Goal: Task Accomplishment & Management: Manage account settings

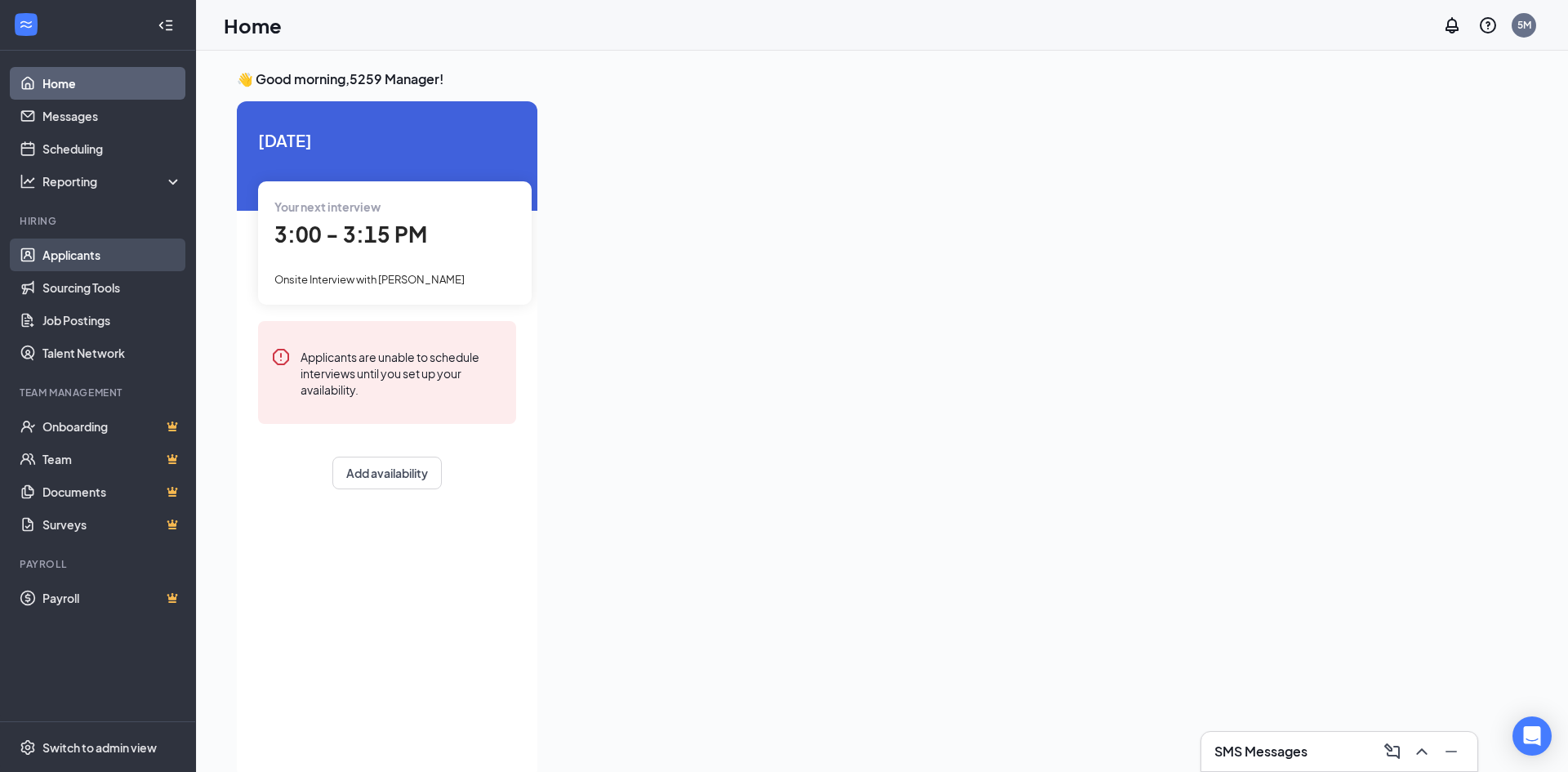
click at [74, 252] on link "Applicants" at bounding box center [112, 254] width 140 height 32
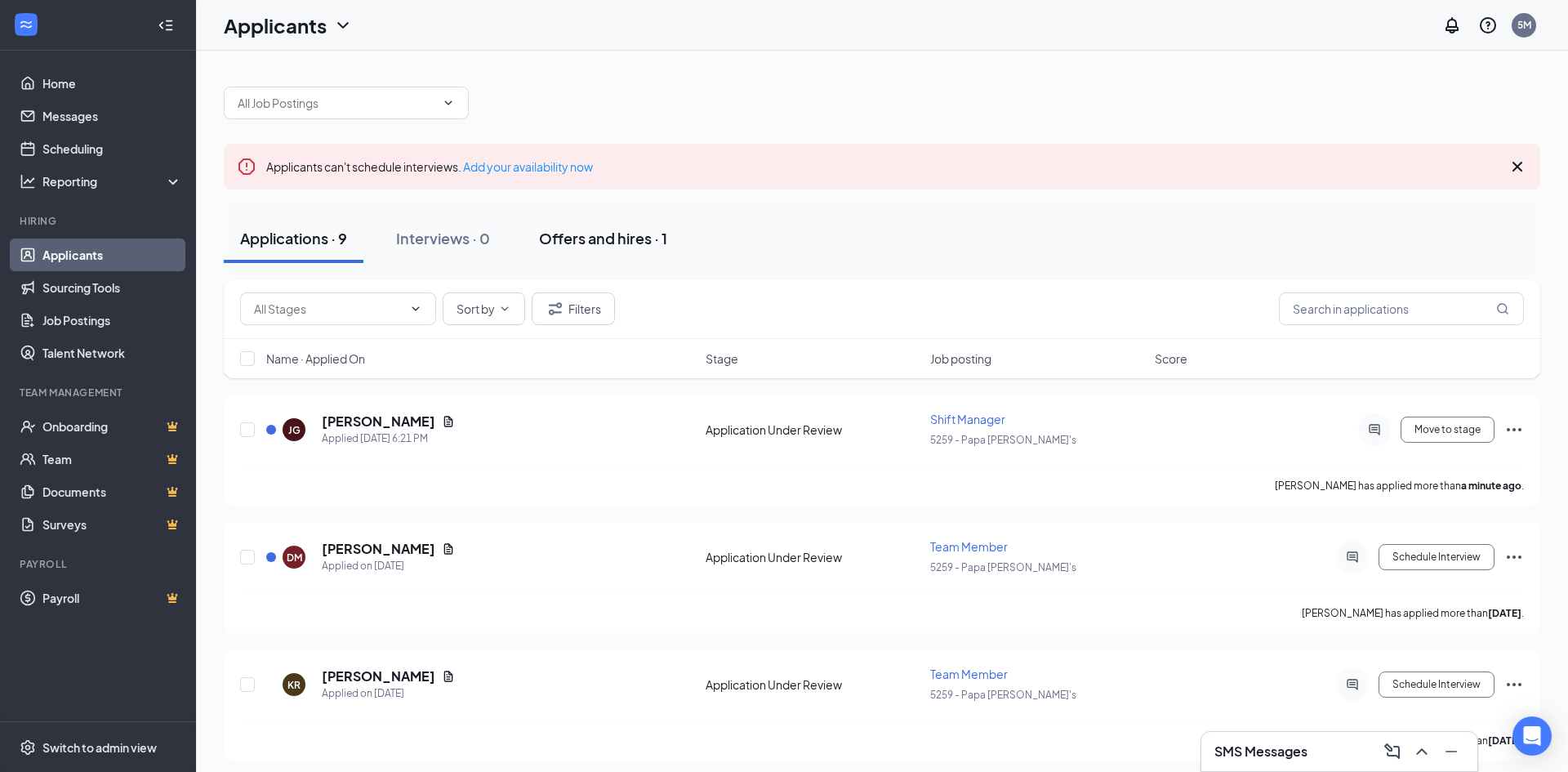
click at [621, 237] on div "Offers and hires · 1" at bounding box center [603, 237] width 128 height 21
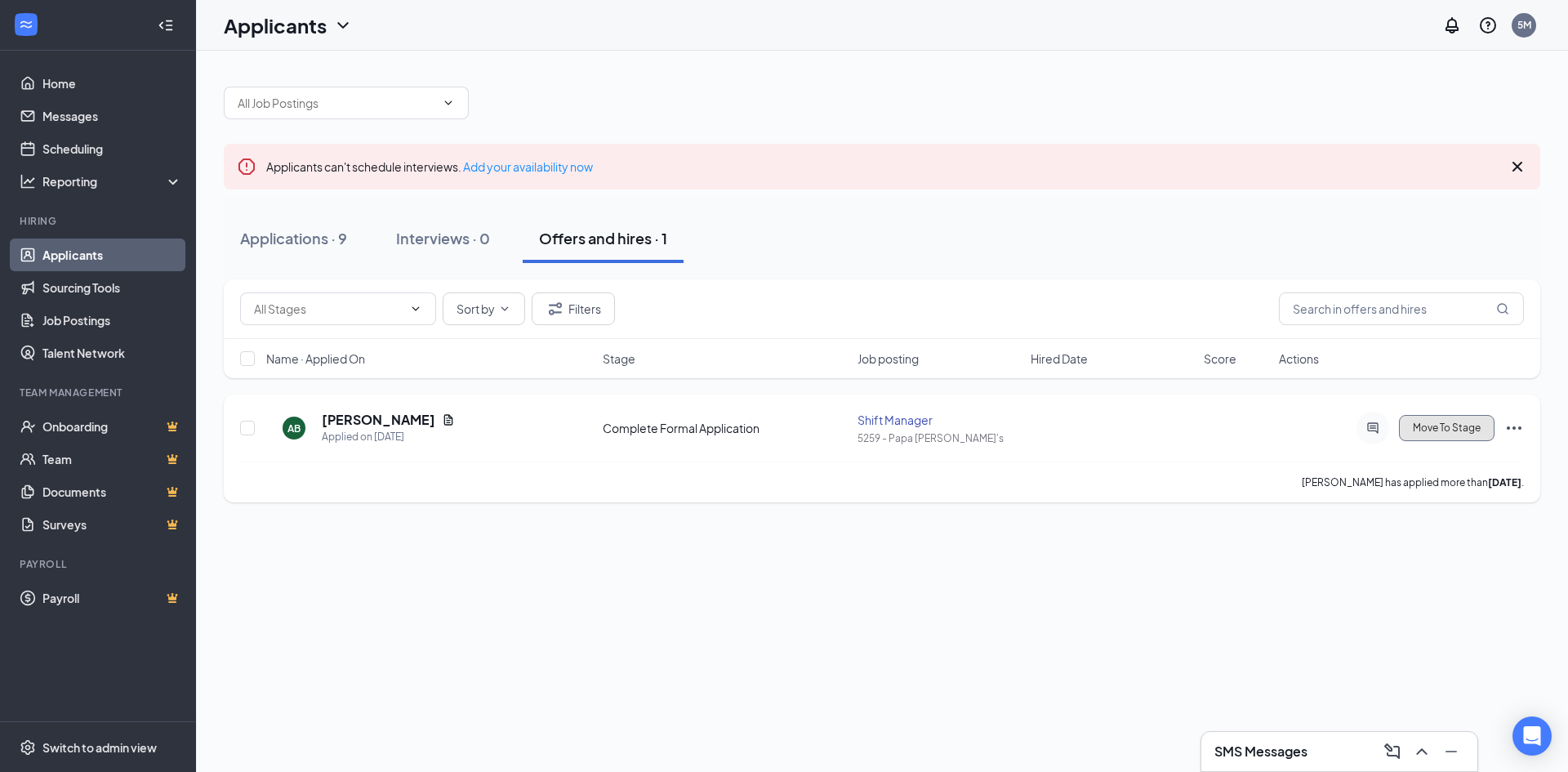
click at [1461, 426] on span "Move To Stage" at bounding box center [1447, 428] width 68 height 12
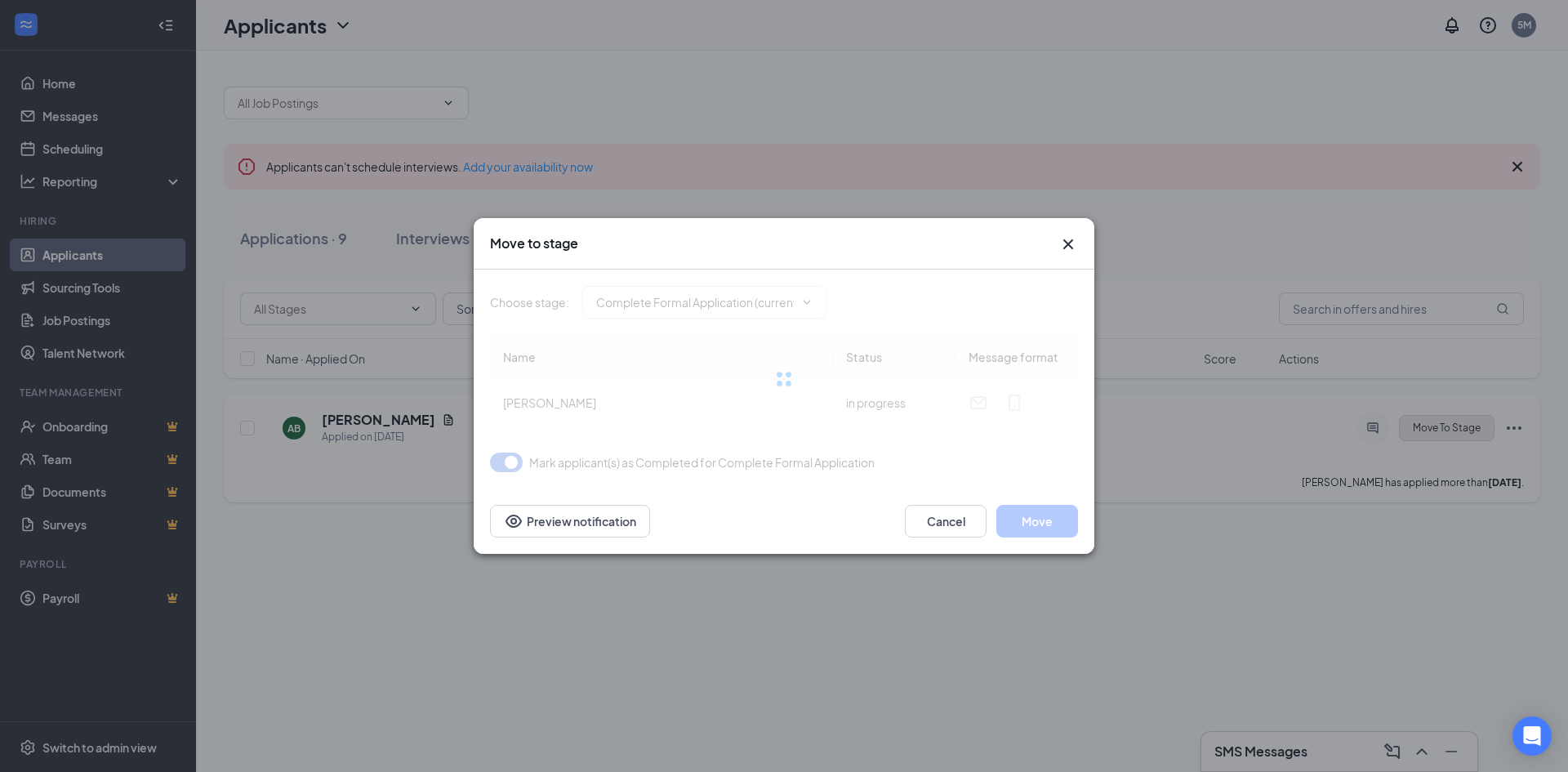
type input "Complete Background Check (next stage)"
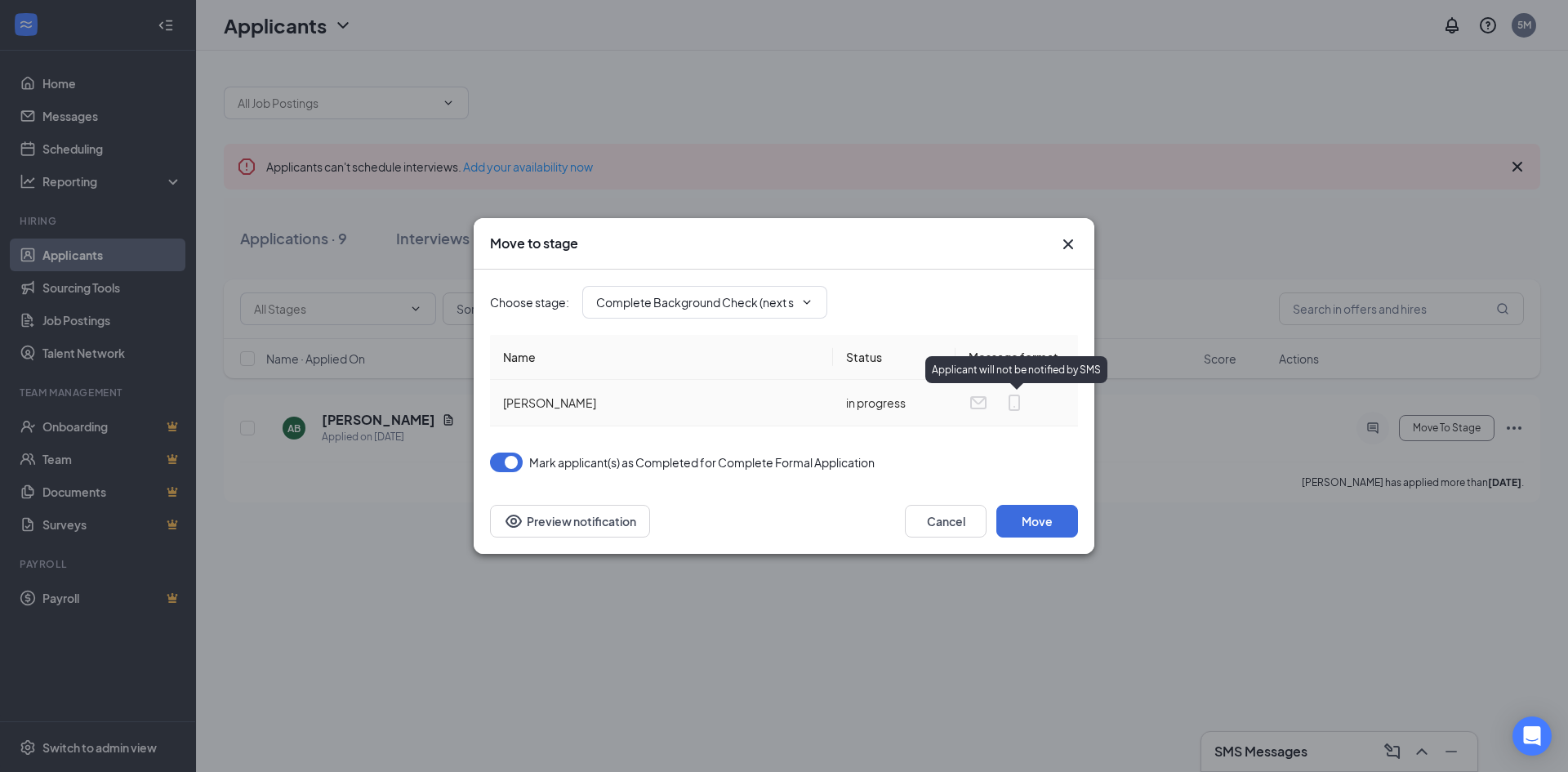
click at [1016, 398] on icon "MobileSms" at bounding box center [1014, 403] width 20 height 20
click at [978, 401] on icon "Email" at bounding box center [978, 403] width 20 height 20
click at [587, 516] on button "Preview notification" at bounding box center [570, 520] width 161 height 32
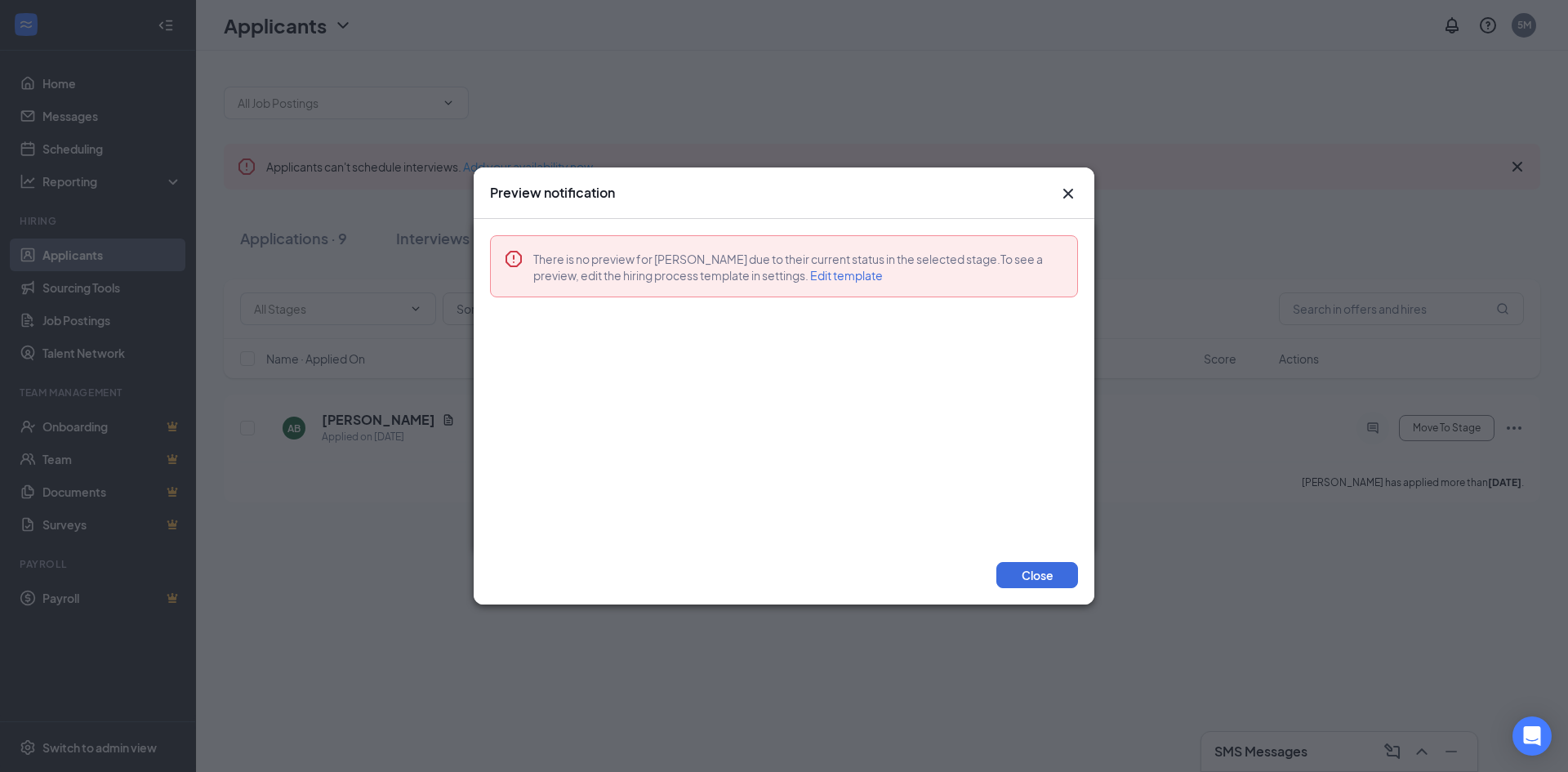
click at [863, 280] on span "Edit template" at bounding box center [847, 275] width 73 height 15
click at [1025, 568] on button "Close" at bounding box center [1037, 575] width 82 height 27
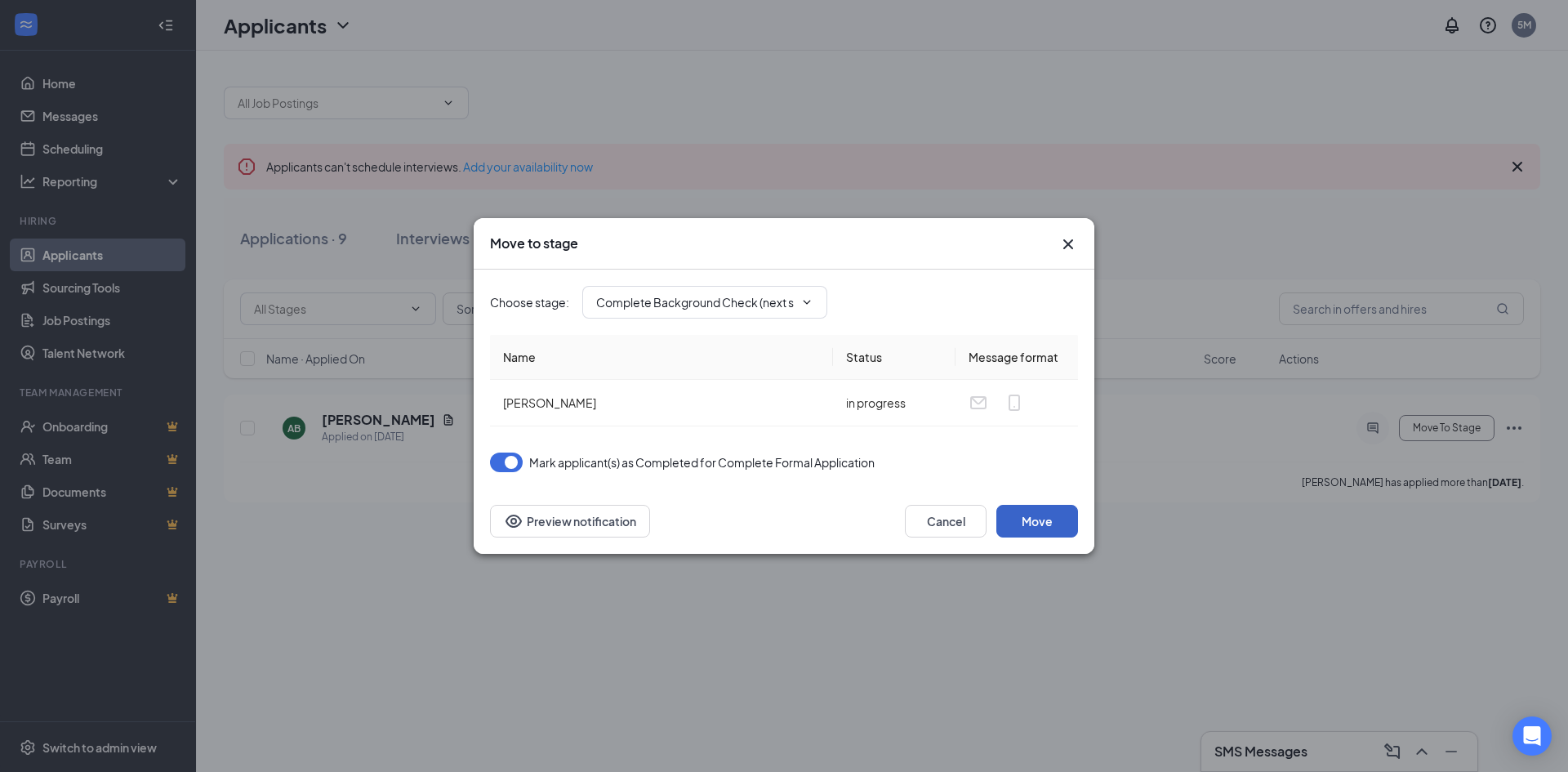
click at [1052, 517] on button "Move" at bounding box center [1037, 520] width 82 height 32
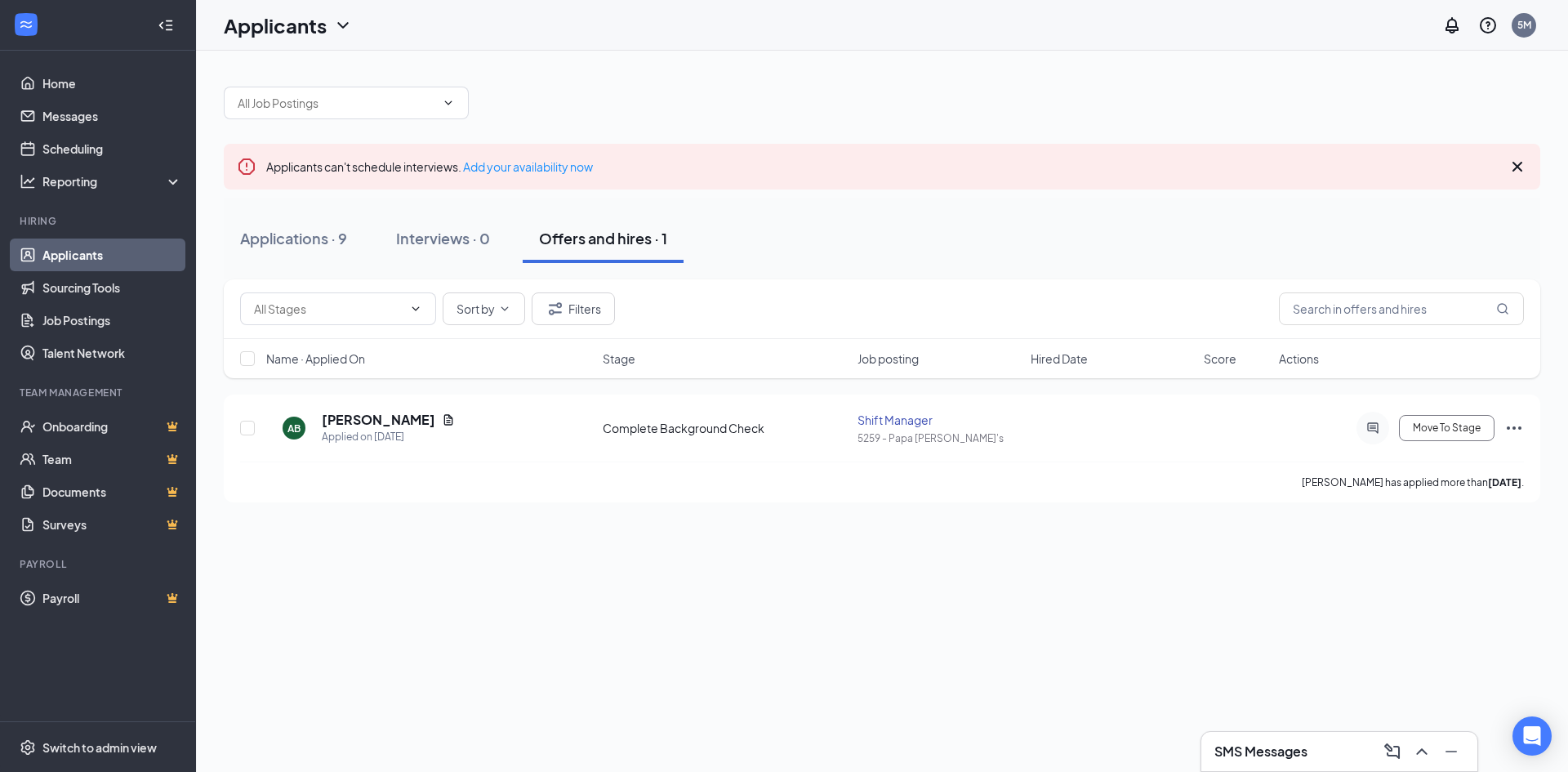
click at [1052, 517] on div "Applicants can't schedule interviews. Add your availability now Applications · …" at bounding box center [882, 286] width 1372 height 471
click at [1459, 440] on button "Move To Stage" at bounding box center [1446, 427] width 96 height 27
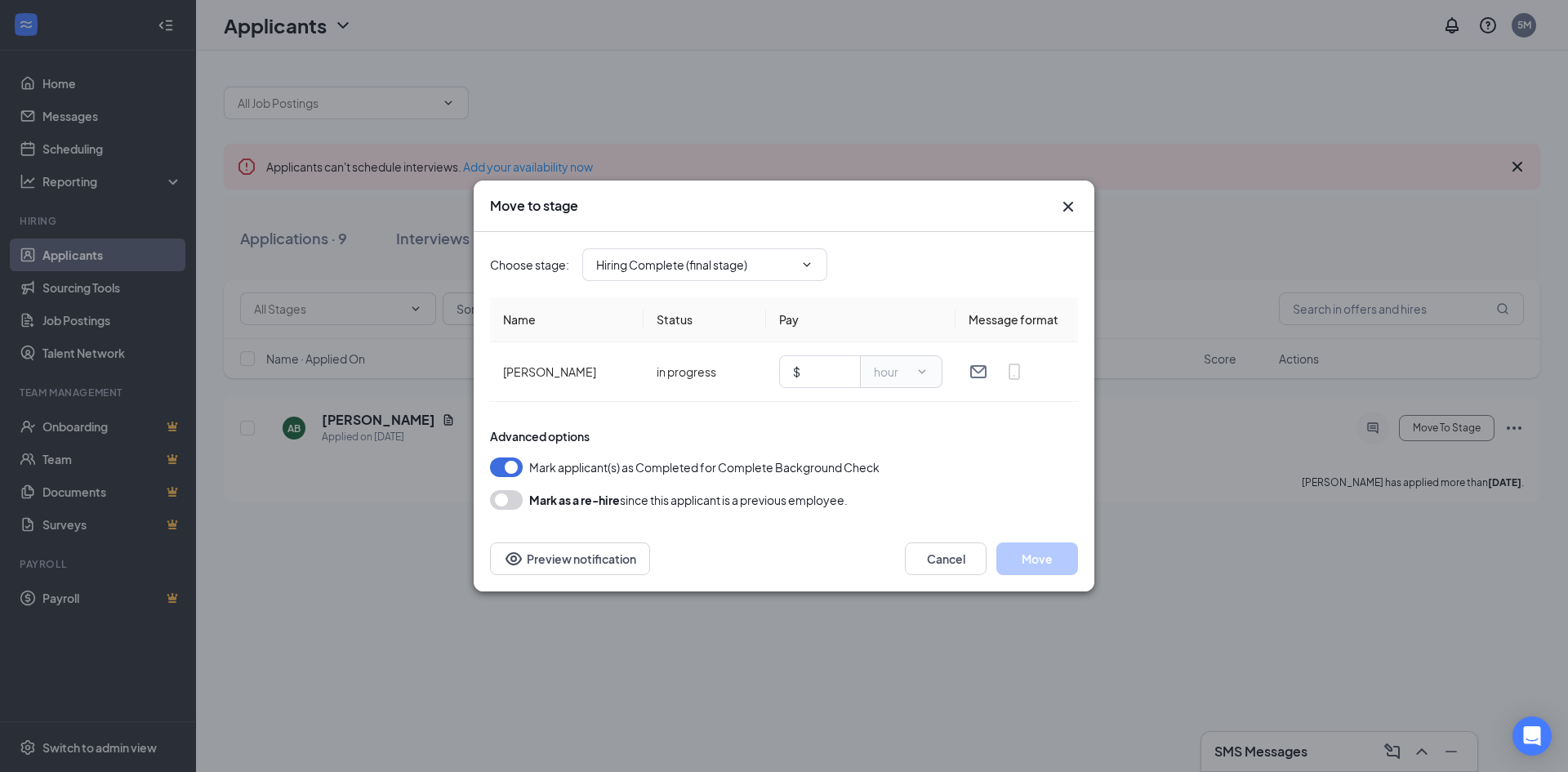
click at [1067, 212] on icon "Cross" at bounding box center [1069, 207] width 20 height 20
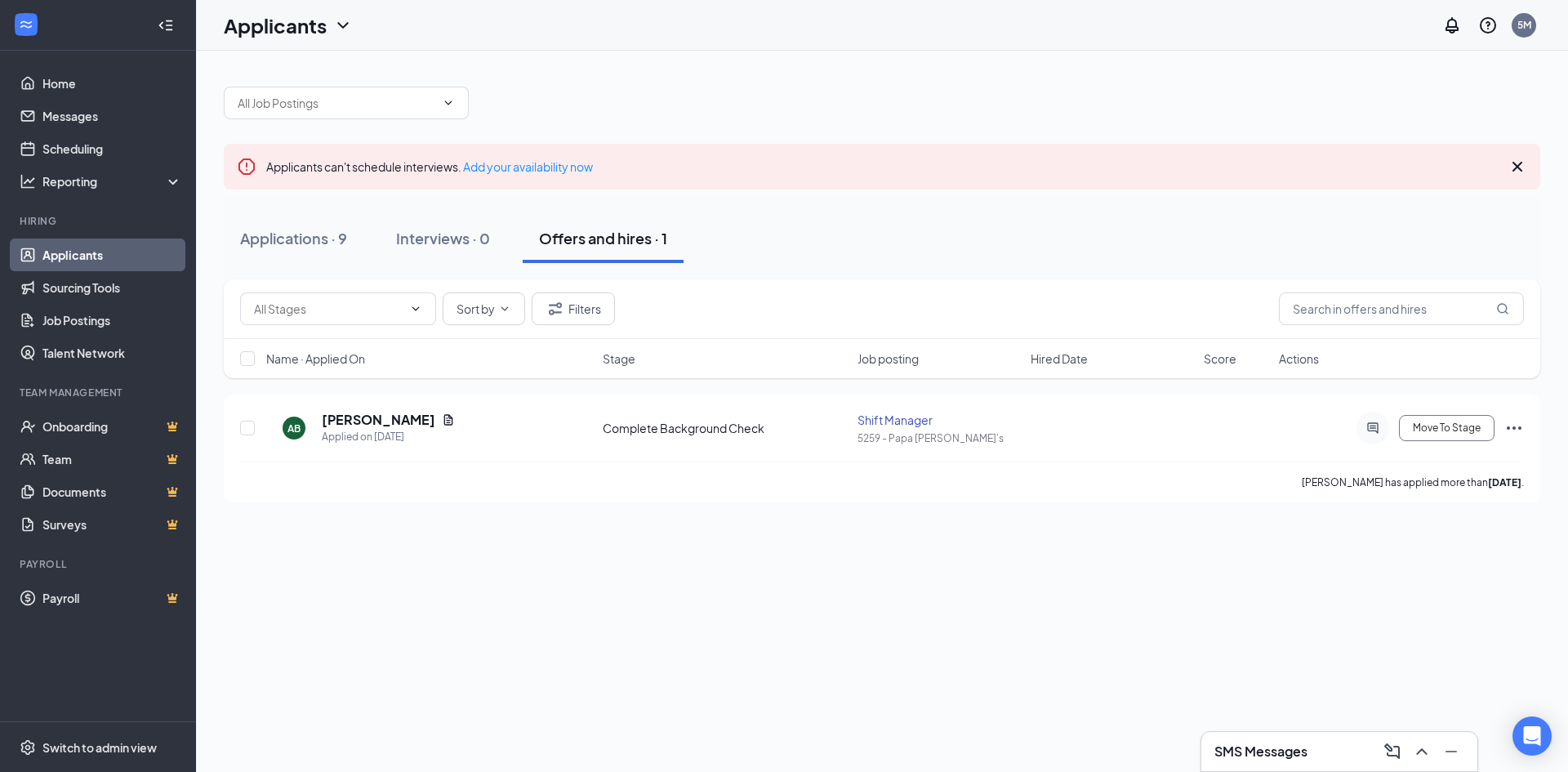
click at [74, 254] on link "Applicants" at bounding box center [112, 254] width 140 height 32
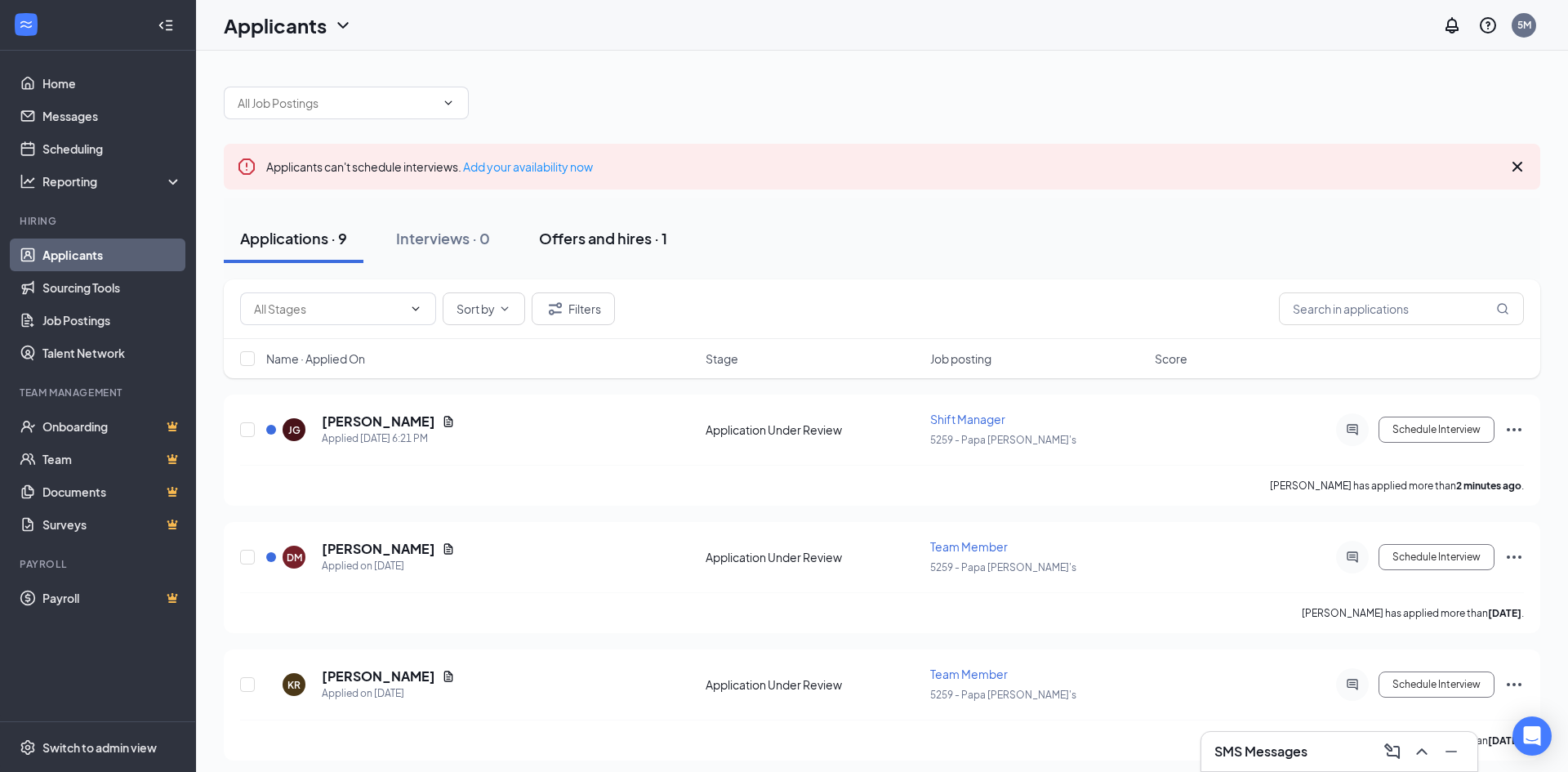
click at [577, 233] on div "Offers and hires · 1" at bounding box center [603, 237] width 128 height 21
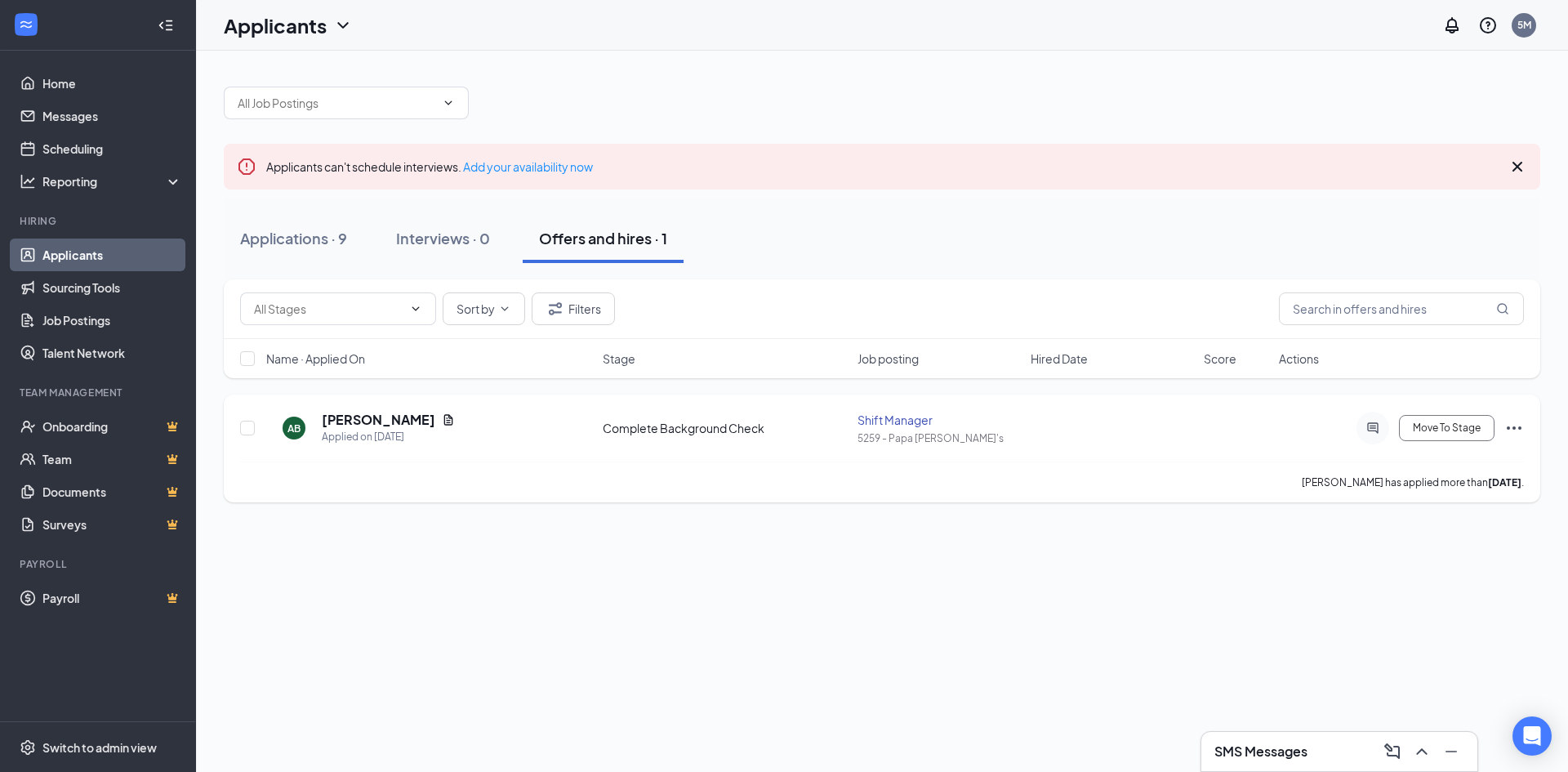
click at [1516, 423] on icon "Ellipses" at bounding box center [1514, 428] width 20 height 20
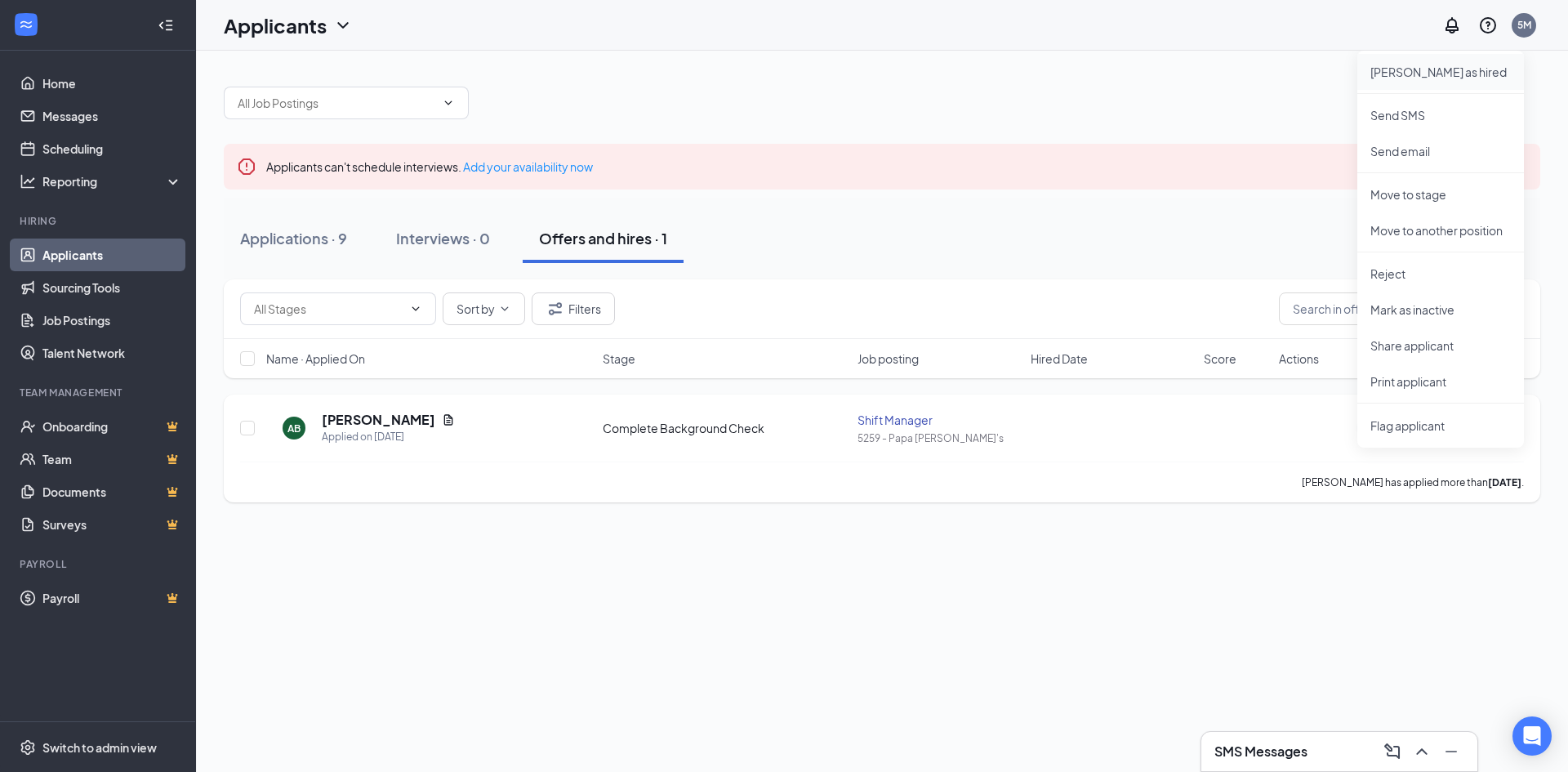
click at [1392, 74] on p "[PERSON_NAME] as hired" at bounding box center [1440, 72] width 141 height 17
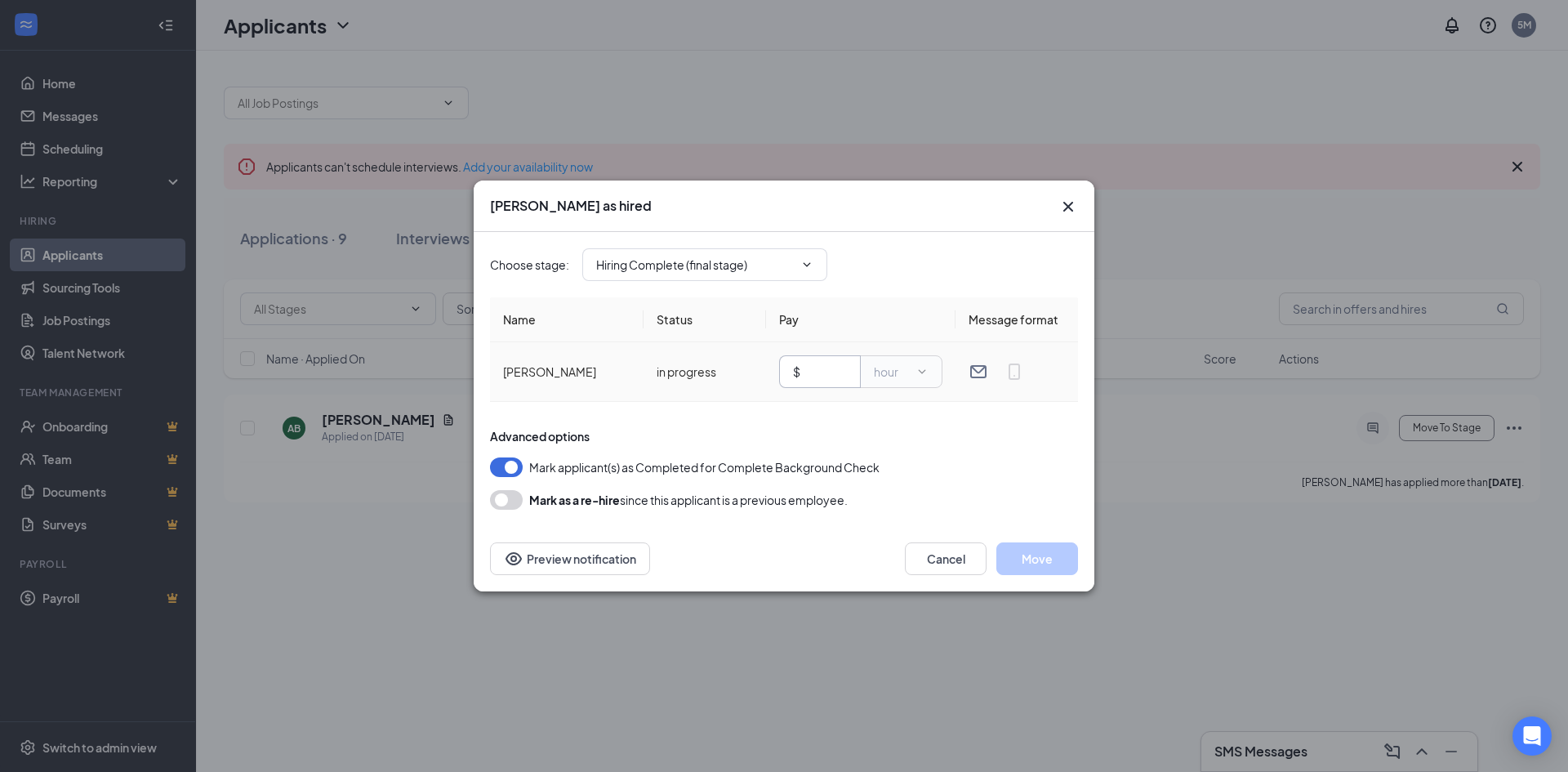
click at [817, 370] on input "text" at bounding box center [825, 371] width 43 height 18
click at [1013, 369] on icon "MobileSms" at bounding box center [1014, 371] width 20 height 20
click at [806, 374] on input "text" at bounding box center [825, 371] width 43 height 18
type input "10.00"
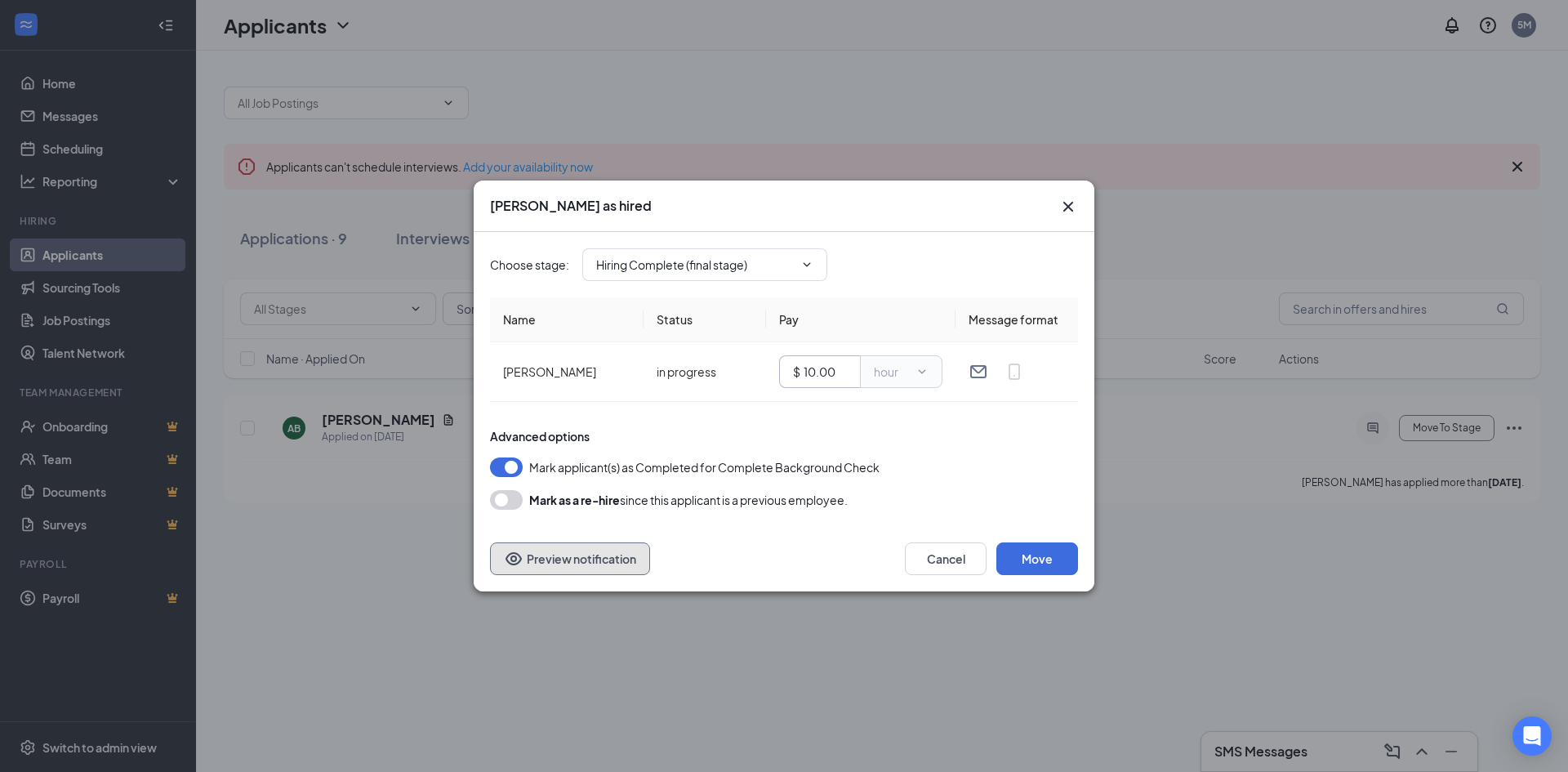
click at [618, 566] on button "Preview notification" at bounding box center [570, 558] width 161 height 32
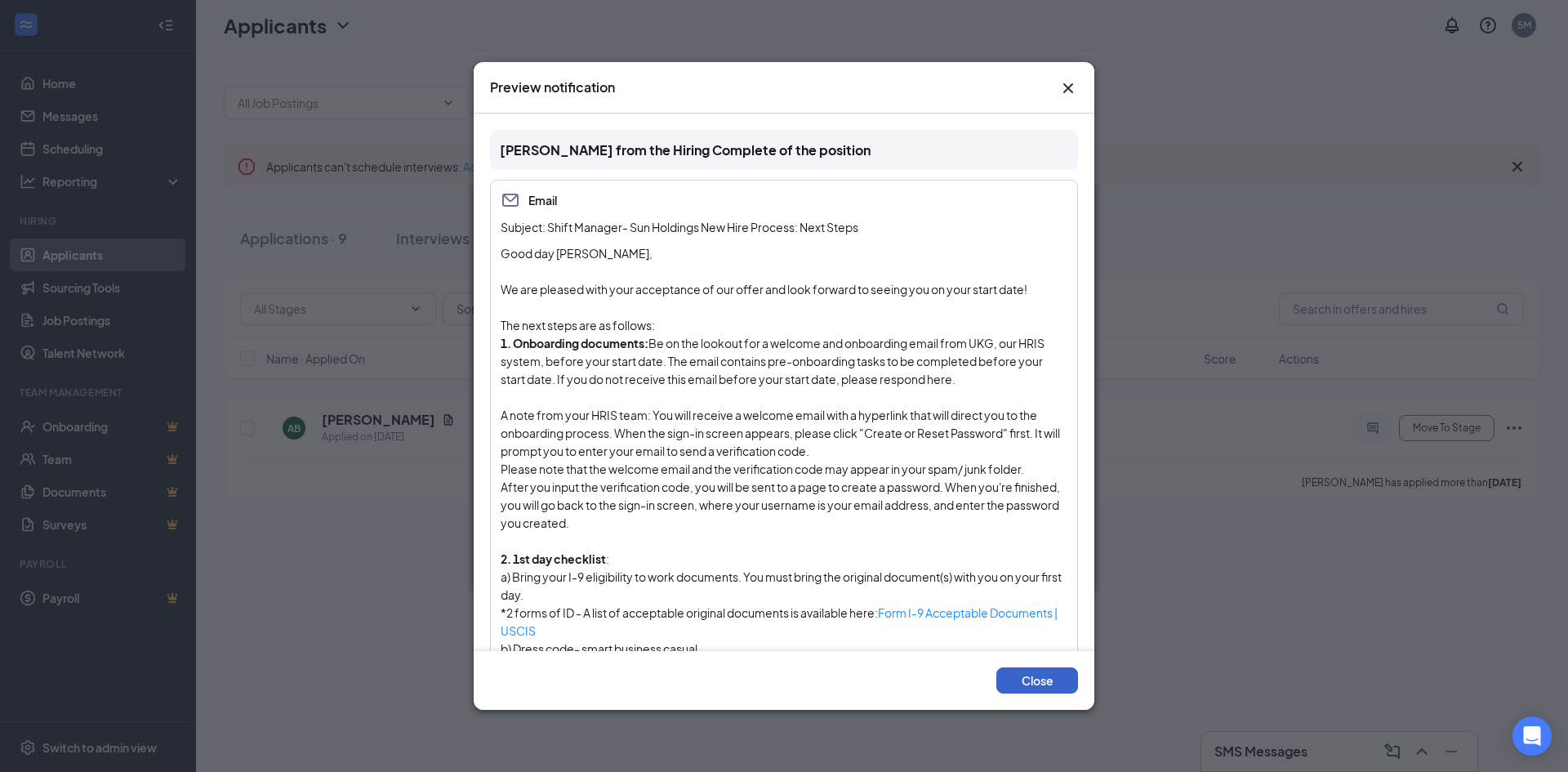
click at [1038, 676] on button "Close" at bounding box center [1037, 679] width 82 height 27
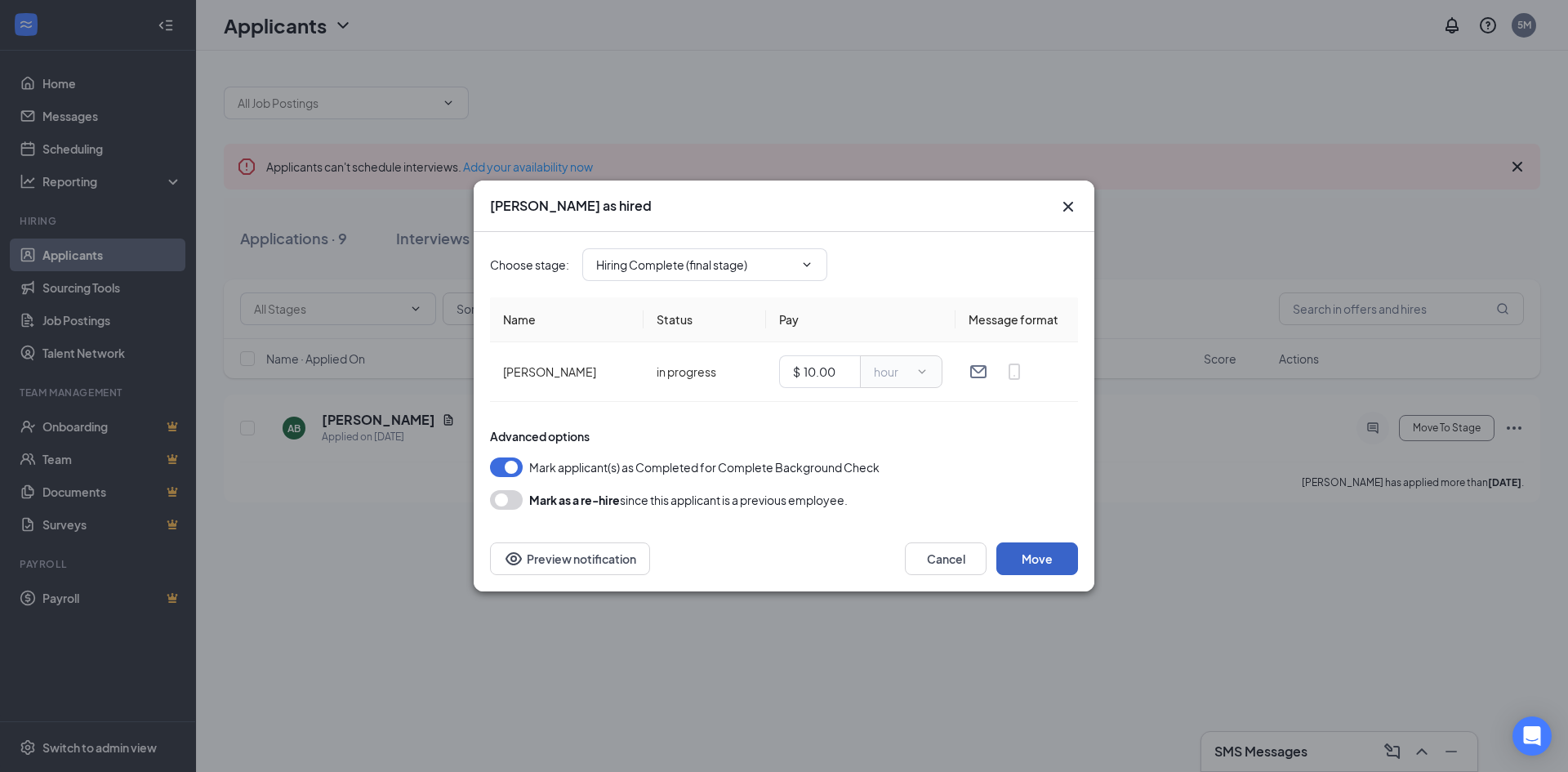
click at [1039, 565] on button "Move" at bounding box center [1037, 558] width 82 height 32
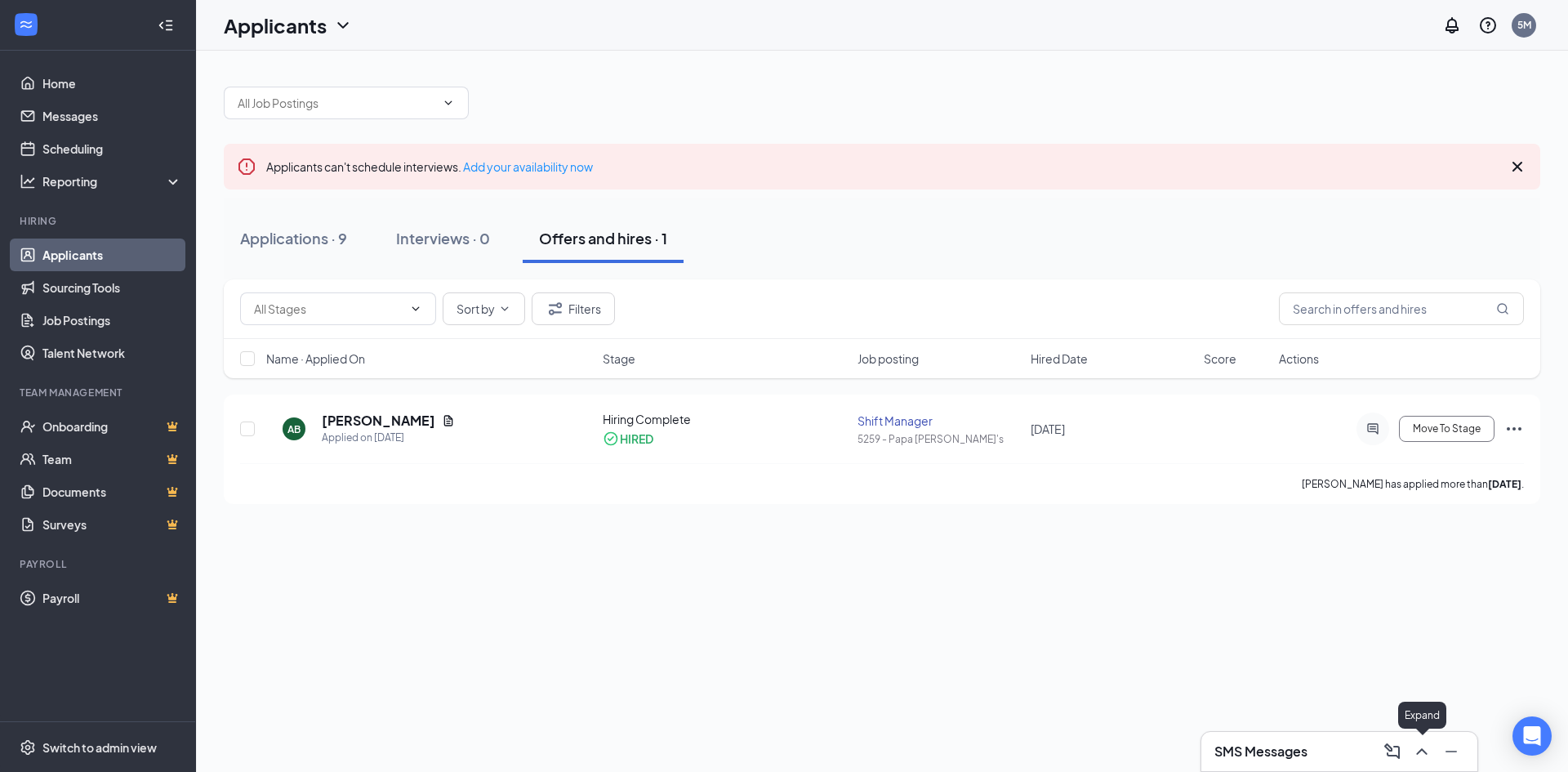
click at [1417, 751] on icon "ChevronUp" at bounding box center [1422, 751] width 20 height 20
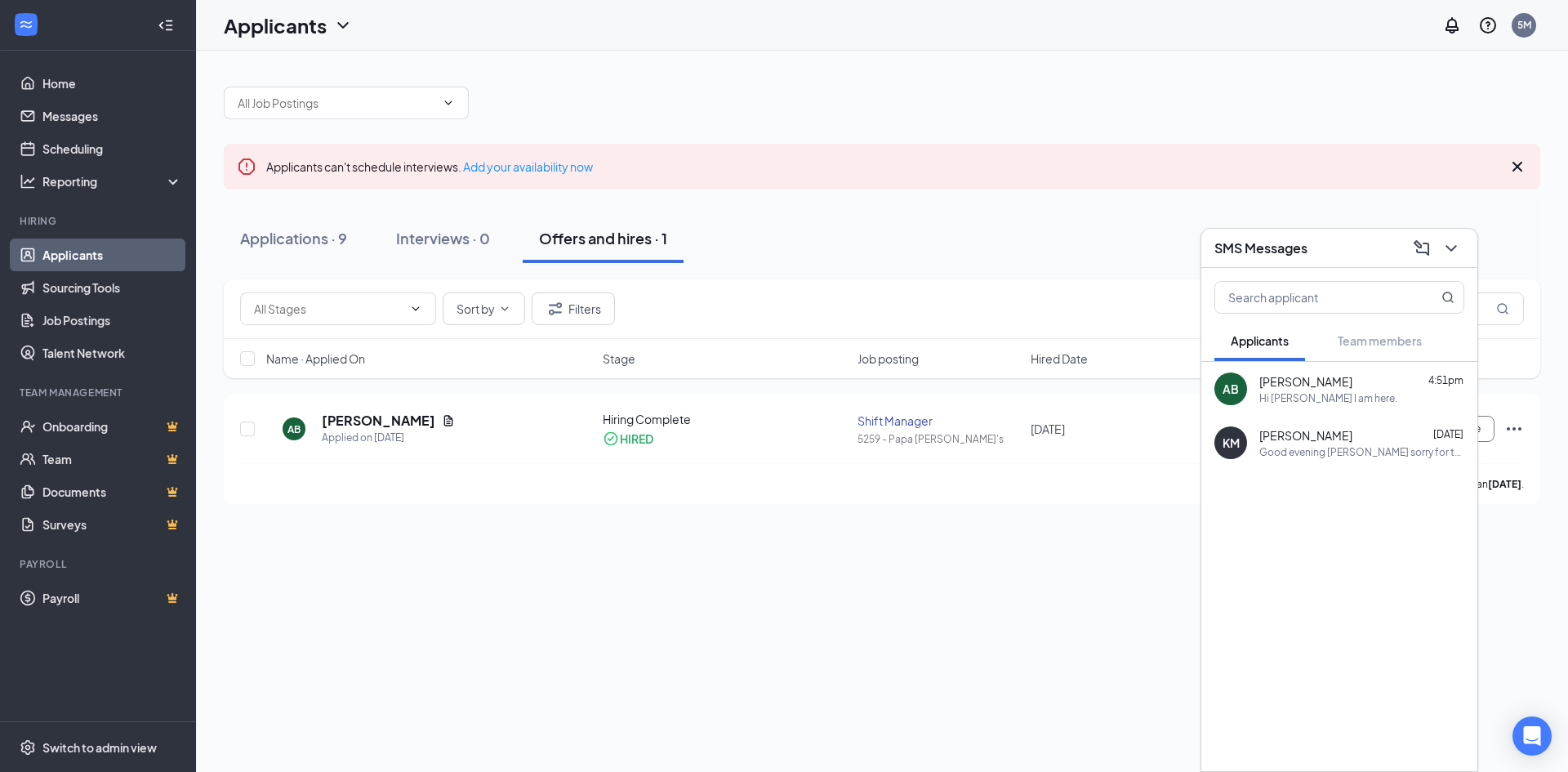
click at [1262, 385] on span "[PERSON_NAME]" at bounding box center [1306, 381] width 94 height 17
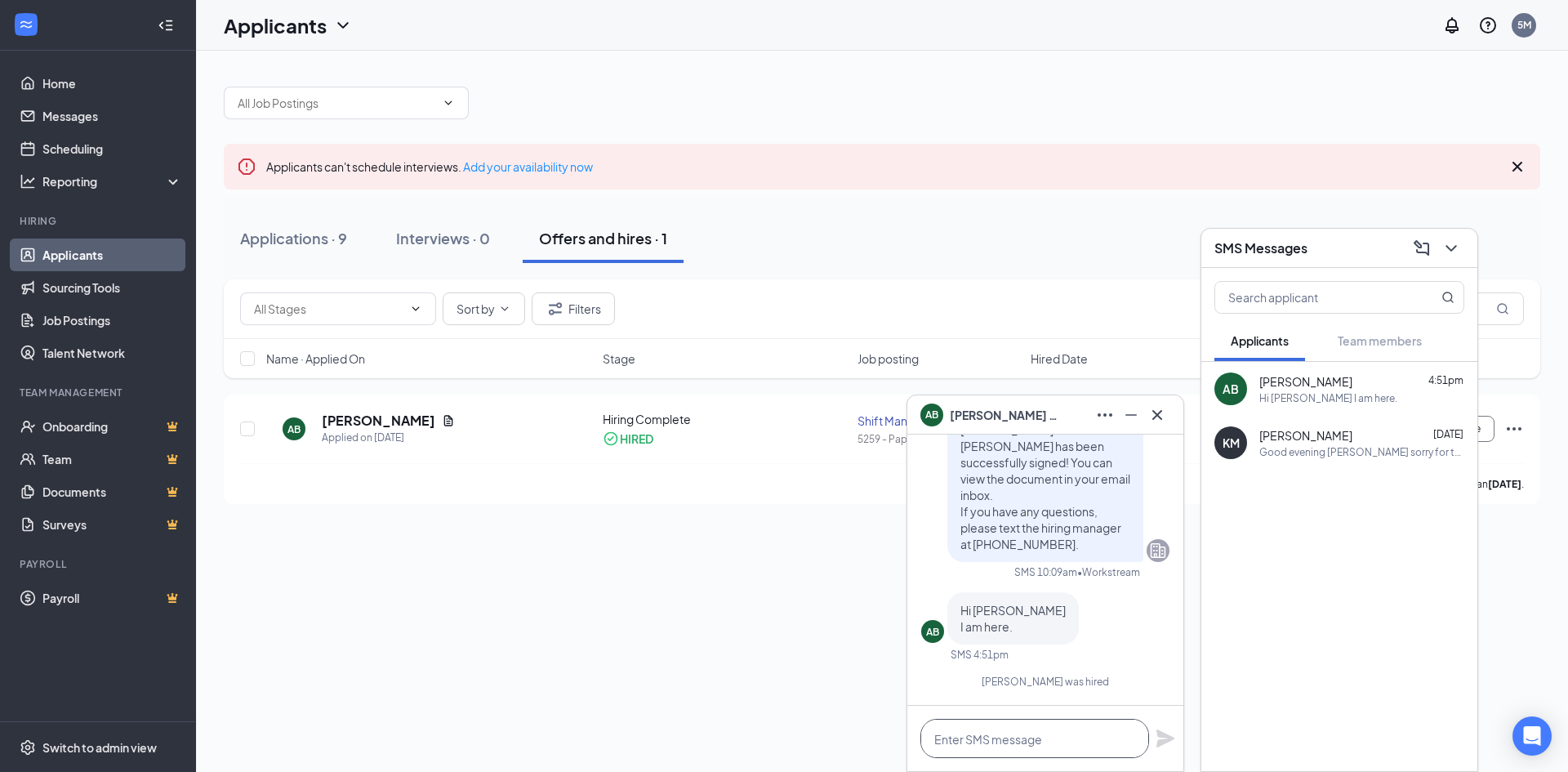
click at [996, 739] on textarea at bounding box center [1035, 739] width 229 height 39
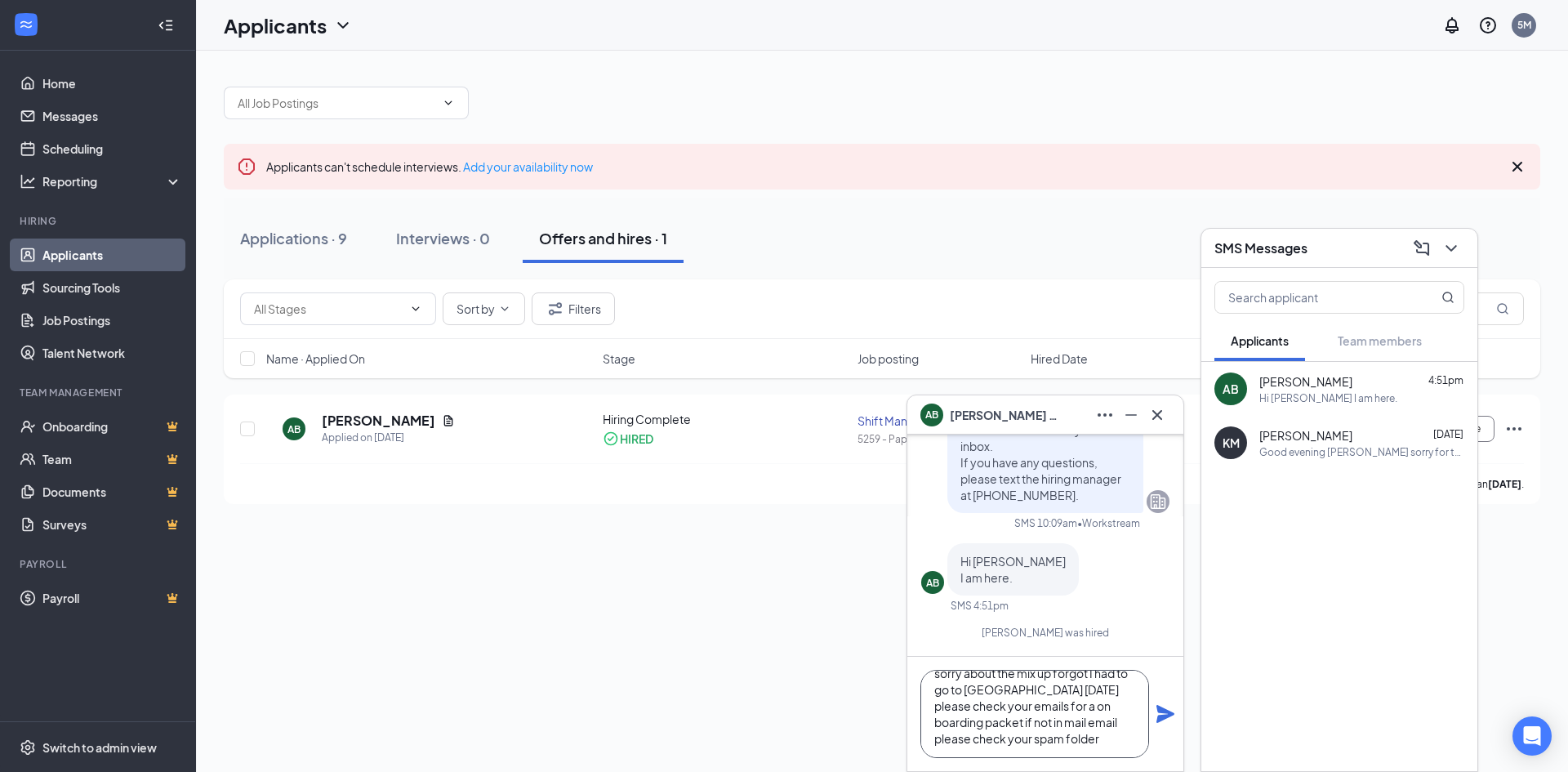
scroll to position [50, 0]
type textarea "good afternoon [PERSON_NAME] sorry about the mix up forgot I had to go to [GEOG…"
click at [1167, 711] on icon "Plane" at bounding box center [1165, 714] width 18 height 18
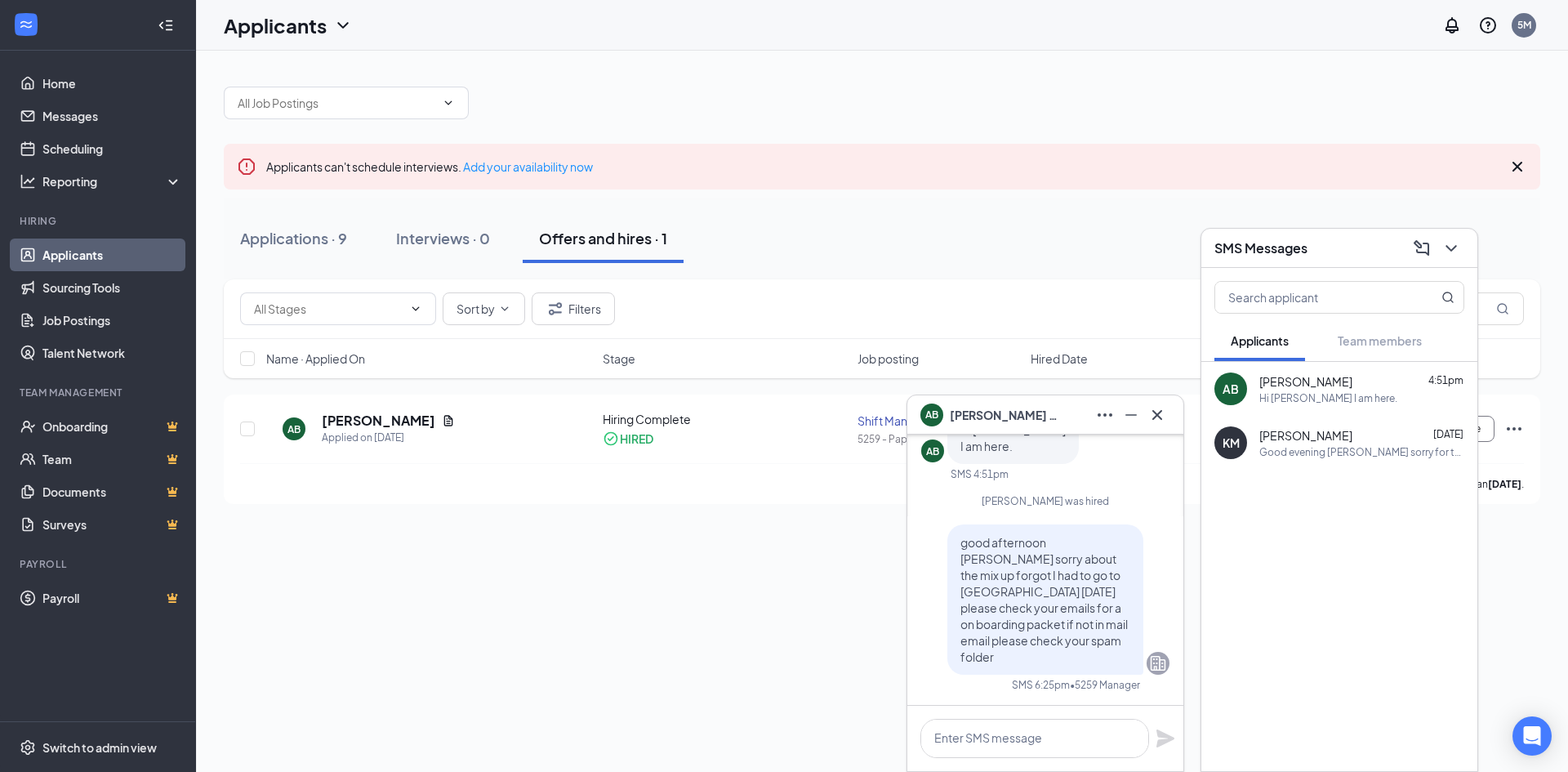
scroll to position [0, 0]
click at [1452, 252] on icon "ChevronDown" at bounding box center [1452, 248] width 20 height 20
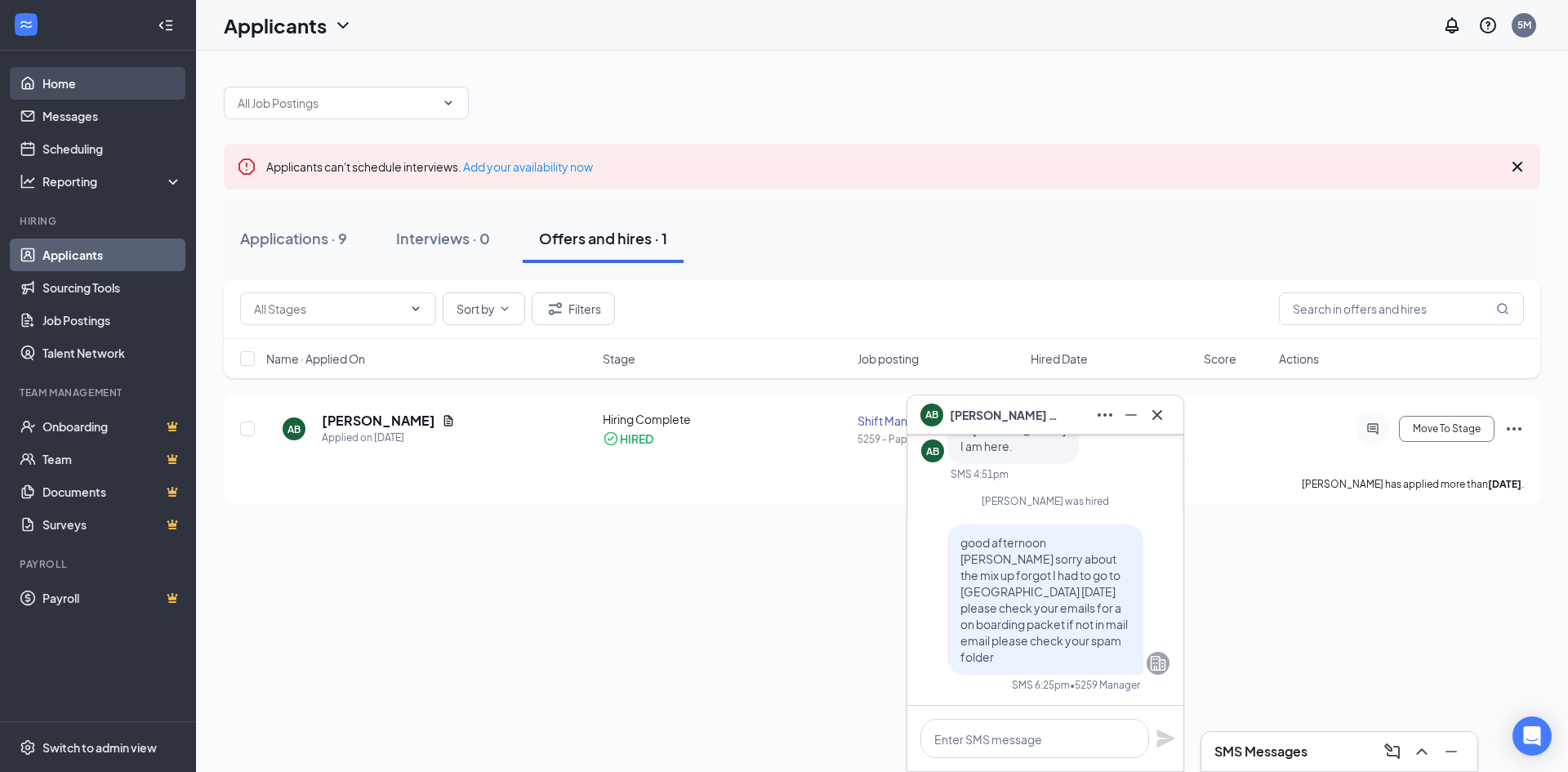
click at [64, 89] on link "Home" at bounding box center [112, 83] width 140 height 32
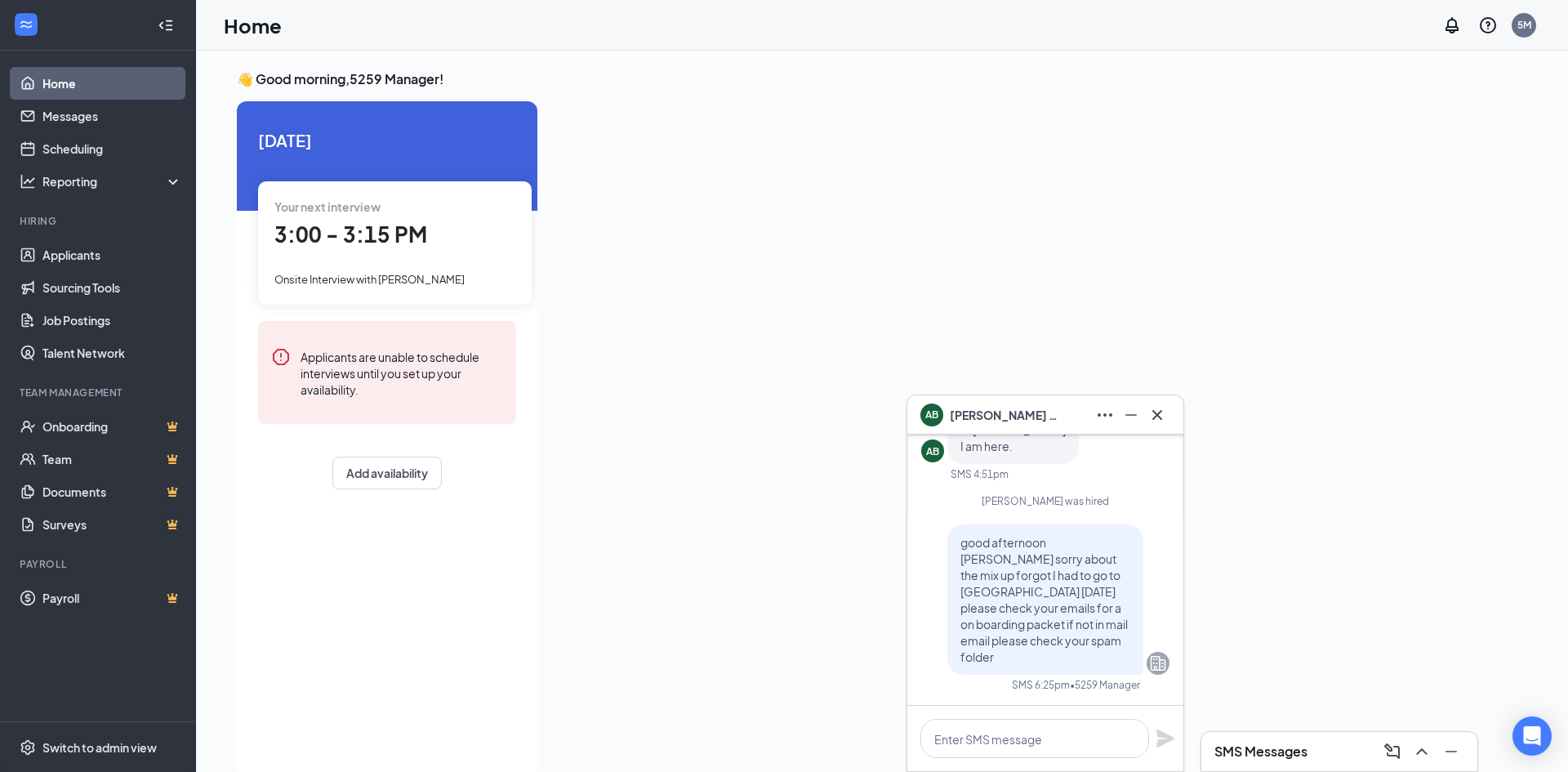
click at [392, 261] on div "Your next interview 3:00 - 3:15 PM Onsite Interview with [PERSON_NAME]" at bounding box center [395, 242] width 274 height 122
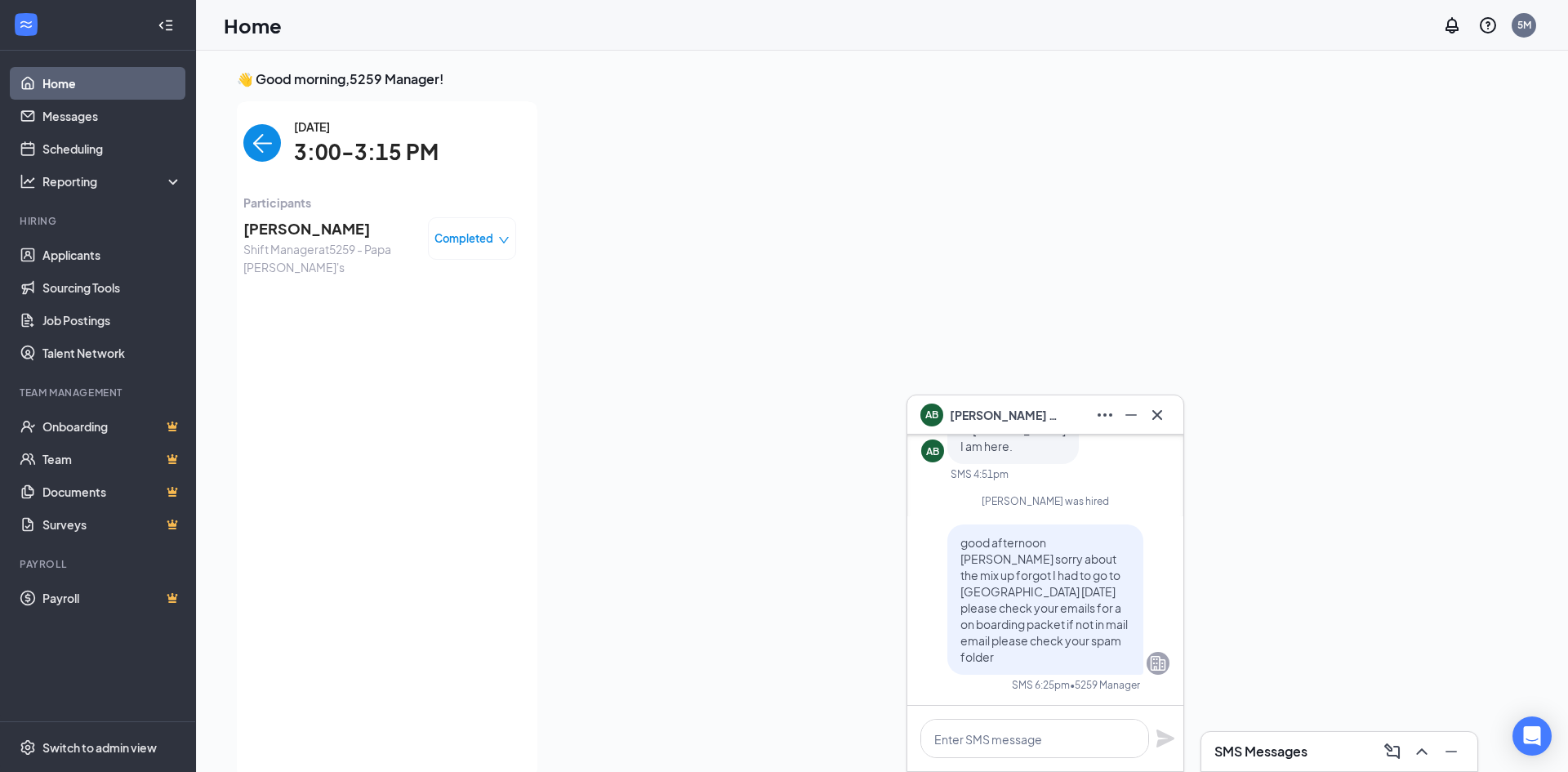
scroll to position [7, 0]
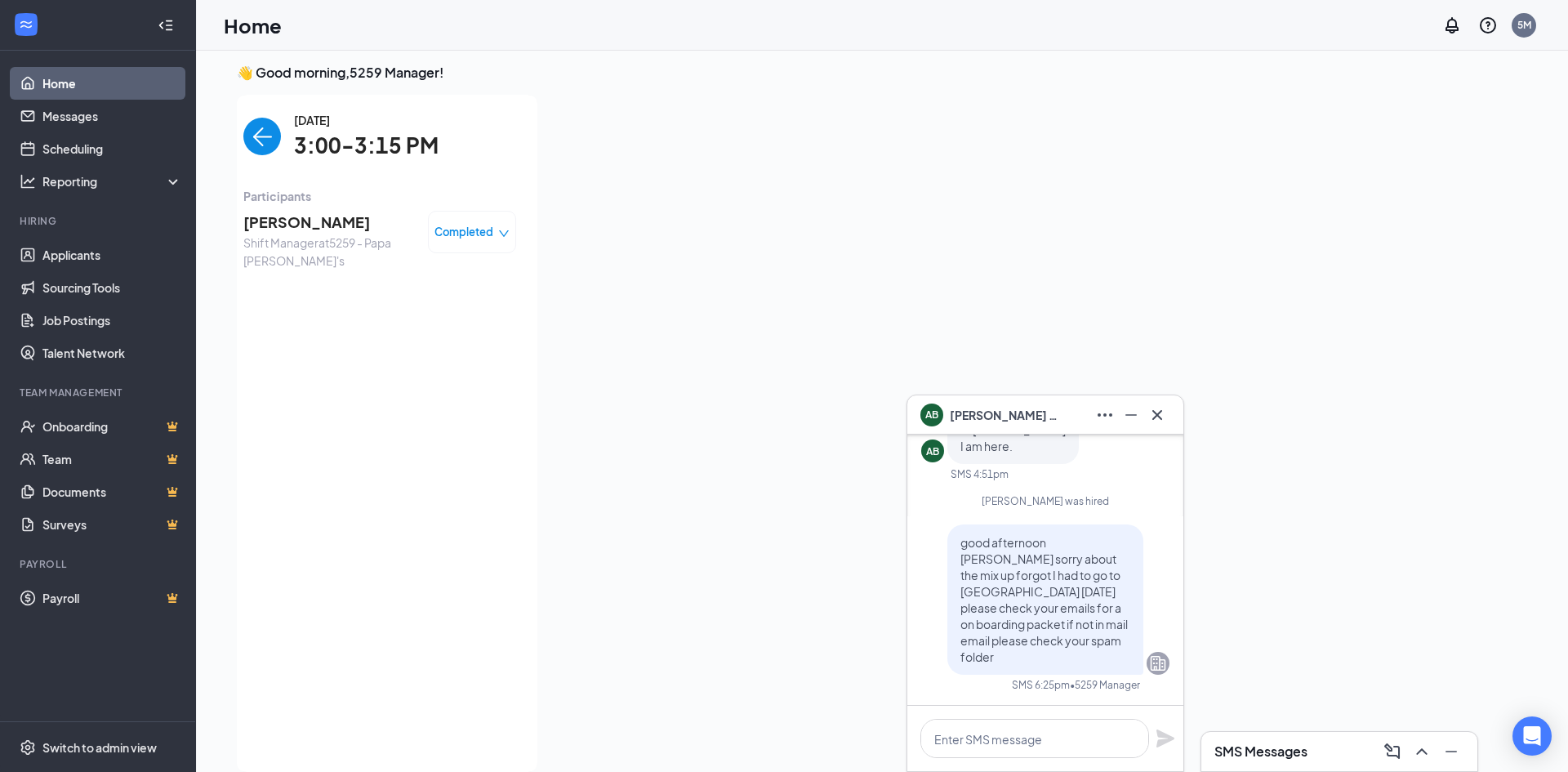
click at [471, 241] on div "Completed" at bounding box center [473, 231] width 89 height 42
click at [471, 231] on span "Completed" at bounding box center [464, 231] width 59 height 17
click at [412, 333] on span "Cancel" at bounding box center [404, 334] width 38 height 18
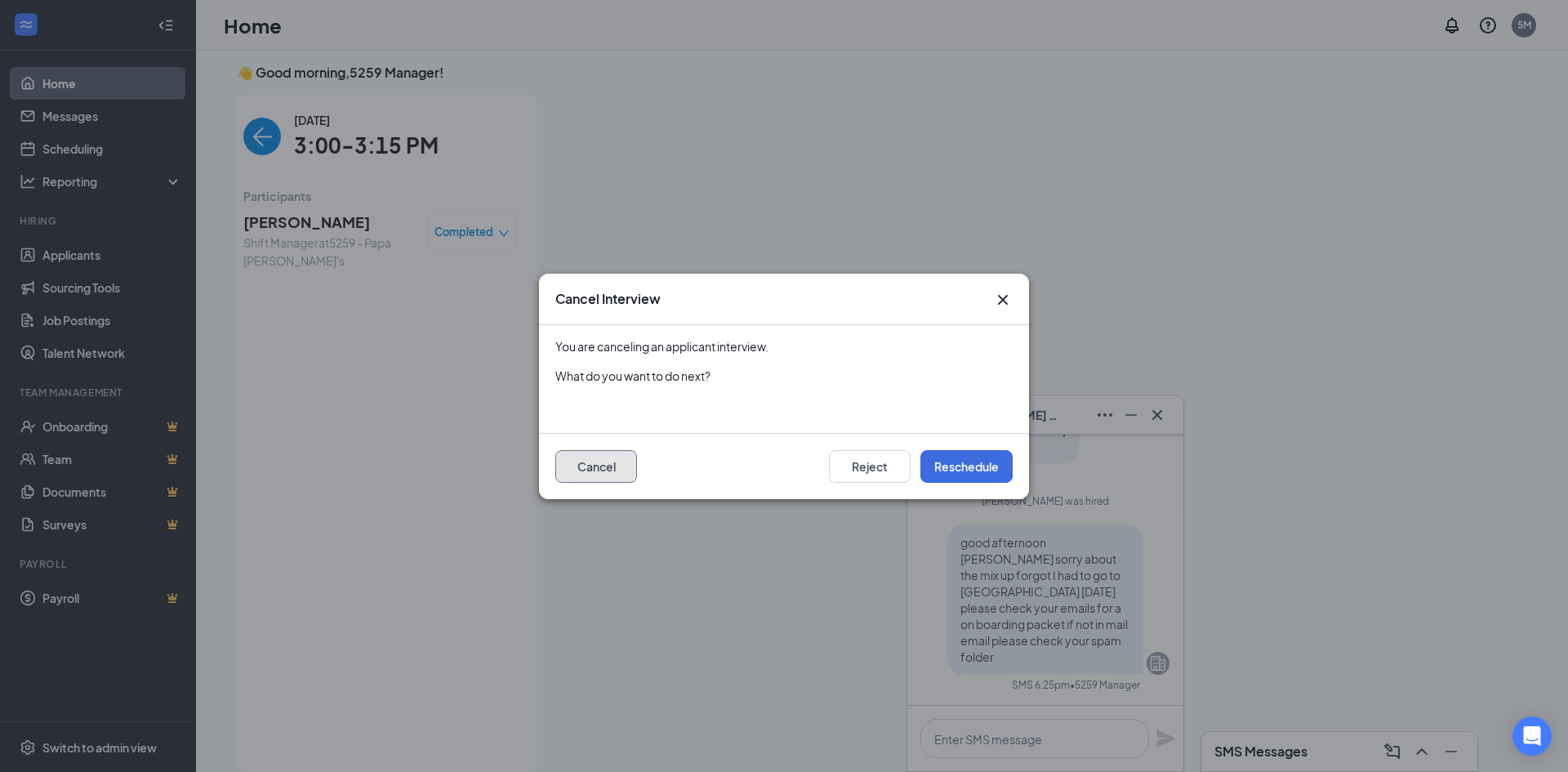
click at [600, 469] on button "Cancel" at bounding box center [596, 466] width 82 height 32
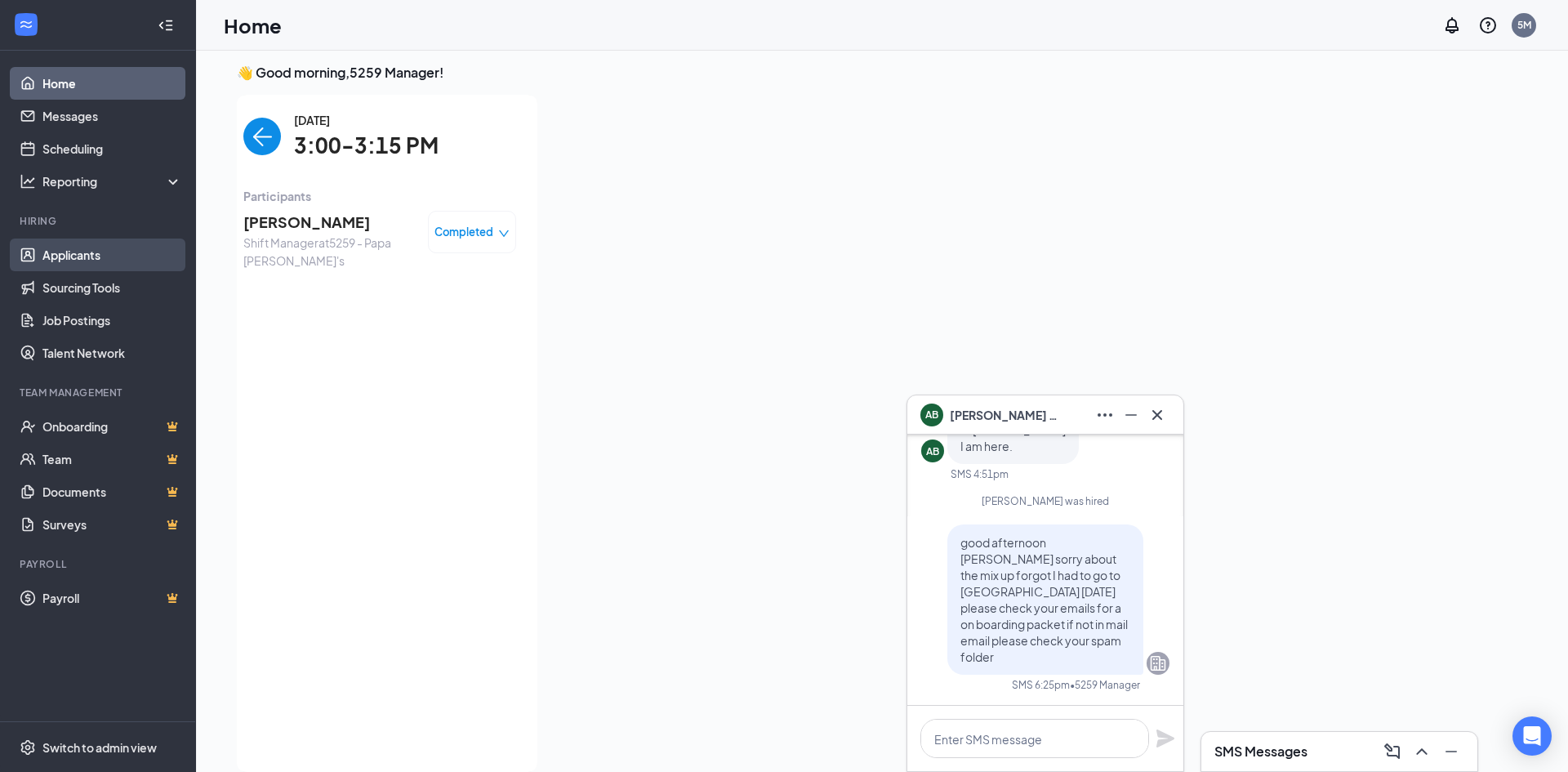
click at [78, 264] on link "Applicants" at bounding box center [112, 254] width 140 height 32
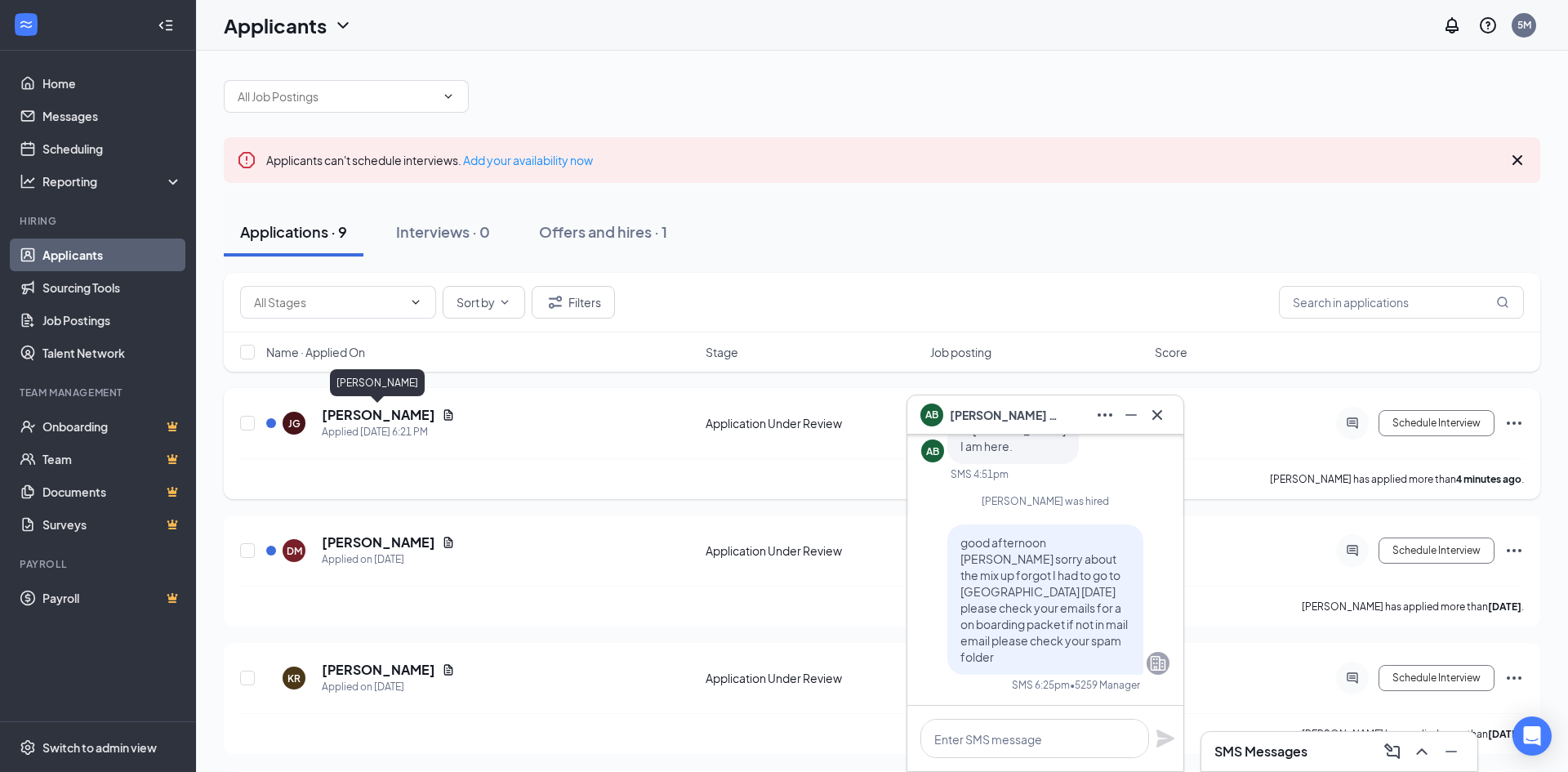
click at [353, 409] on h5 "[PERSON_NAME]" at bounding box center [378, 415] width 113 height 18
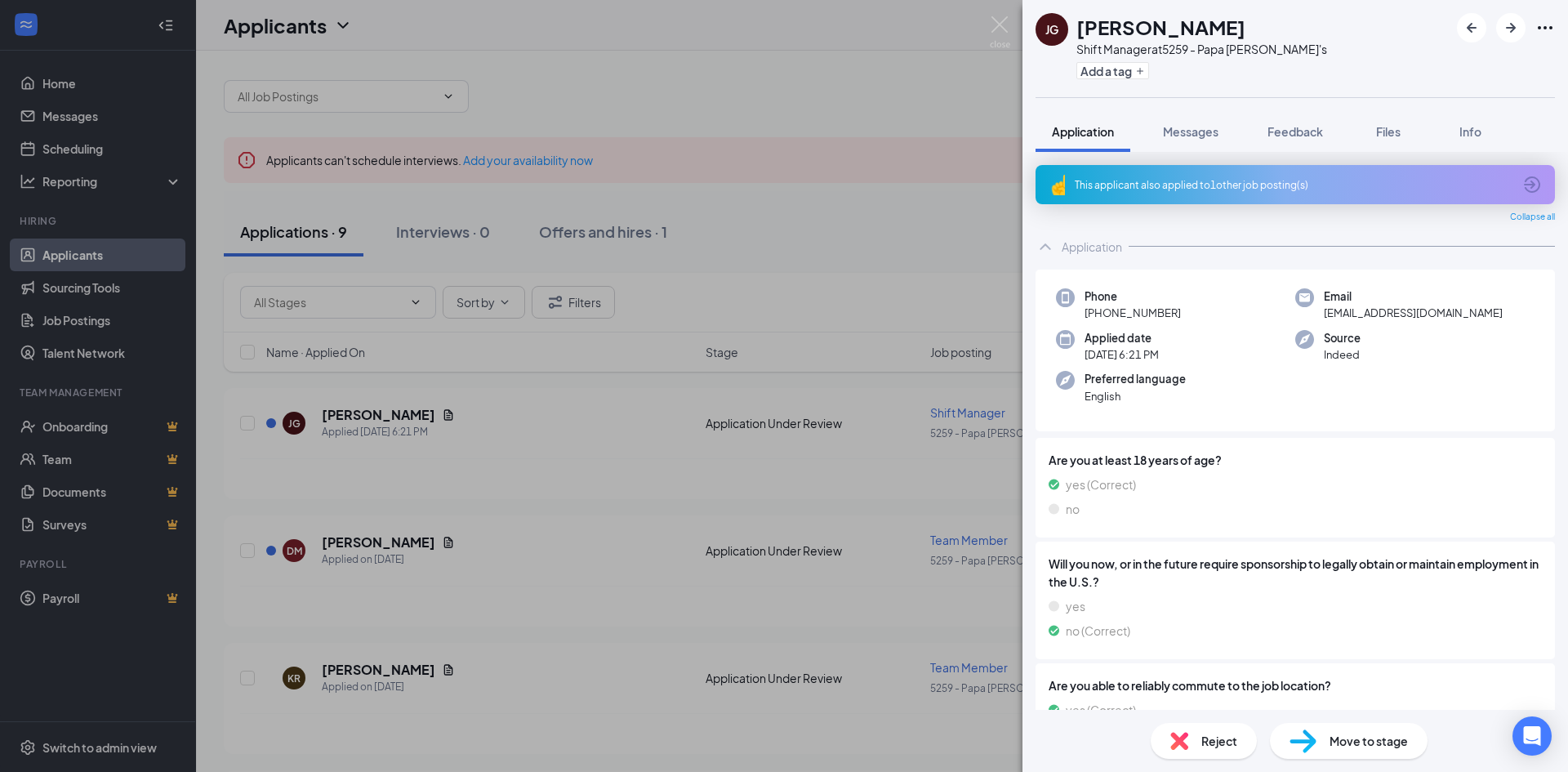
click at [1535, 218] on span "Collapse all" at bounding box center [1533, 217] width 45 height 13
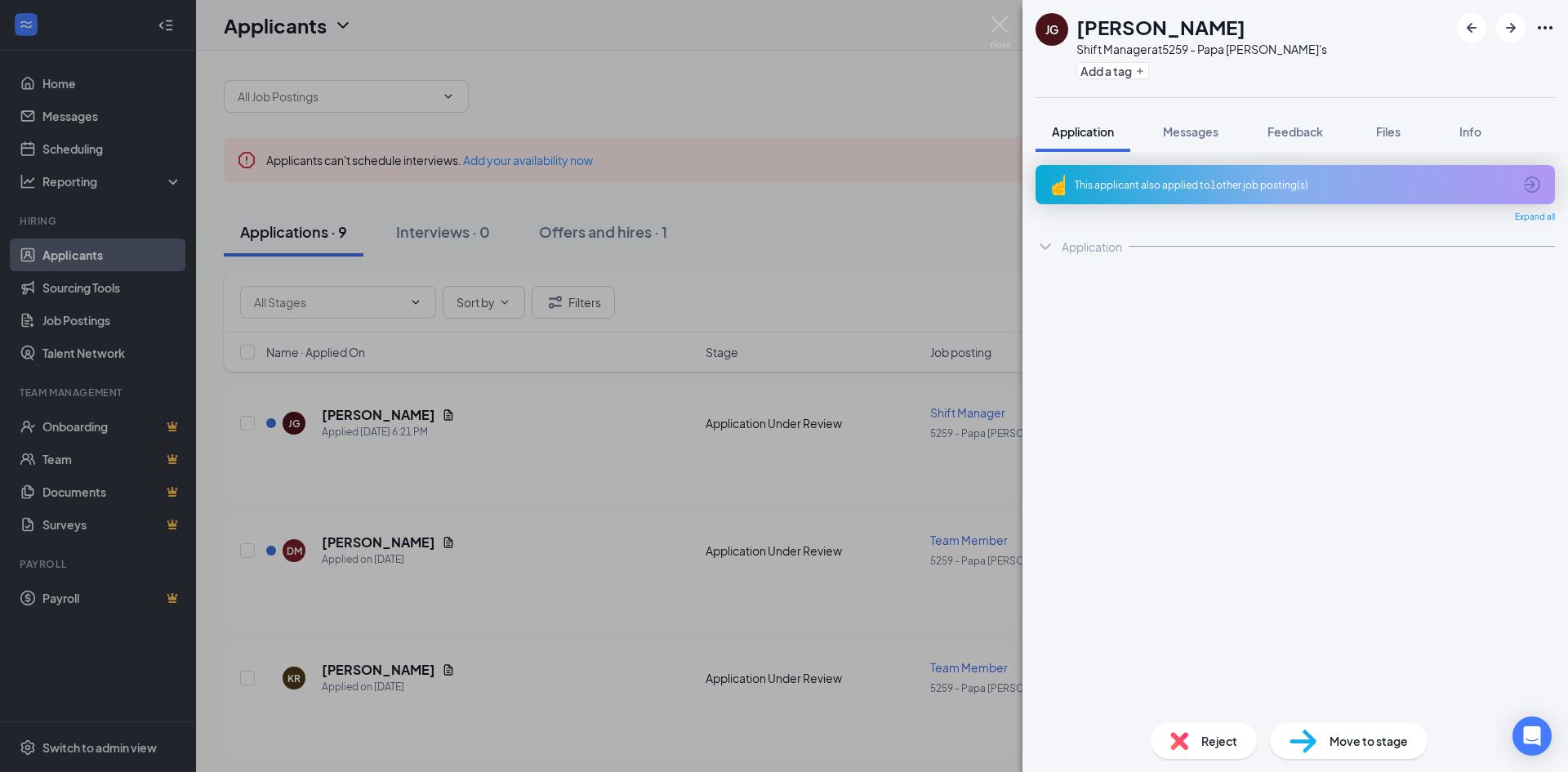
click at [1535, 218] on span "Expand all" at bounding box center [1535, 217] width 40 height 13
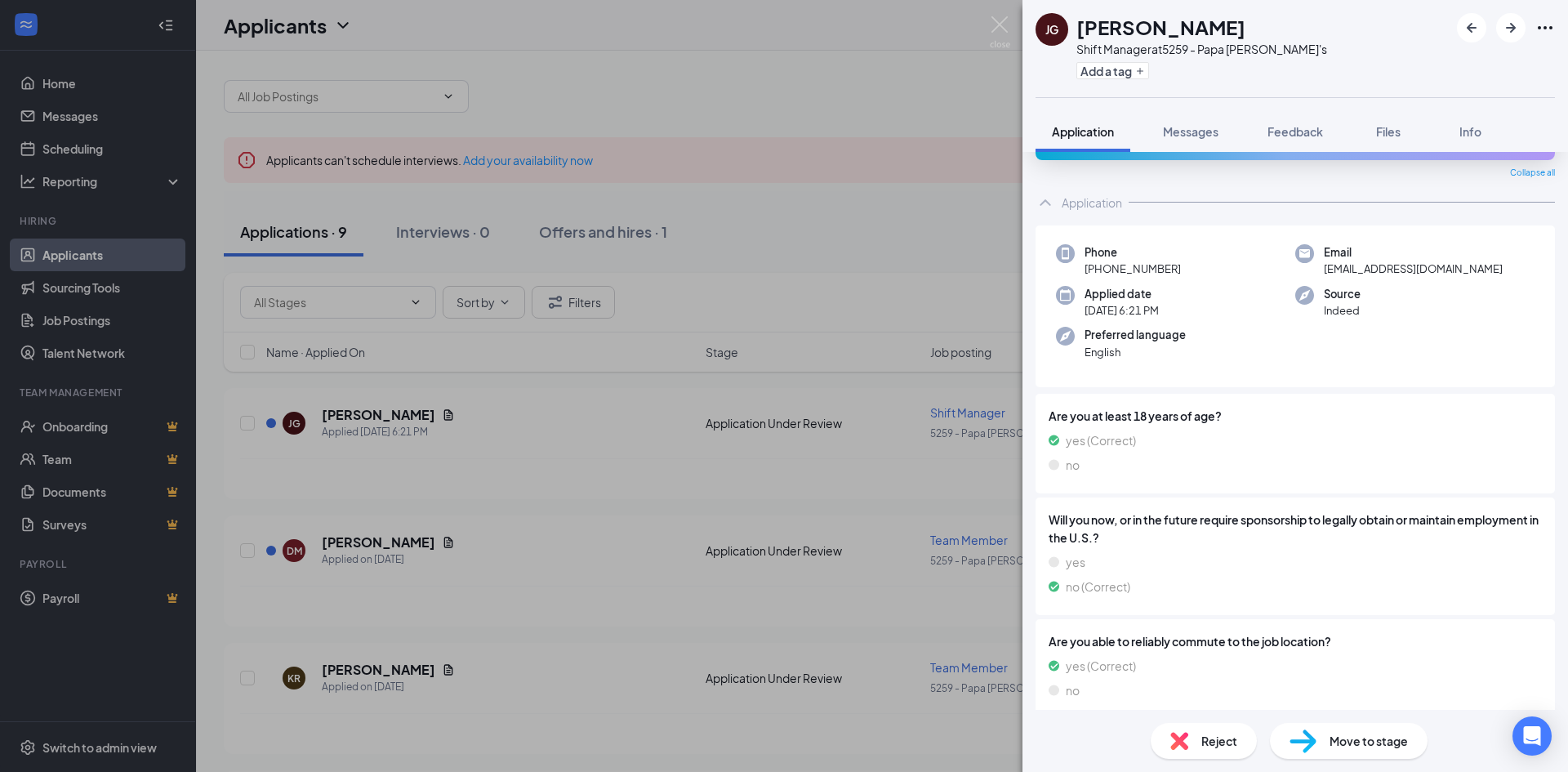
scroll to position [145, 0]
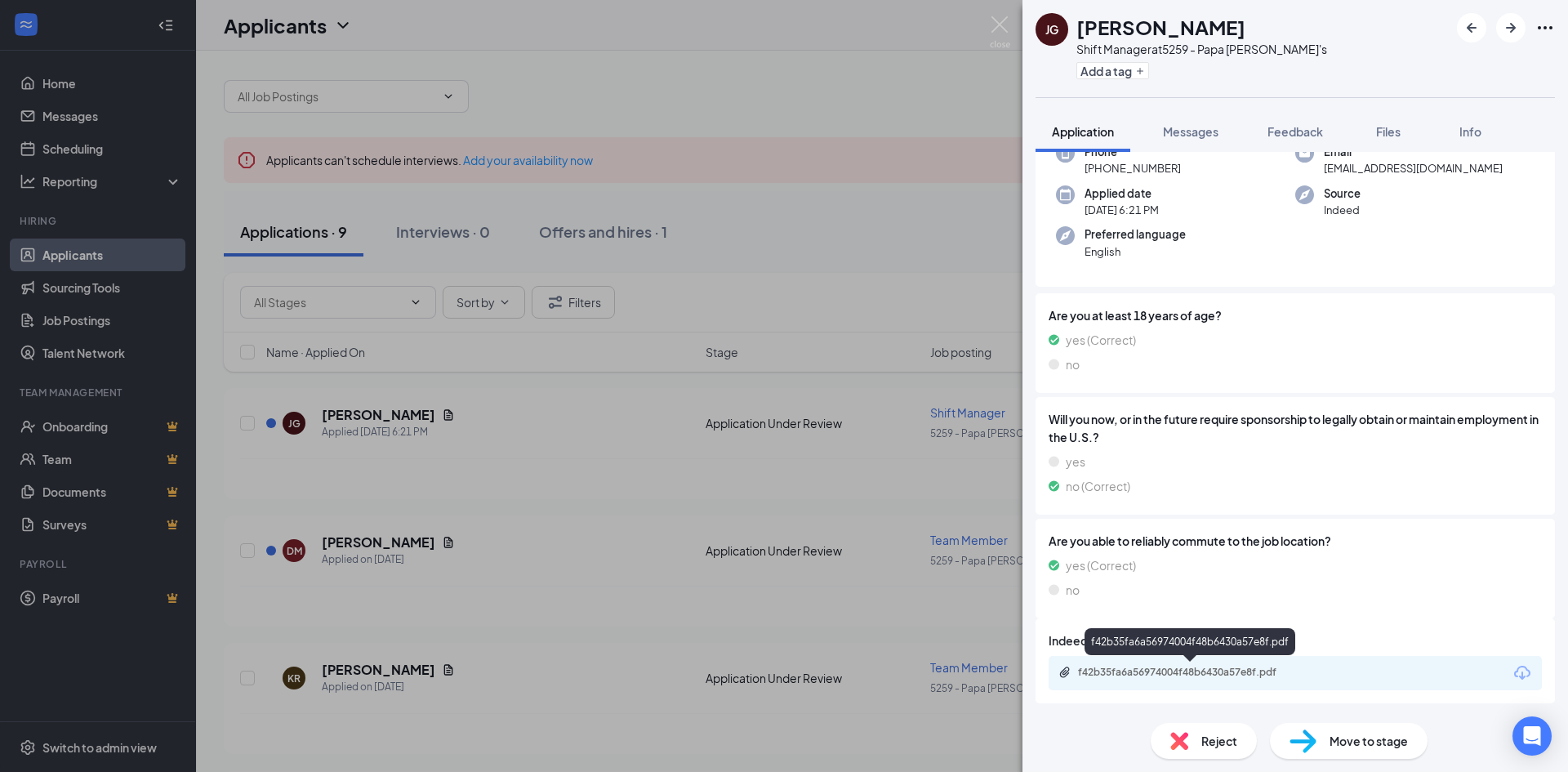
click at [1174, 671] on div "f42b35fa6a56974004f48b6430a57e8f.pdf" at bounding box center [1193, 672] width 229 height 13
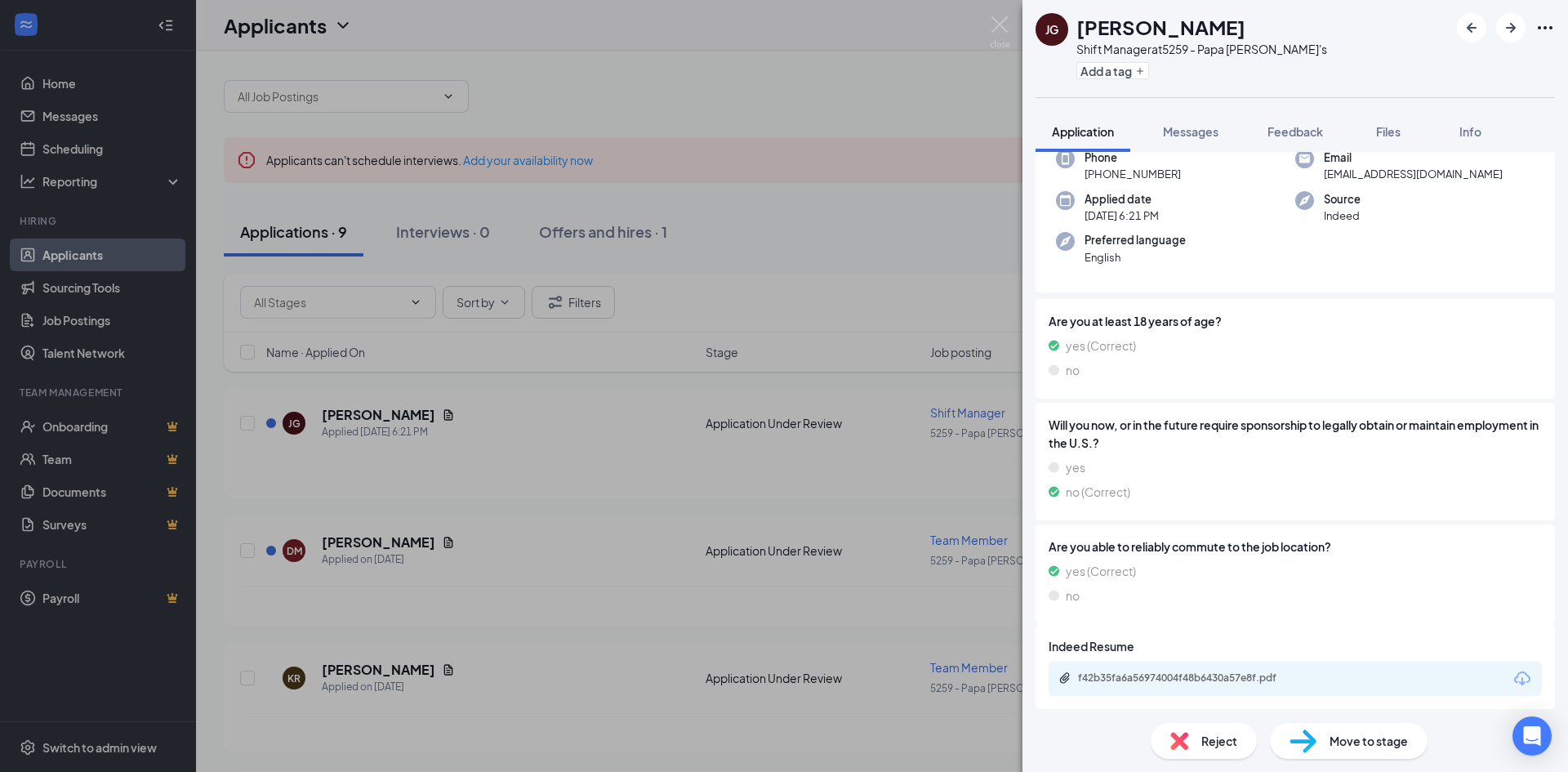
click at [1546, 24] on icon "Ellipses" at bounding box center [1545, 28] width 20 height 20
click at [1345, 29] on div "[PERSON_NAME] Shift Manager at 5259 - Papa [PERSON_NAME]'s Add a tag" at bounding box center [1295, 48] width 546 height 97
click at [703, 219] on div "[PERSON_NAME] Shift Manager at 5259 - Papa [PERSON_NAME]'s Add a tag Applicatio…" at bounding box center [784, 386] width 1568 height 772
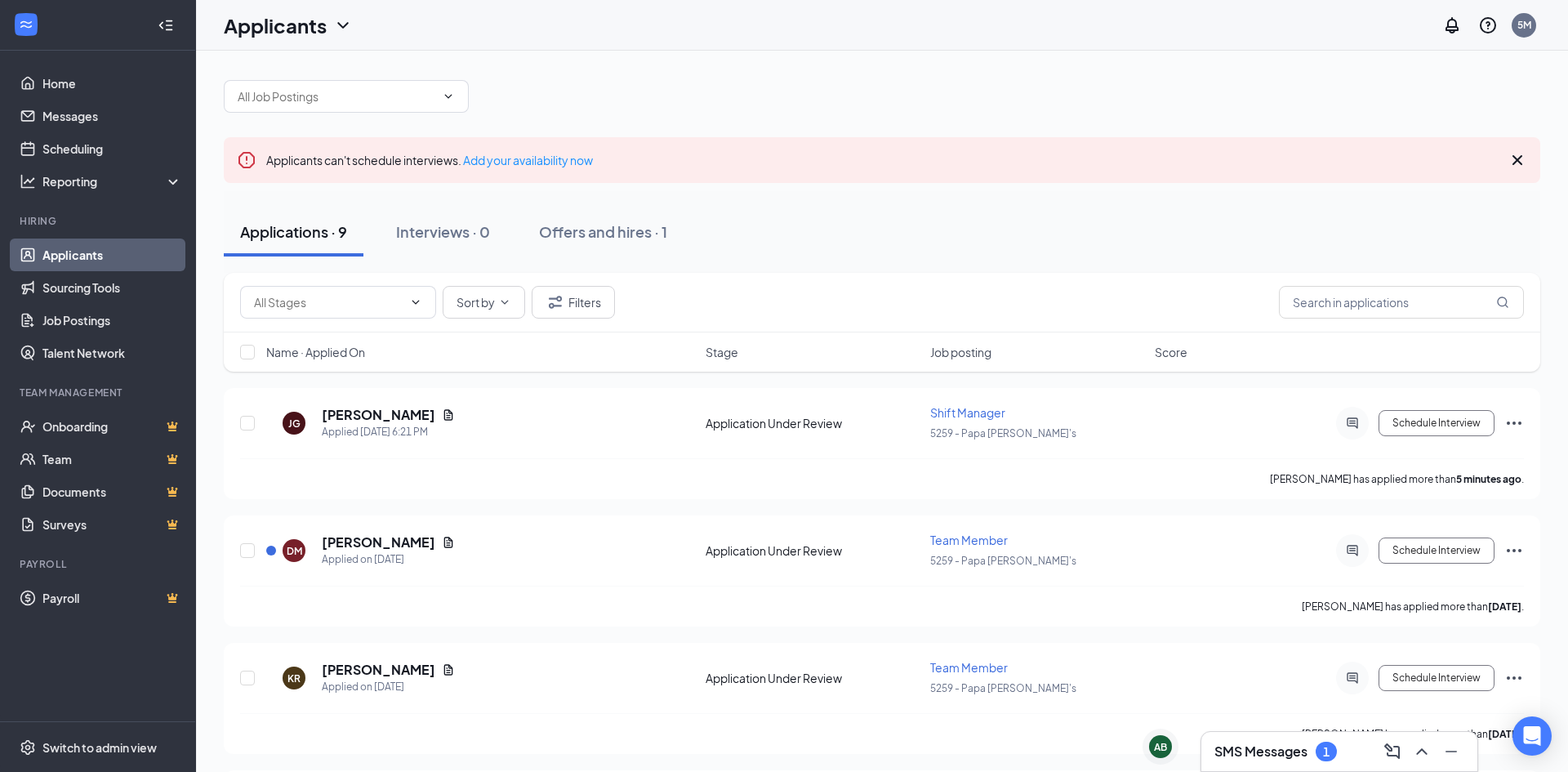
click at [1291, 751] on h3 "SMS Messages" at bounding box center [1261, 751] width 94 height 18
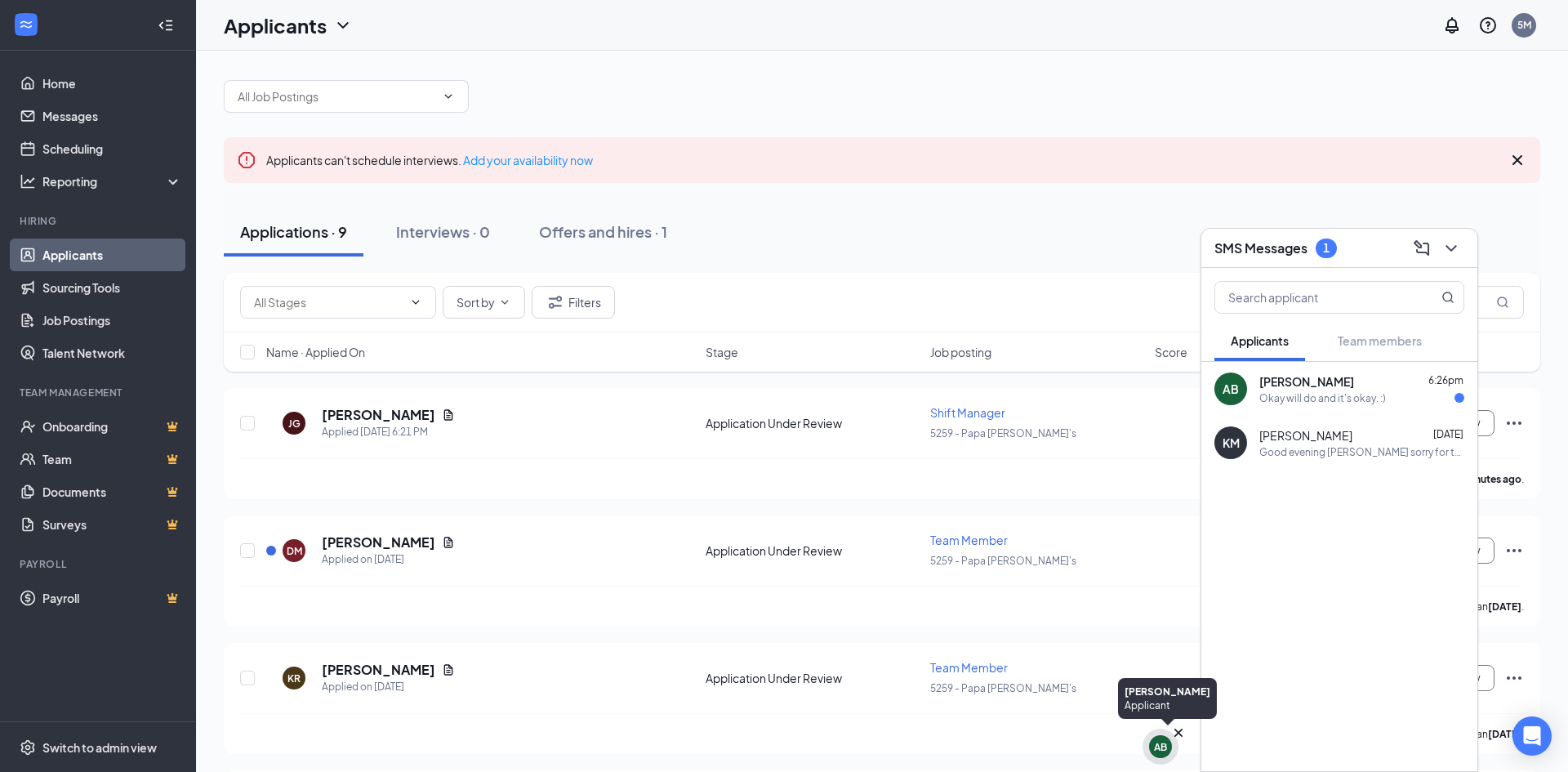
click at [1166, 748] on div "AB" at bounding box center [1160, 746] width 13 height 14
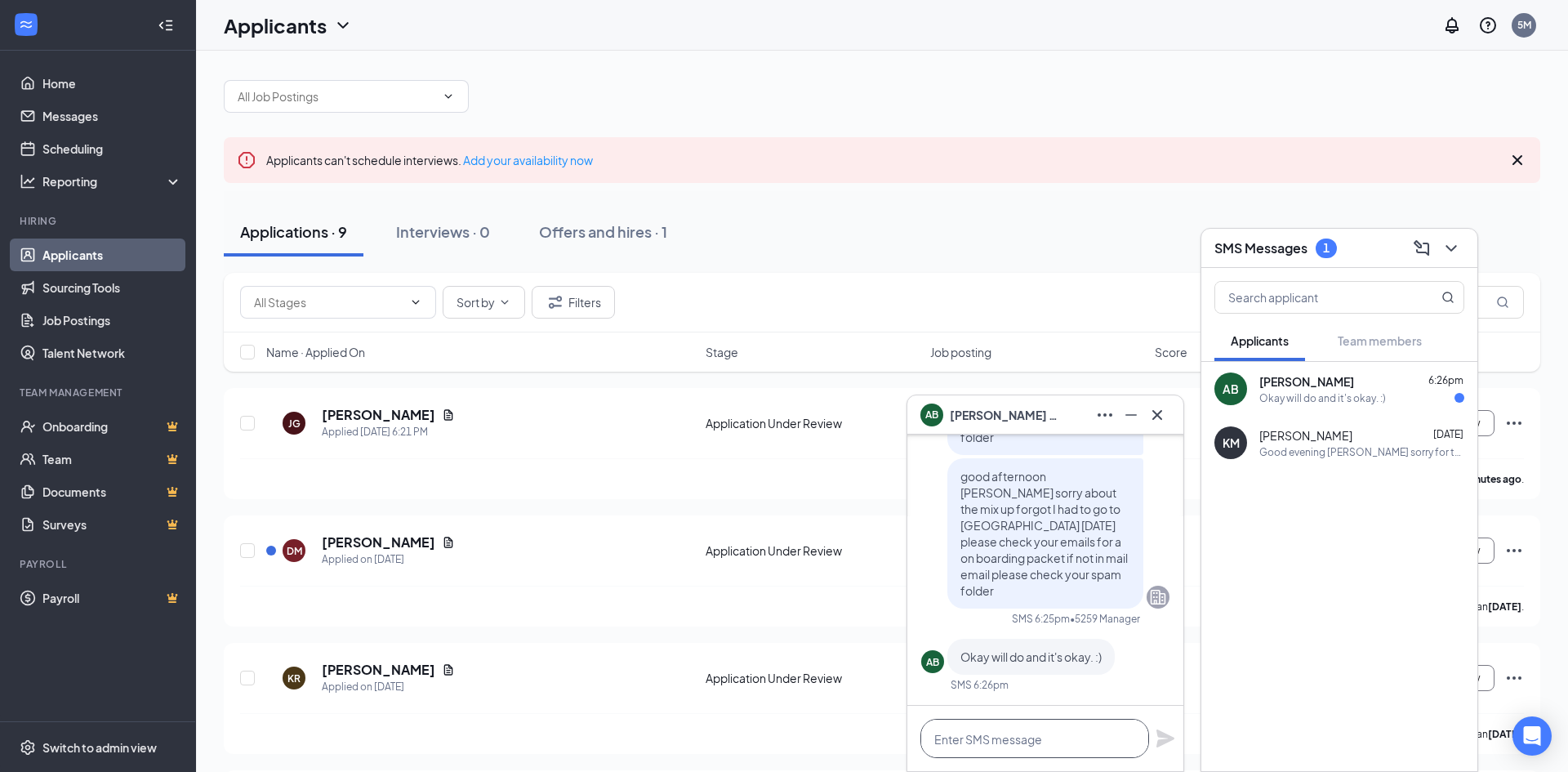
click at [1041, 739] on textarea at bounding box center [1035, 739] width 229 height 39
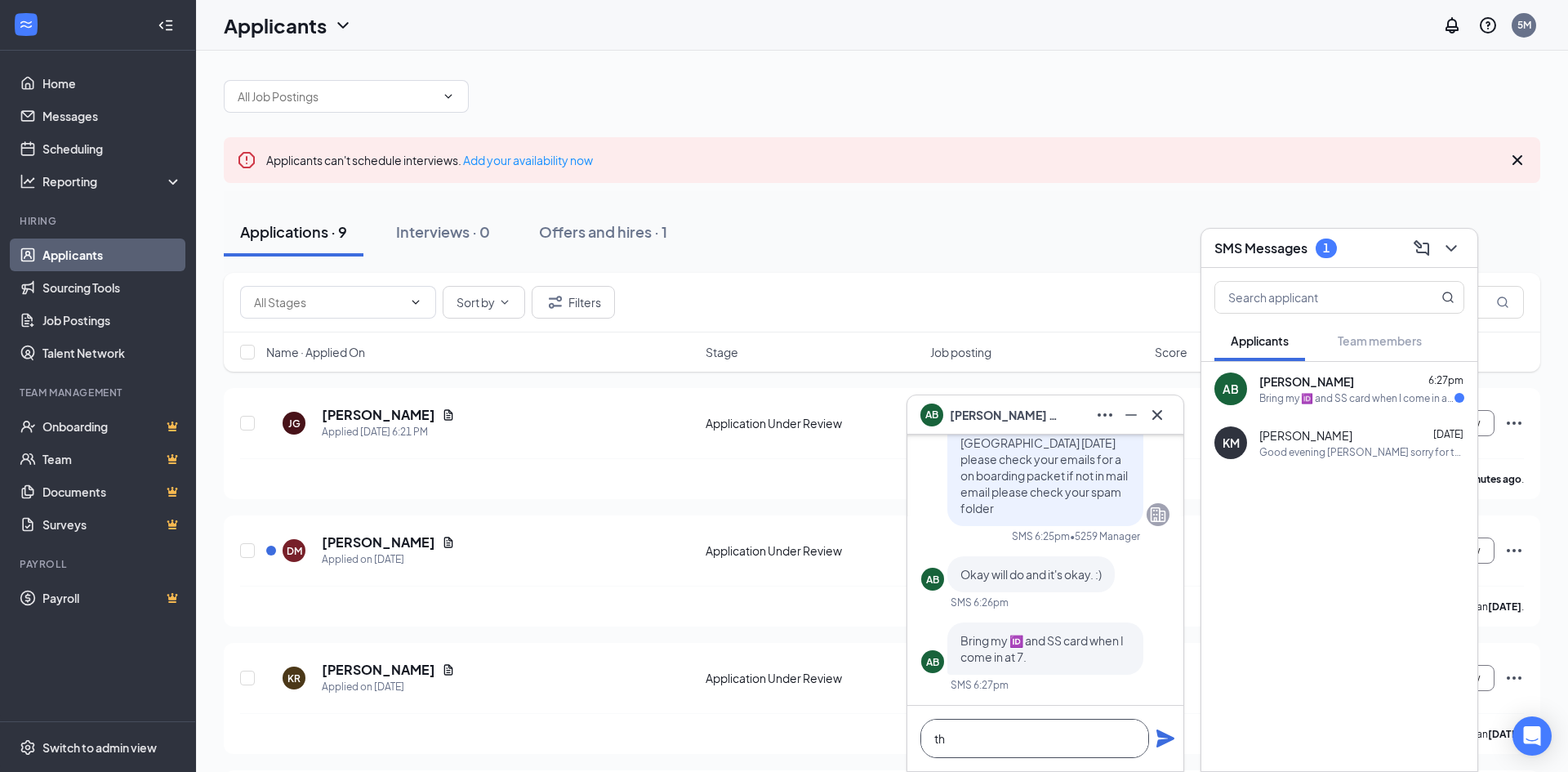
type textarea "t"
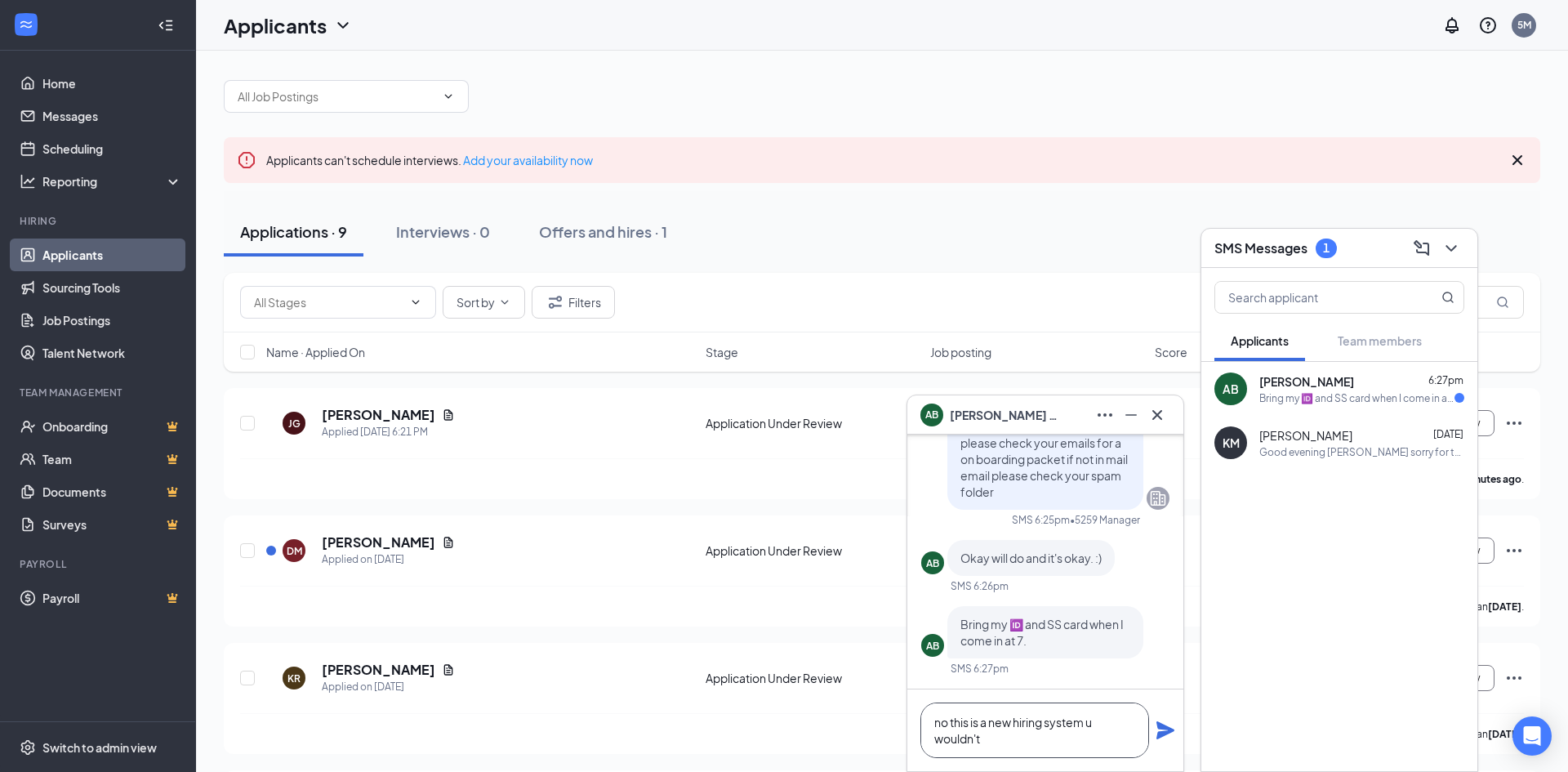
scroll to position [2, 0]
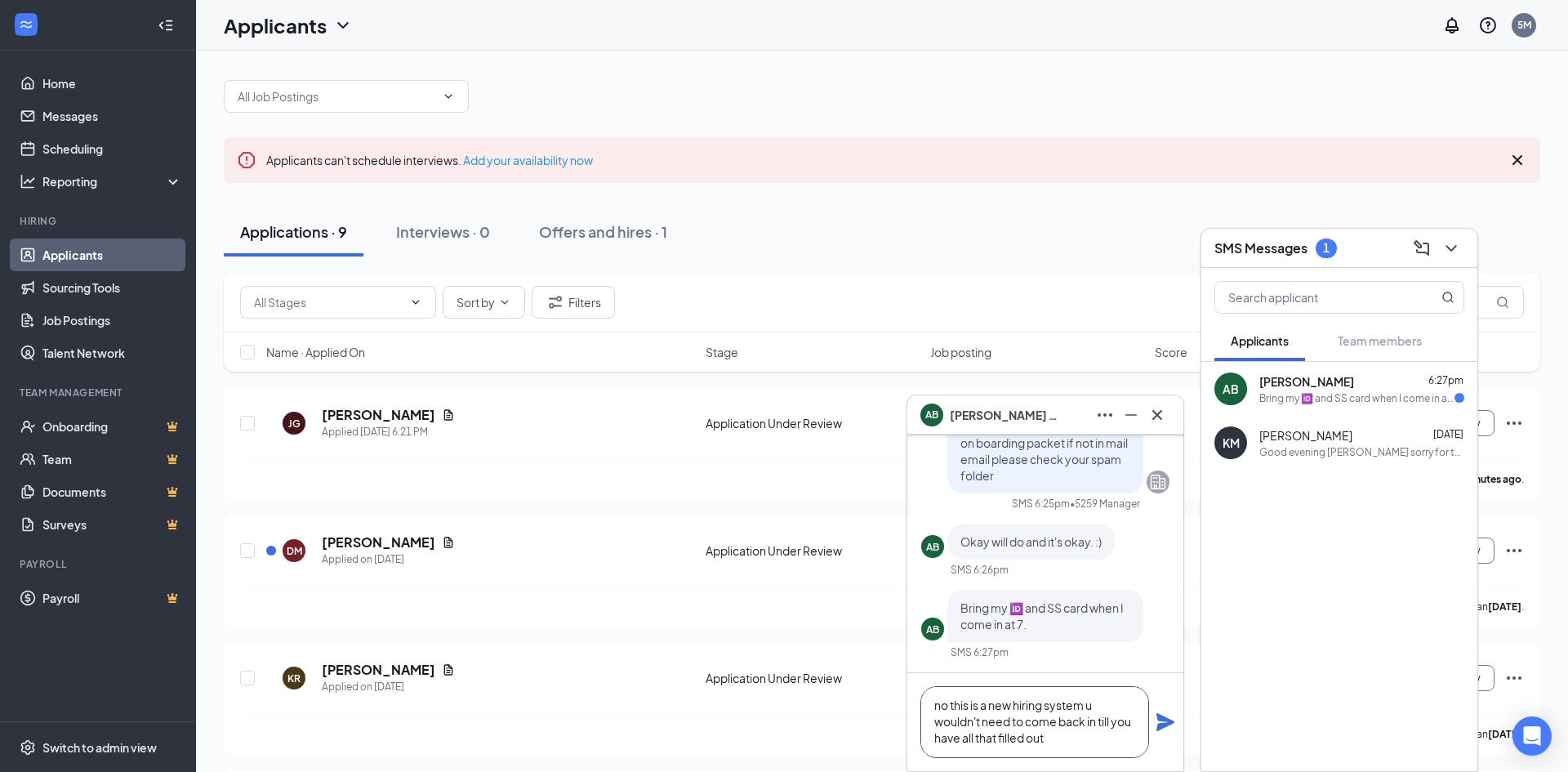
type textarea "no this is a new hiring system u wouldn't need to come back in till you have al…"
click at [1164, 722] on icon "Plane" at bounding box center [1165, 722] width 20 height 20
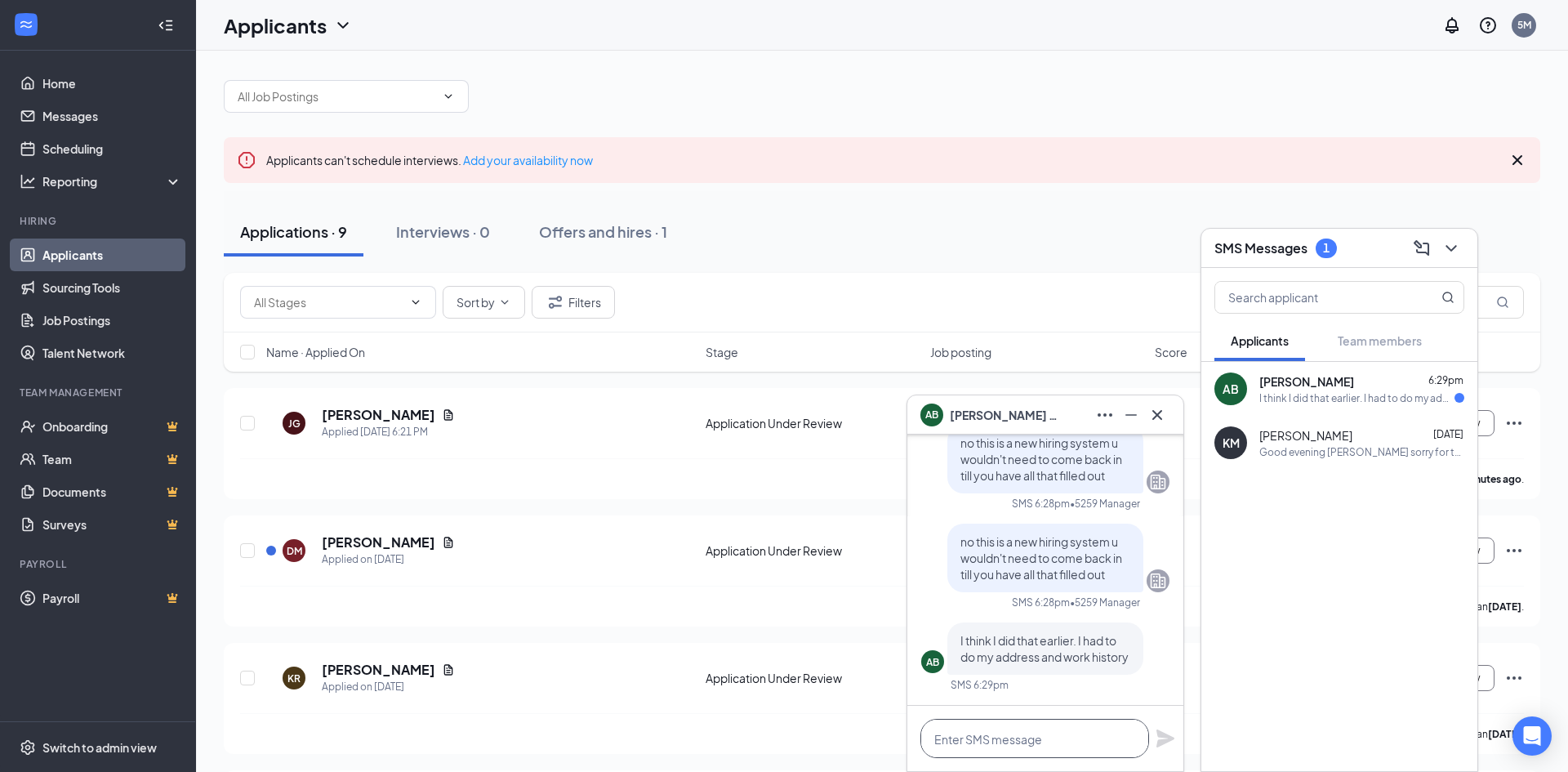
click at [1097, 738] on textarea at bounding box center [1035, 739] width 229 height 39
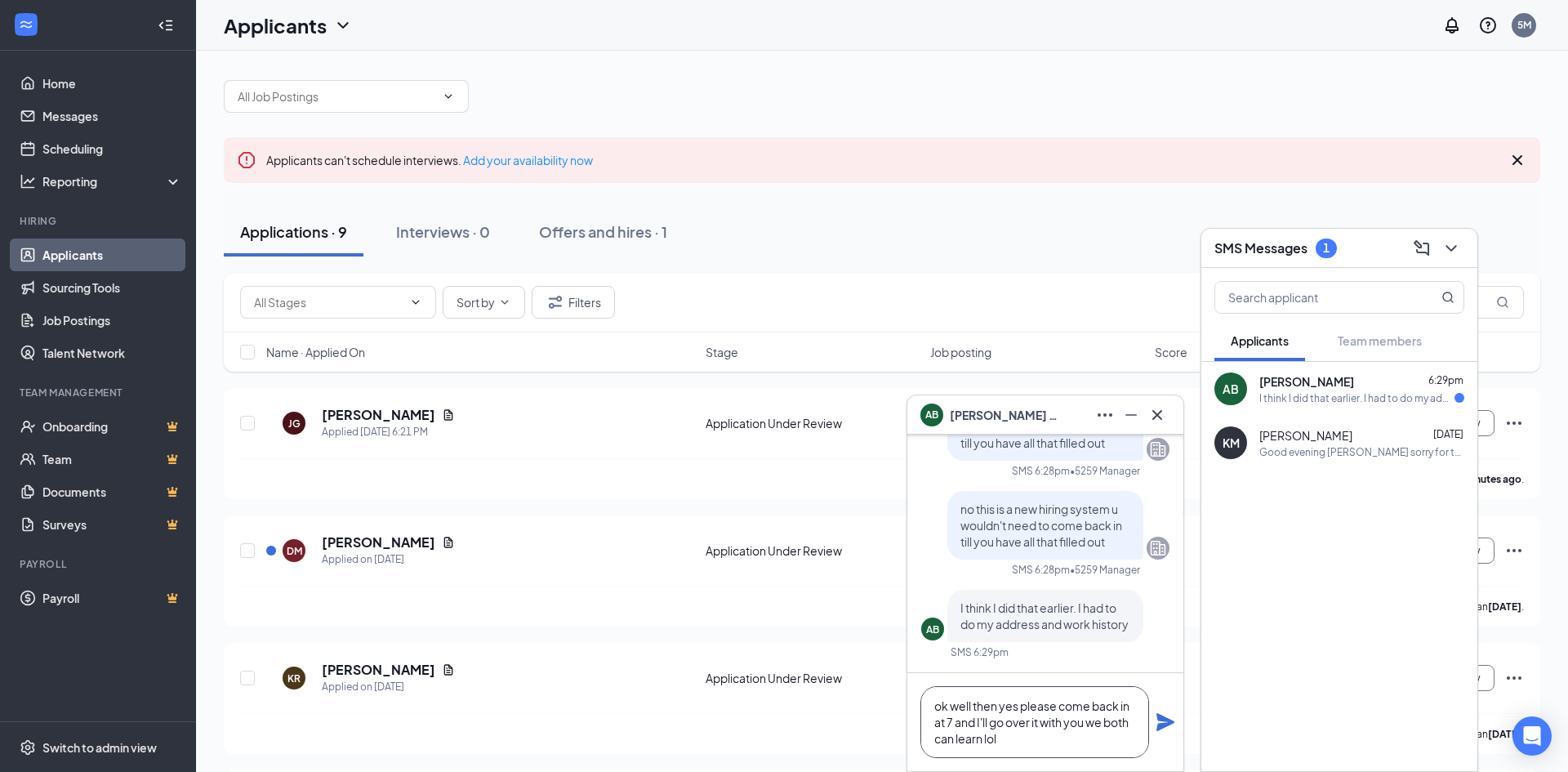
type textarea "ok well then yes please come back in at 7 and I'll go over it with you we both …"
click at [1169, 723] on icon "Plane" at bounding box center [1165, 722] width 18 height 18
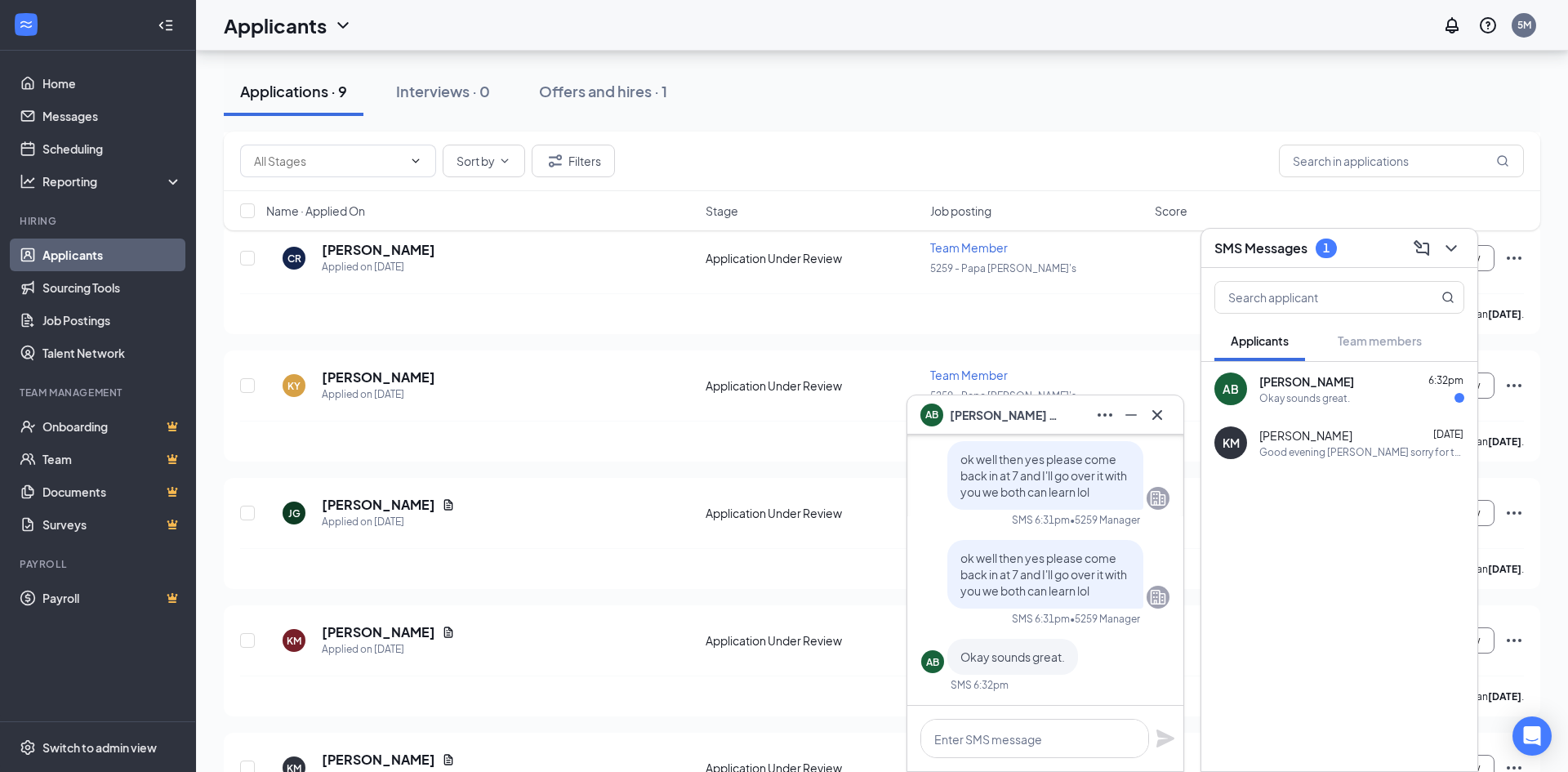
scroll to position [772, 0]
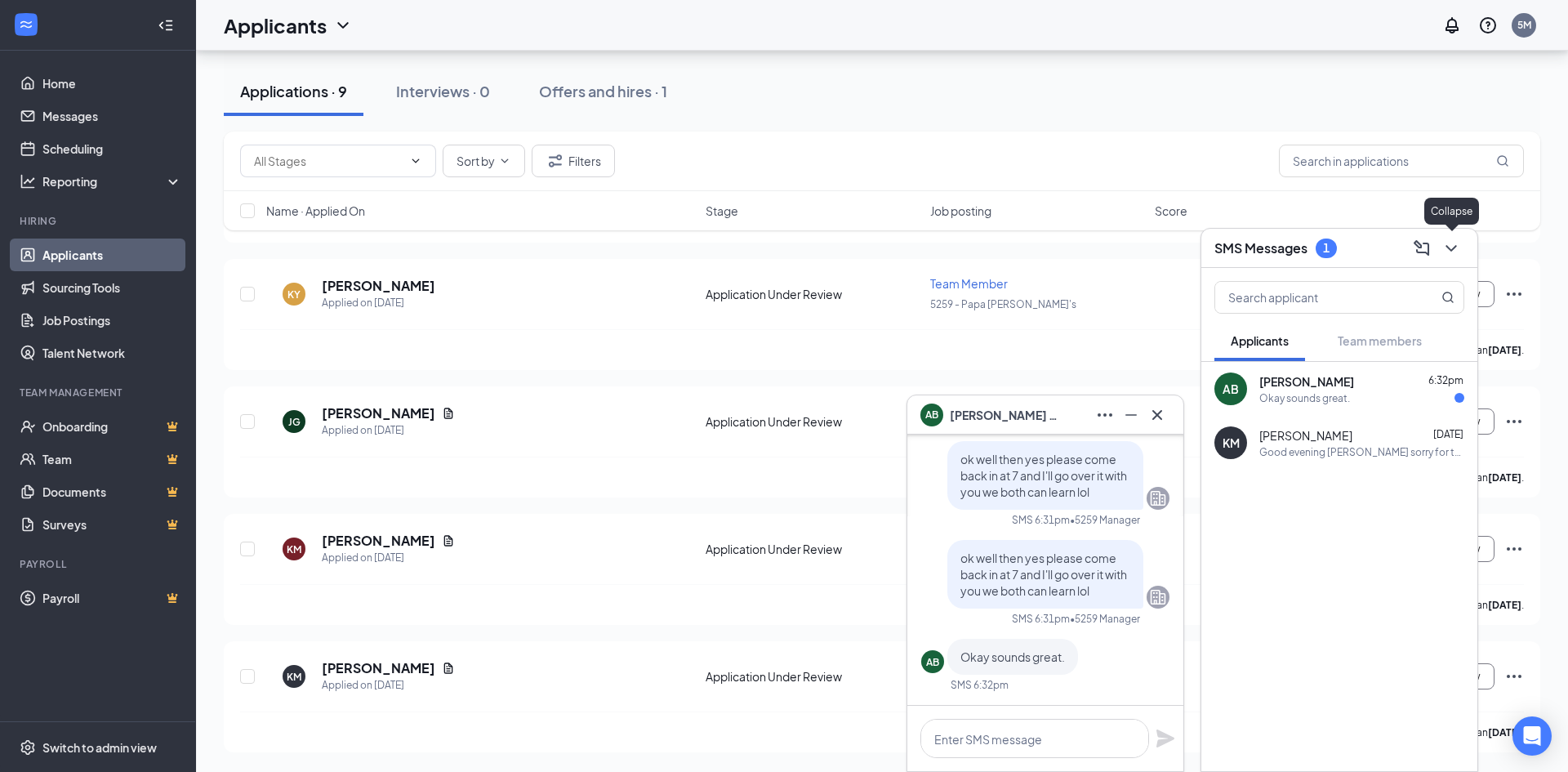
click at [1451, 251] on icon "ChevronDown" at bounding box center [1451, 248] width 11 height 7
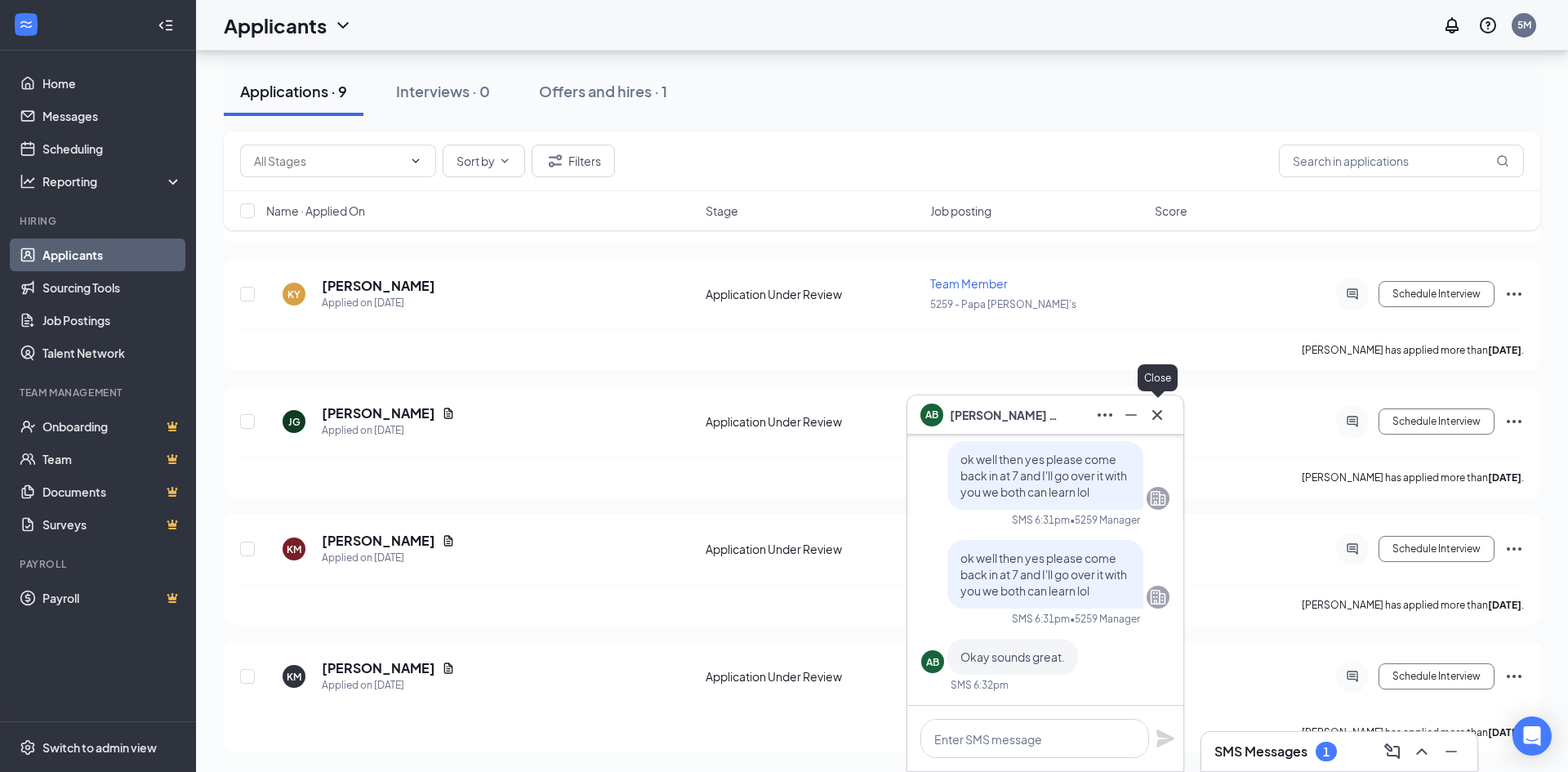
click at [1162, 409] on icon "Cross" at bounding box center [1157, 415] width 20 height 20
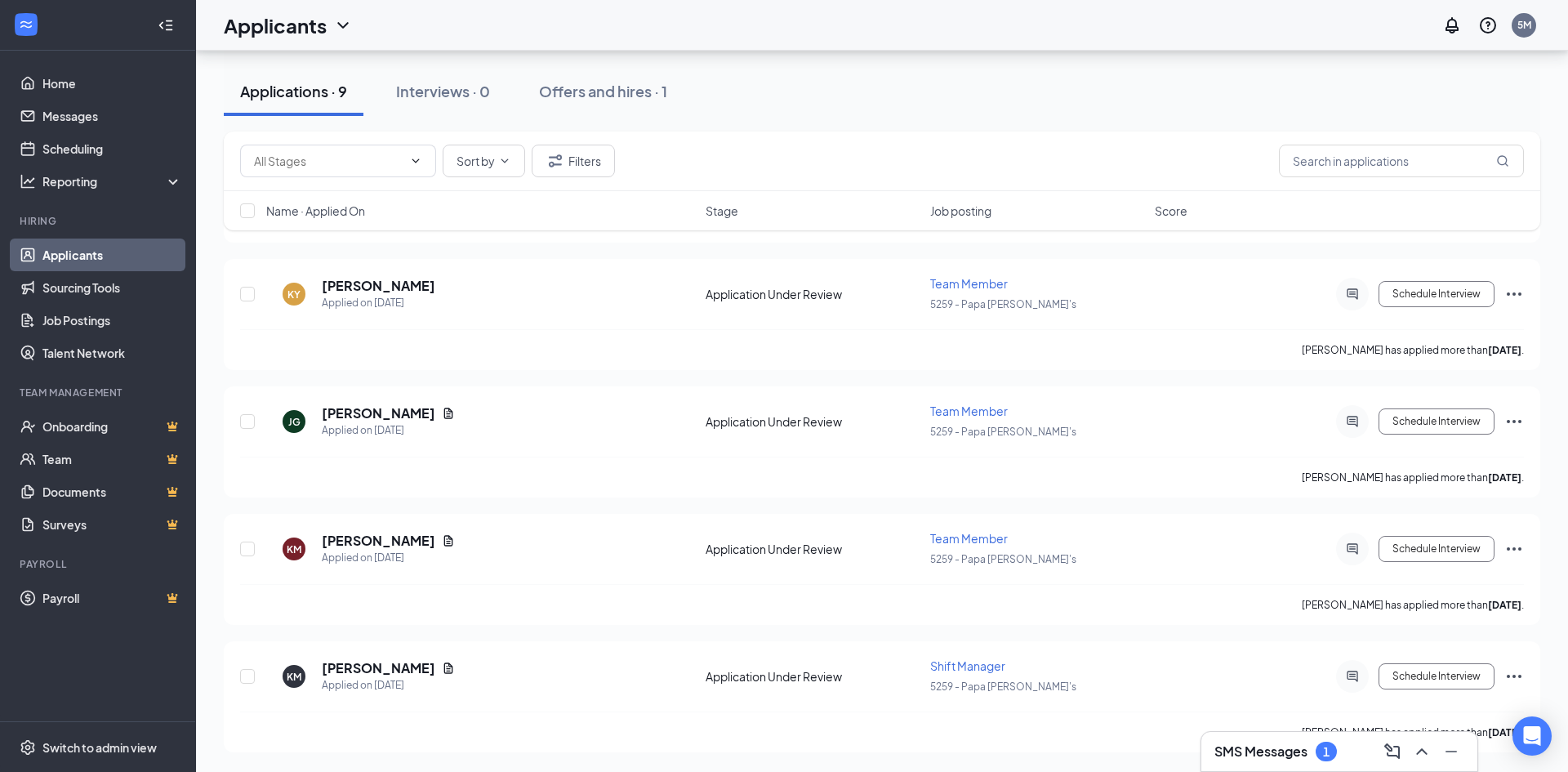
click at [1270, 753] on h3 "SMS Messages" at bounding box center [1261, 751] width 94 height 18
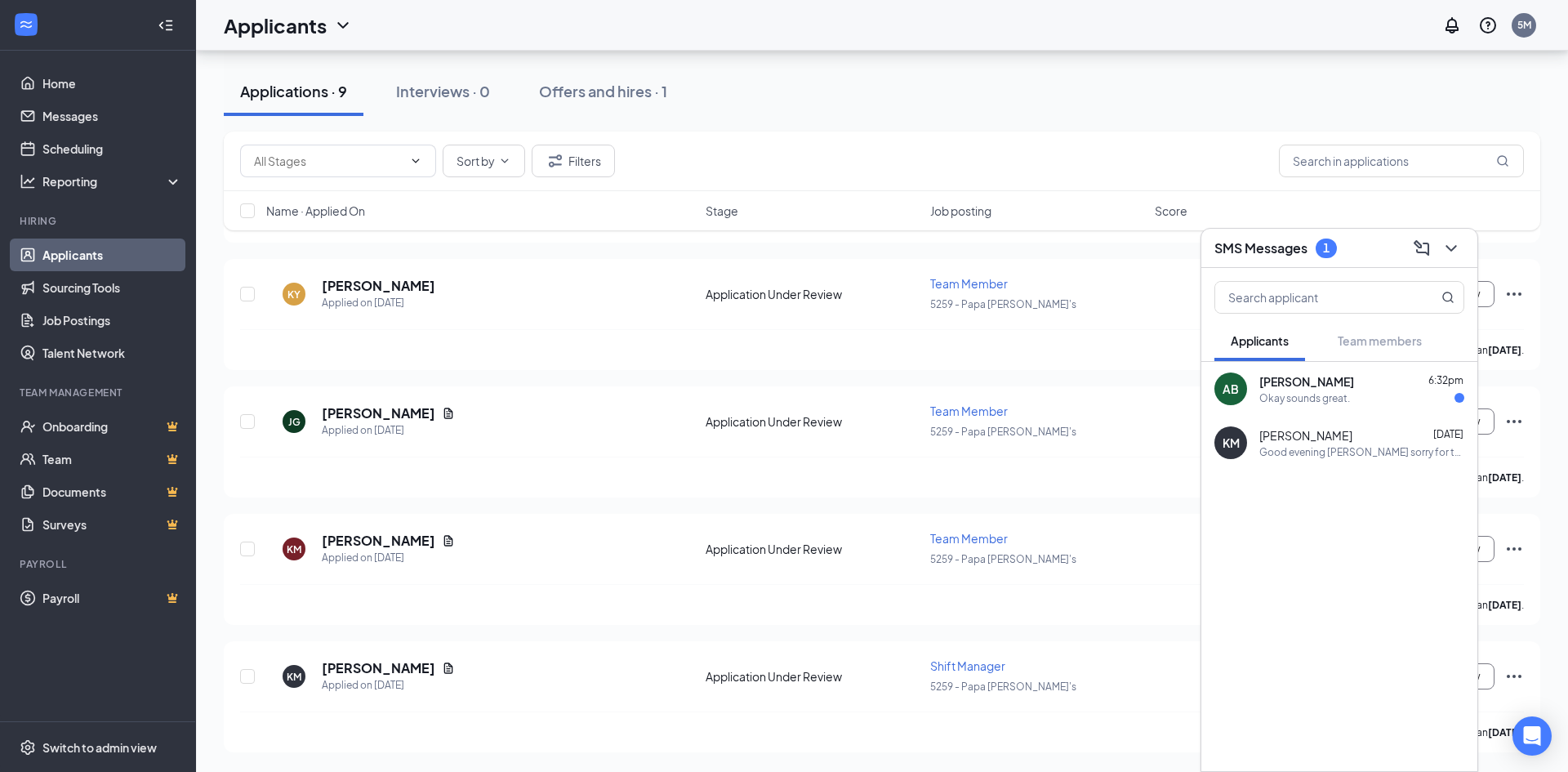
click at [1303, 399] on div "Okay sounds great." at bounding box center [1305, 398] width 91 height 14
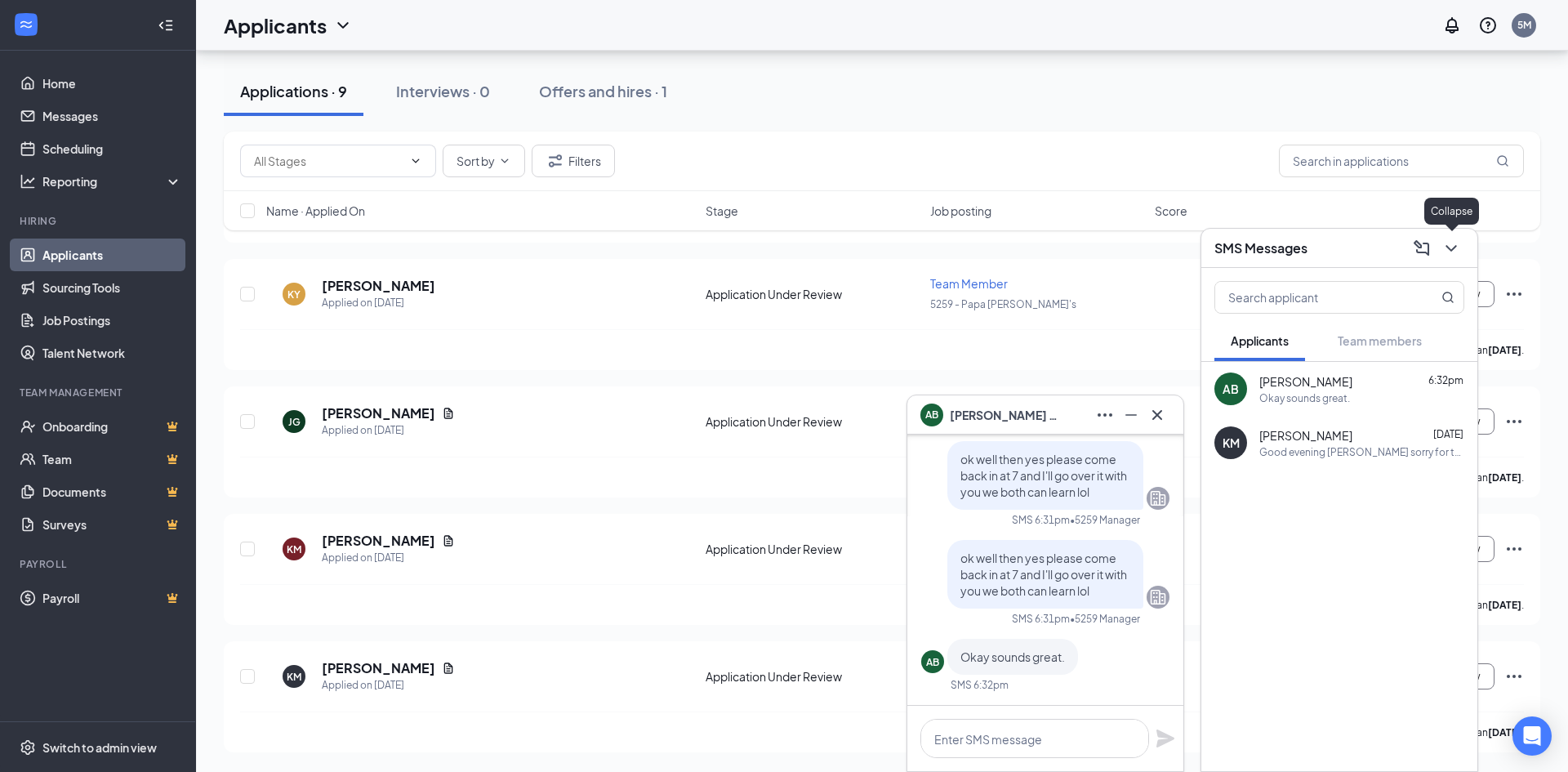
click at [1445, 247] on icon "ChevronDown" at bounding box center [1452, 248] width 20 height 20
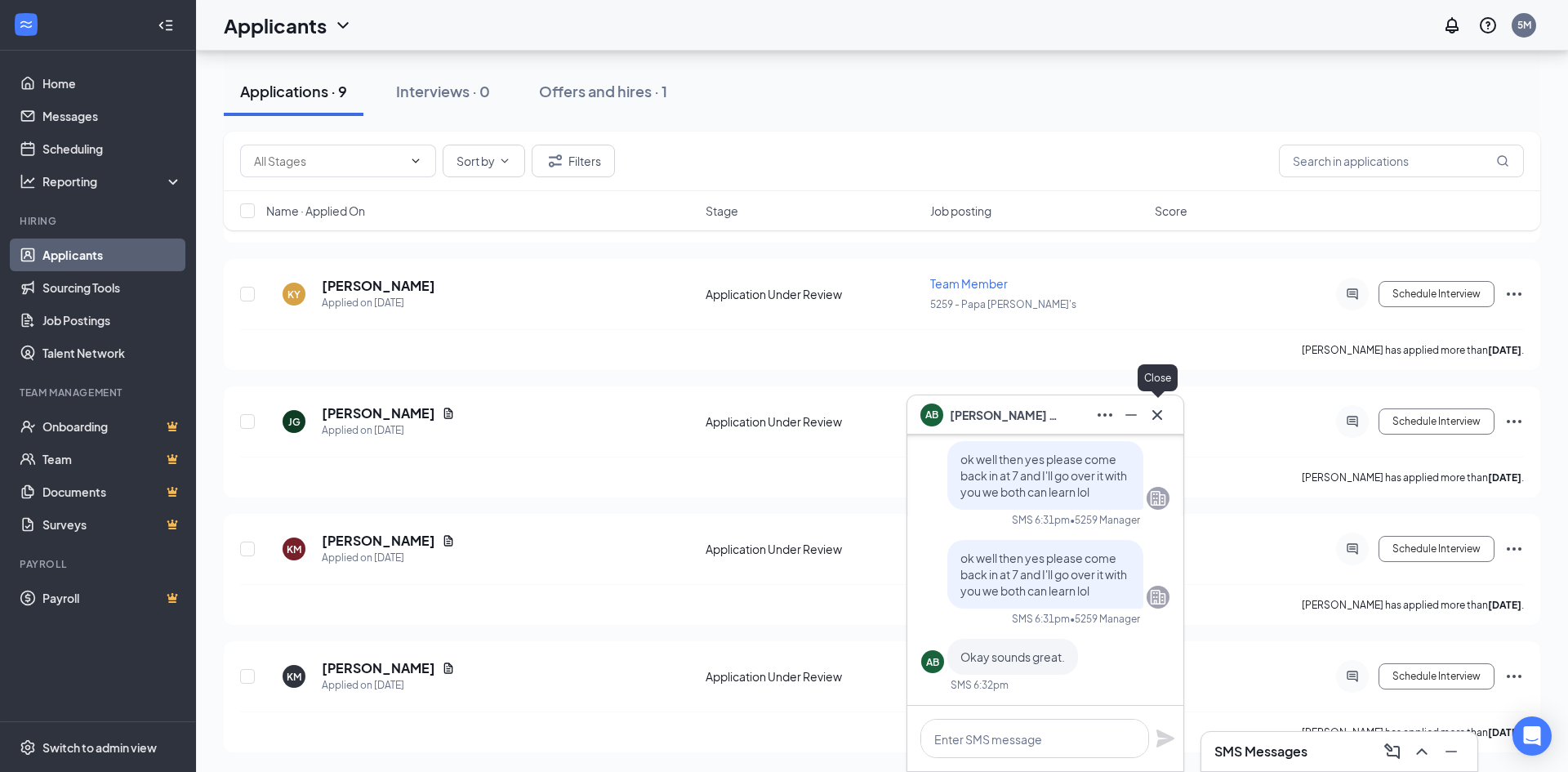
click at [1163, 415] on icon "Cross" at bounding box center [1157, 415] width 20 height 20
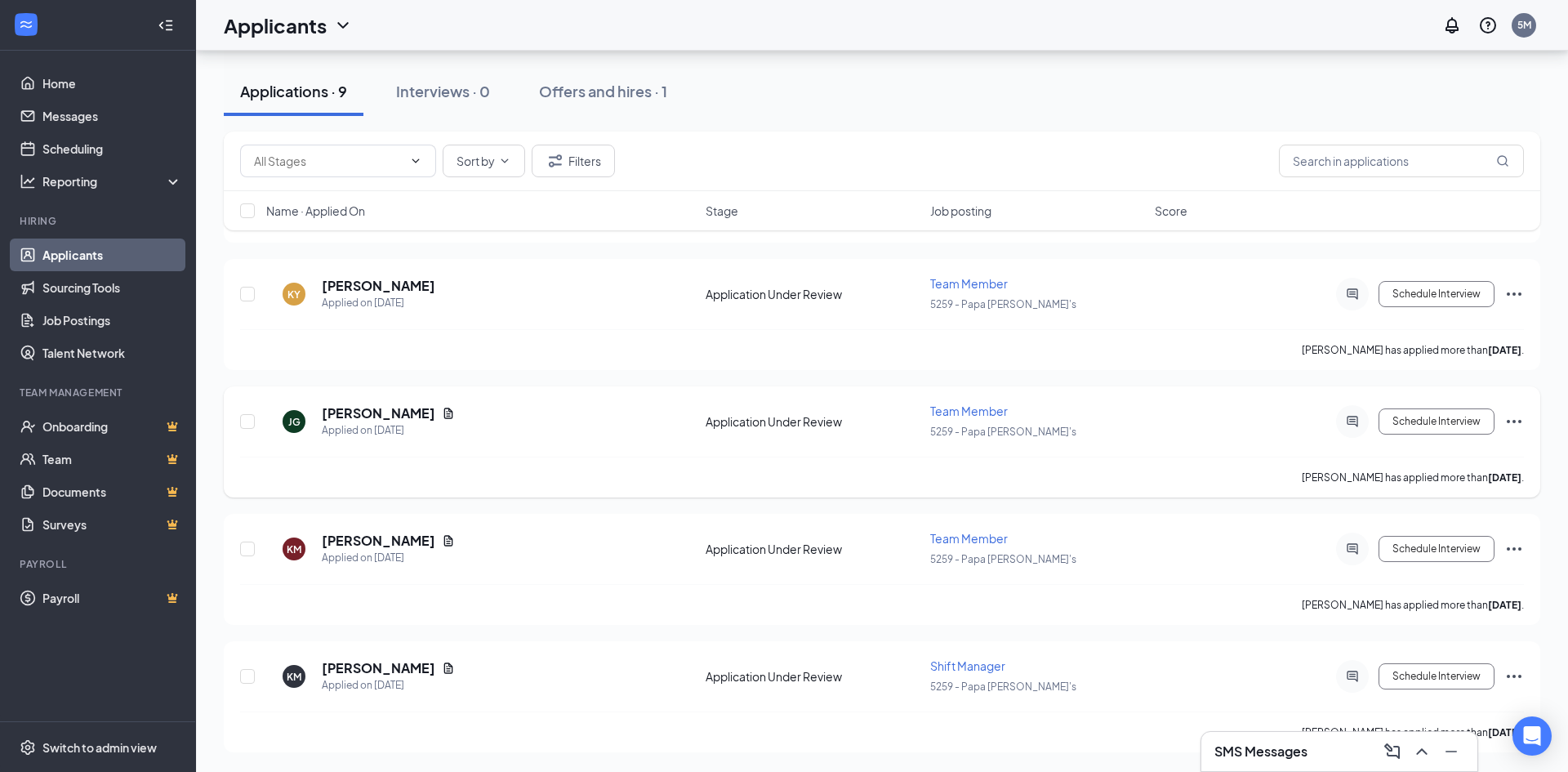
click at [1516, 418] on icon "Ellipses" at bounding box center [1514, 421] width 20 height 20
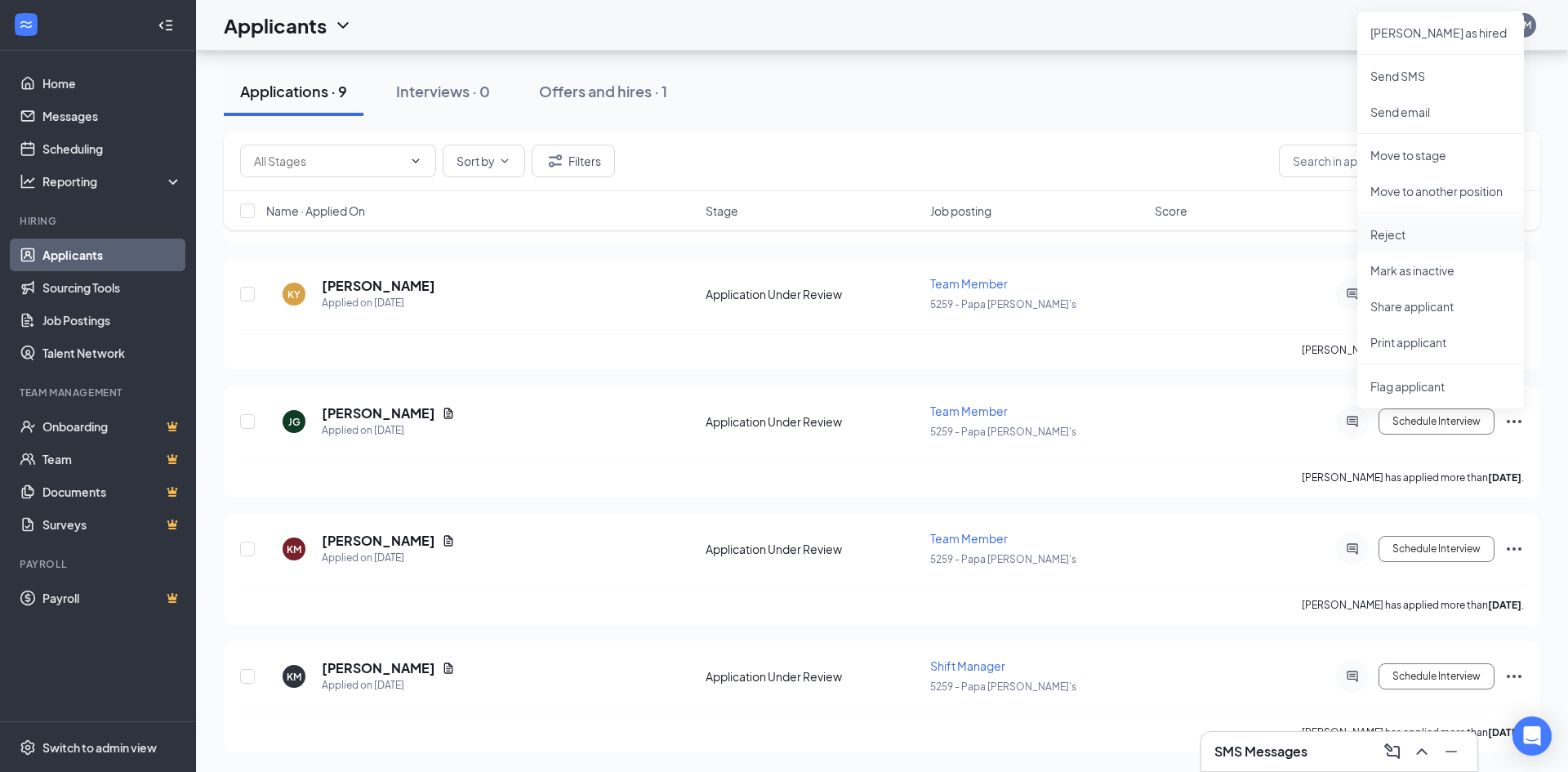
click at [1417, 239] on p "Reject" at bounding box center [1440, 234] width 141 height 17
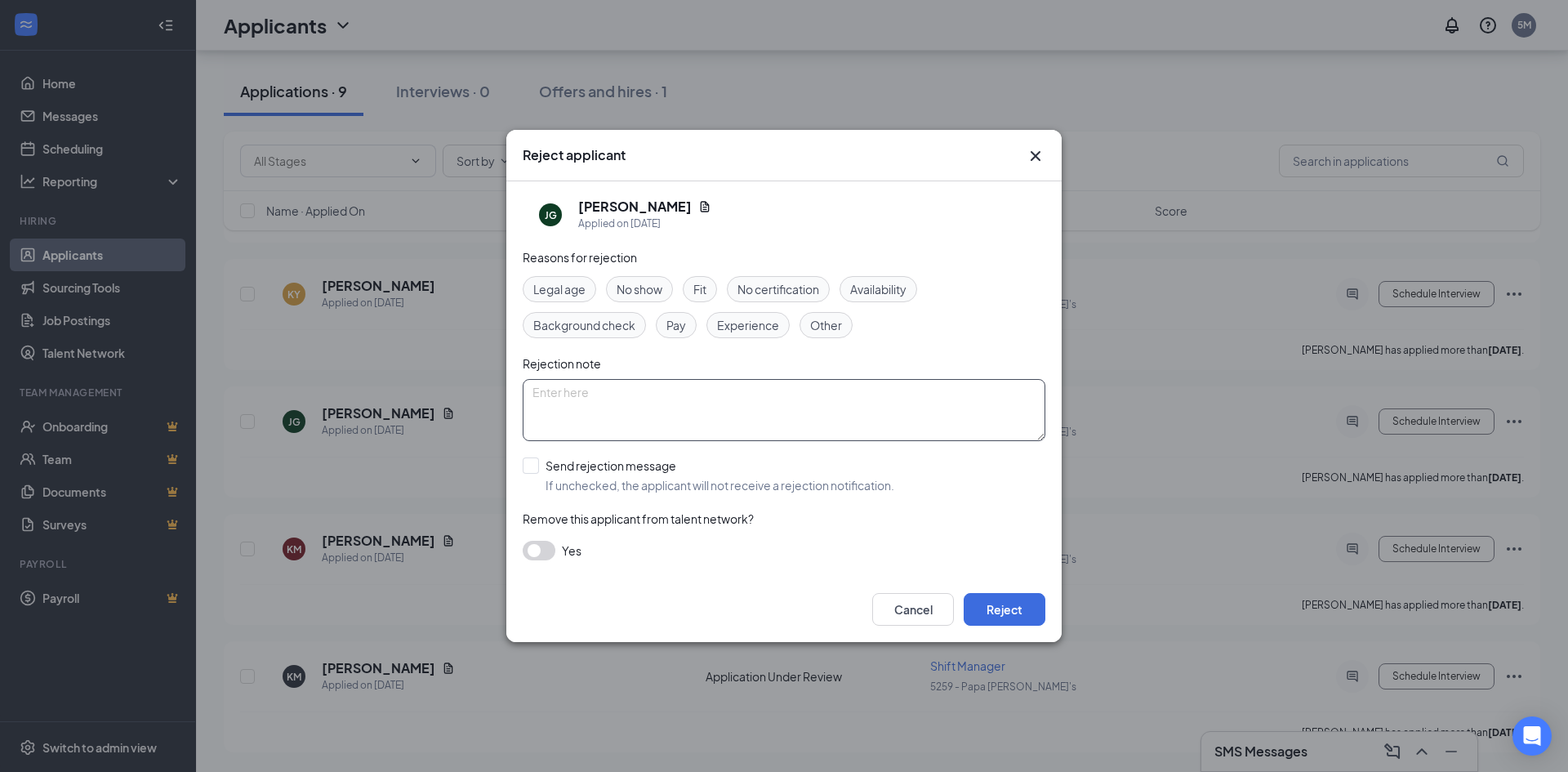
click at [705, 422] on textarea at bounding box center [784, 410] width 523 height 62
type textarea "do need a insider"
click at [998, 608] on button "Reject" at bounding box center [1004, 609] width 82 height 32
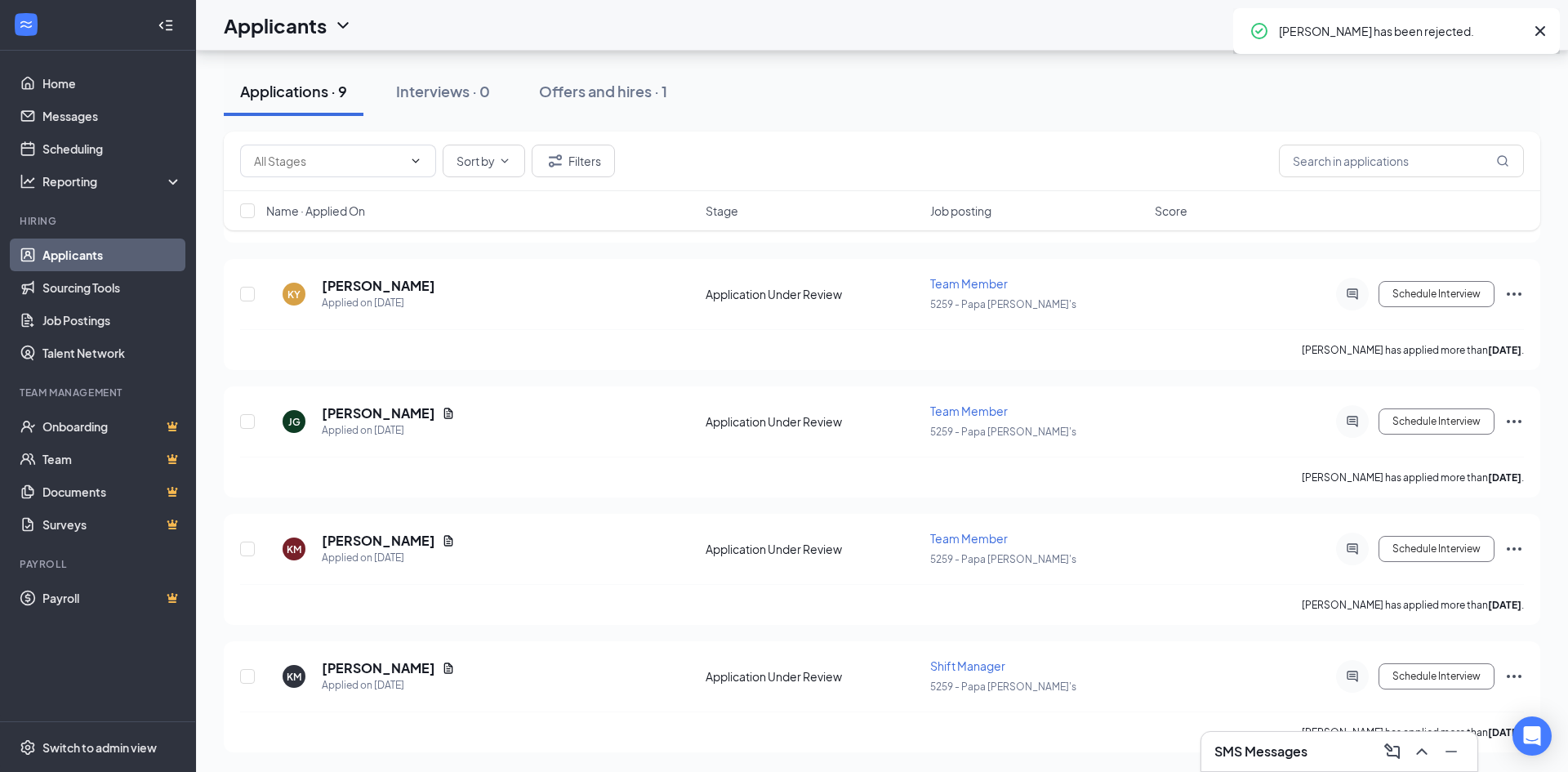
scroll to position [645, 0]
click at [1268, 747] on h3 "SMS Messages" at bounding box center [1261, 751] width 94 height 18
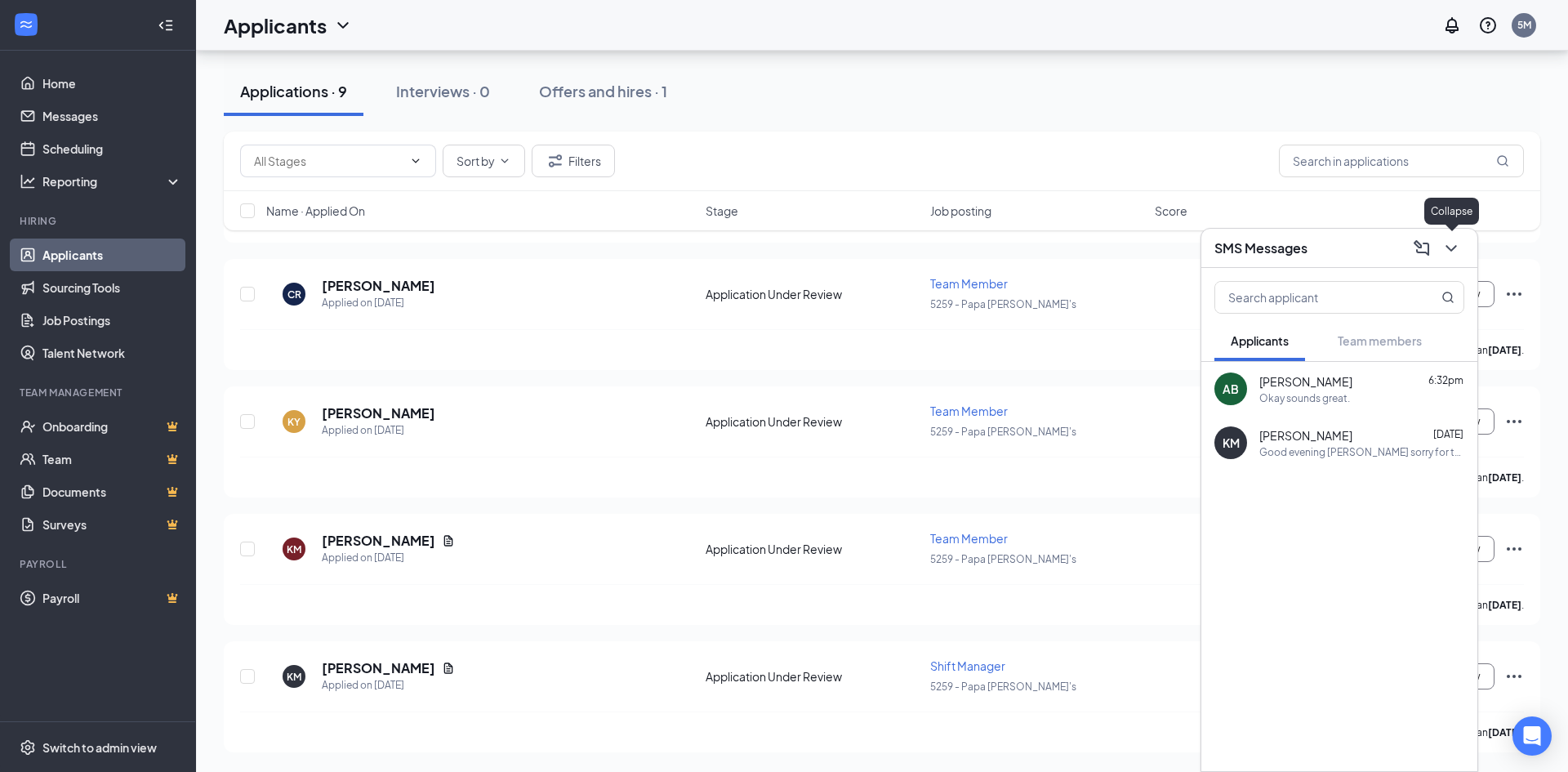
click at [1452, 245] on icon "ChevronDown" at bounding box center [1452, 248] width 20 height 20
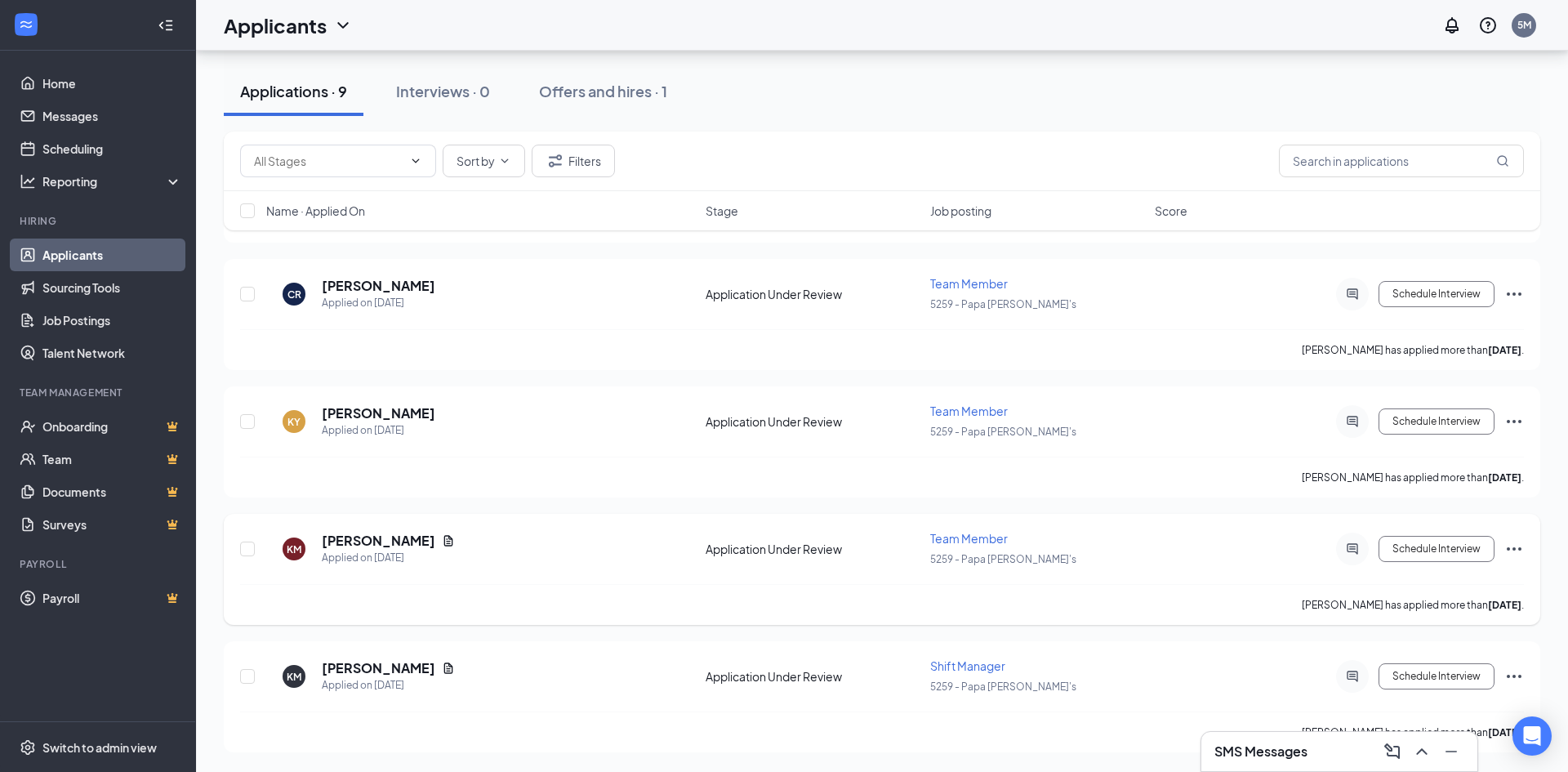
click at [1519, 547] on icon "Ellipses" at bounding box center [1514, 548] width 15 height 3
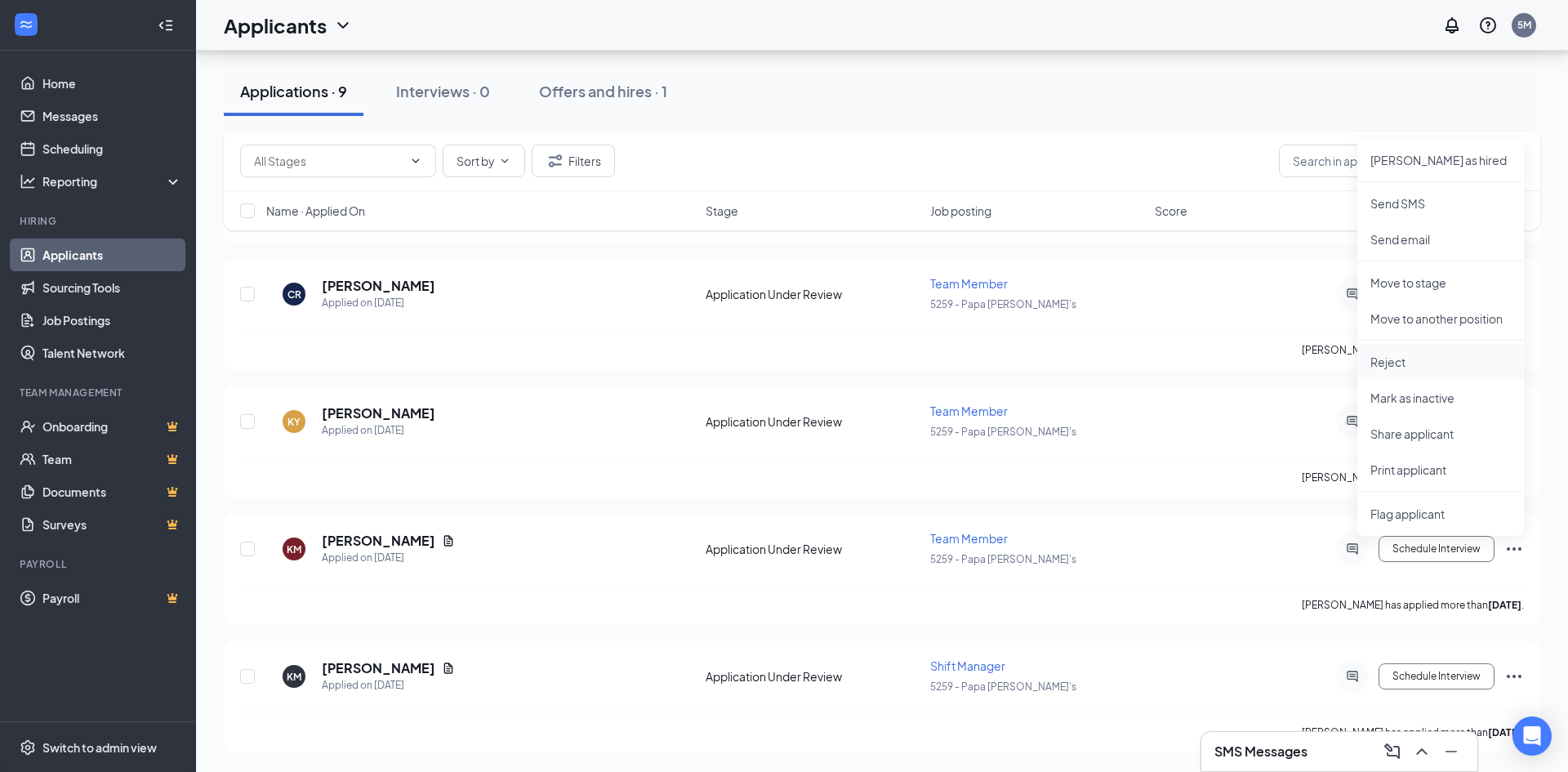
click at [1421, 364] on p "Reject" at bounding box center [1440, 361] width 141 height 17
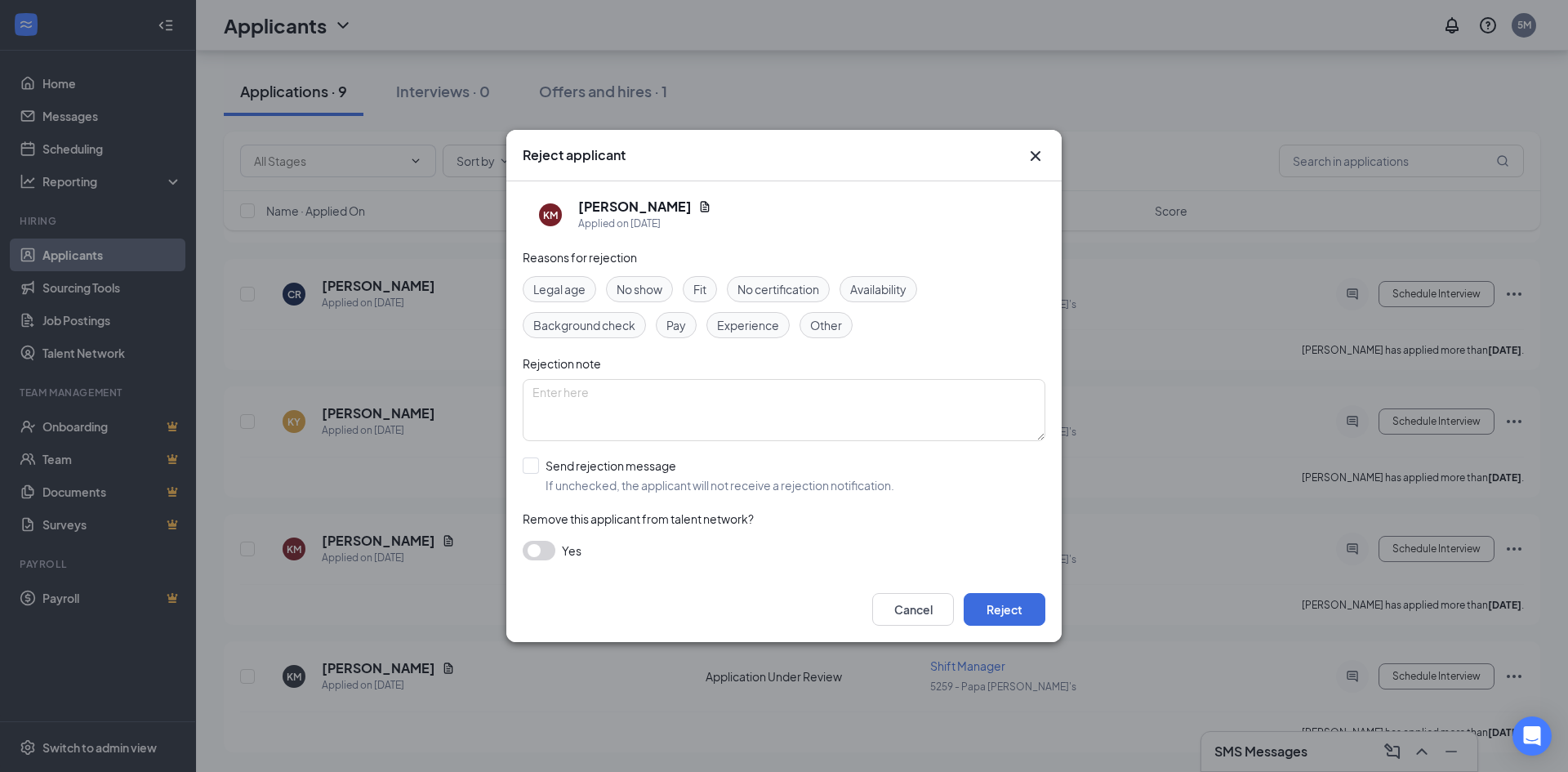
click at [662, 290] on span "No show" at bounding box center [639, 289] width 45 height 18
click at [998, 614] on button "Reject" at bounding box center [1004, 609] width 82 height 32
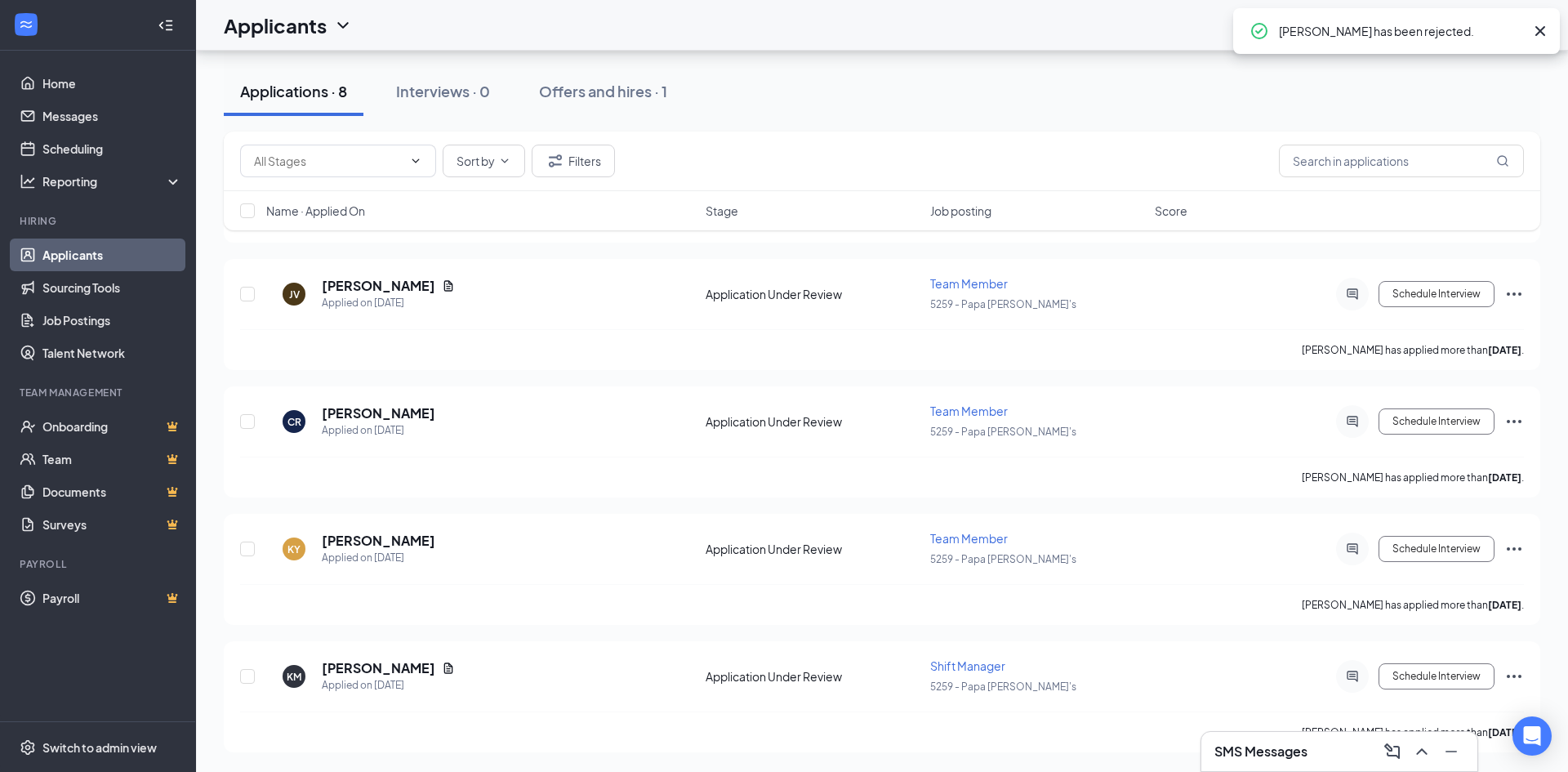
scroll to position [518, 0]
click at [1515, 417] on icon "Ellipses" at bounding box center [1514, 421] width 20 height 20
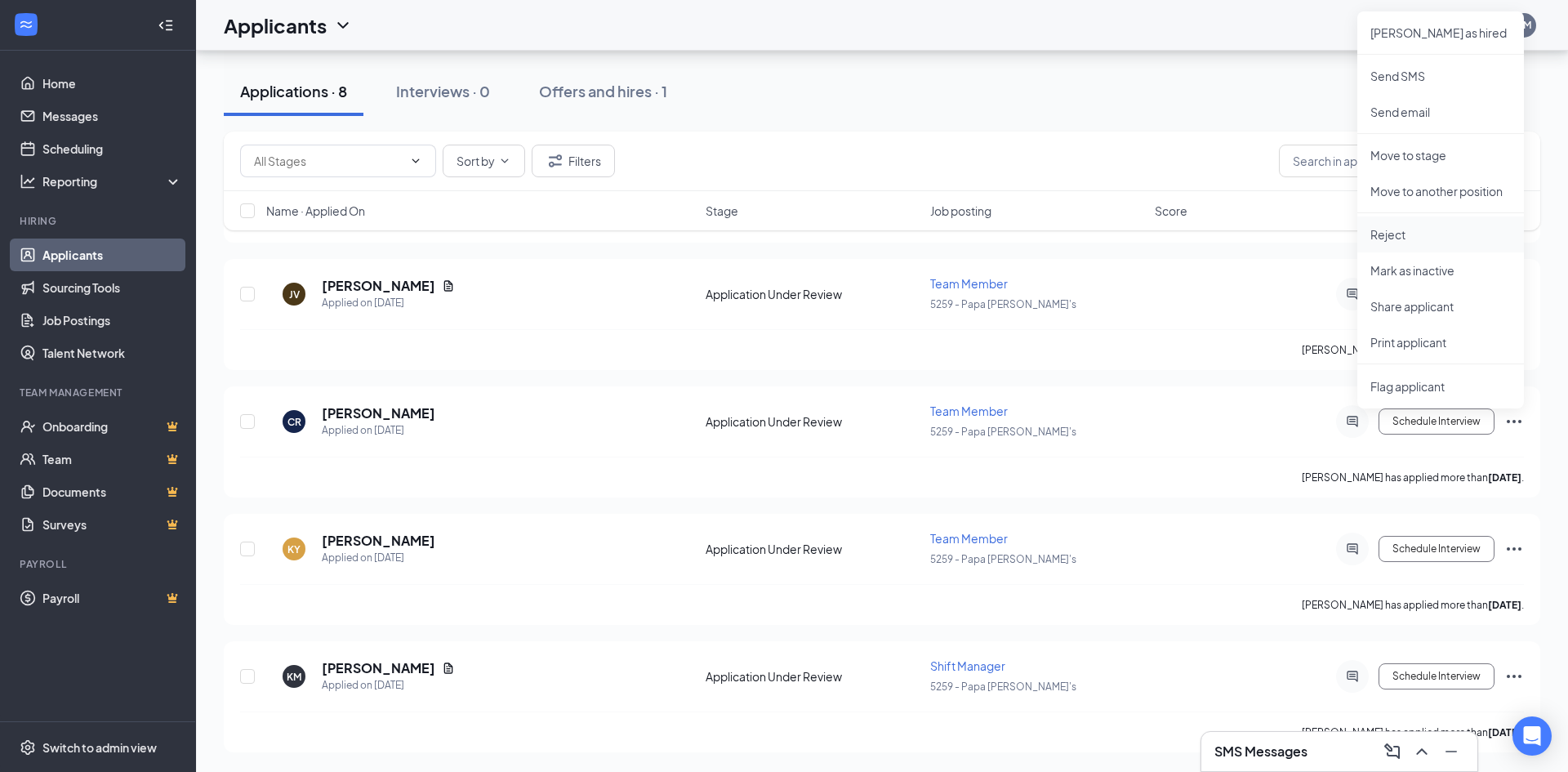
click at [1392, 231] on p "Reject" at bounding box center [1440, 234] width 141 height 17
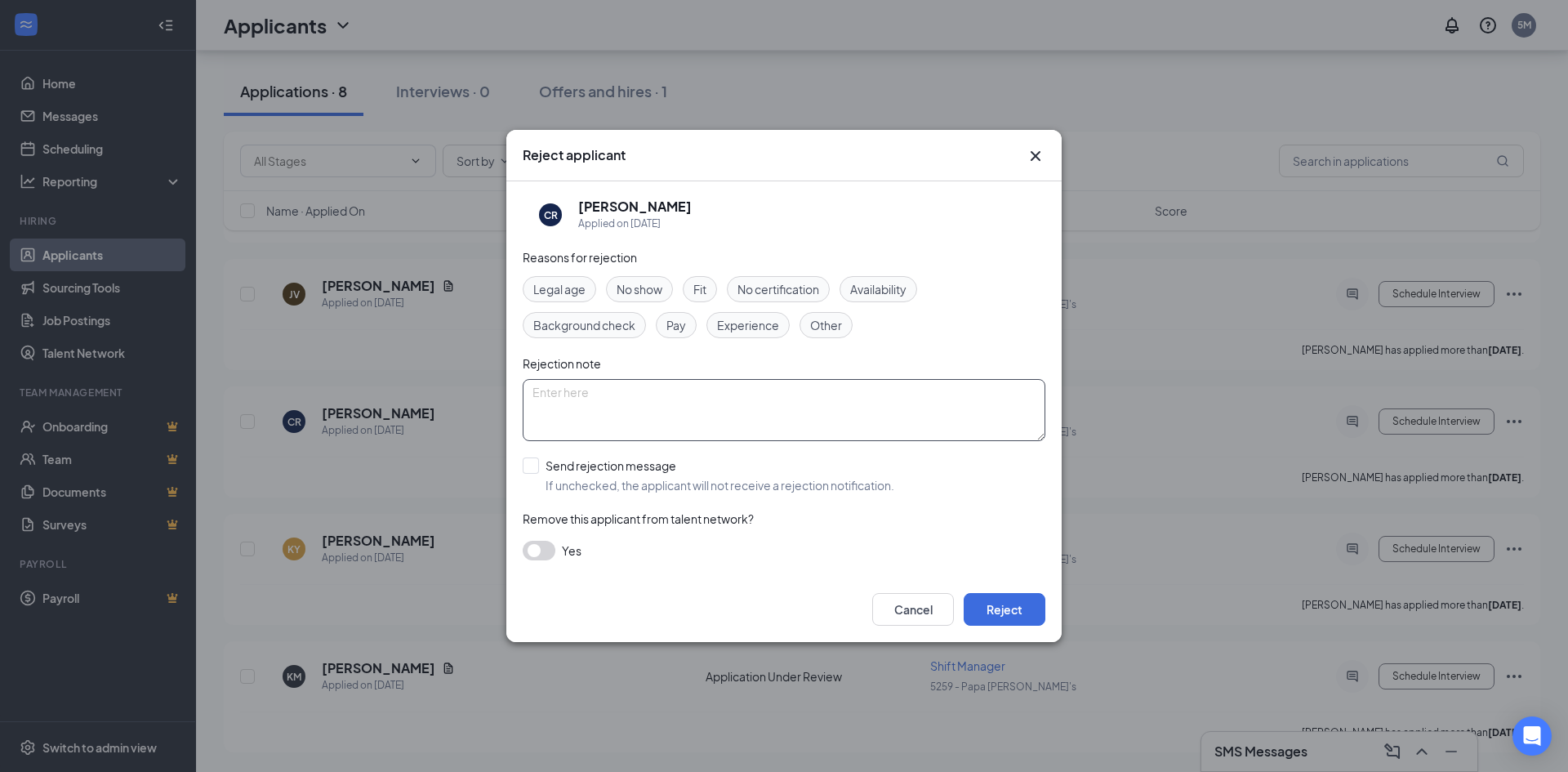
click at [712, 407] on textarea at bounding box center [784, 410] width 523 height 62
type textarea "do not need a insider"
click at [536, 468] on input "Send rejection message If unchecked, the applicant will not receive a rejection…" at bounding box center [708, 475] width 371 height 35
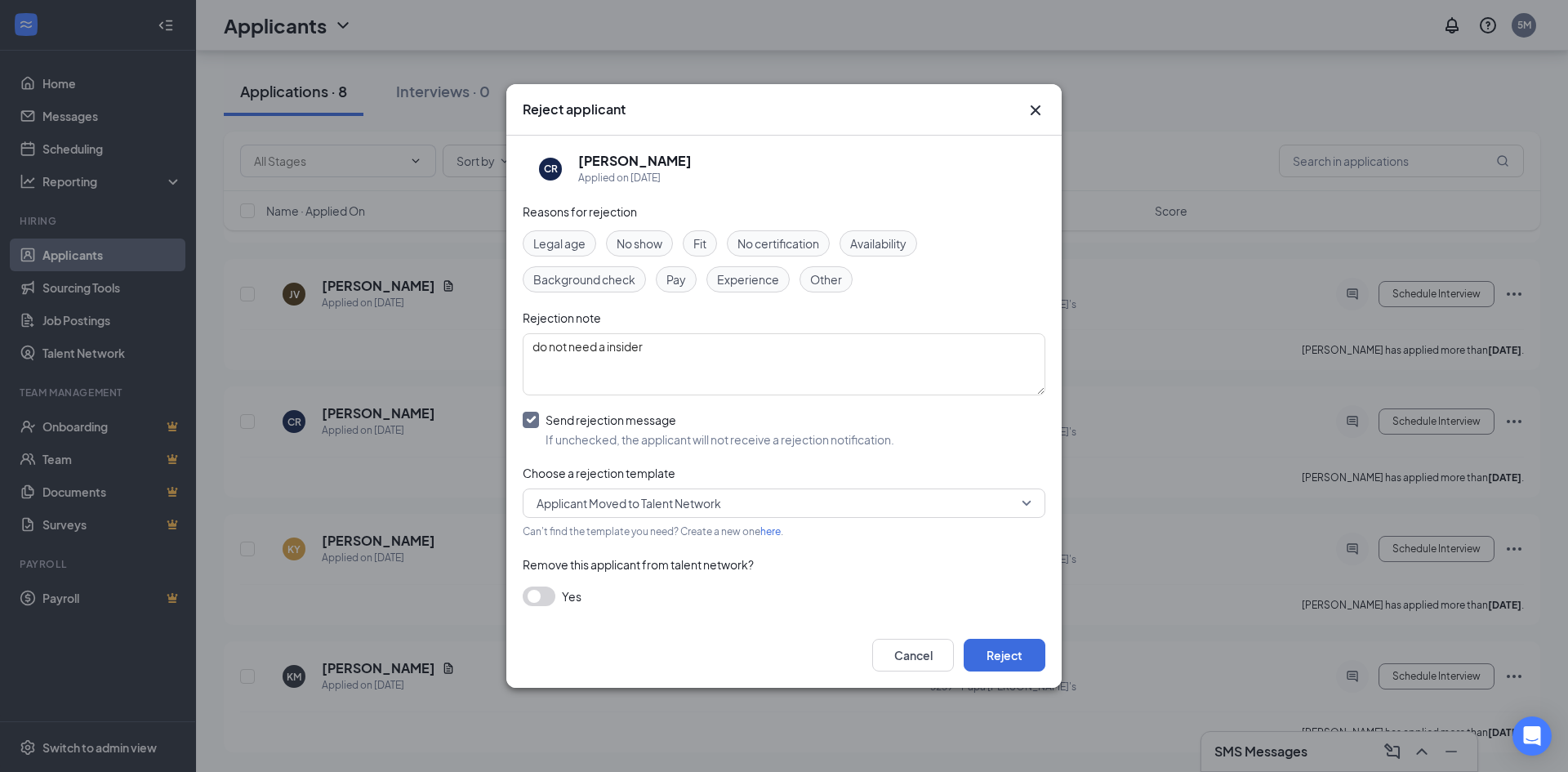
click at [643, 508] on span "Applicant Moved to Talent Network" at bounding box center [628, 502] width 184 height 25
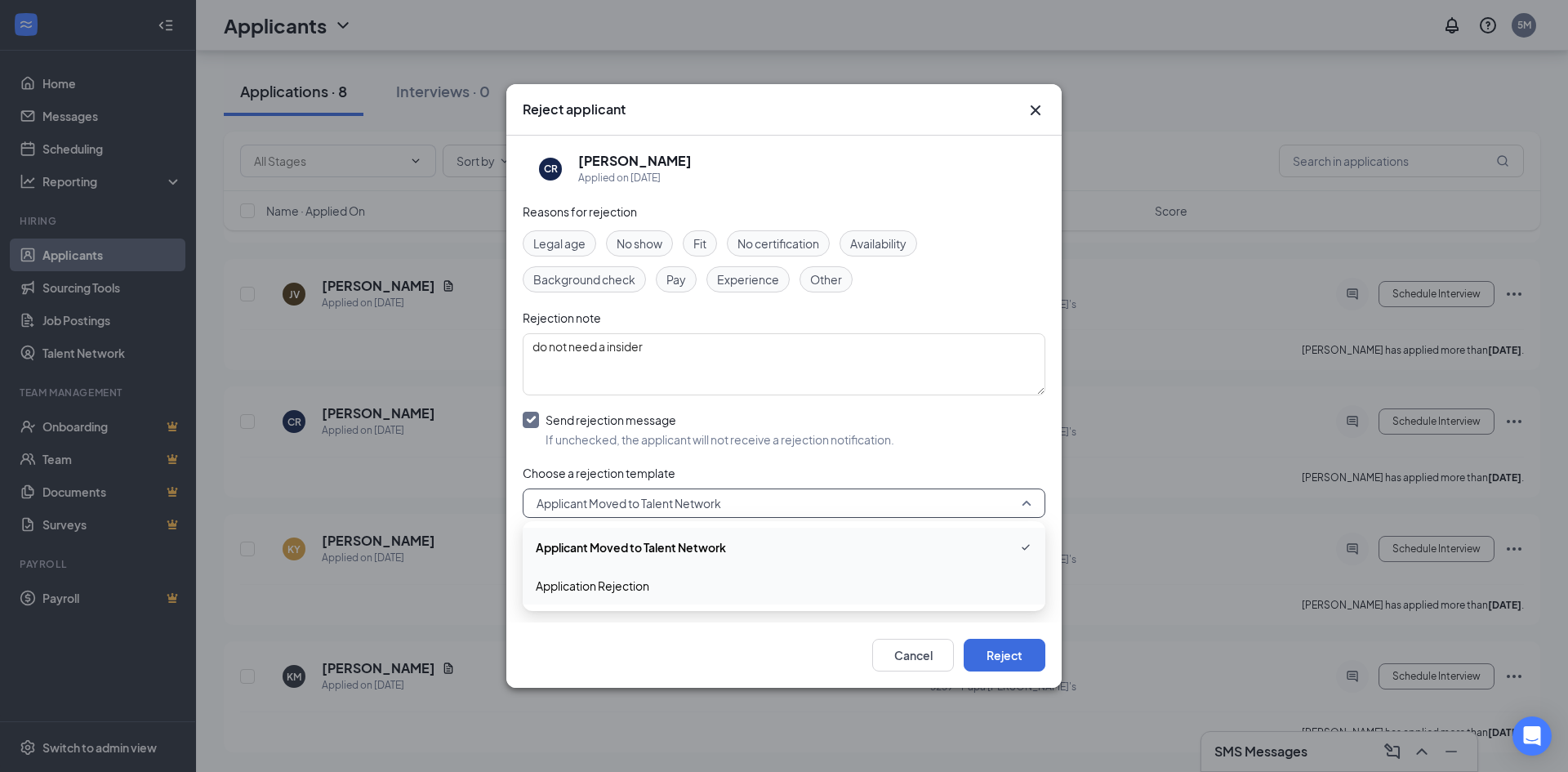
click at [658, 586] on span "Application Rejection" at bounding box center [784, 585] width 496 height 18
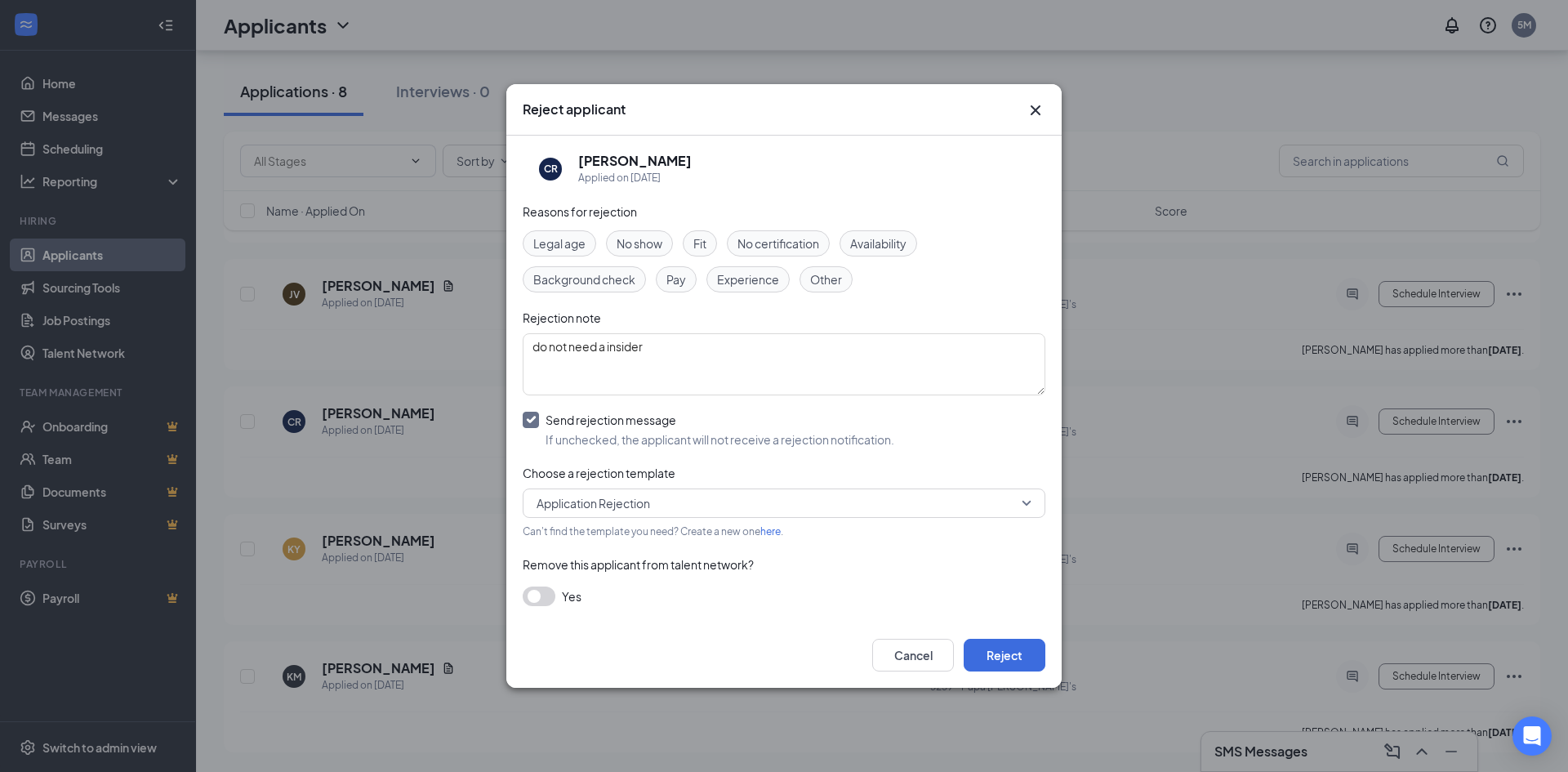
click at [767, 533] on link "here" at bounding box center [770, 531] width 21 height 12
click at [538, 509] on span "Application Rejection" at bounding box center [593, 502] width 113 height 25
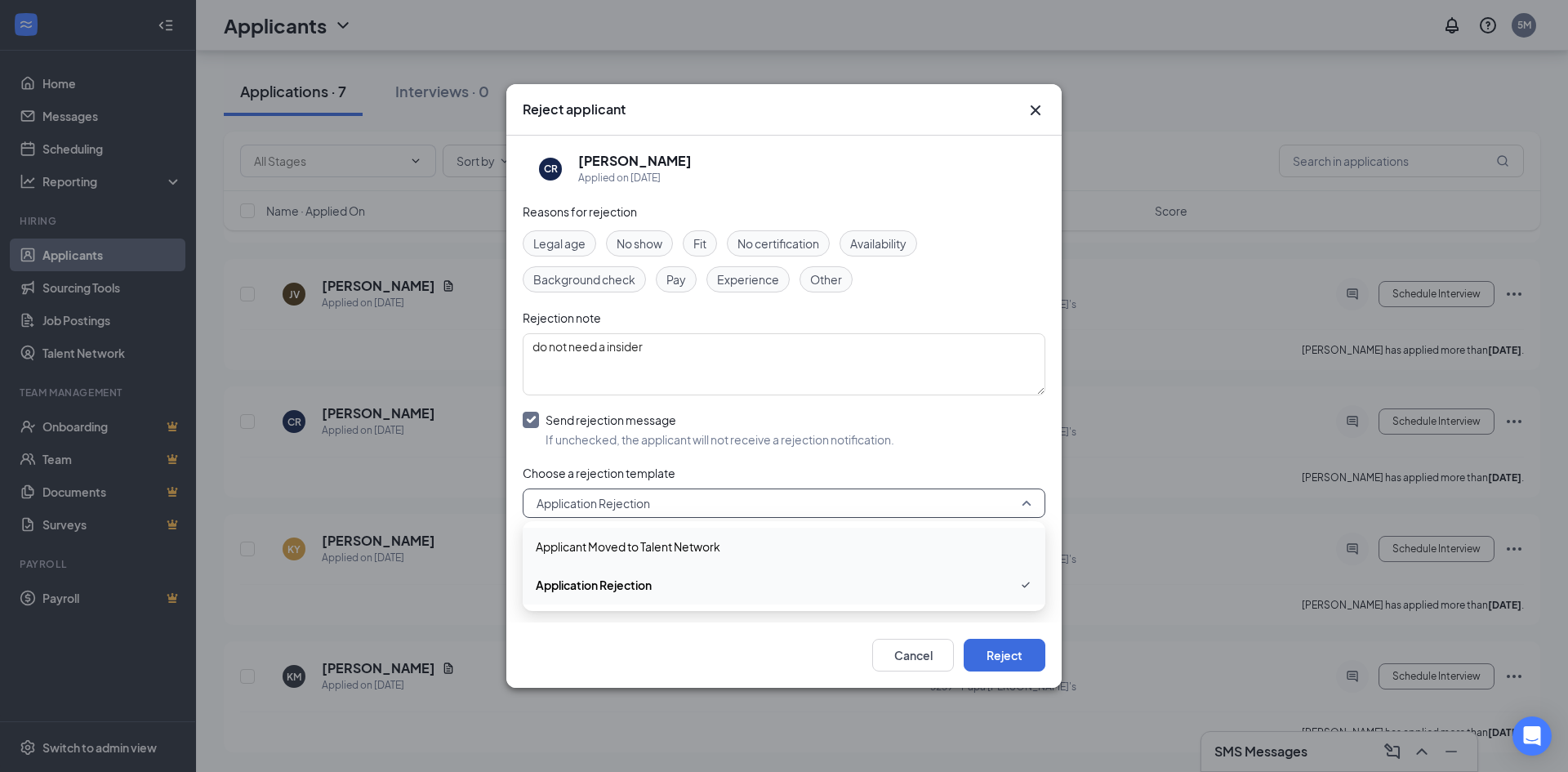
click at [688, 543] on span "Applicant Moved to Talent Network" at bounding box center [627, 547] width 184 height 18
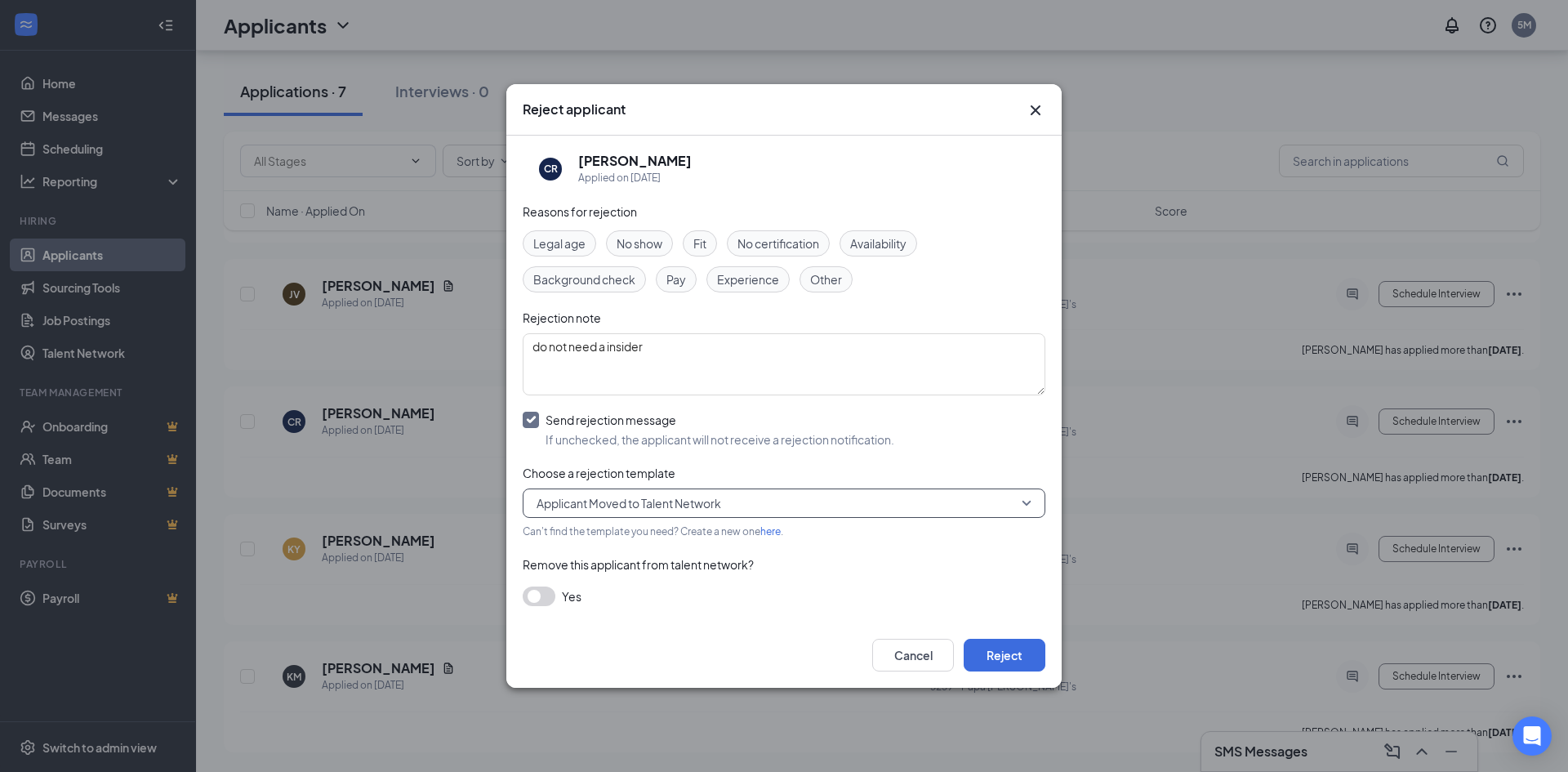
click at [539, 421] on input "Send rejection message If unchecked, the applicant will not receive a rejection…" at bounding box center [708, 429] width 371 height 35
checkbox input "false"
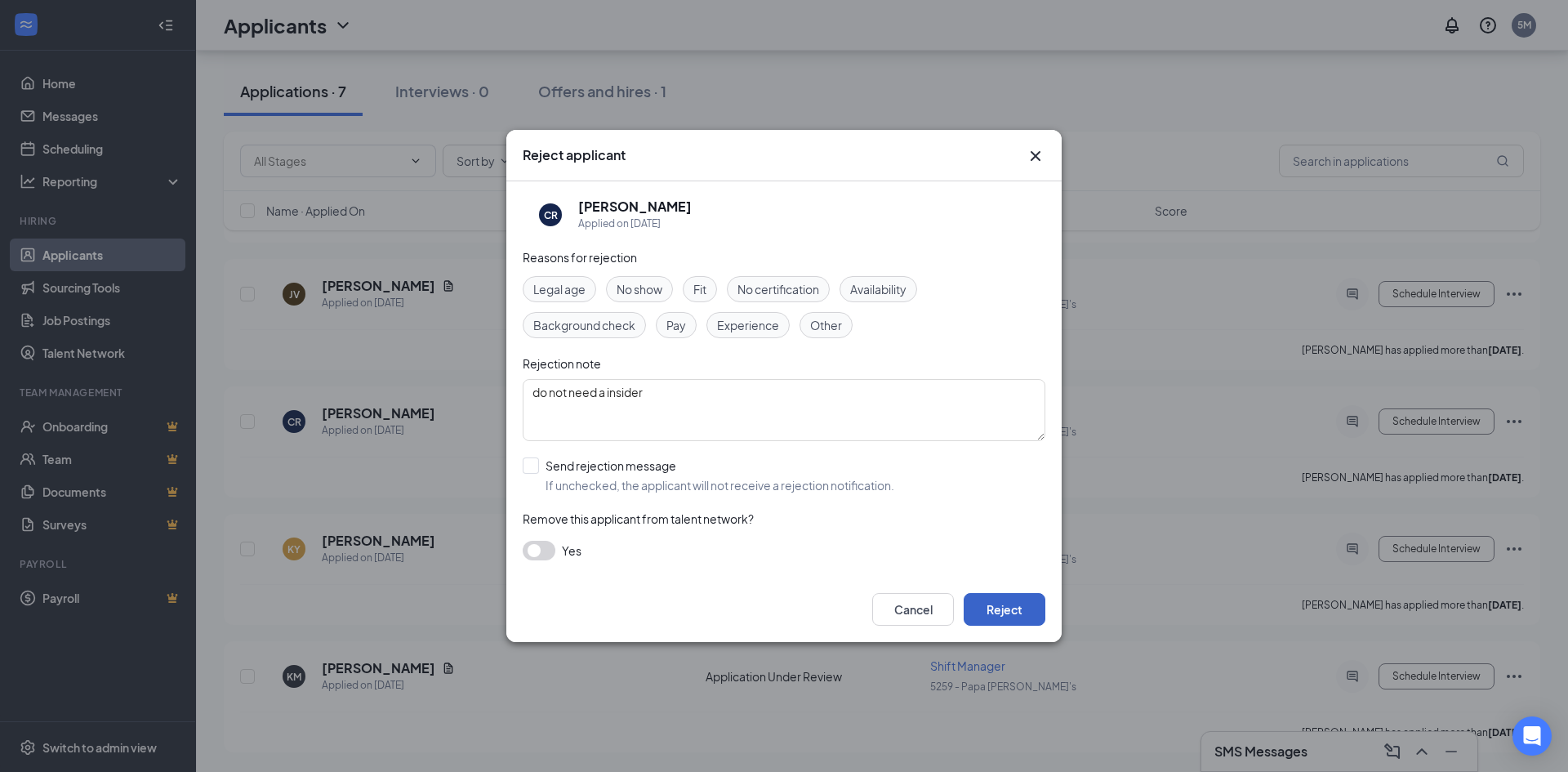
click at [1008, 610] on button "Reject" at bounding box center [1004, 609] width 82 height 32
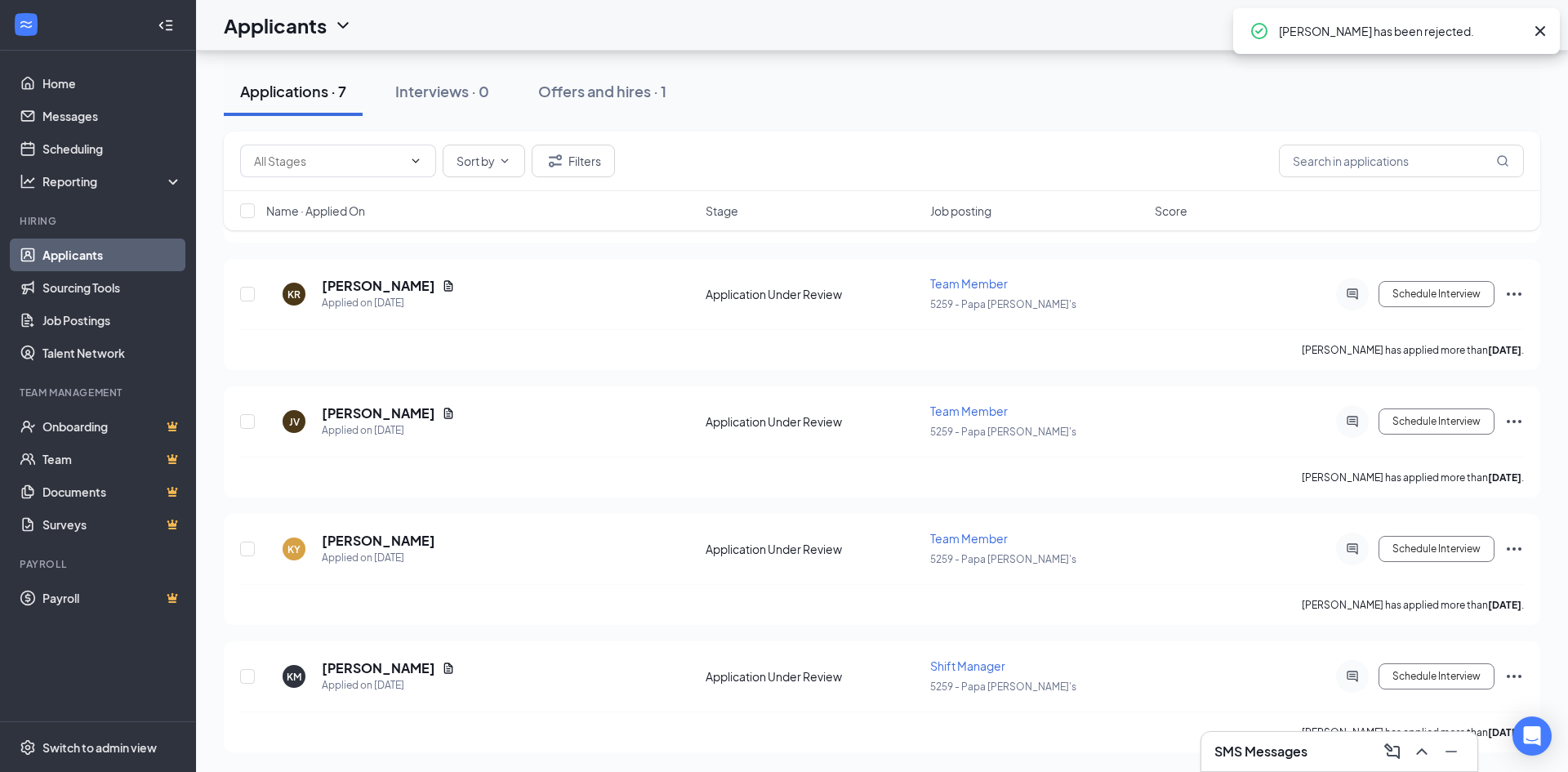
scroll to position [390, 0]
click at [1513, 294] on icon "Ellipses" at bounding box center [1514, 294] width 20 height 20
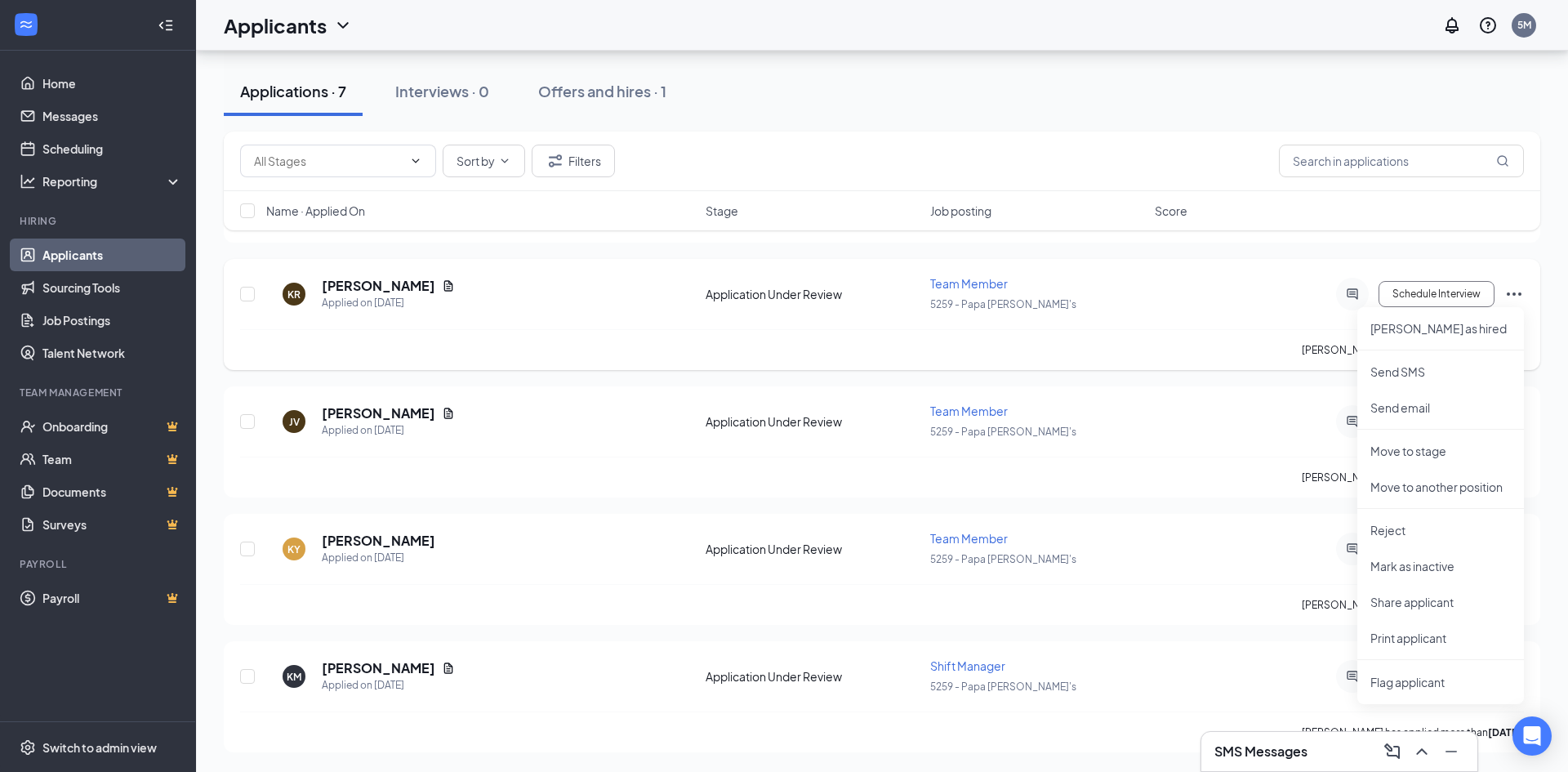
click at [1513, 294] on icon "Ellipses" at bounding box center [1514, 294] width 20 height 20
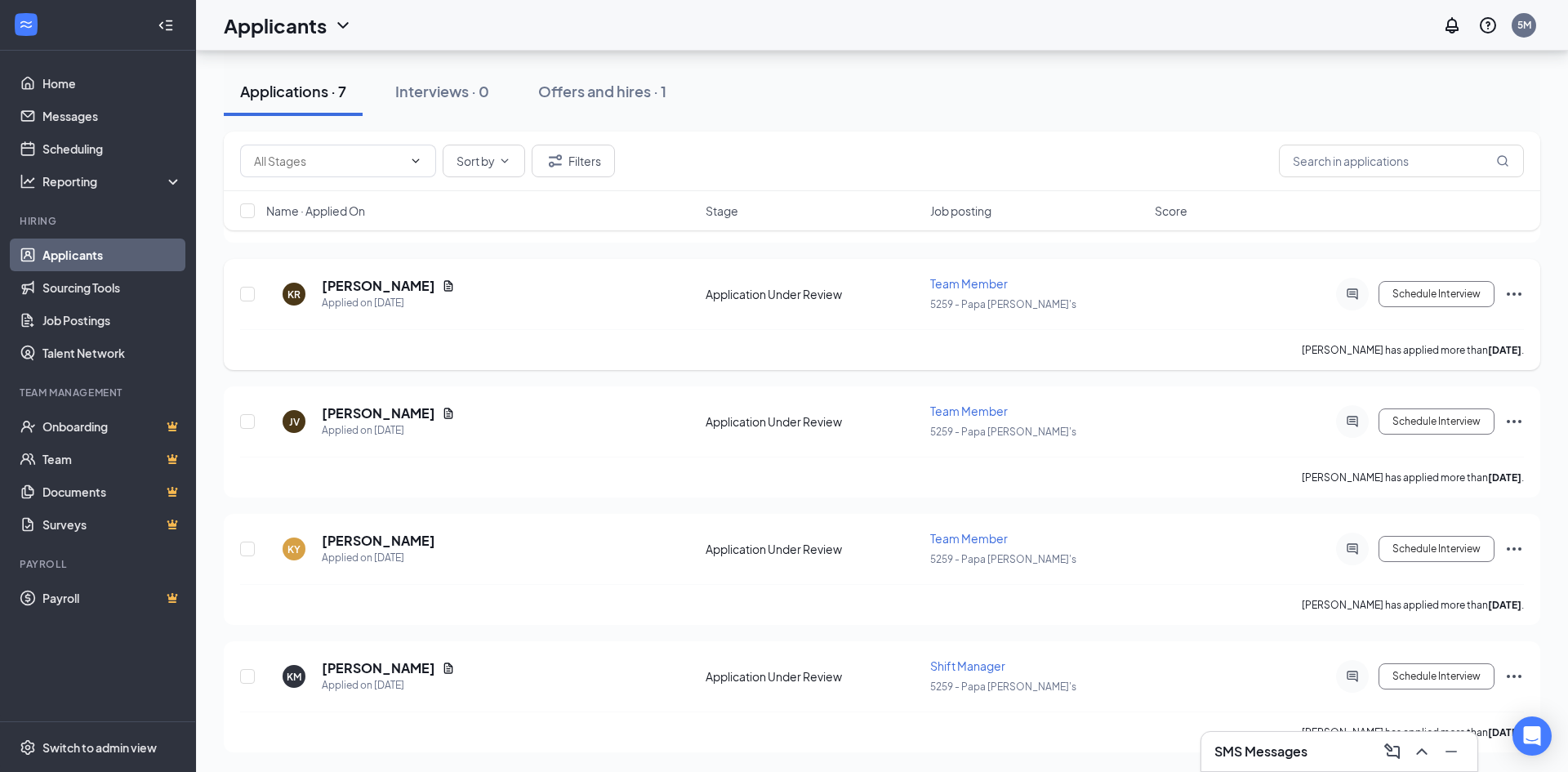
click at [982, 290] on span "Team Member" at bounding box center [968, 283] width 78 height 15
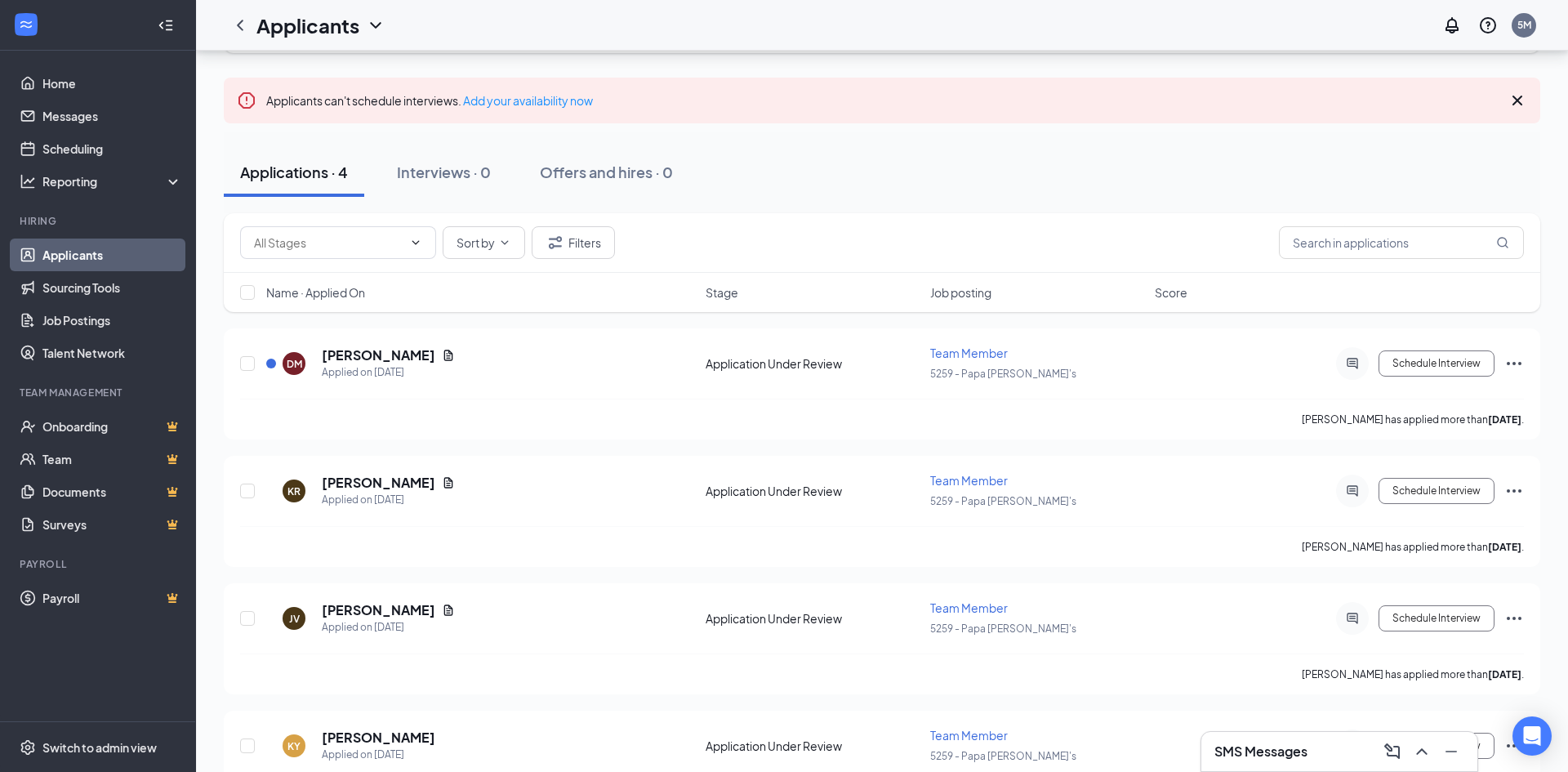
scroll to position [168, 0]
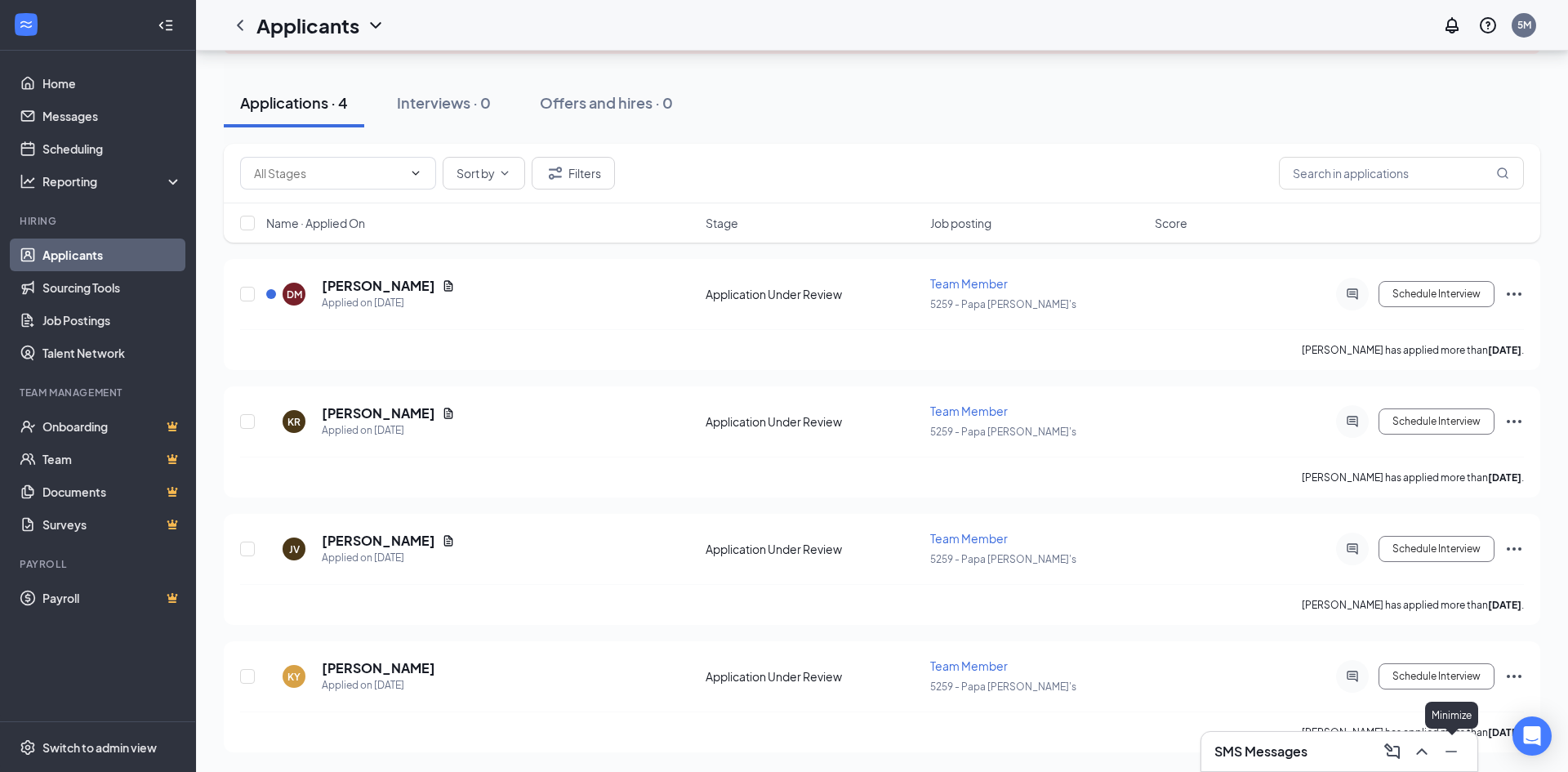
click at [1448, 758] on icon "Minimize" at bounding box center [1452, 751] width 20 height 20
click at [365, 285] on h5 "[PERSON_NAME]" at bounding box center [378, 286] width 113 height 18
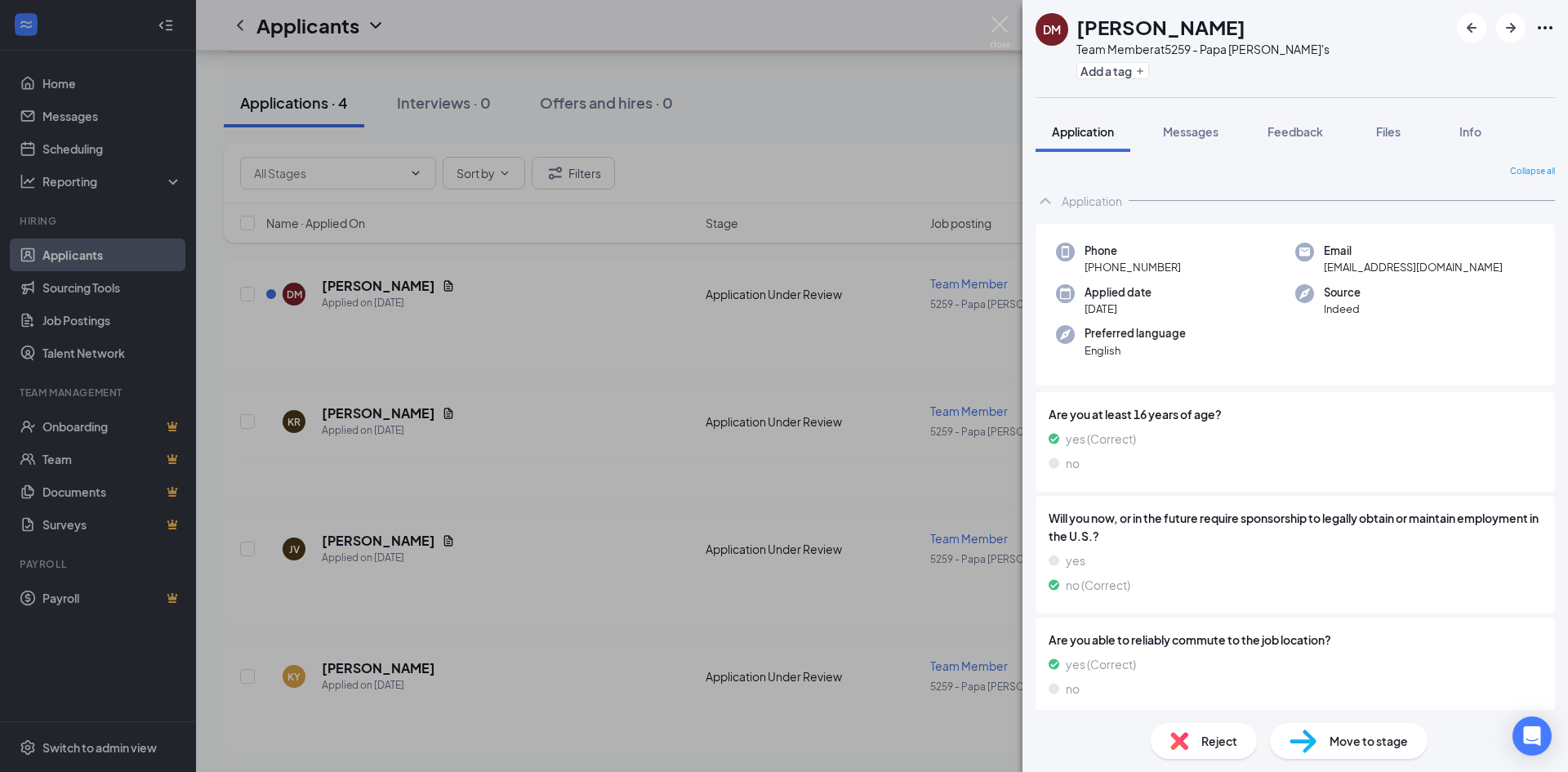
click at [1212, 741] on span "Reject" at bounding box center [1219, 740] width 35 height 18
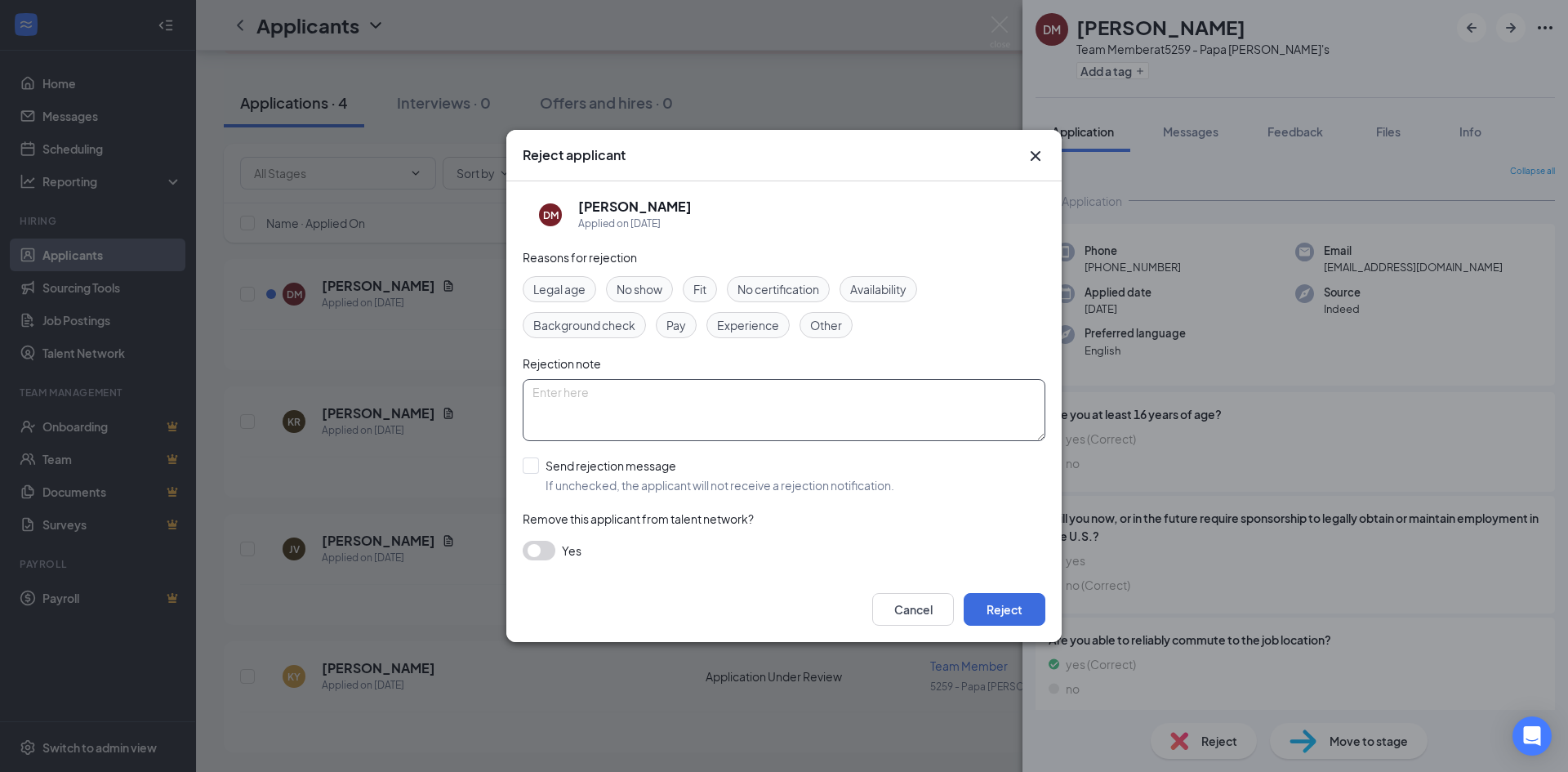
click at [801, 393] on textarea at bounding box center [784, 410] width 523 height 62
type textarea "do not need a insider"
click at [1013, 609] on button "Reject" at bounding box center [1004, 609] width 82 height 32
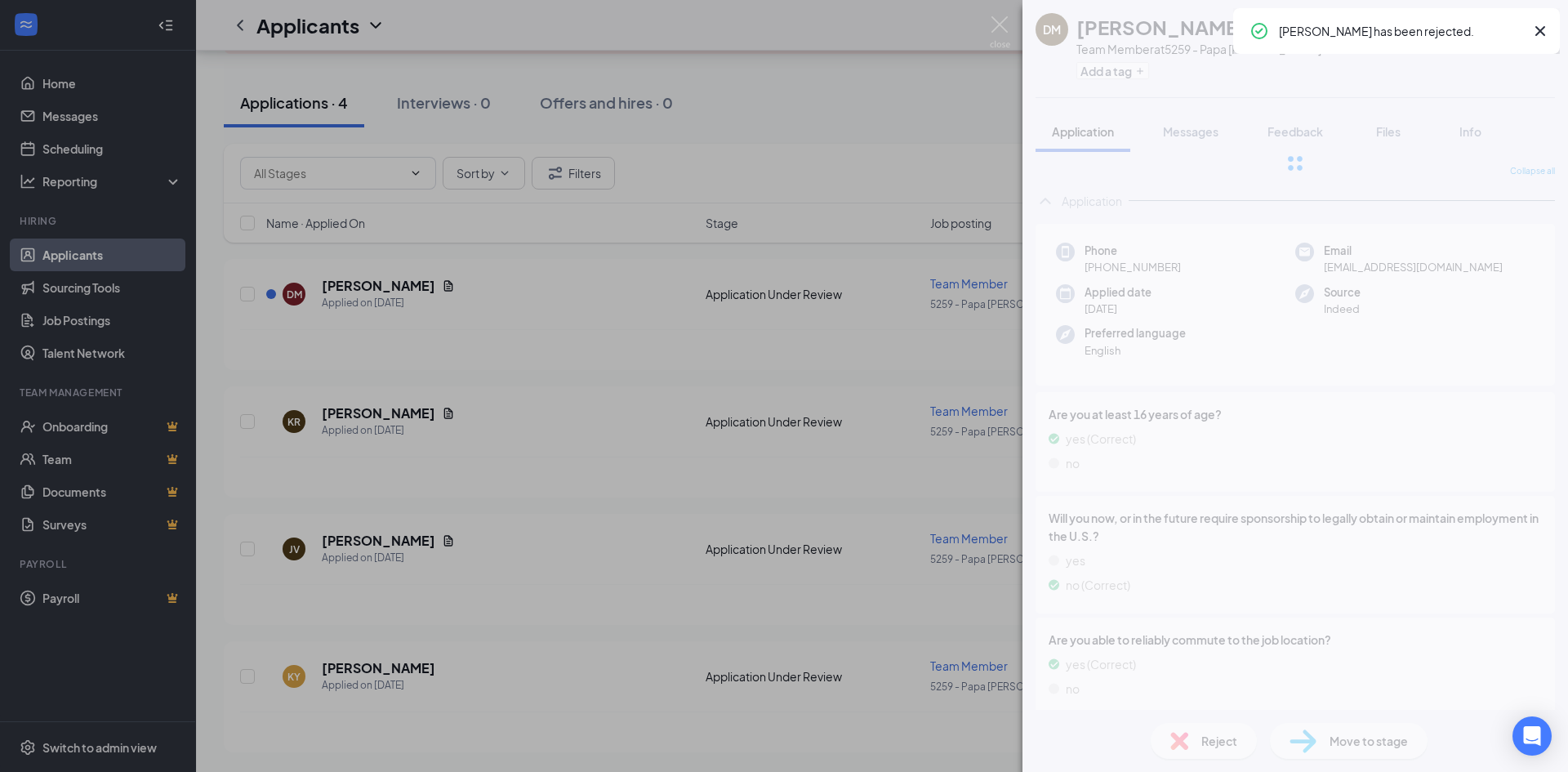
scroll to position [40, 0]
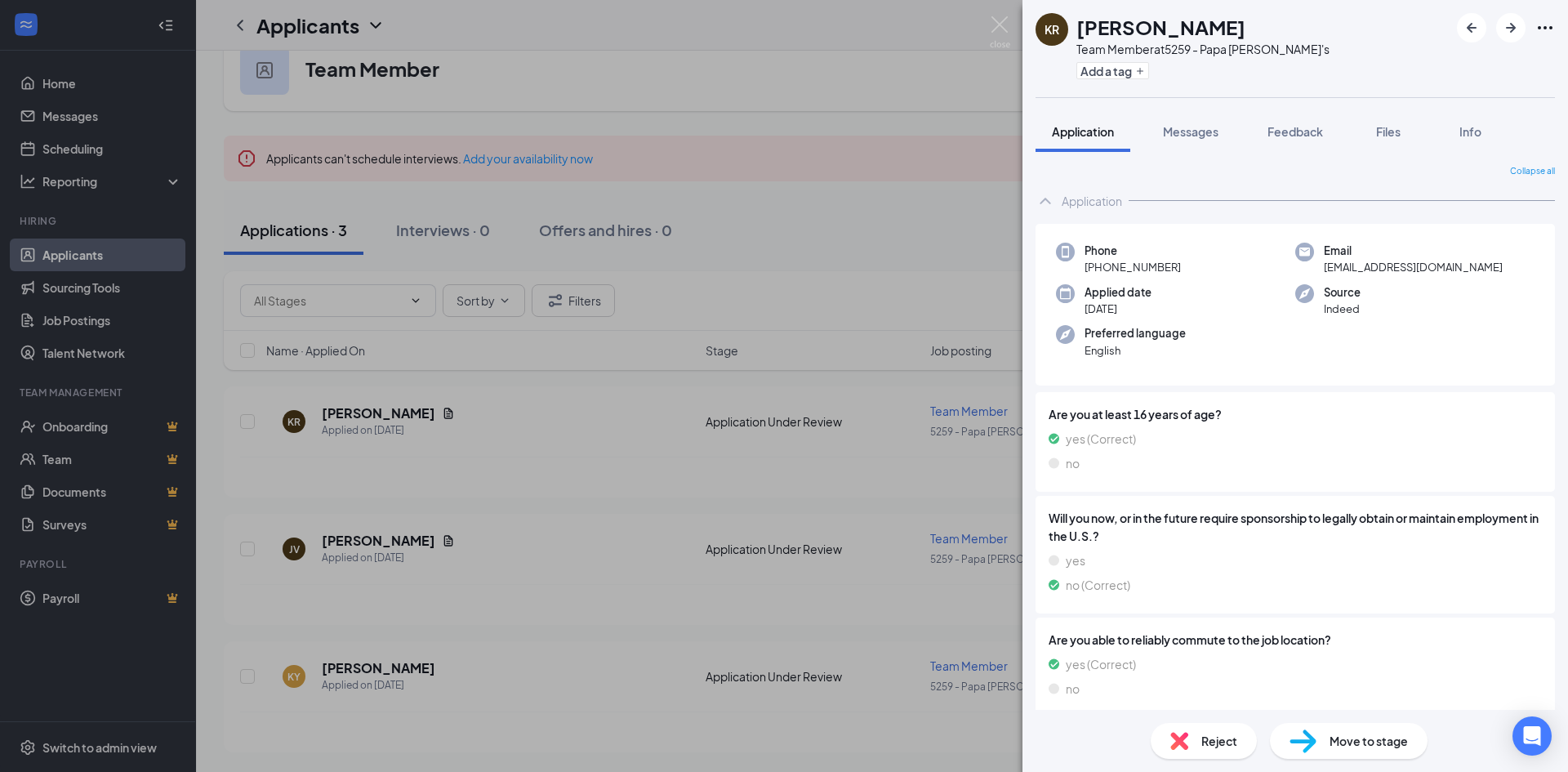
click at [1197, 745] on div "Reject" at bounding box center [1204, 740] width 106 height 35
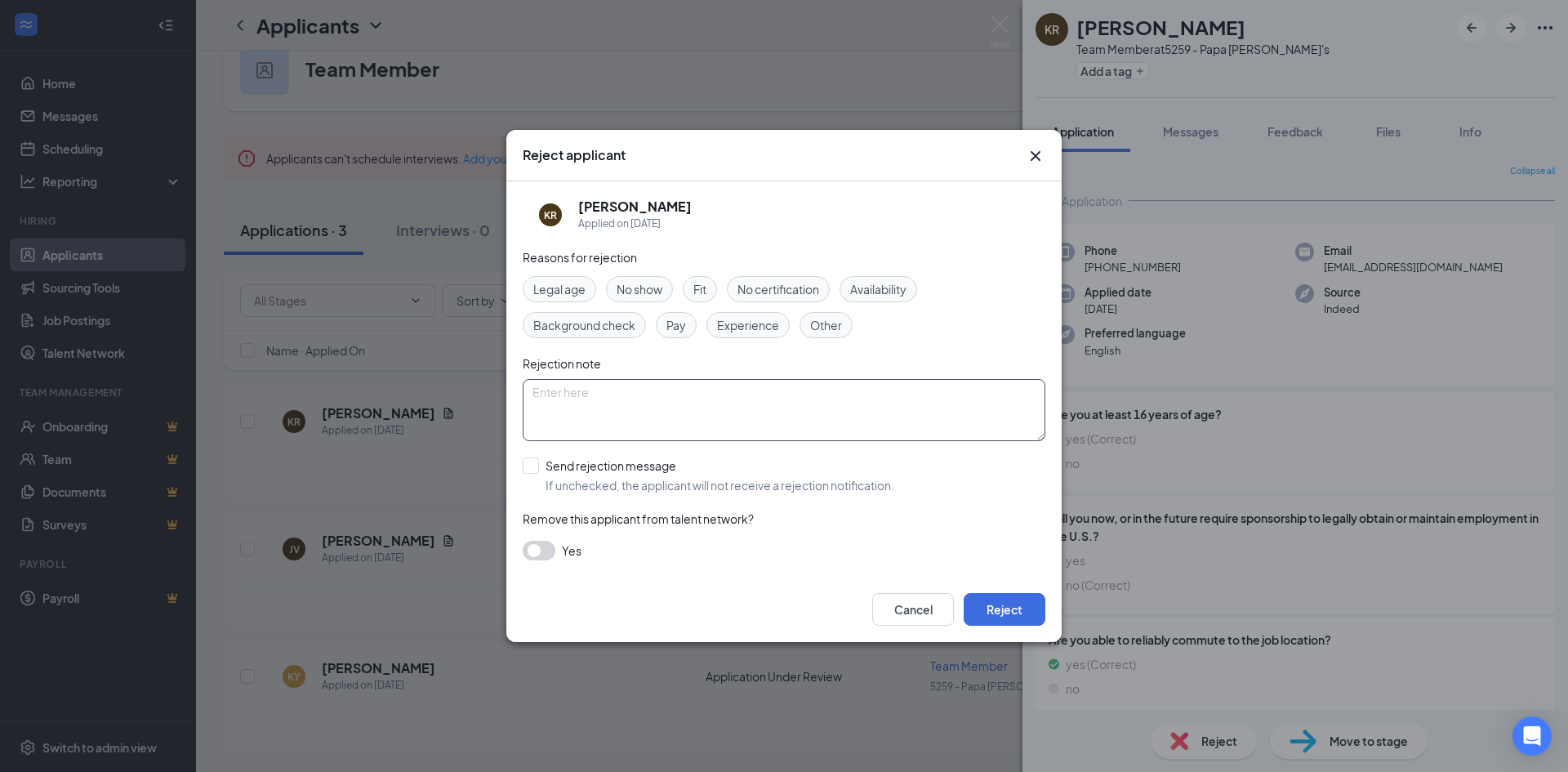
click at [693, 417] on textarea at bounding box center [784, 410] width 523 height 62
drag, startPoint x: 658, startPoint y: 390, endPoint x: 530, endPoint y: 386, distance: 128.1
click at [530, 386] on textarea "do not need a insider" at bounding box center [784, 410] width 523 height 62
click at [548, 391] on textarea "do not need a insider" at bounding box center [784, 410] width 523 height 62
drag, startPoint x: 652, startPoint y: 390, endPoint x: 528, endPoint y: 387, distance: 124.0
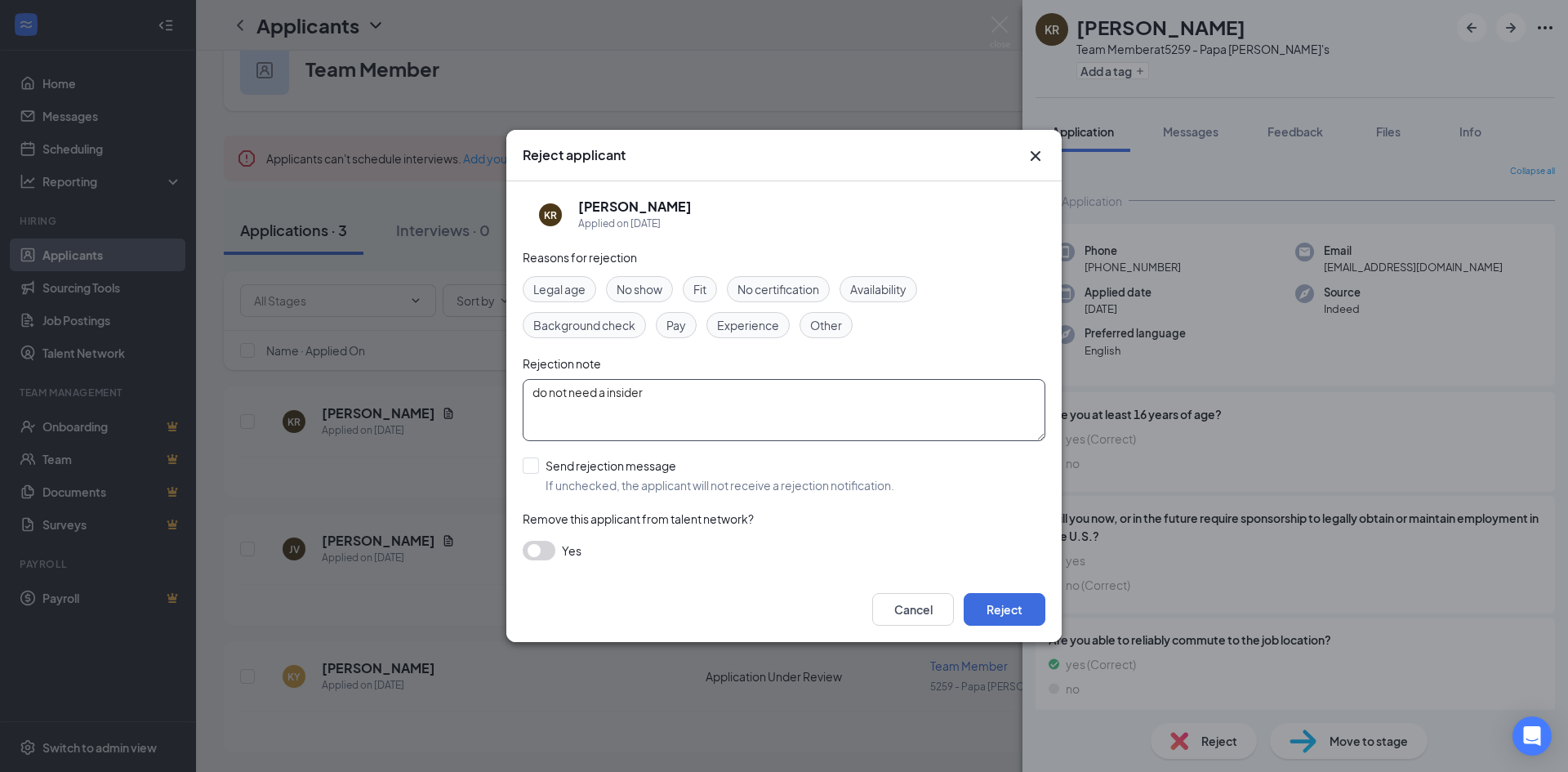
click at [528, 387] on textarea "do not need a insider" at bounding box center [784, 410] width 523 height 62
click at [556, 393] on textarea "do not need a insider" at bounding box center [784, 410] width 523 height 62
type textarea "do not need a insider"
click at [997, 603] on button "Reject" at bounding box center [1004, 609] width 82 height 32
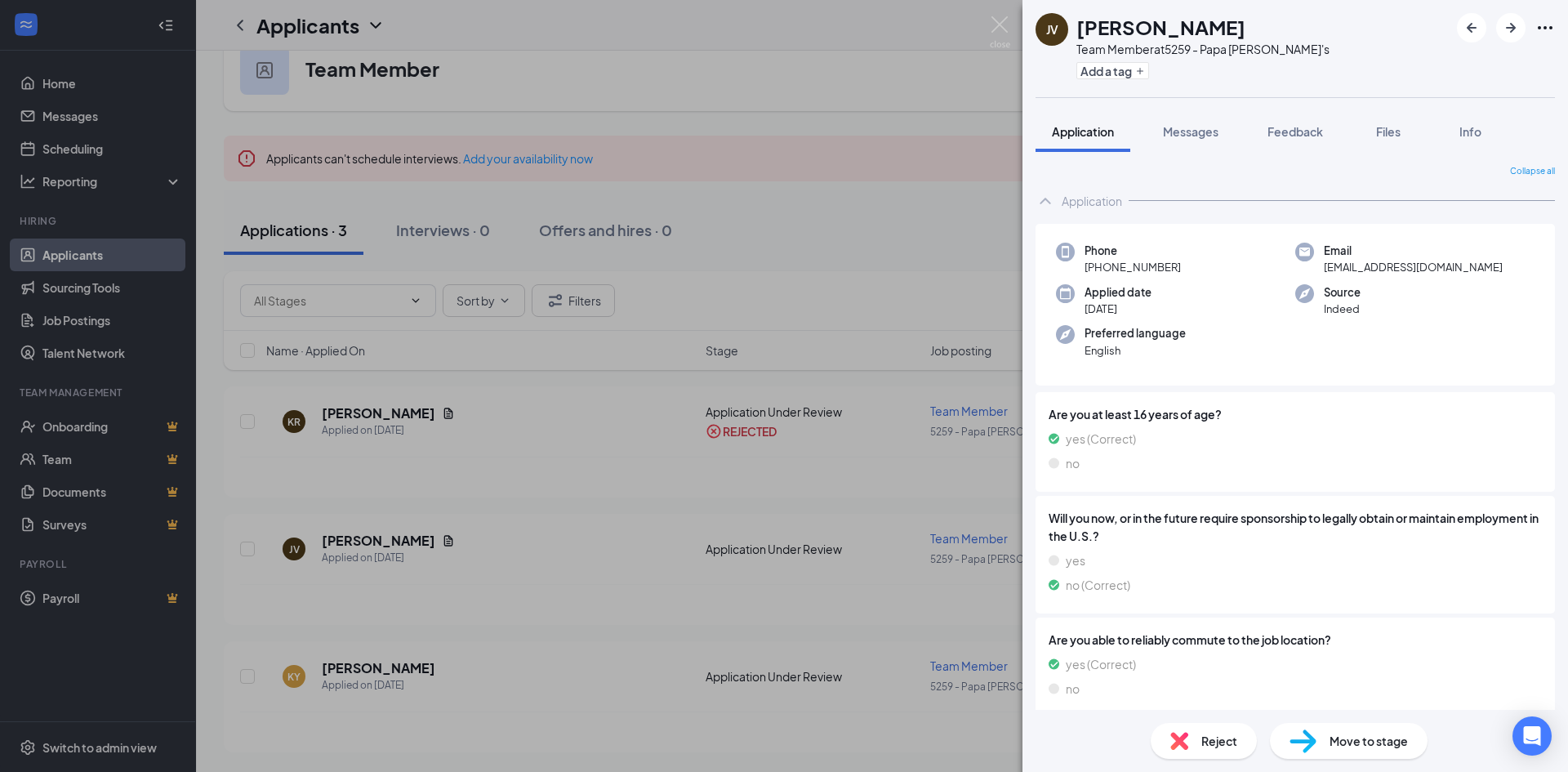
click at [1205, 744] on span "Reject" at bounding box center [1219, 740] width 35 height 18
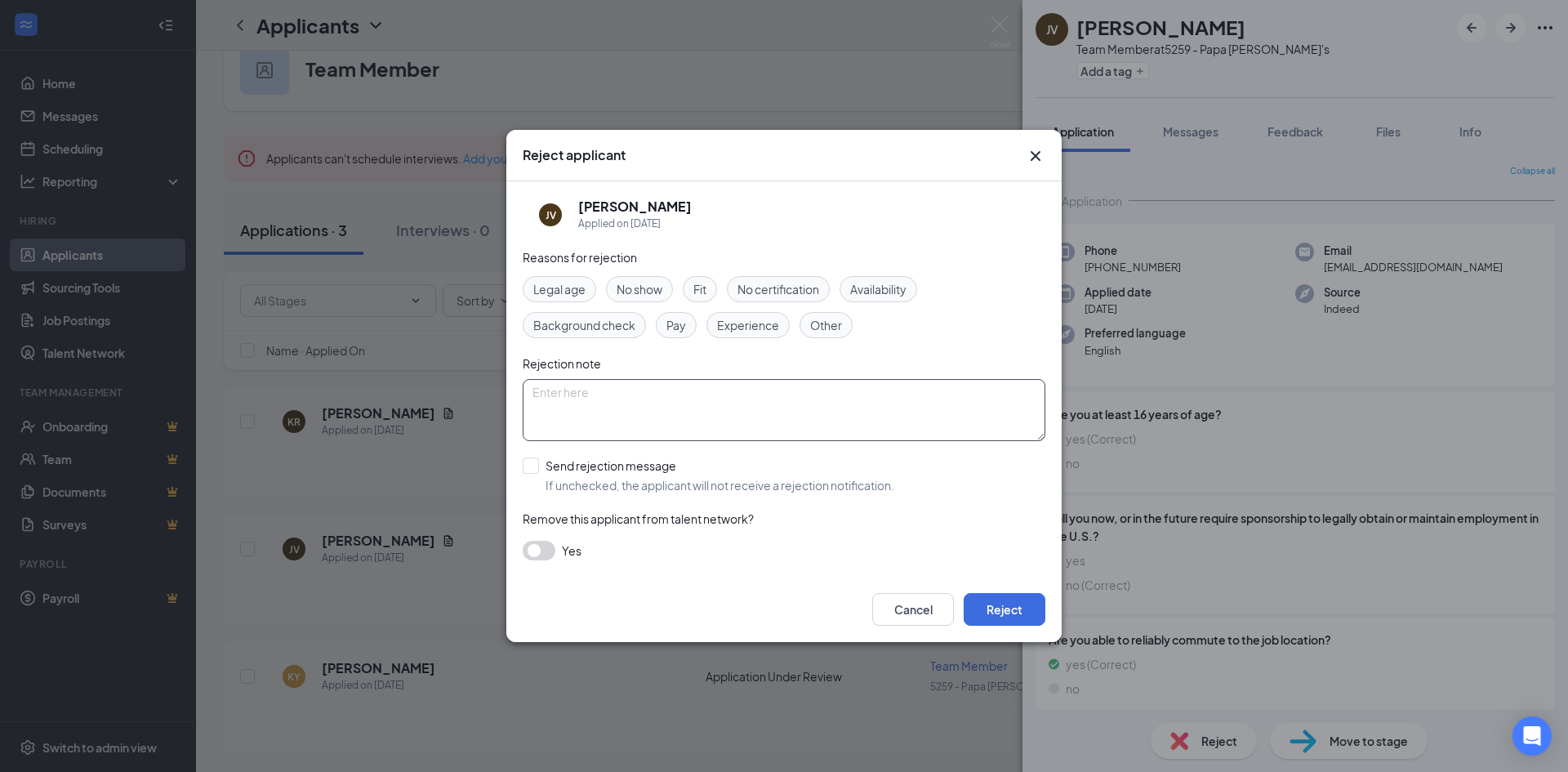
click at [762, 414] on textarea at bounding box center [784, 410] width 523 height 62
type textarea "do not need a insider"
click at [993, 611] on button "Reject" at bounding box center [1004, 609] width 82 height 32
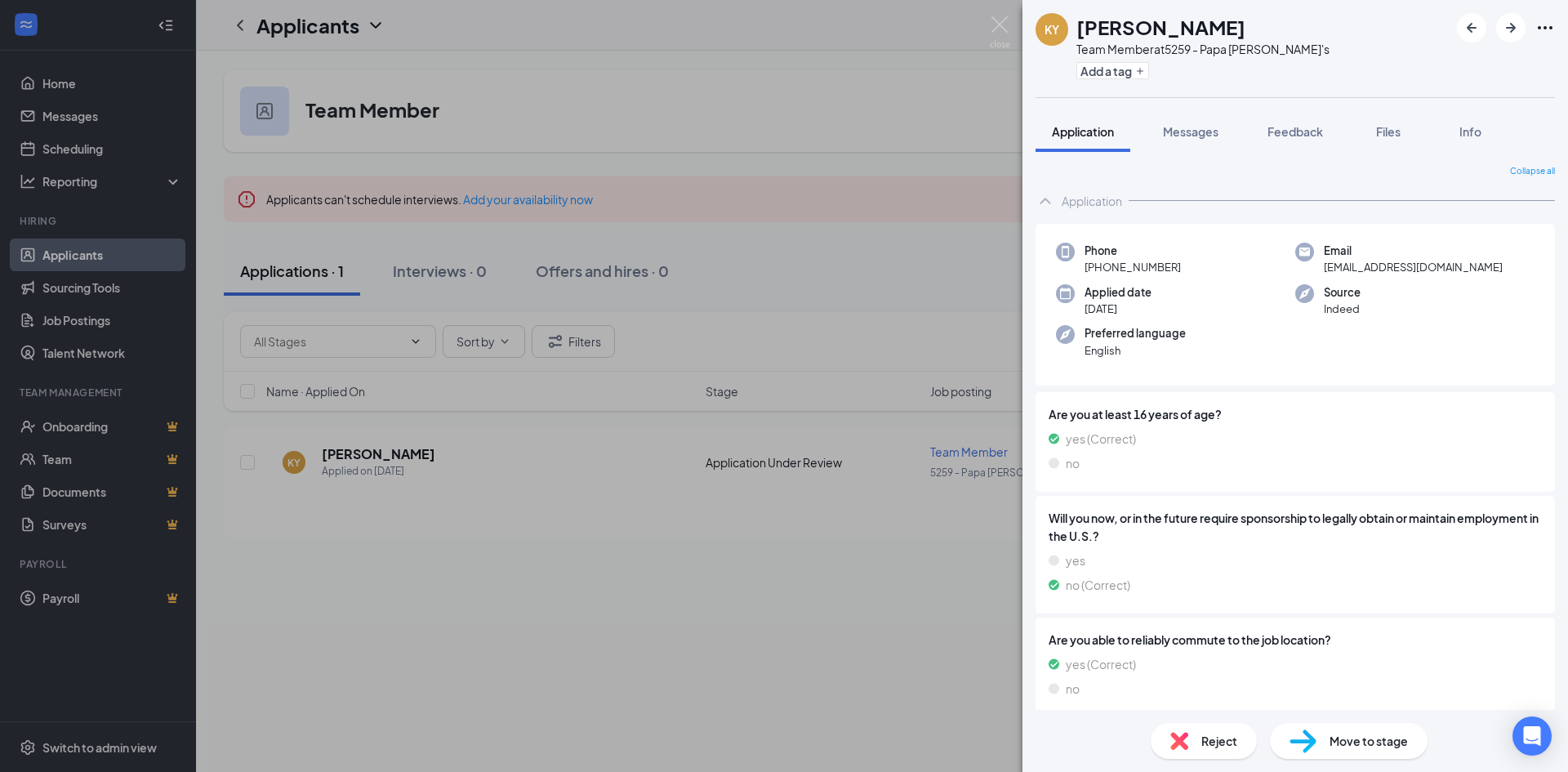
click at [57, 87] on div "[PERSON_NAME] Team Member at 5259 - Papa [PERSON_NAME]'s Add a tag Application …" at bounding box center [784, 386] width 1568 height 772
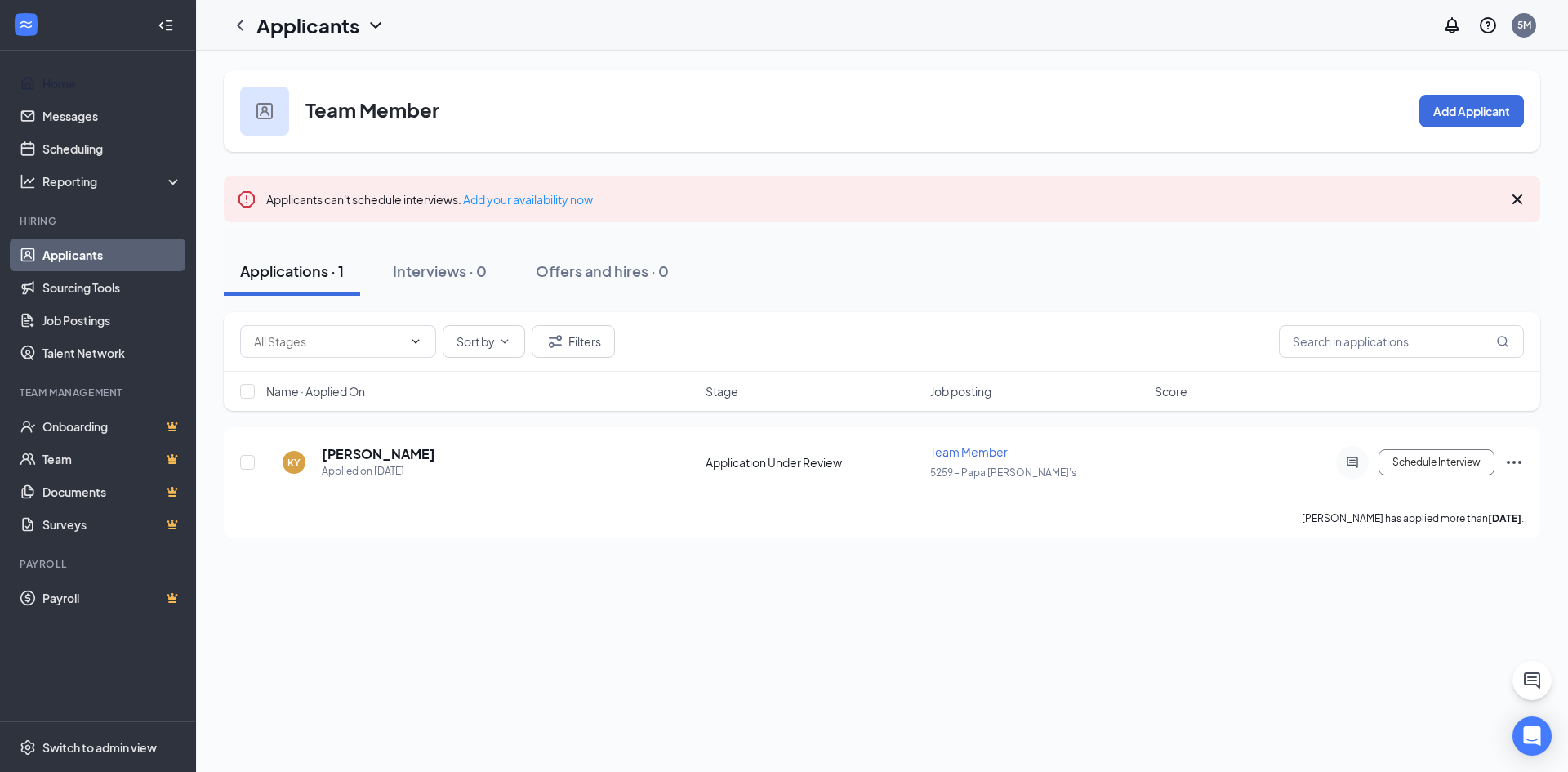
click at [57, 87] on link "Home" at bounding box center [112, 83] width 140 height 32
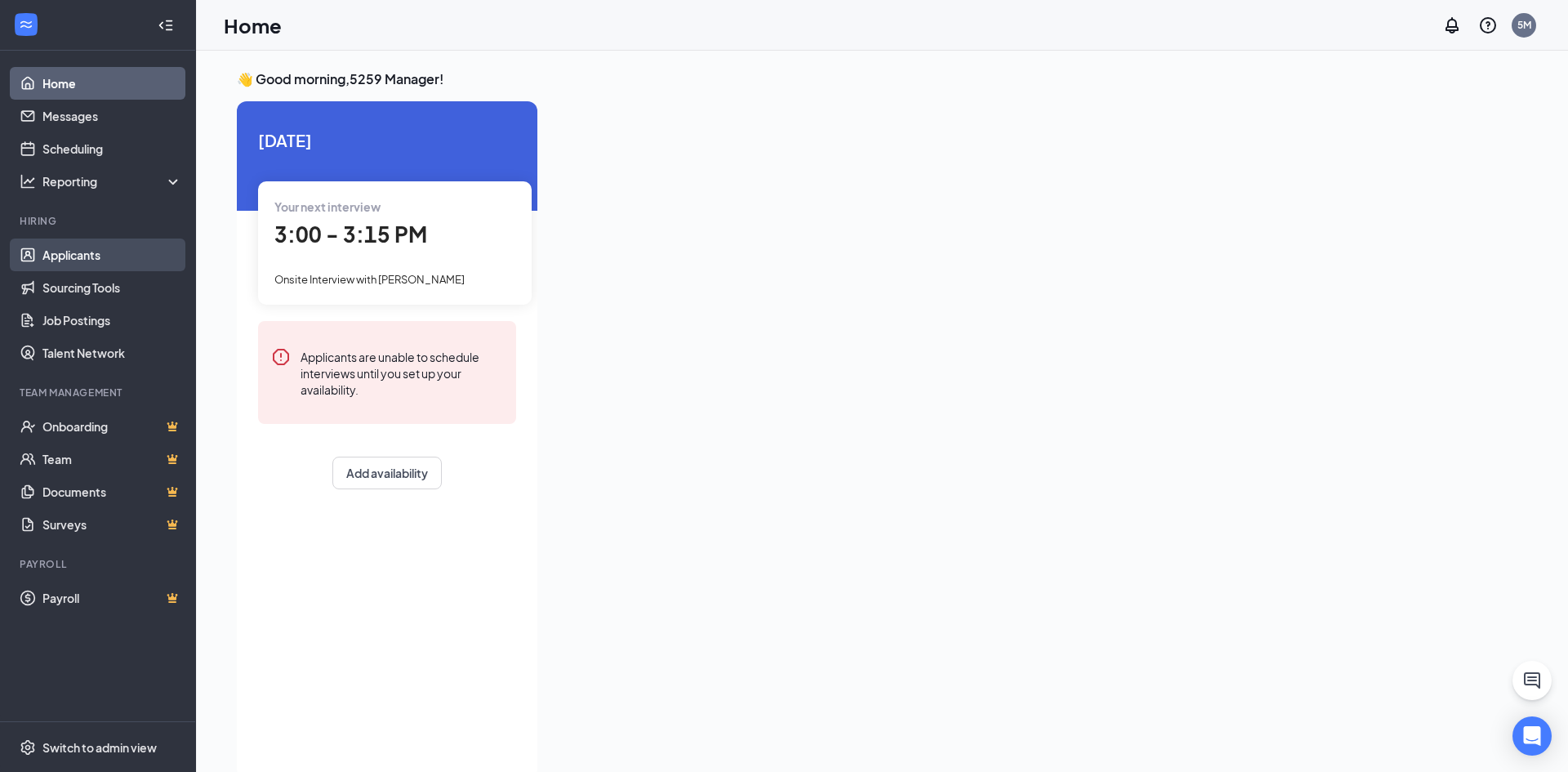
click at [74, 256] on link "Applicants" at bounding box center [112, 254] width 140 height 32
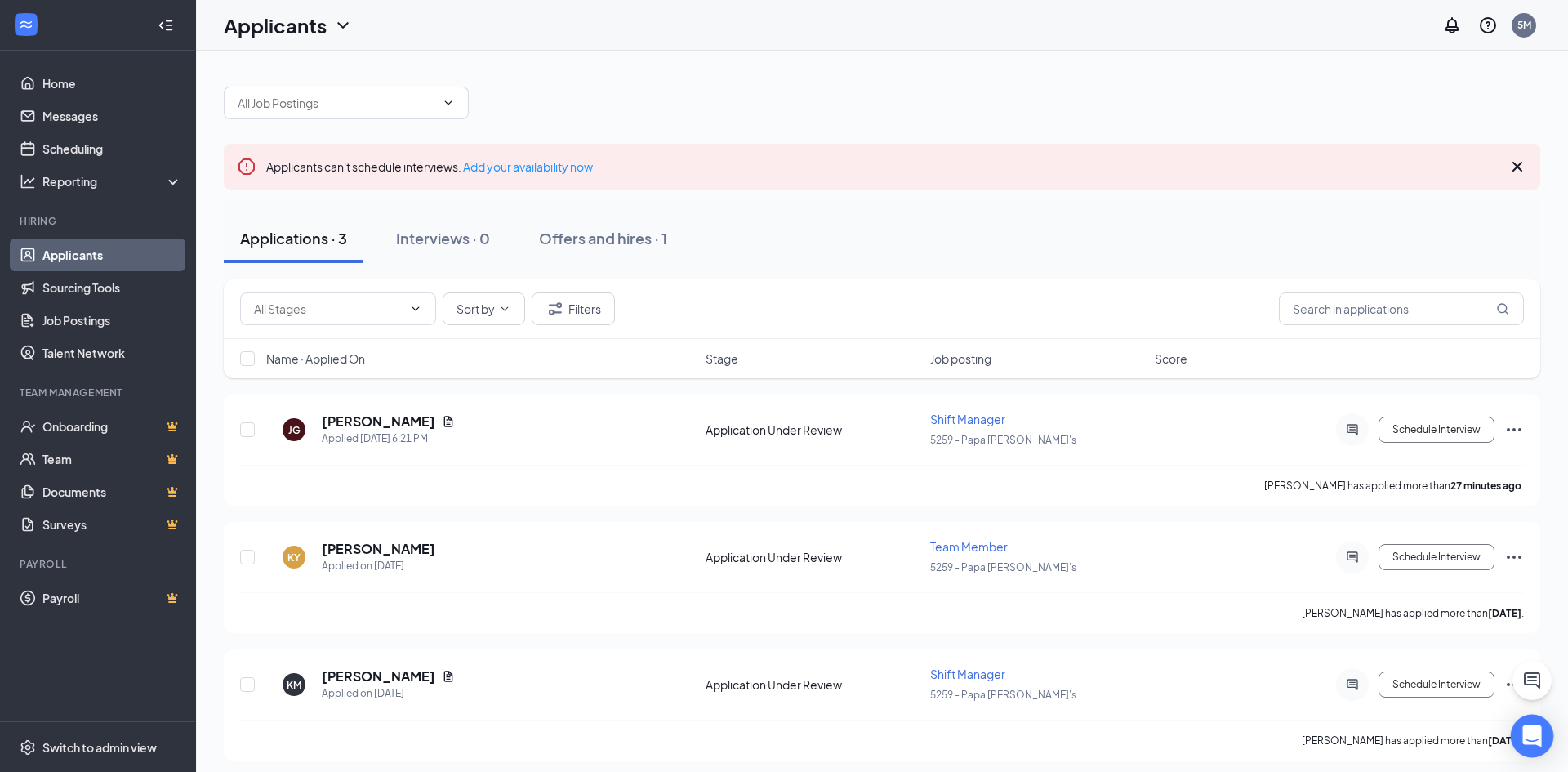
click at [1525, 734] on icon "Open Intercom Messenger" at bounding box center [1532, 736] width 19 height 22
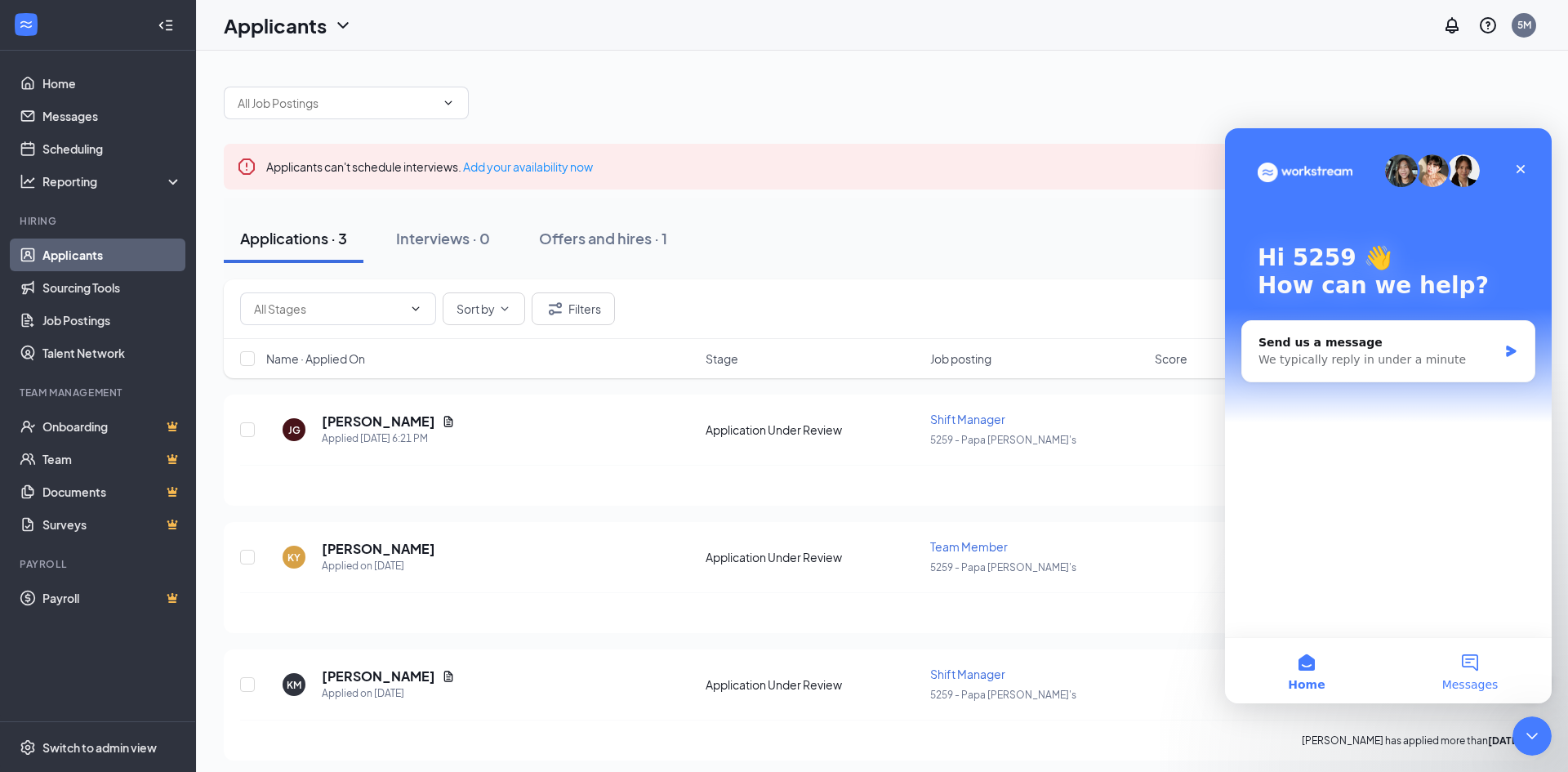
click at [1470, 676] on button "Messages" at bounding box center [1470, 671] width 163 height 65
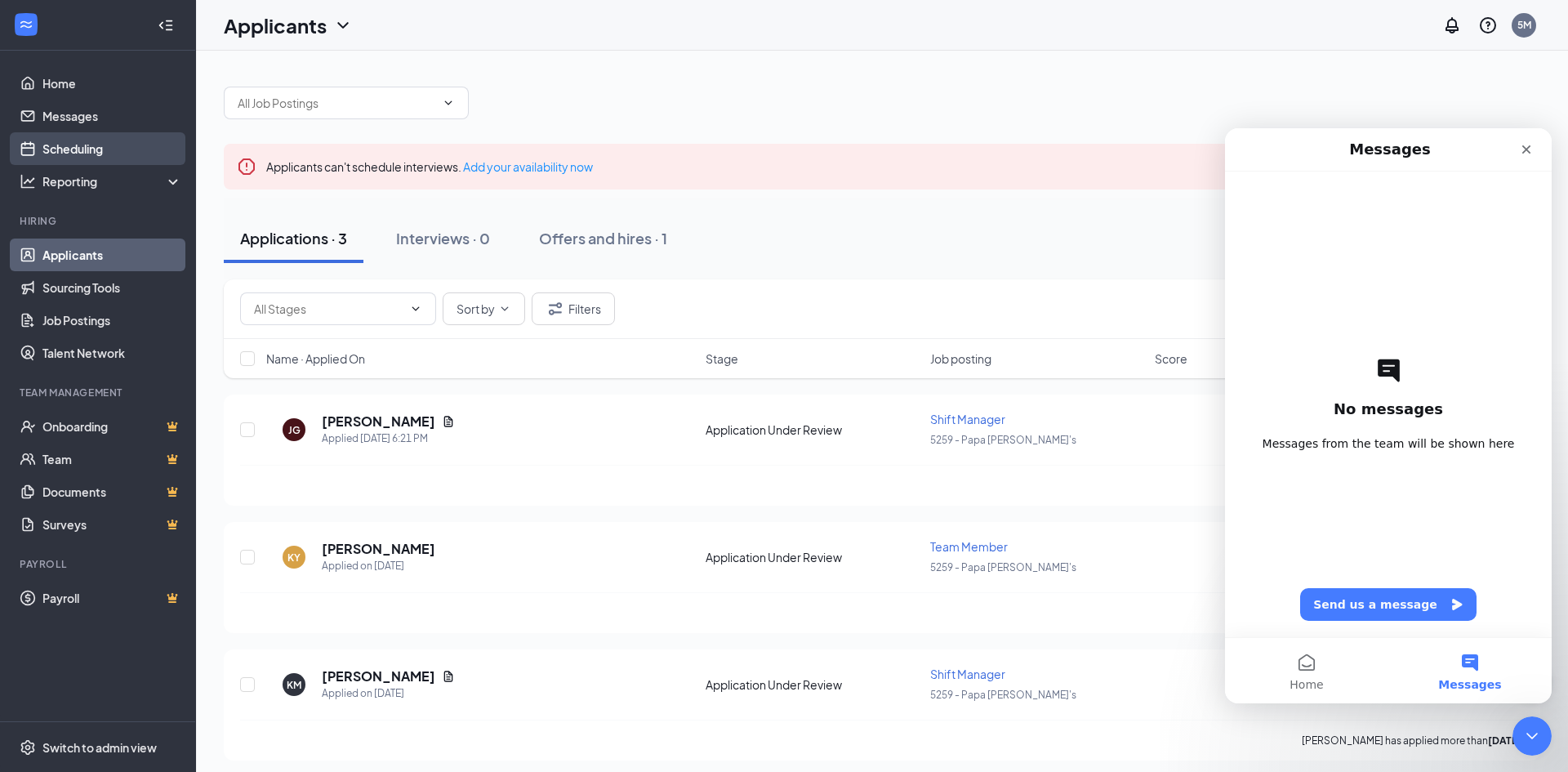
click at [67, 146] on link "Scheduling" at bounding box center [112, 148] width 140 height 32
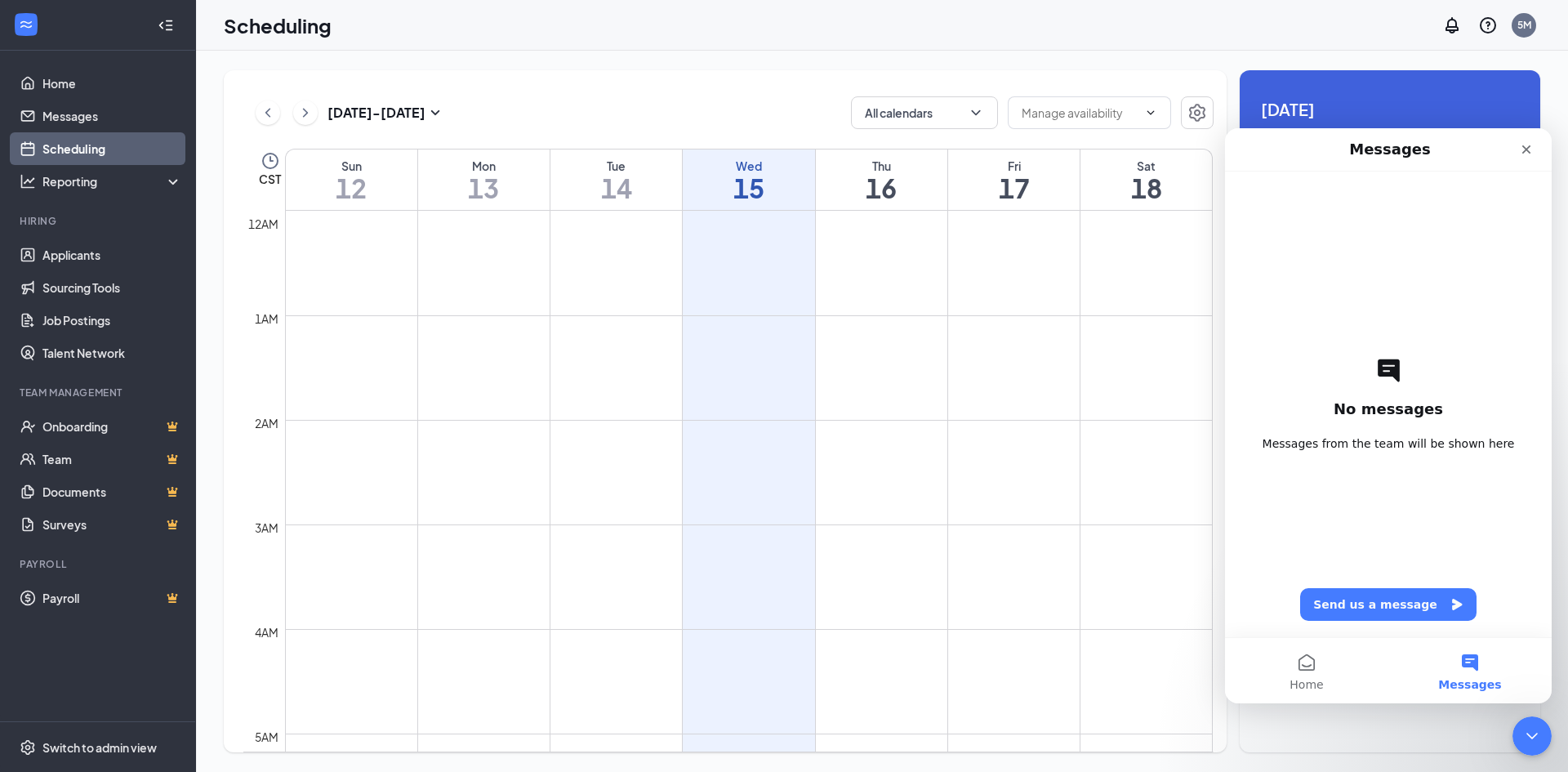
scroll to position [803, 0]
click at [1532, 146] on icon "Close" at bounding box center [1526, 149] width 13 height 13
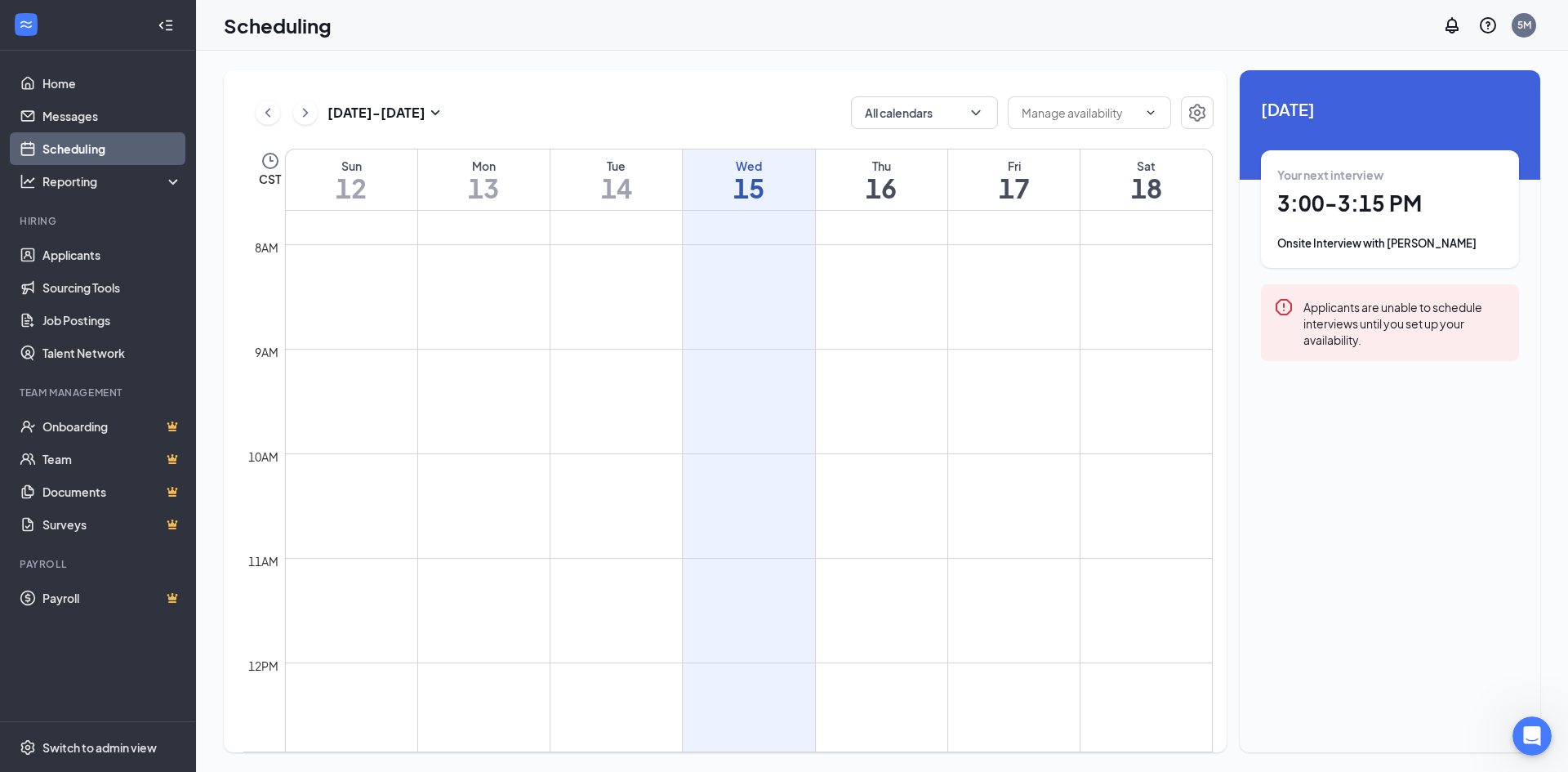
scroll to position [0, 0]
click at [68, 284] on link "Sourcing Tools" at bounding box center [112, 287] width 140 height 32
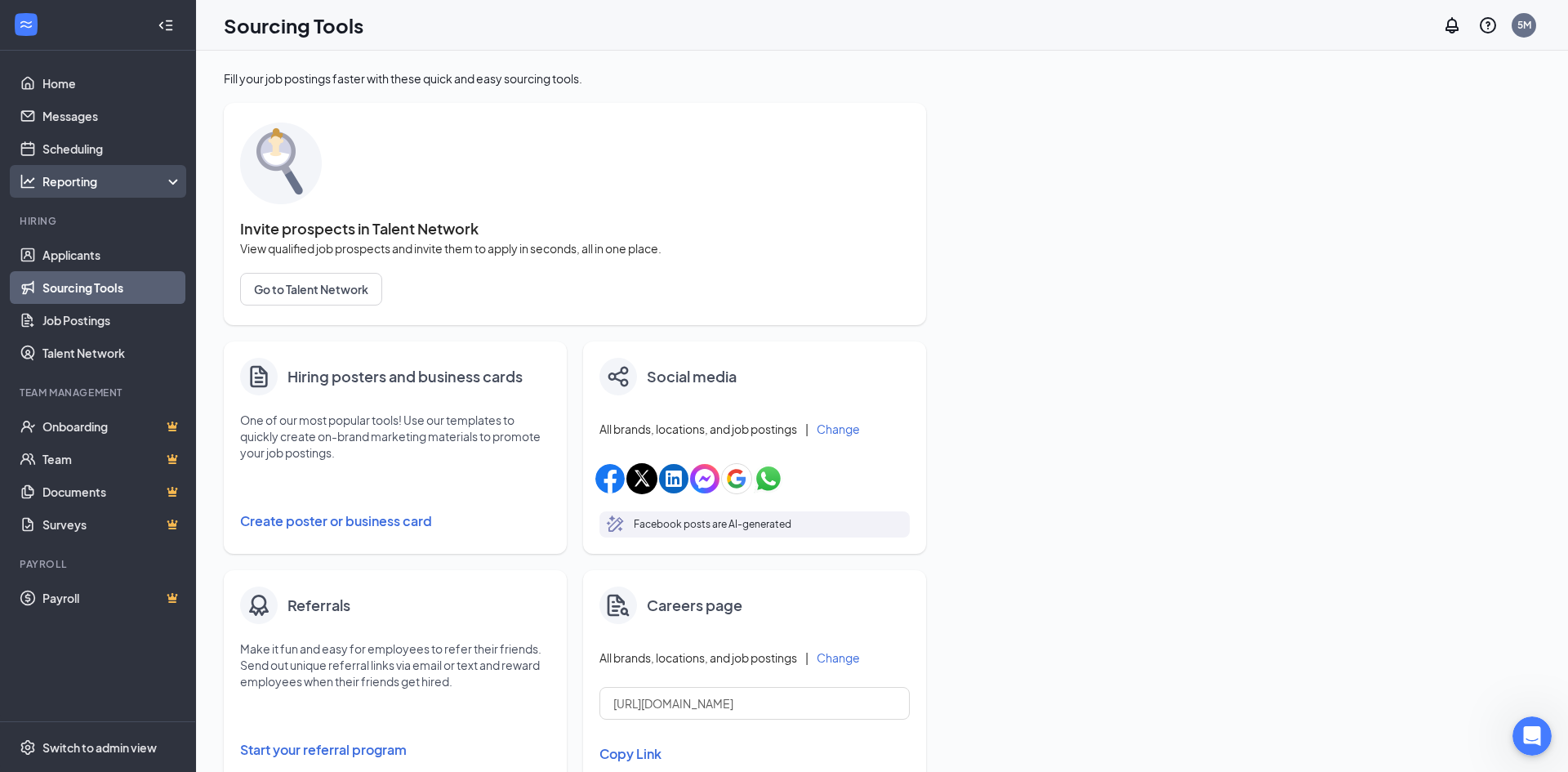
click at [53, 181] on div "Reporting" at bounding box center [112, 181] width 141 height 17
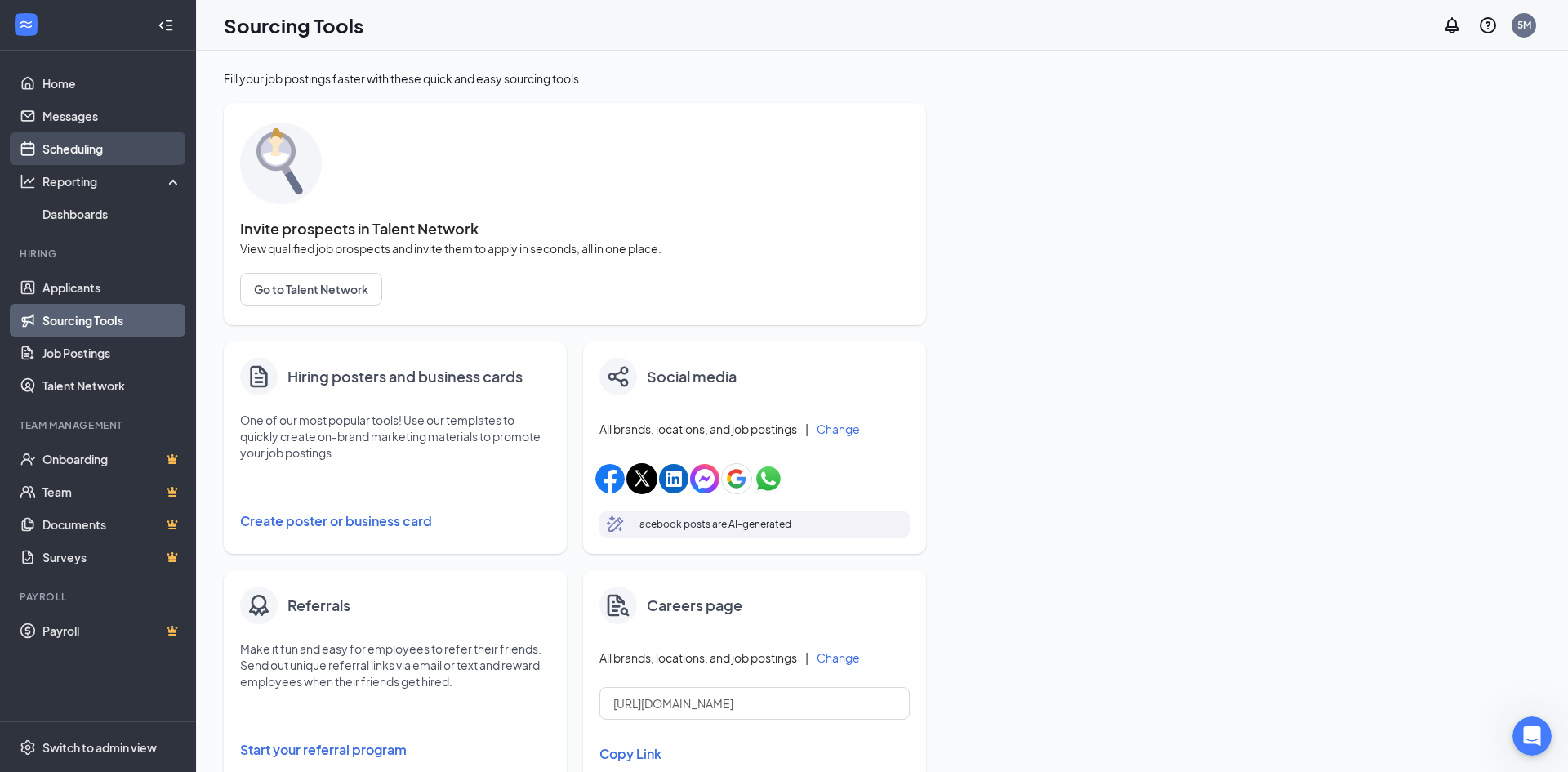
click at [70, 151] on link "Scheduling" at bounding box center [112, 148] width 140 height 32
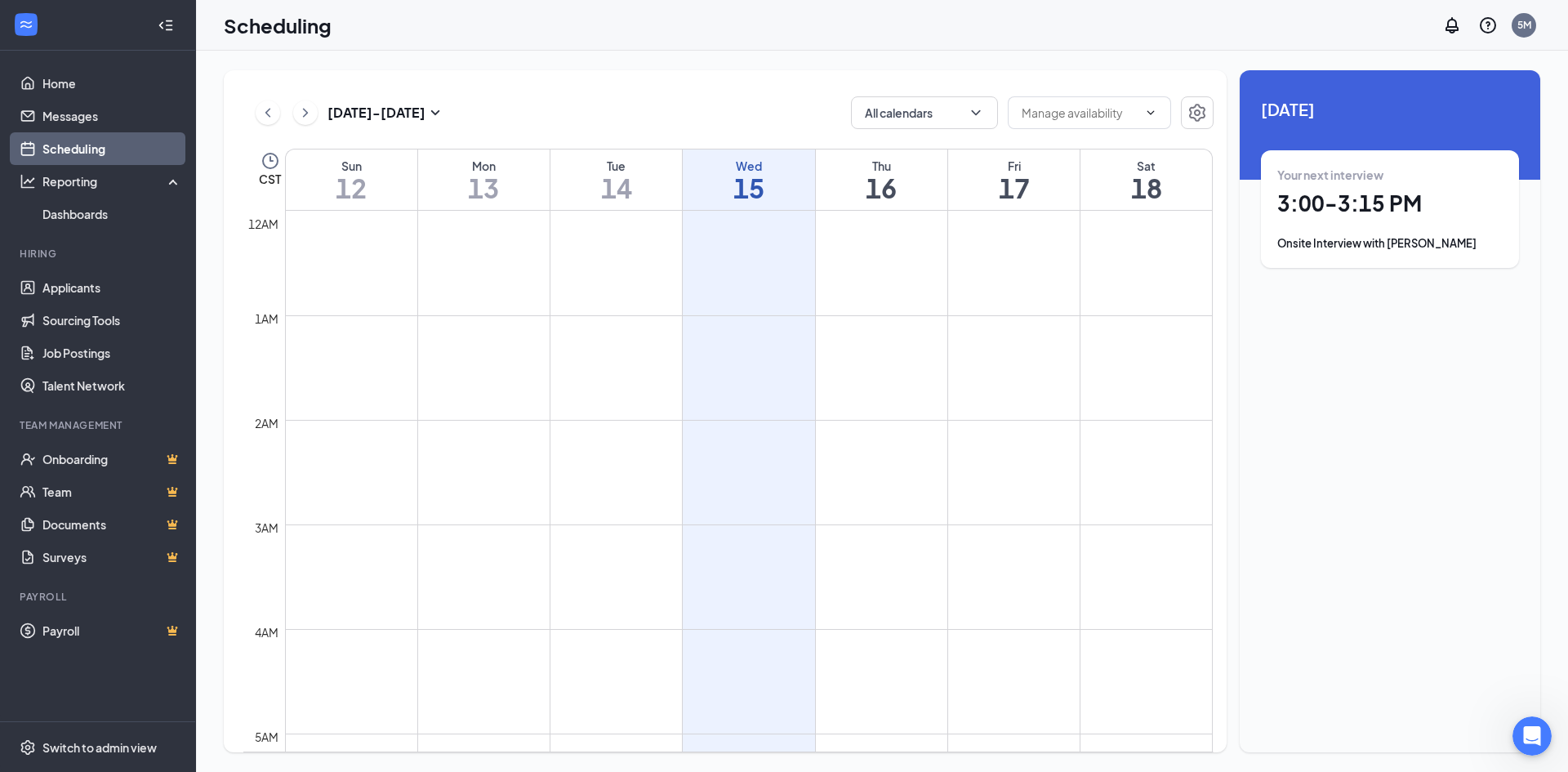
scroll to position [803, 0]
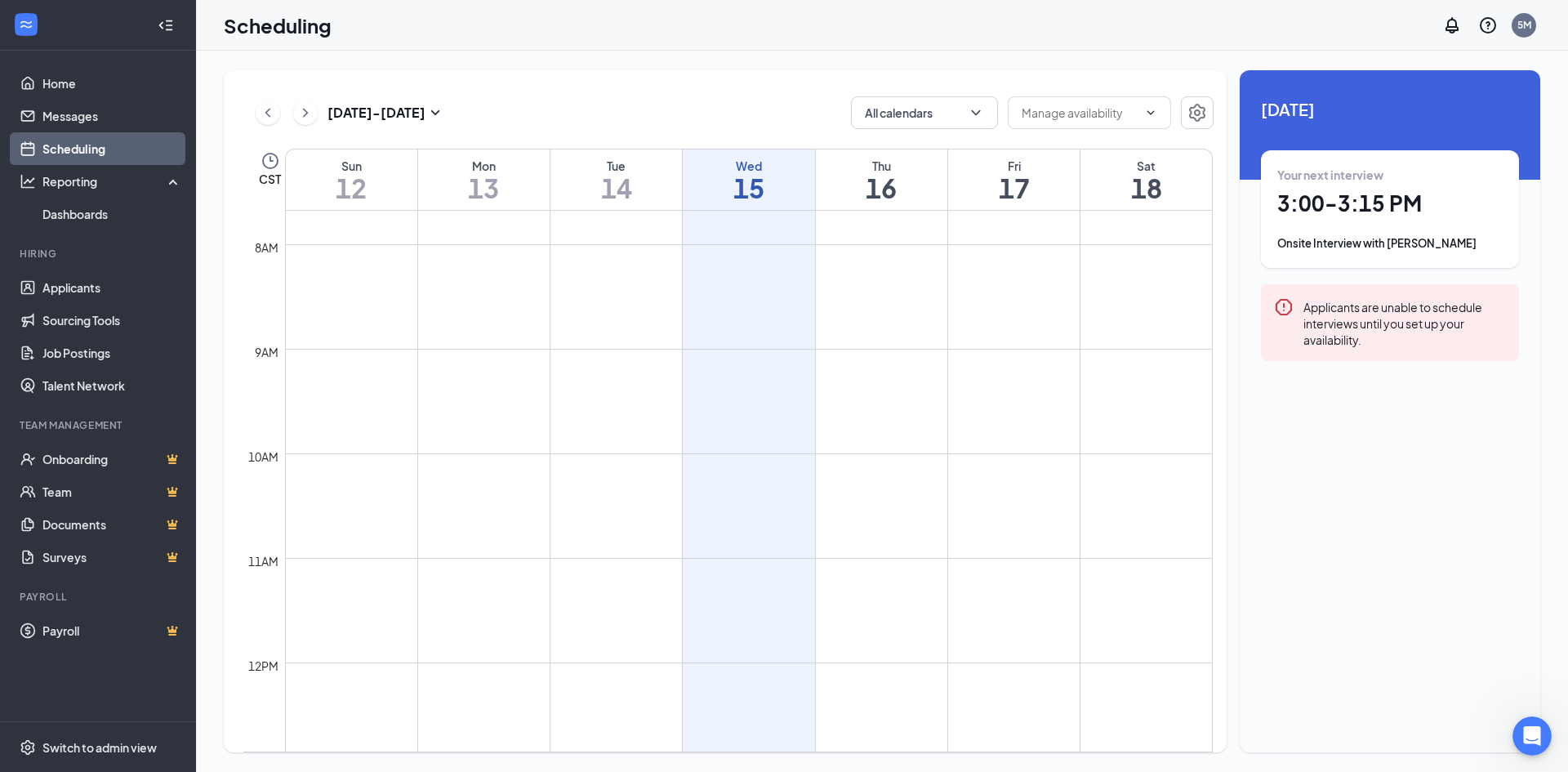
click at [1408, 247] on div "Onsite Interview with [PERSON_NAME]" at bounding box center [1390, 243] width 226 height 17
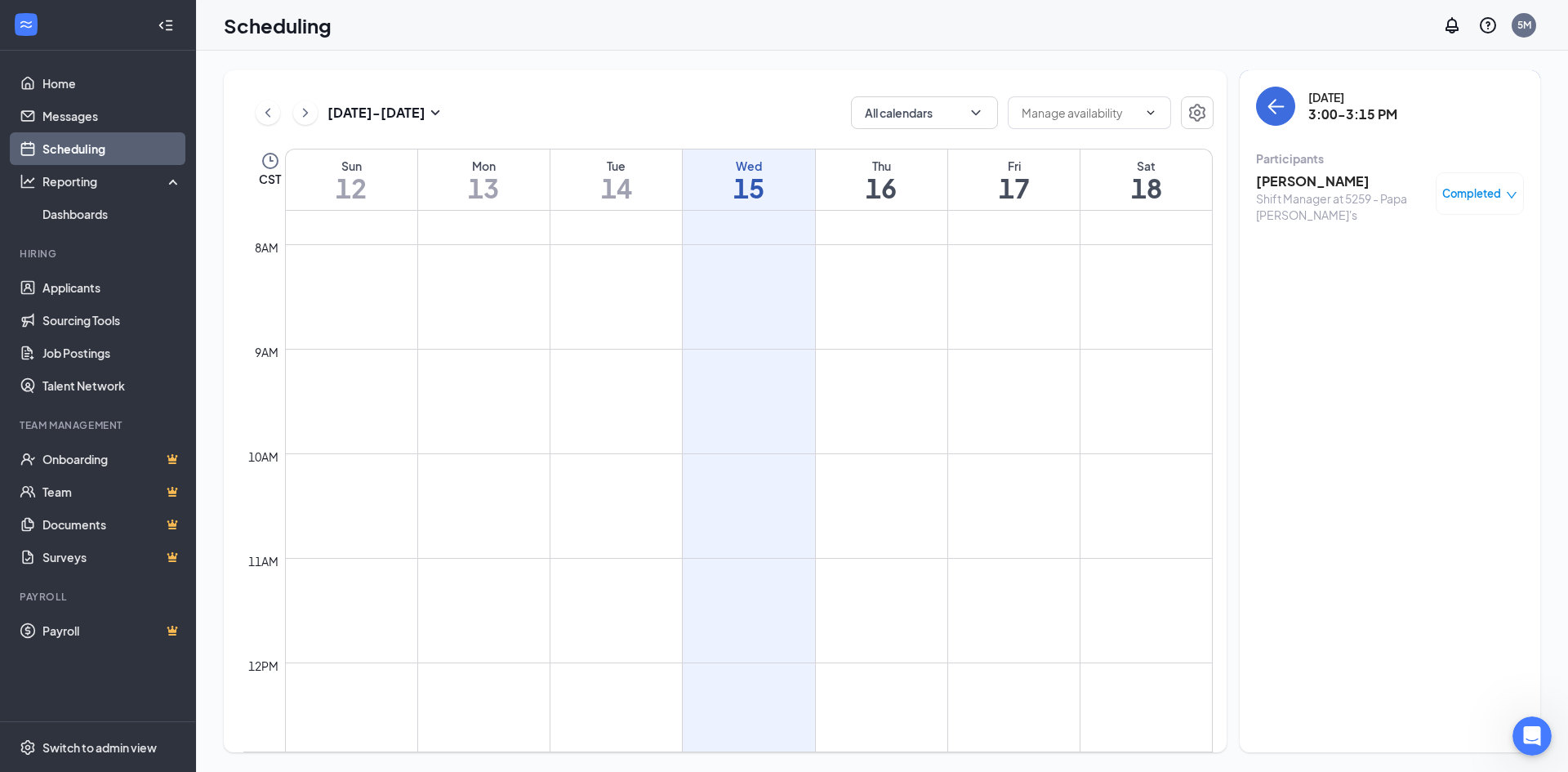
click at [1466, 193] on span "Completed" at bounding box center [1471, 193] width 59 height 17
click at [1466, 157] on div "Participants" at bounding box center [1390, 159] width 268 height 17
click at [55, 84] on link "Home" at bounding box center [112, 83] width 140 height 32
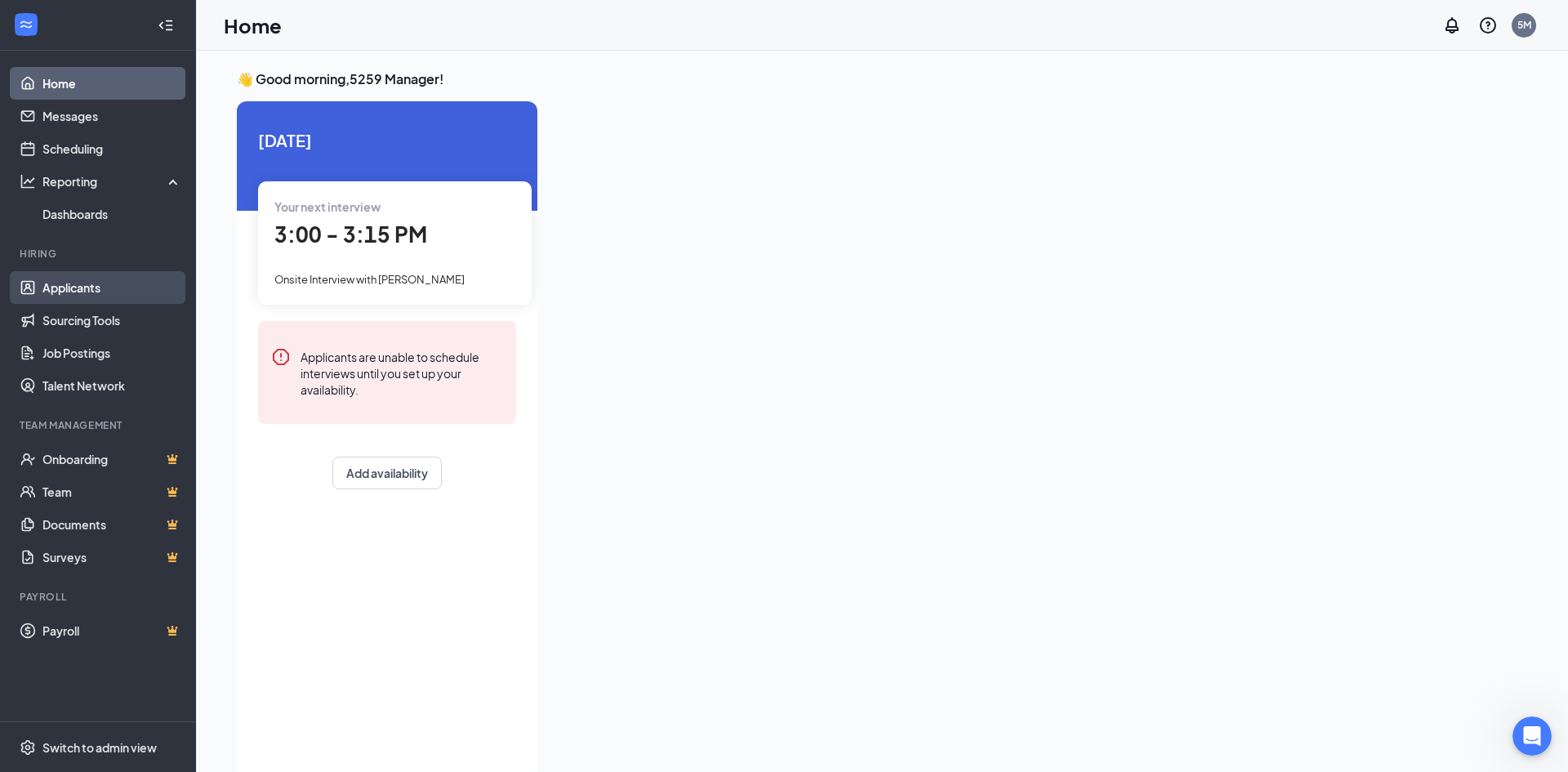
click at [70, 287] on link "Applicants" at bounding box center [112, 287] width 140 height 32
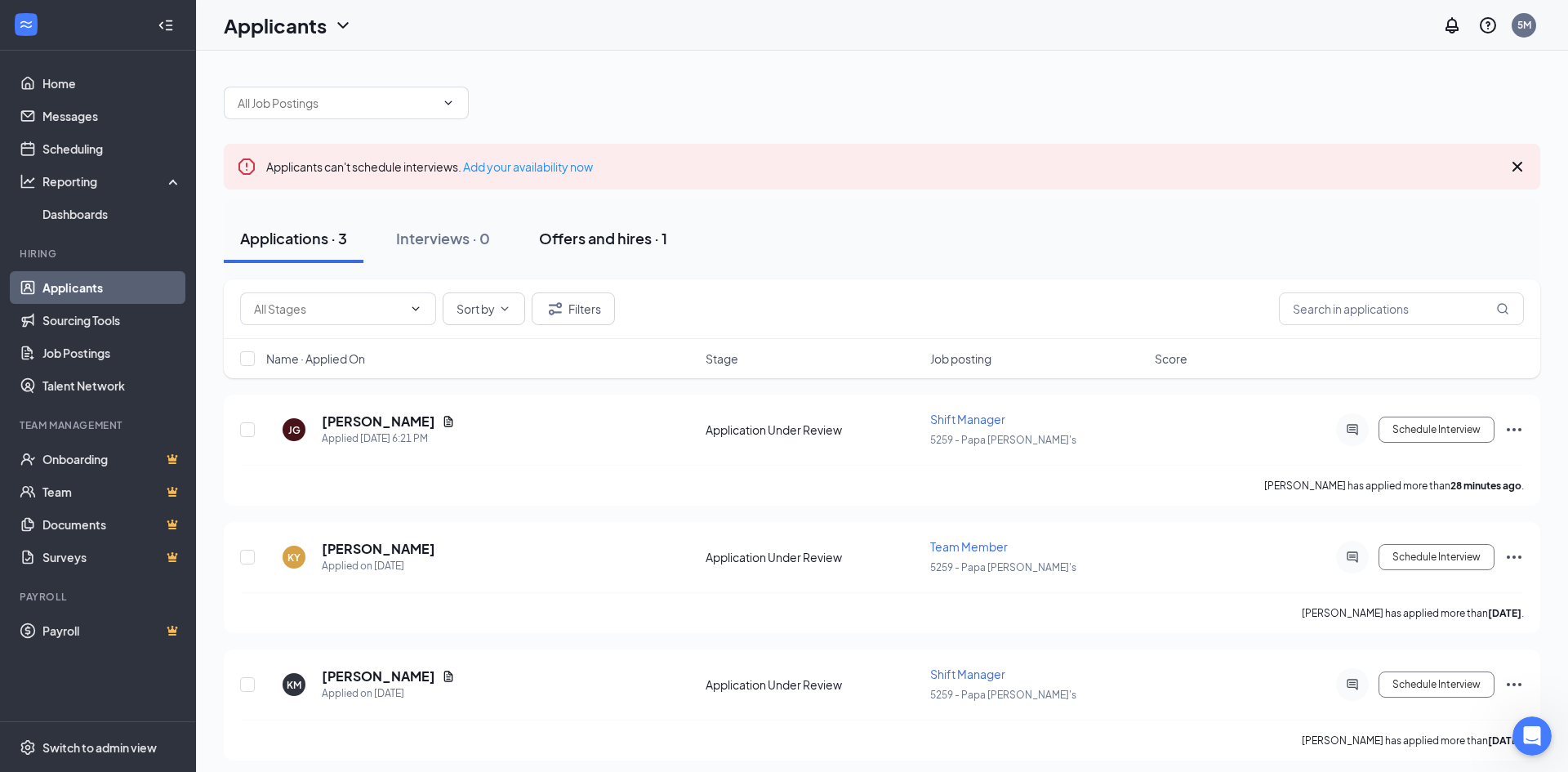
click at [582, 234] on div "Offers and hires · 1" at bounding box center [603, 237] width 128 height 21
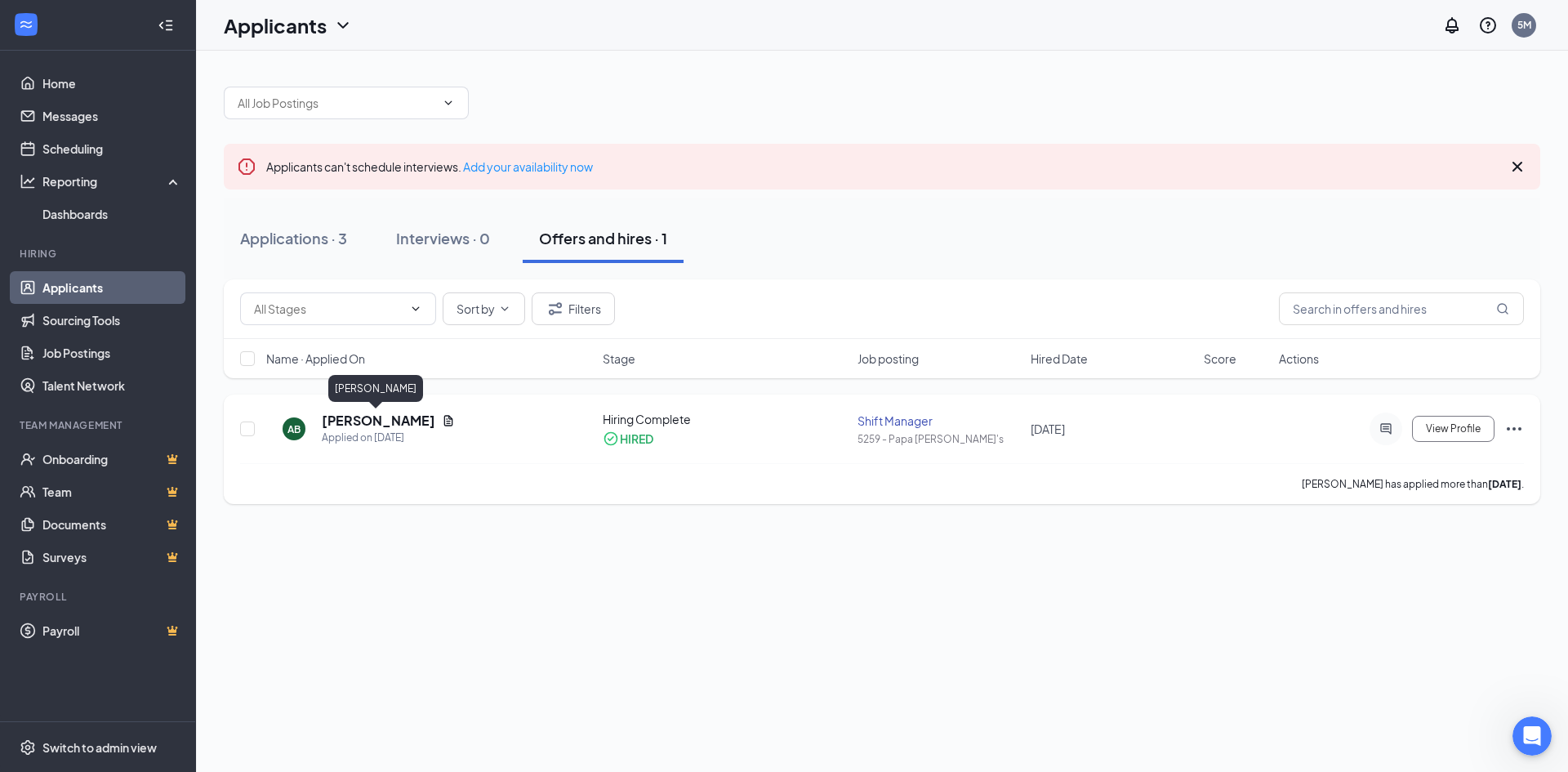
click at [341, 418] on h5 "[PERSON_NAME]" at bounding box center [378, 420] width 113 height 18
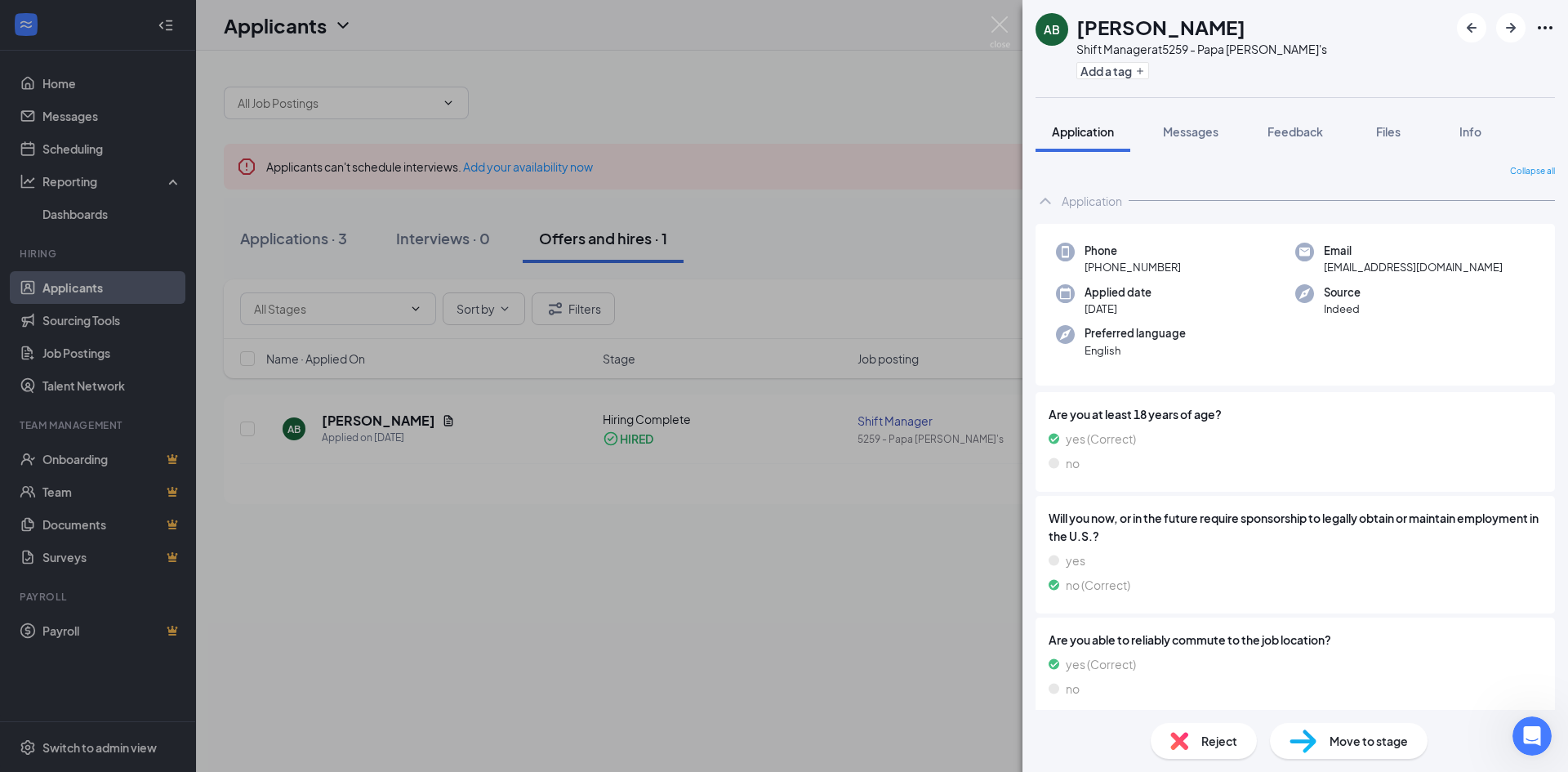
click at [745, 663] on div "AB [PERSON_NAME] Shift Manager at 5259 - Papa [PERSON_NAME]'s Add a tag Applica…" at bounding box center [784, 386] width 1568 height 772
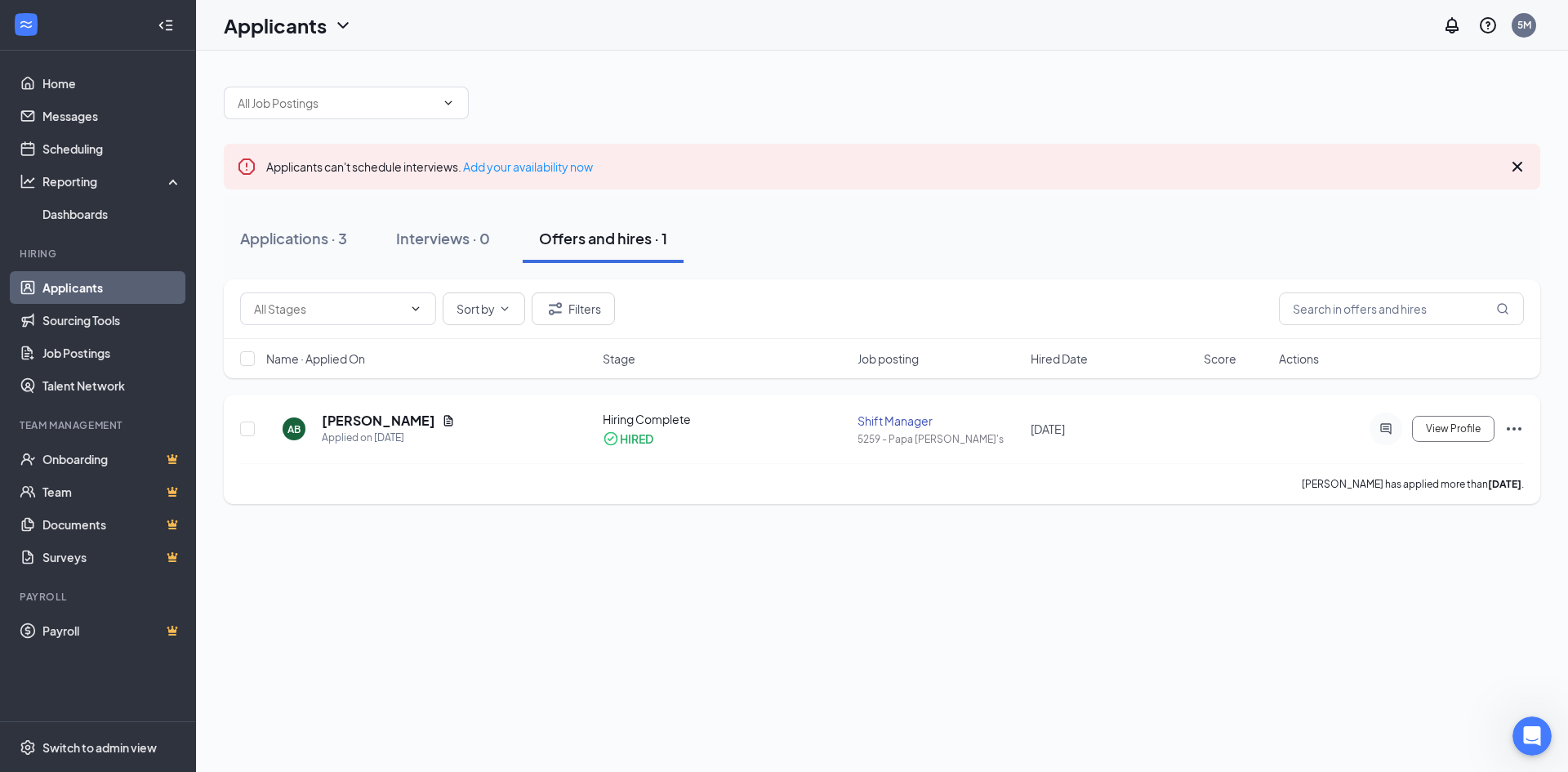
click at [1512, 427] on icon "Ellipses" at bounding box center [1514, 428] width 20 height 20
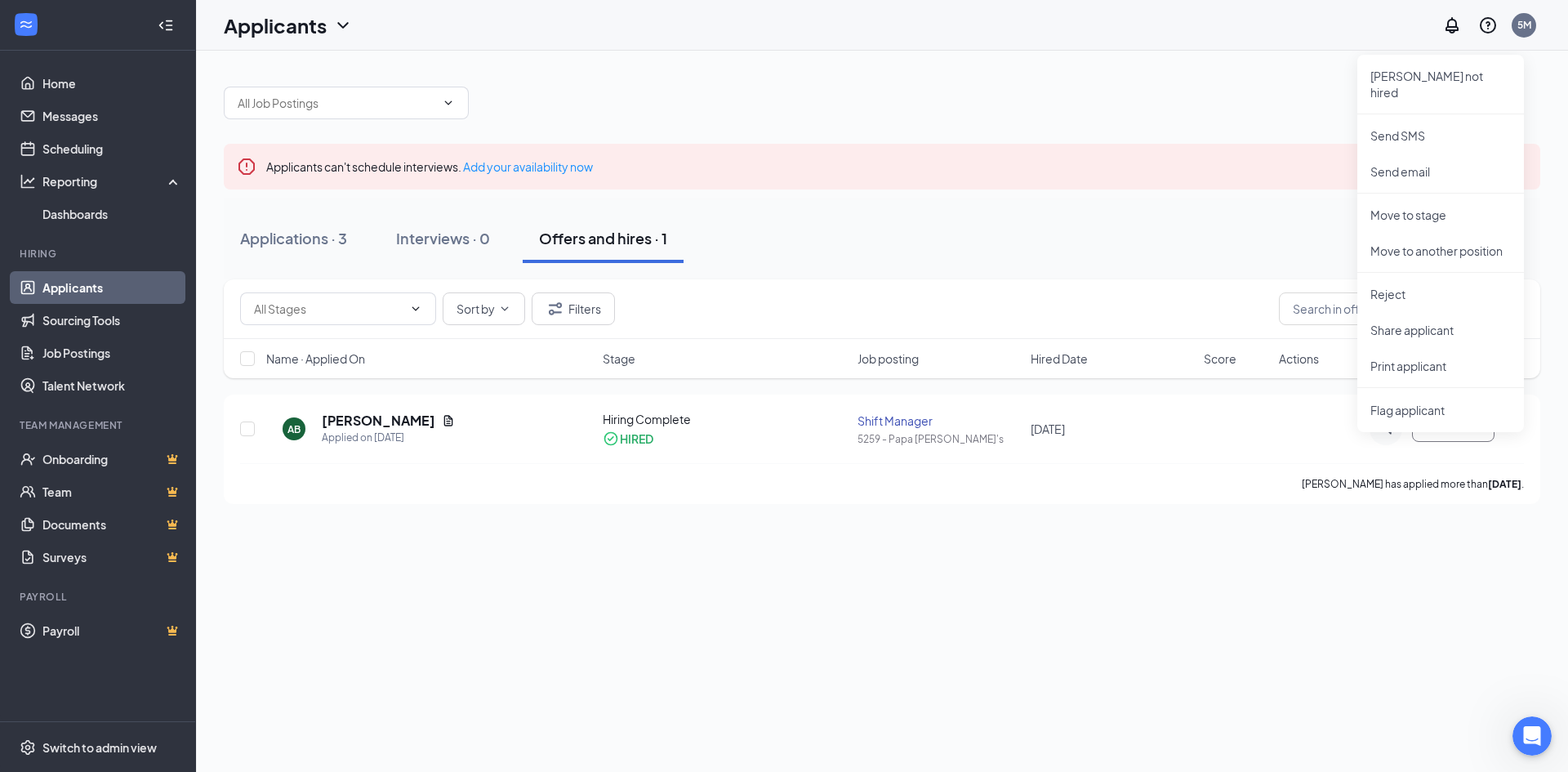
click at [1405, 534] on div "Applicants can't schedule interviews. Add your availability now Applications · …" at bounding box center [882, 411] width 1372 height 721
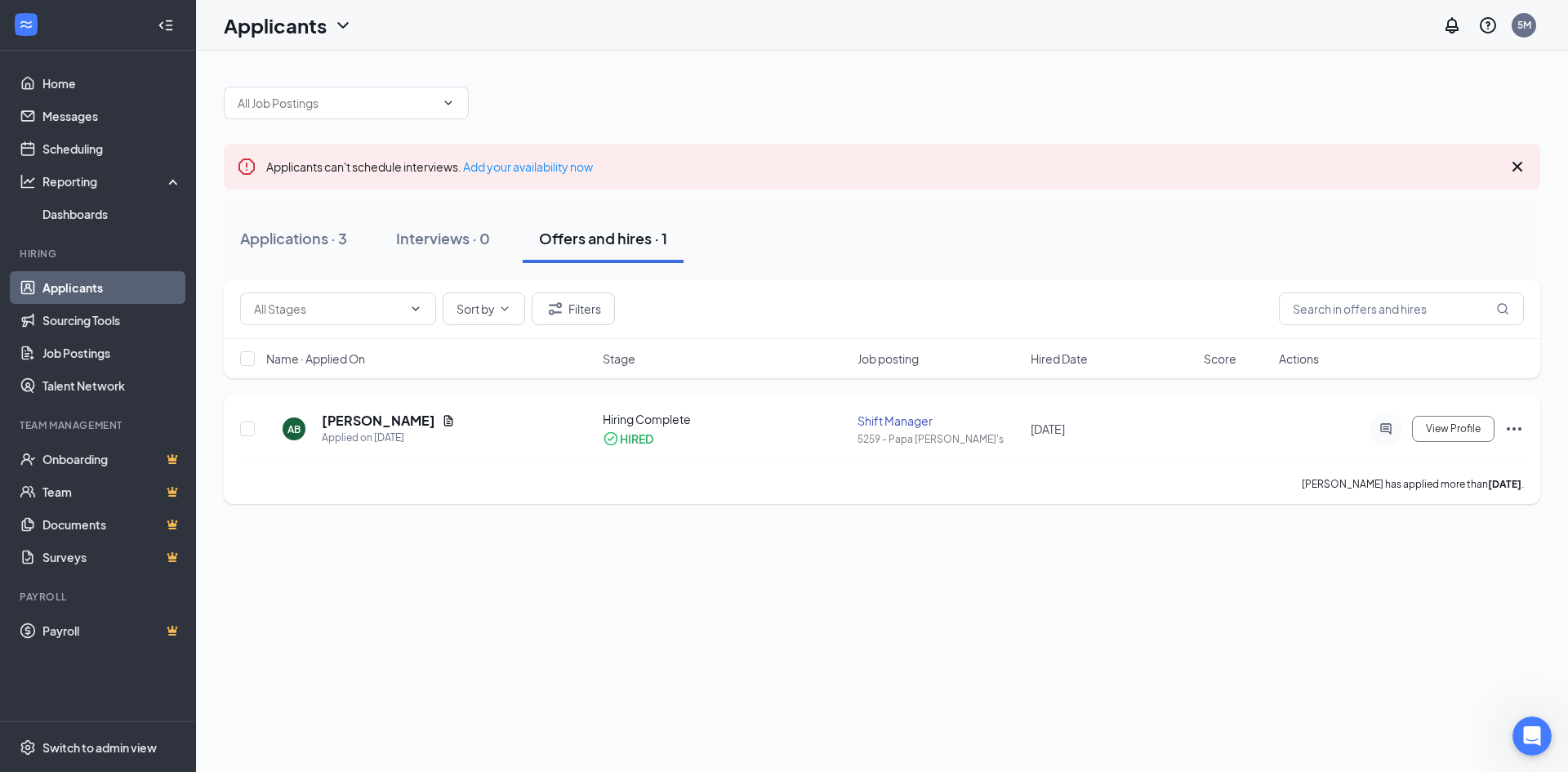
click at [879, 421] on div "Shift Manager" at bounding box center [940, 420] width 163 height 17
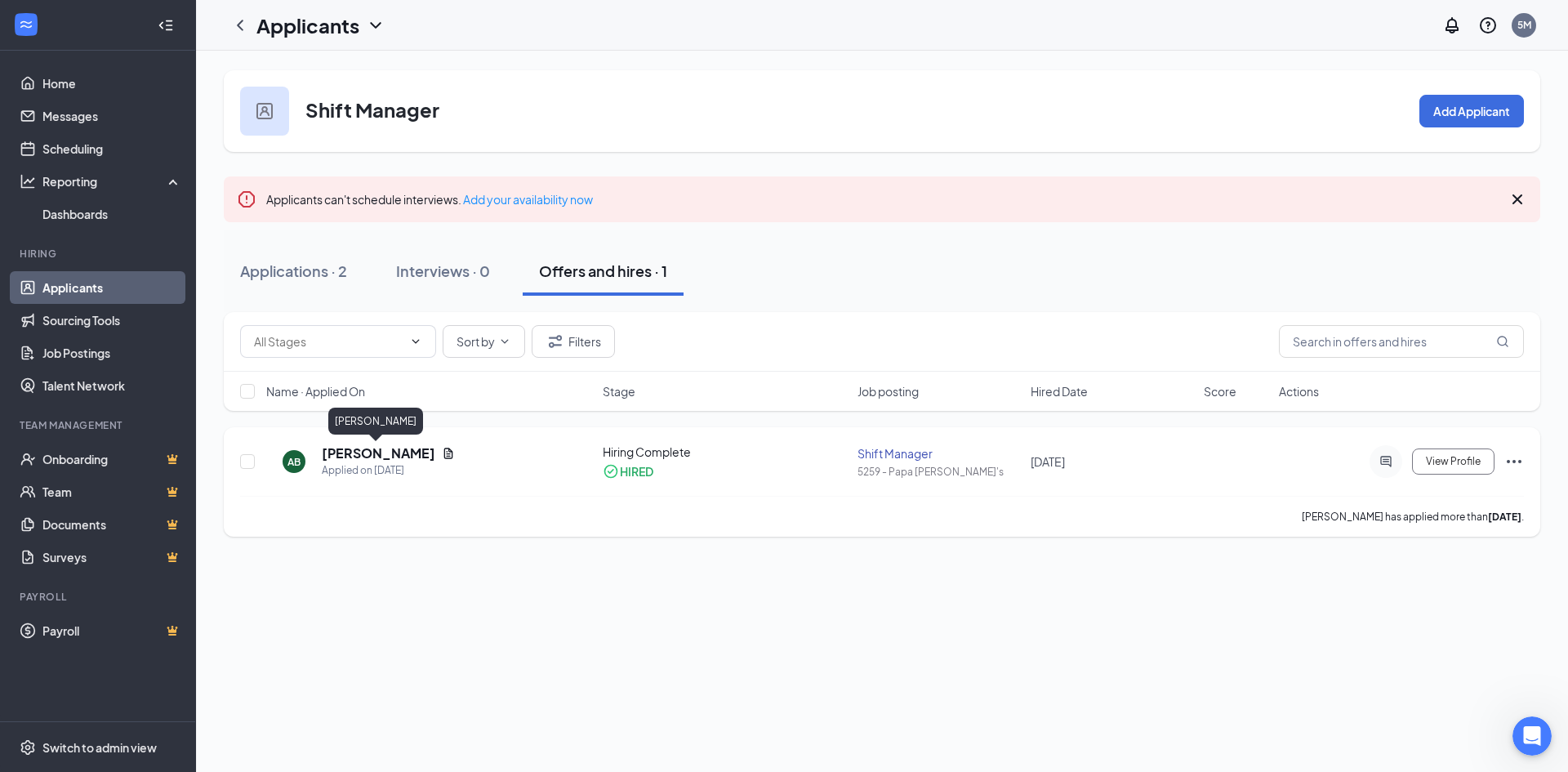
click at [347, 454] on h5 "[PERSON_NAME]" at bounding box center [378, 453] width 113 height 18
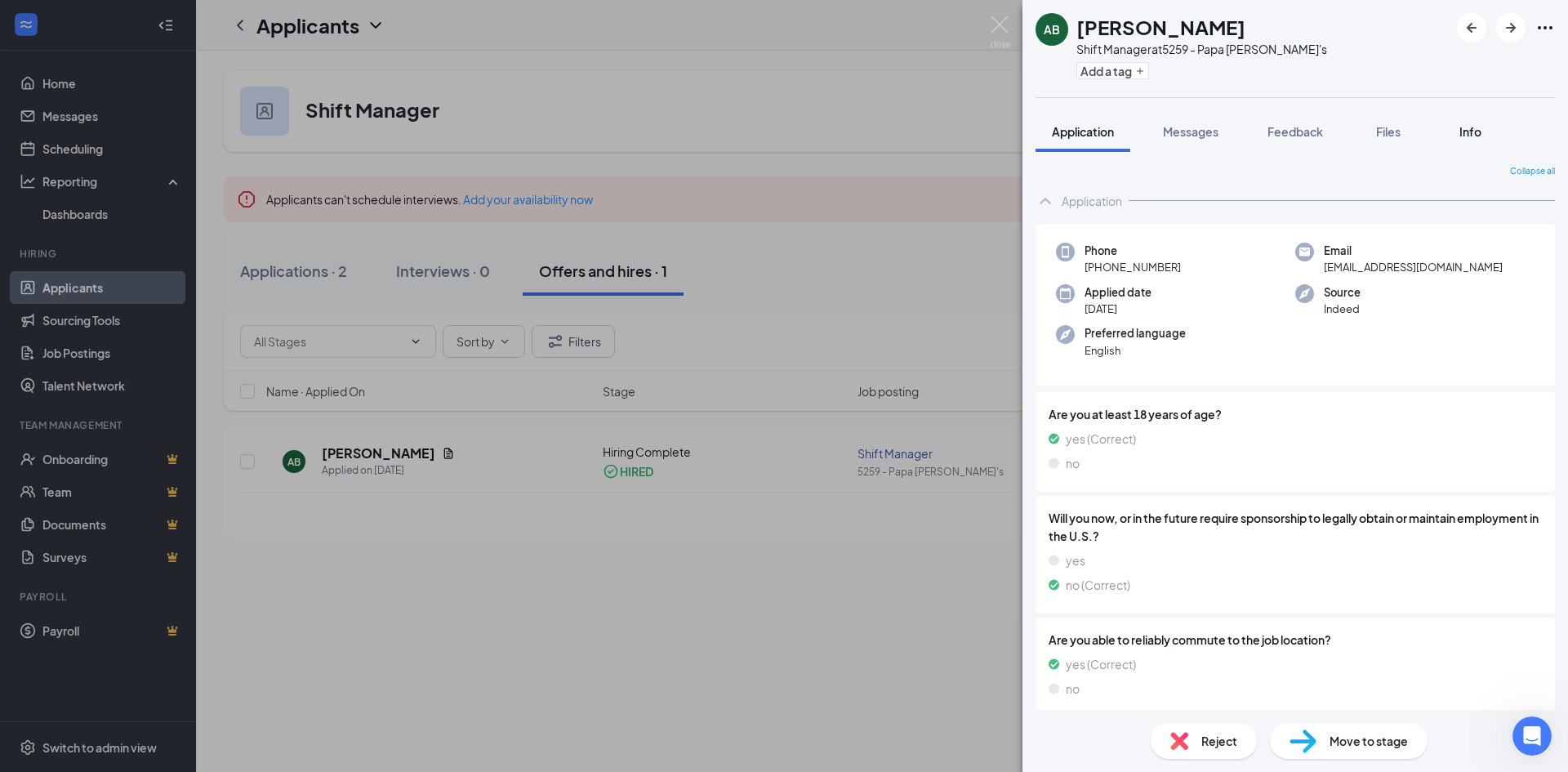
click at [1475, 135] on span "Info" at bounding box center [1470, 131] width 22 height 15
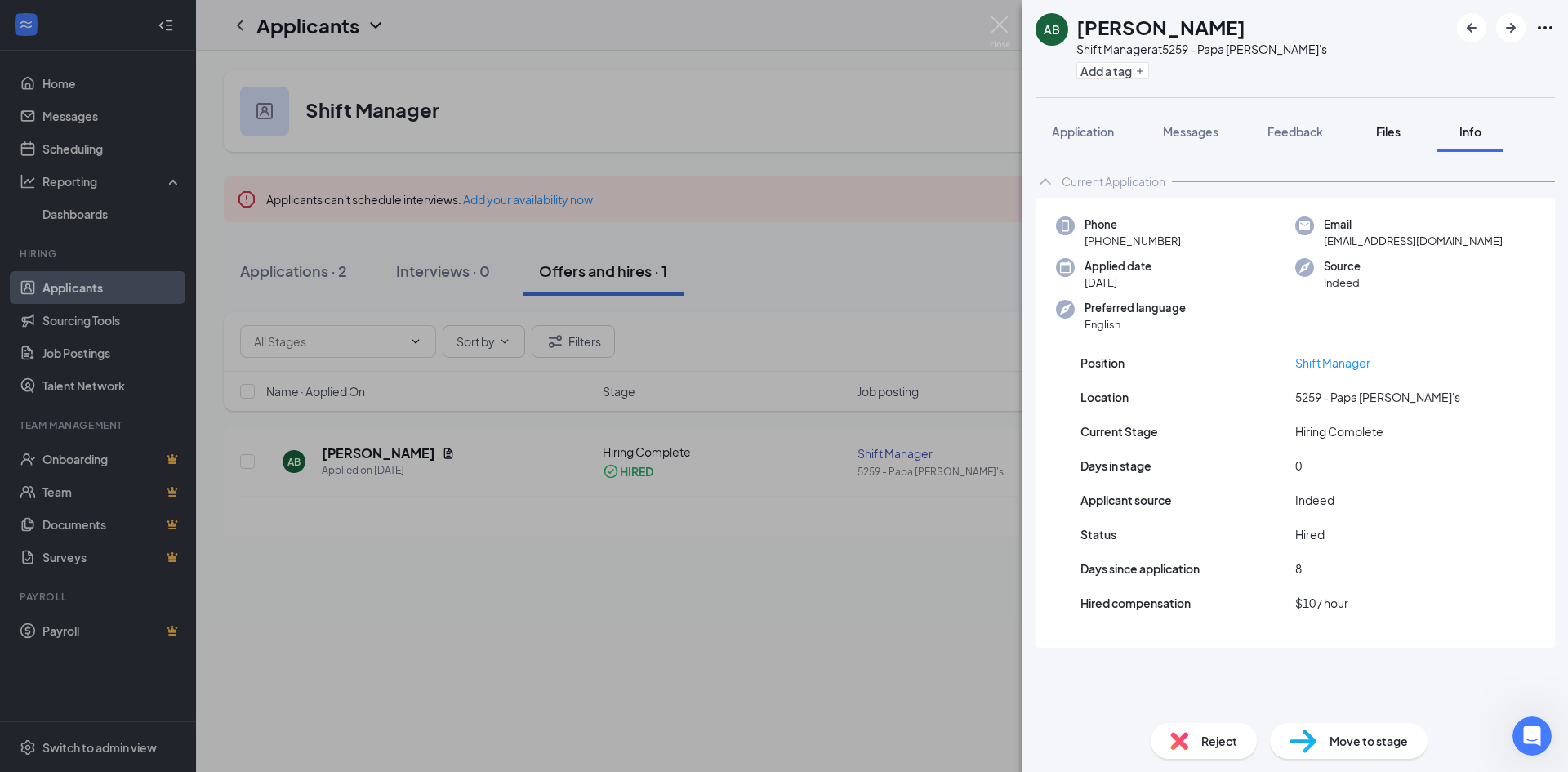
click at [1394, 135] on span "Files" at bounding box center [1388, 131] width 25 height 15
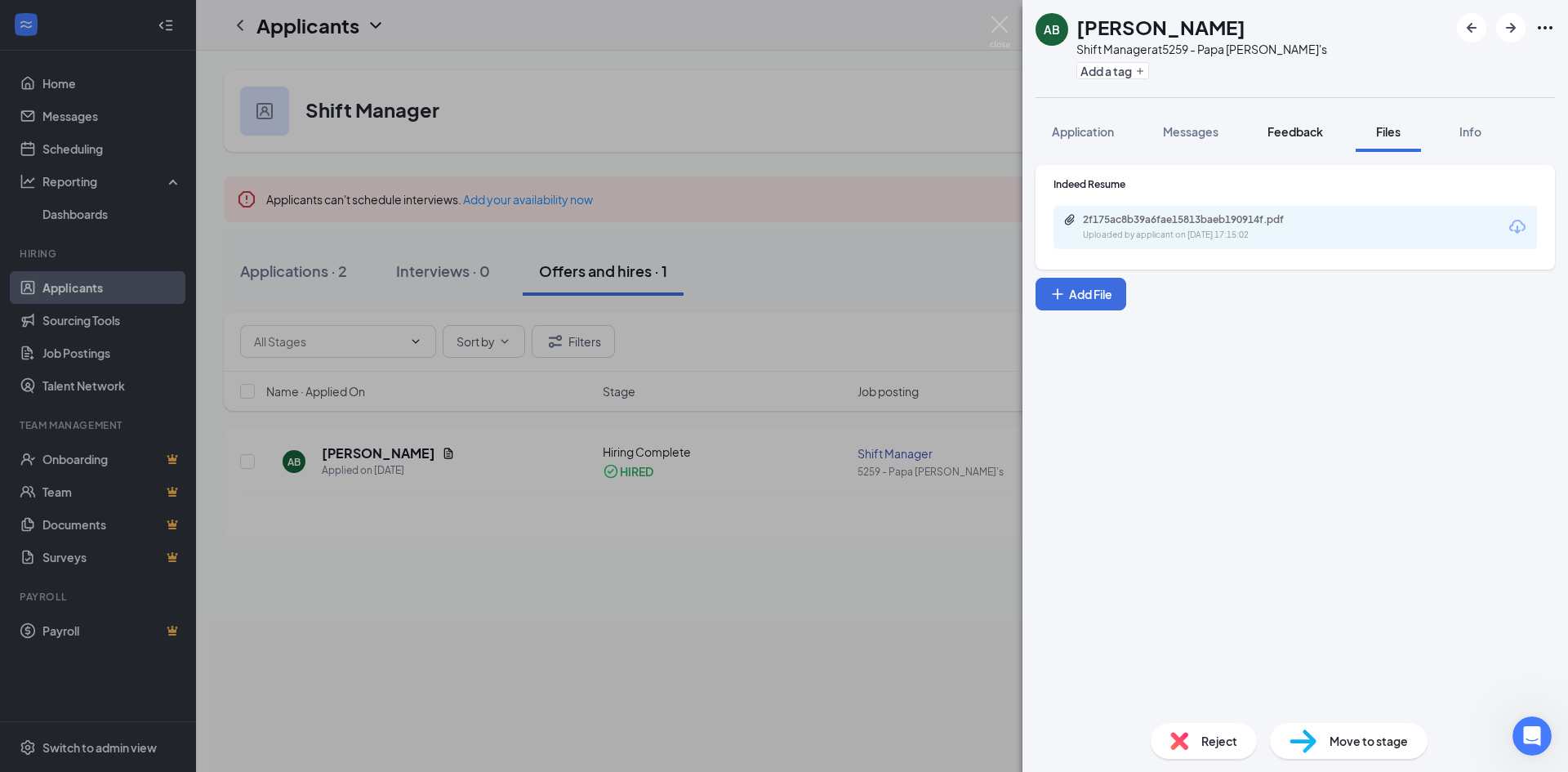
click at [1294, 141] on button "Feedback" at bounding box center [1295, 131] width 89 height 40
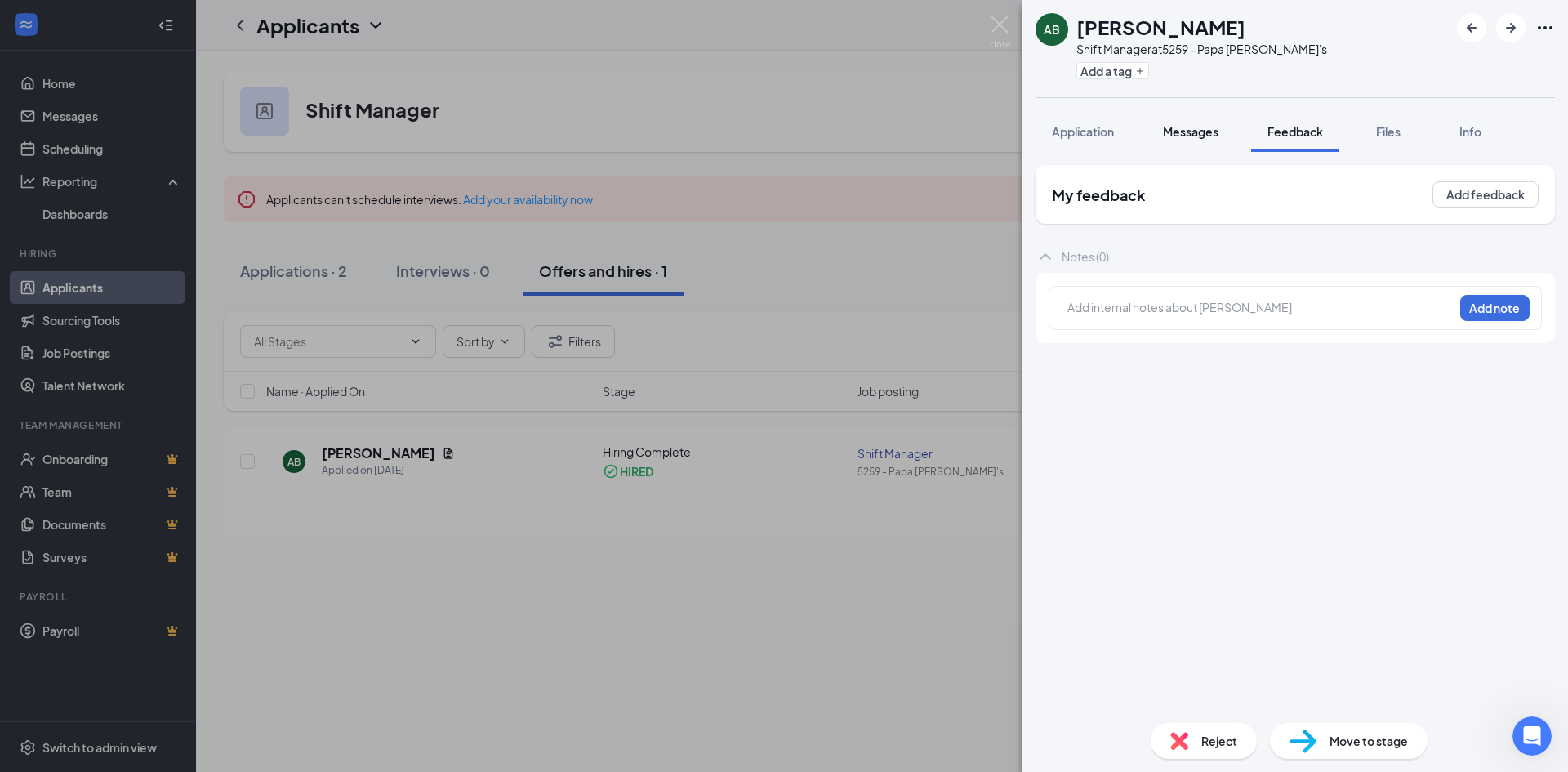
click at [1201, 132] on span "Messages" at bounding box center [1191, 131] width 55 height 15
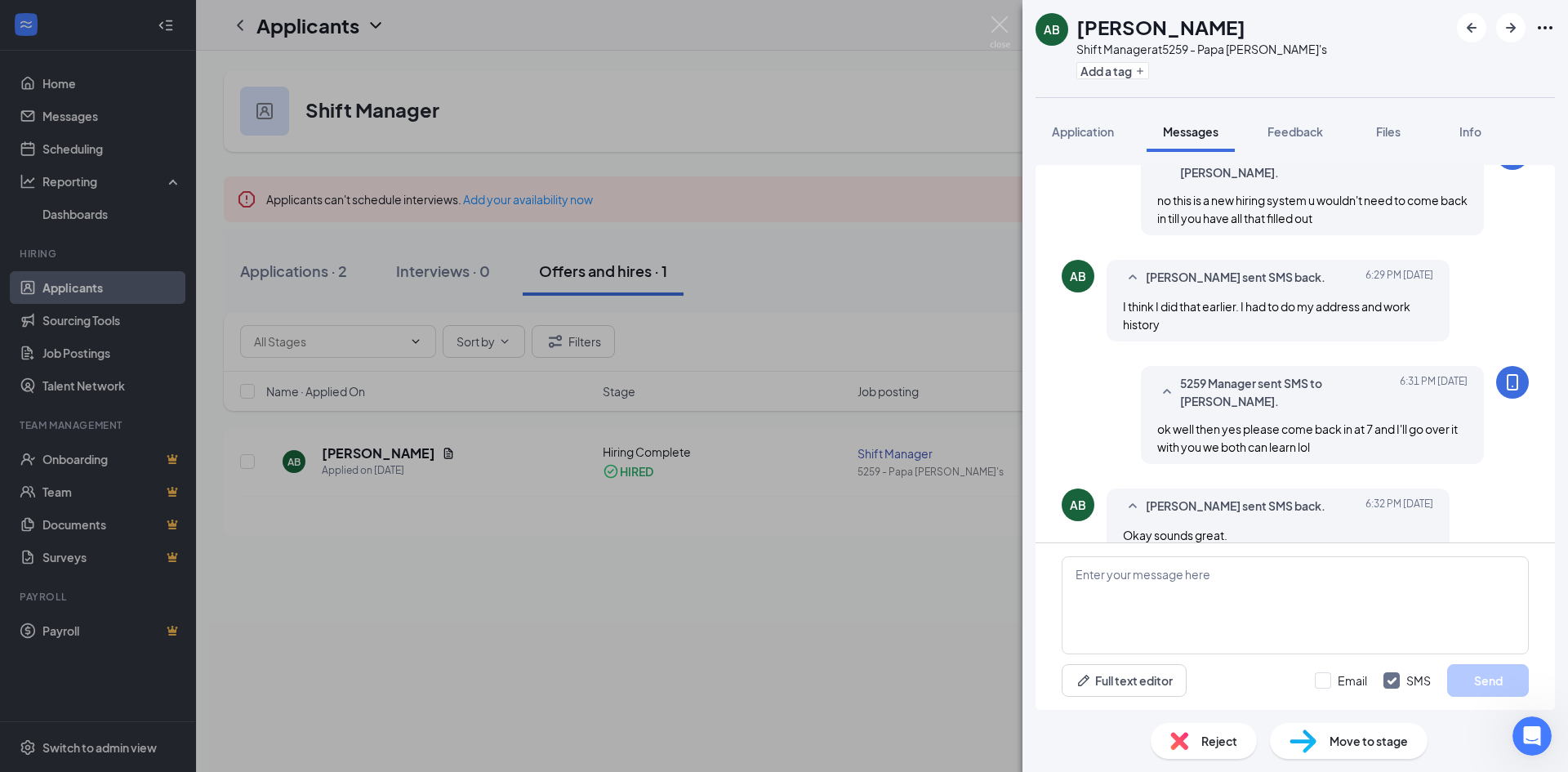
scroll to position [573, 0]
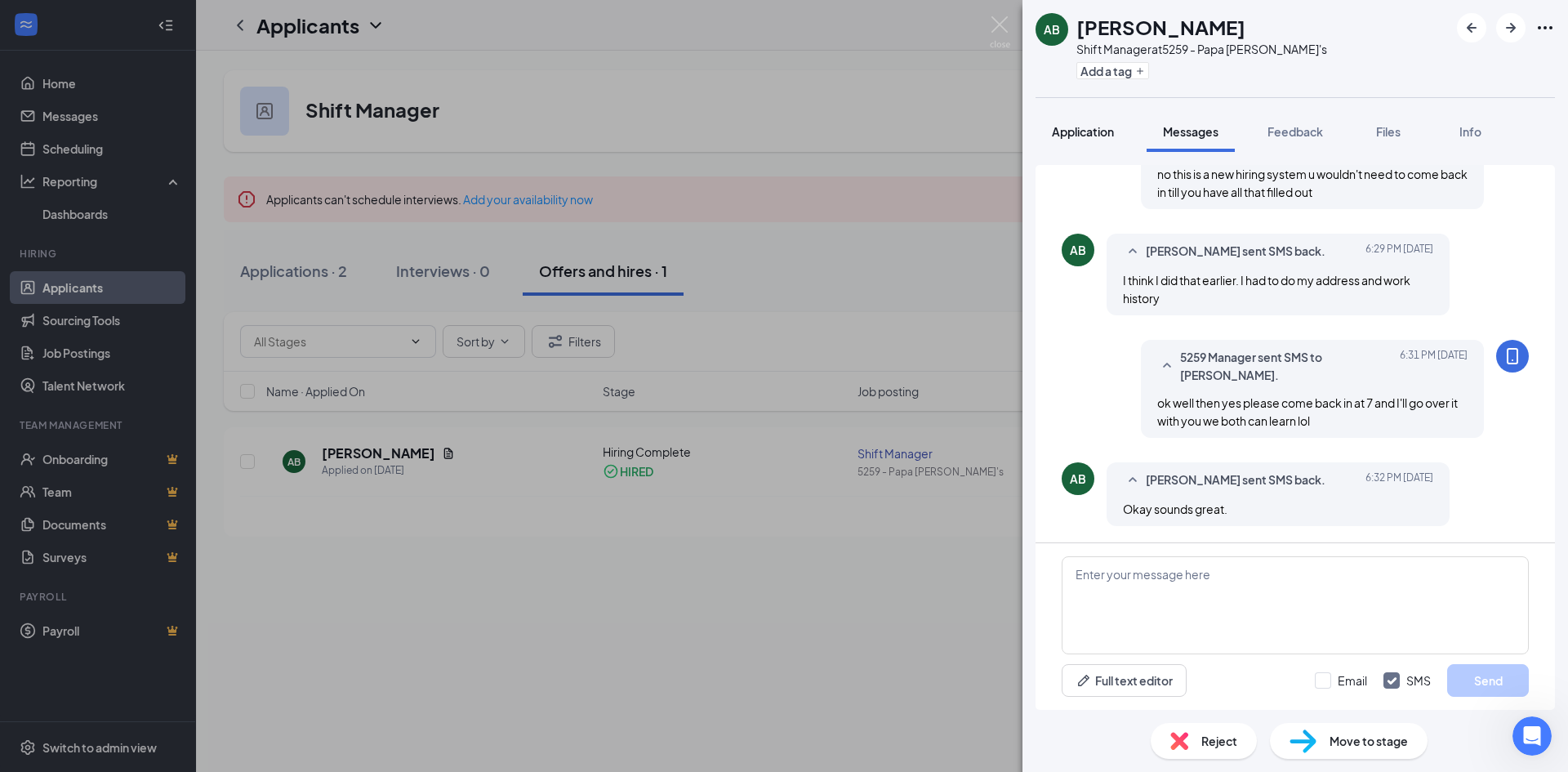
click at [1078, 129] on span "Application" at bounding box center [1082, 131] width 62 height 15
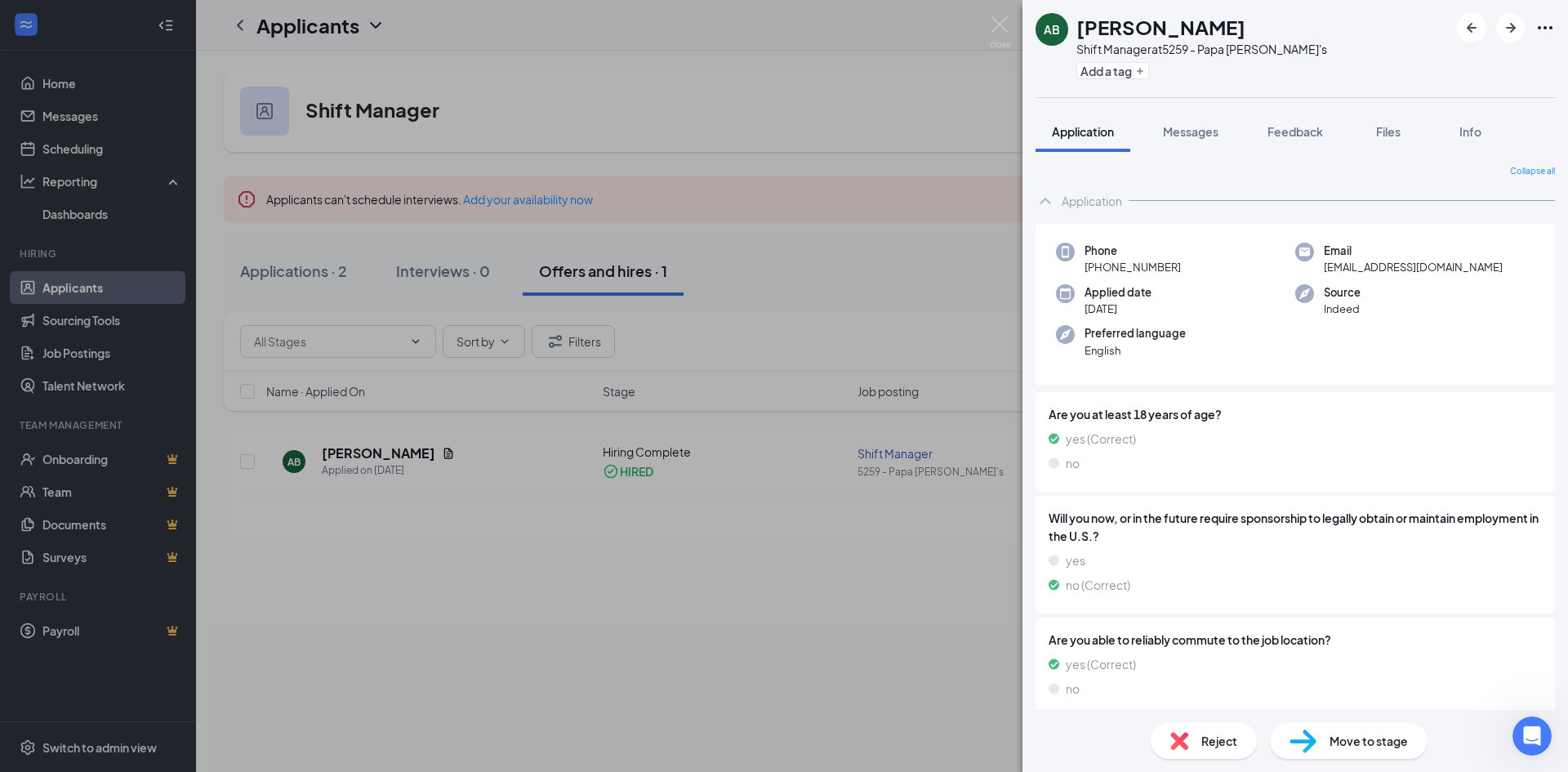
click at [794, 107] on div "AB [PERSON_NAME] Shift Manager at 5259 - Papa [PERSON_NAME]'s Add a tag Applica…" at bounding box center [784, 386] width 1568 height 772
click at [812, 126] on div "AB [PERSON_NAME] Shift Manager at 5259 - Papa [PERSON_NAME]'s Add a tag Applica…" at bounding box center [784, 386] width 1568 height 772
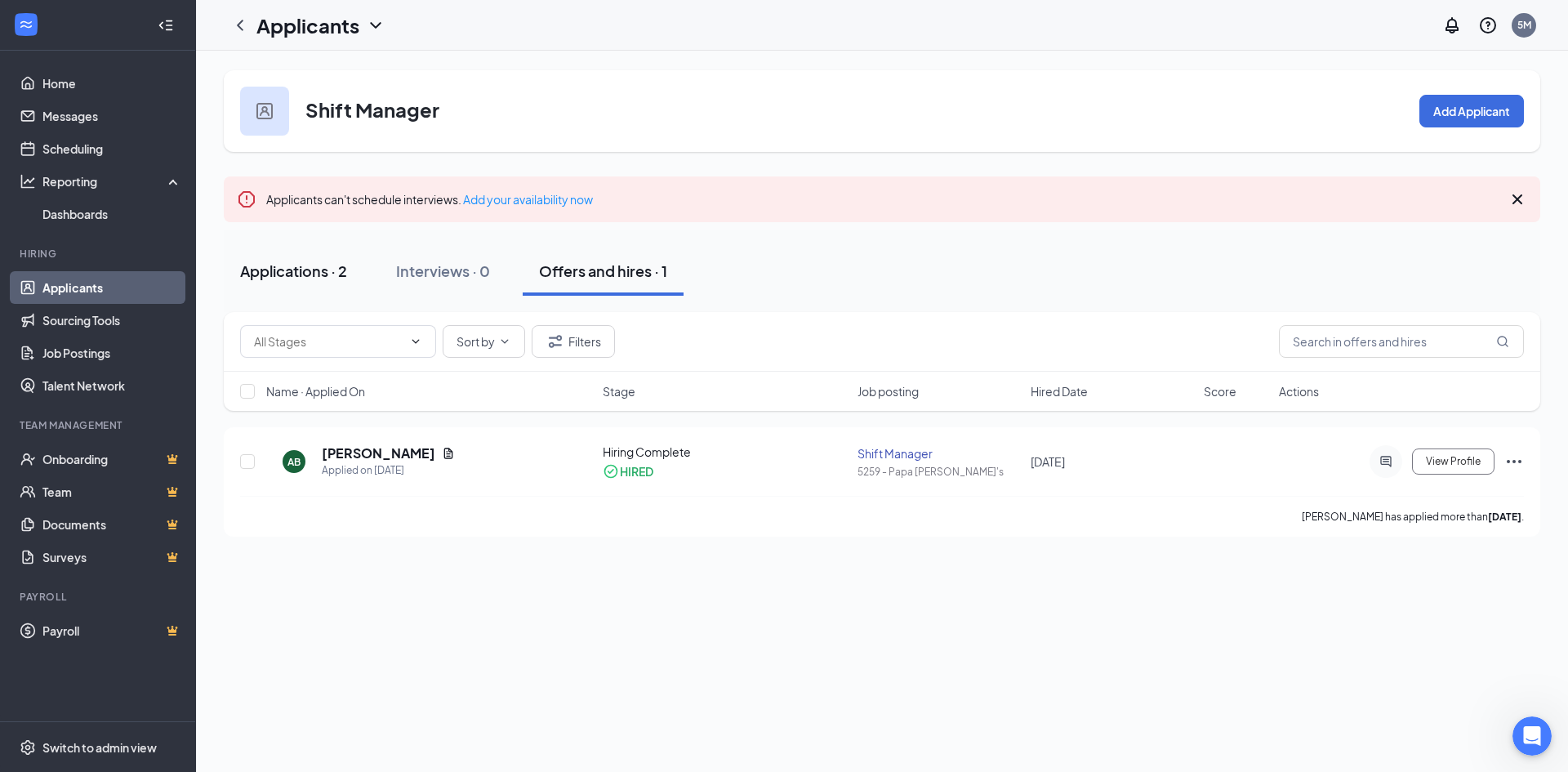
click at [311, 266] on div "Applications · 2" at bounding box center [294, 271] width 107 height 21
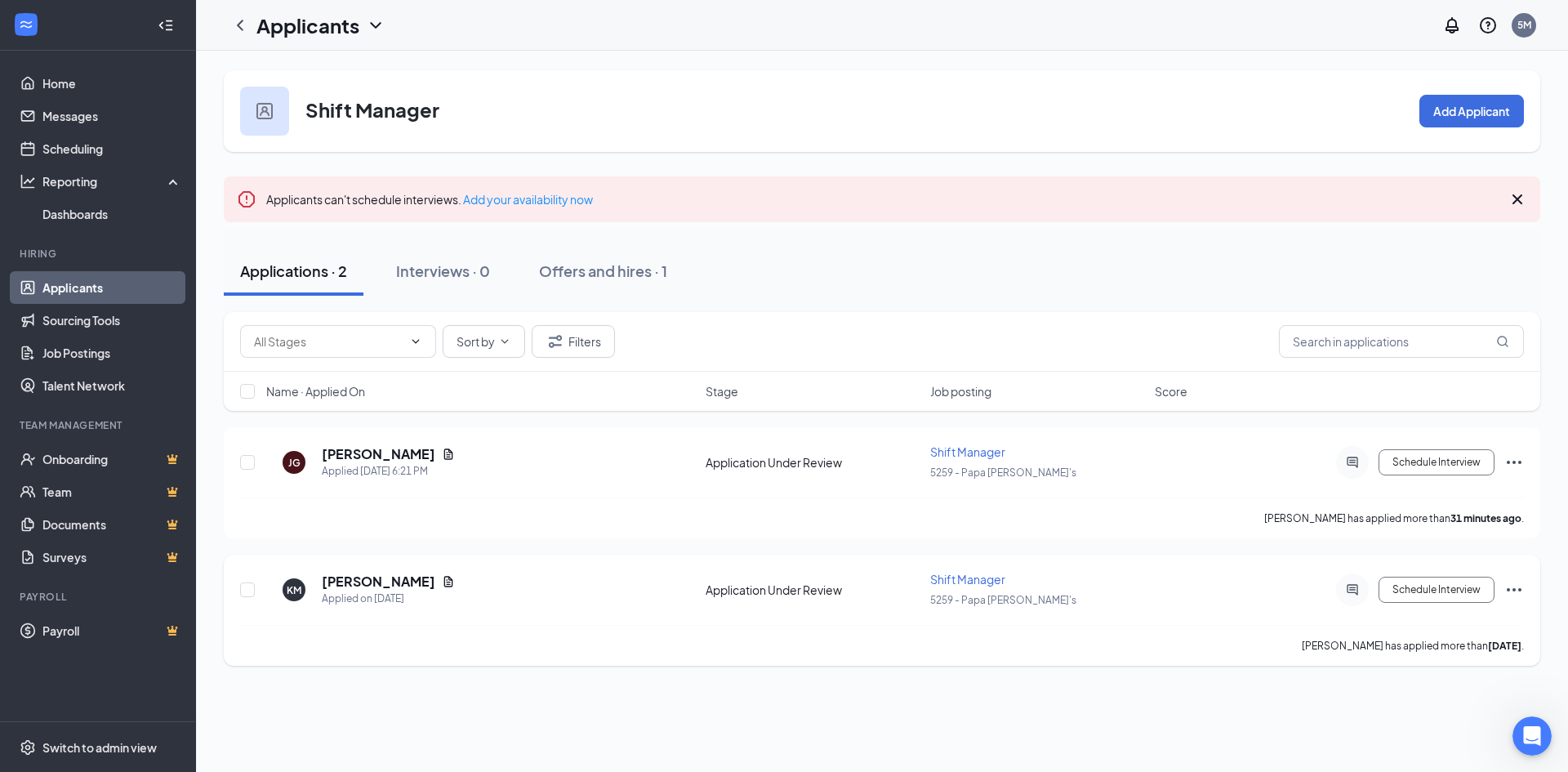
click at [1519, 591] on icon "Ellipses" at bounding box center [1514, 590] width 20 height 20
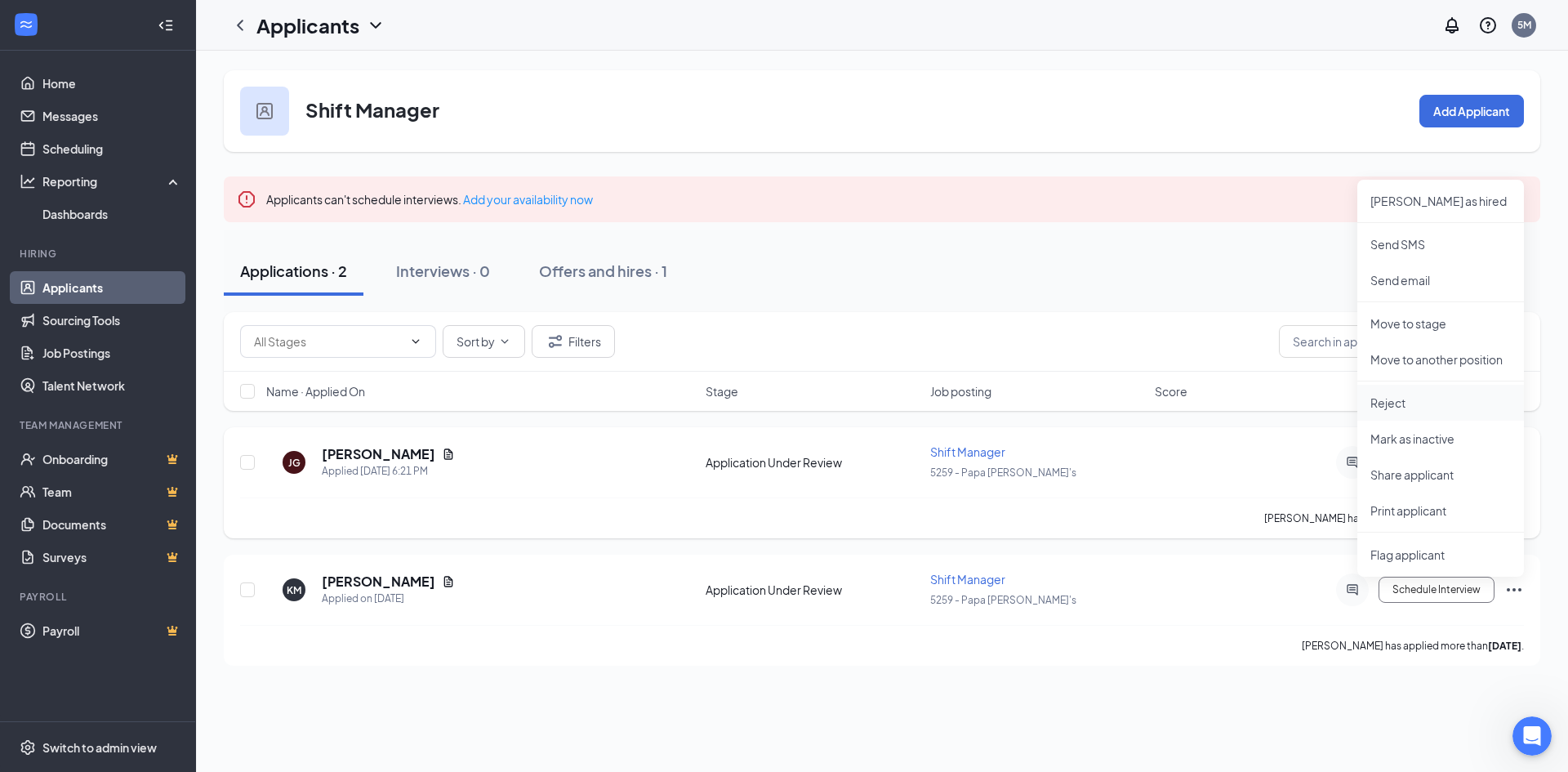
click at [1412, 407] on p "Reject" at bounding box center [1440, 403] width 141 height 17
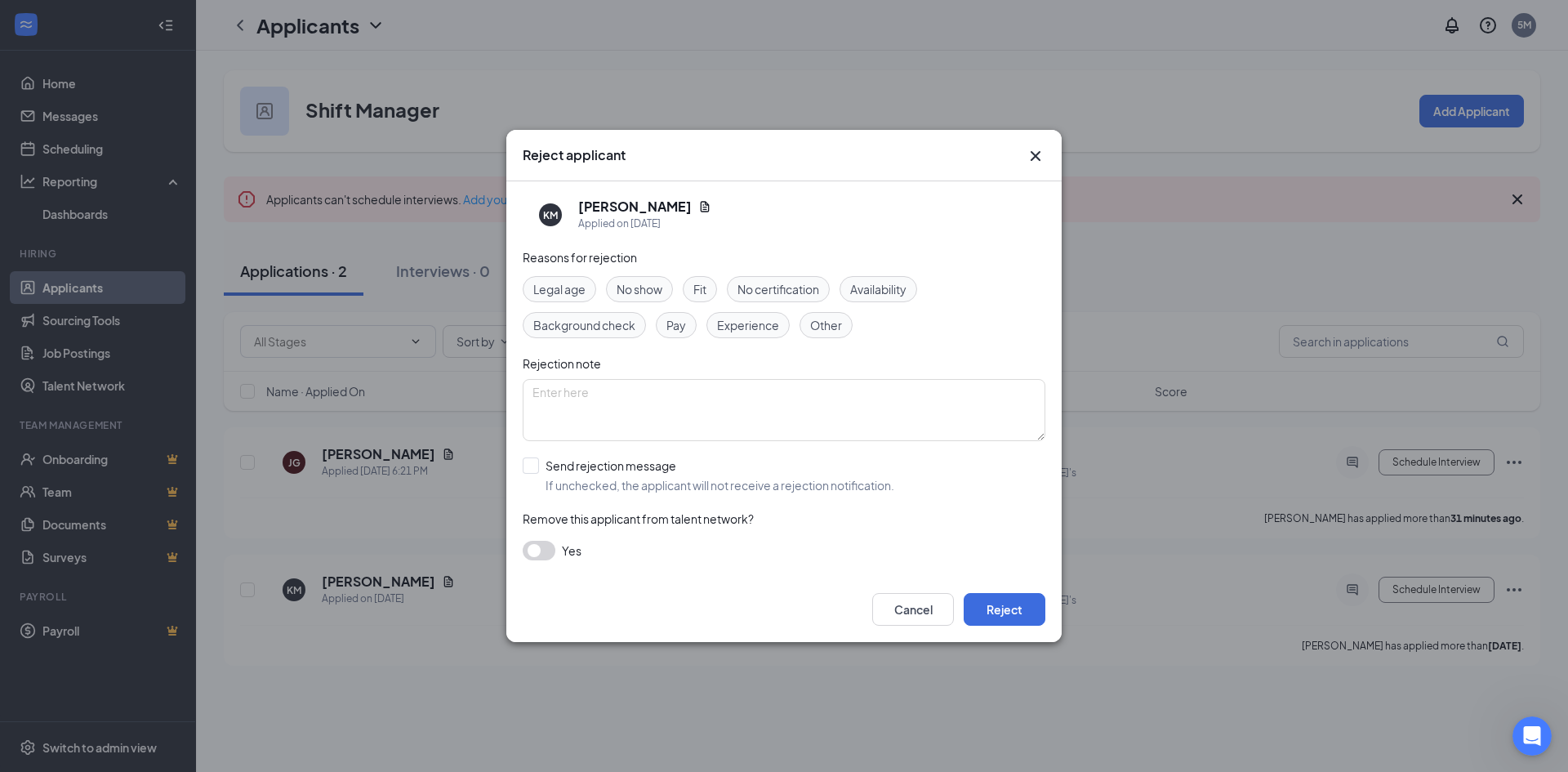
click at [647, 288] on span "No show" at bounding box center [639, 289] width 45 height 18
click at [679, 400] on textarea at bounding box center [784, 410] width 523 height 62
type textarea "MIA"
click at [1010, 620] on button "Reject" at bounding box center [1004, 609] width 82 height 32
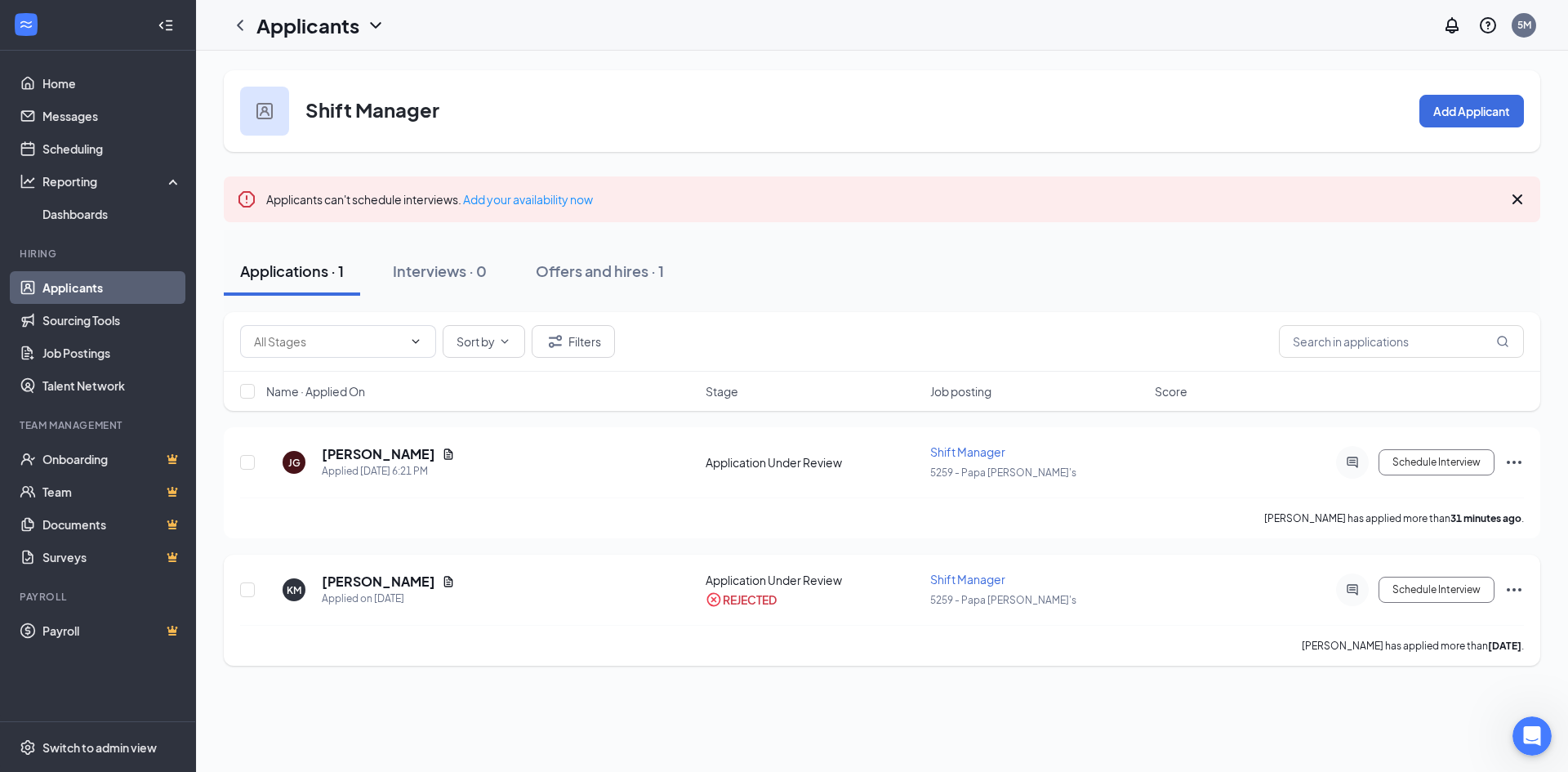
click at [1513, 589] on icon "Ellipses" at bounding box center [1514, 589] width 15 height 3
click at [1518, 201] on icon "Cross" at bounding box center [1518, 199] width 20 height 20
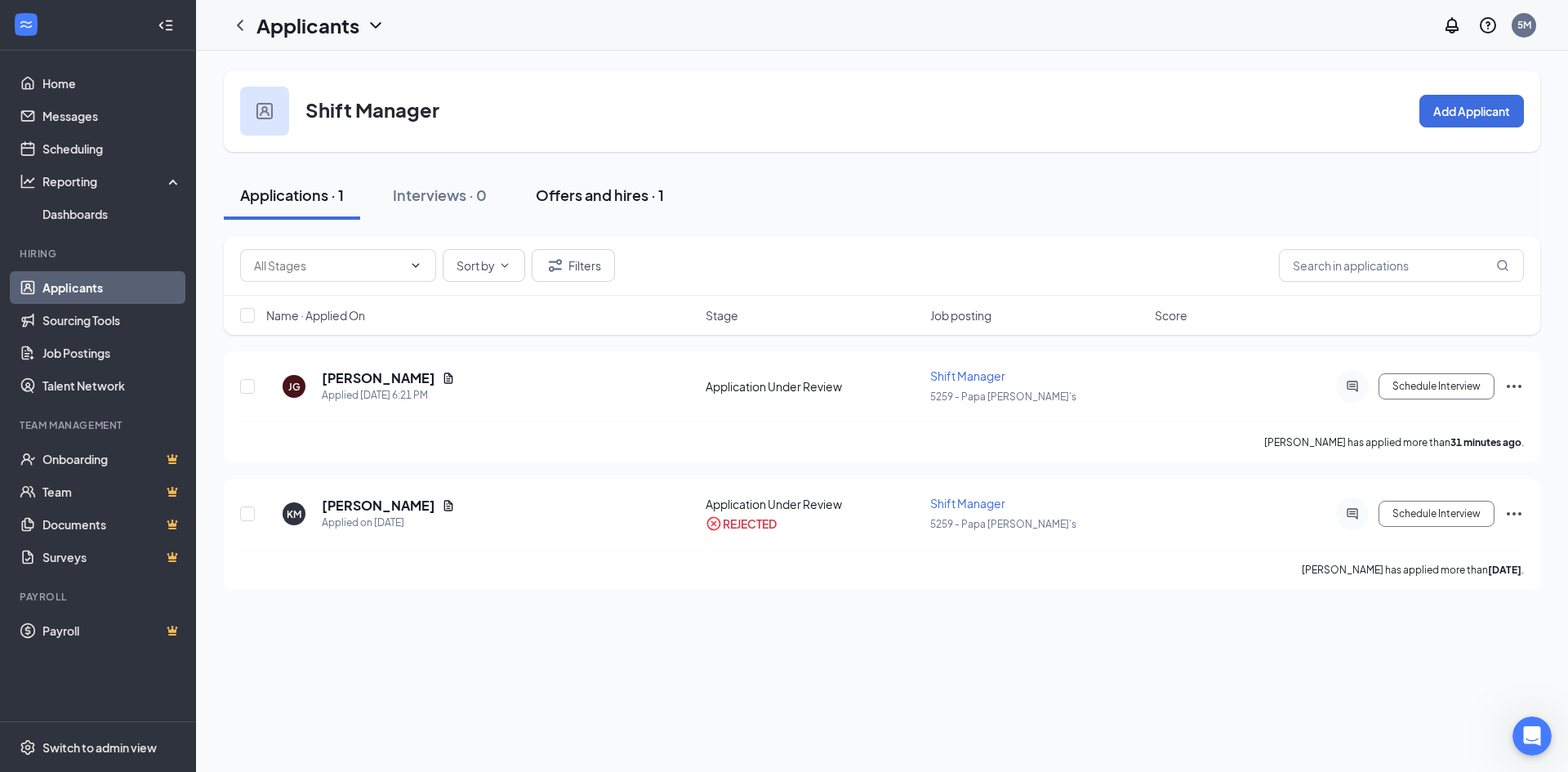
click at [613, 194] on div "Offers and hires · 1" at bounding box center [600, 194] width 128 height 21
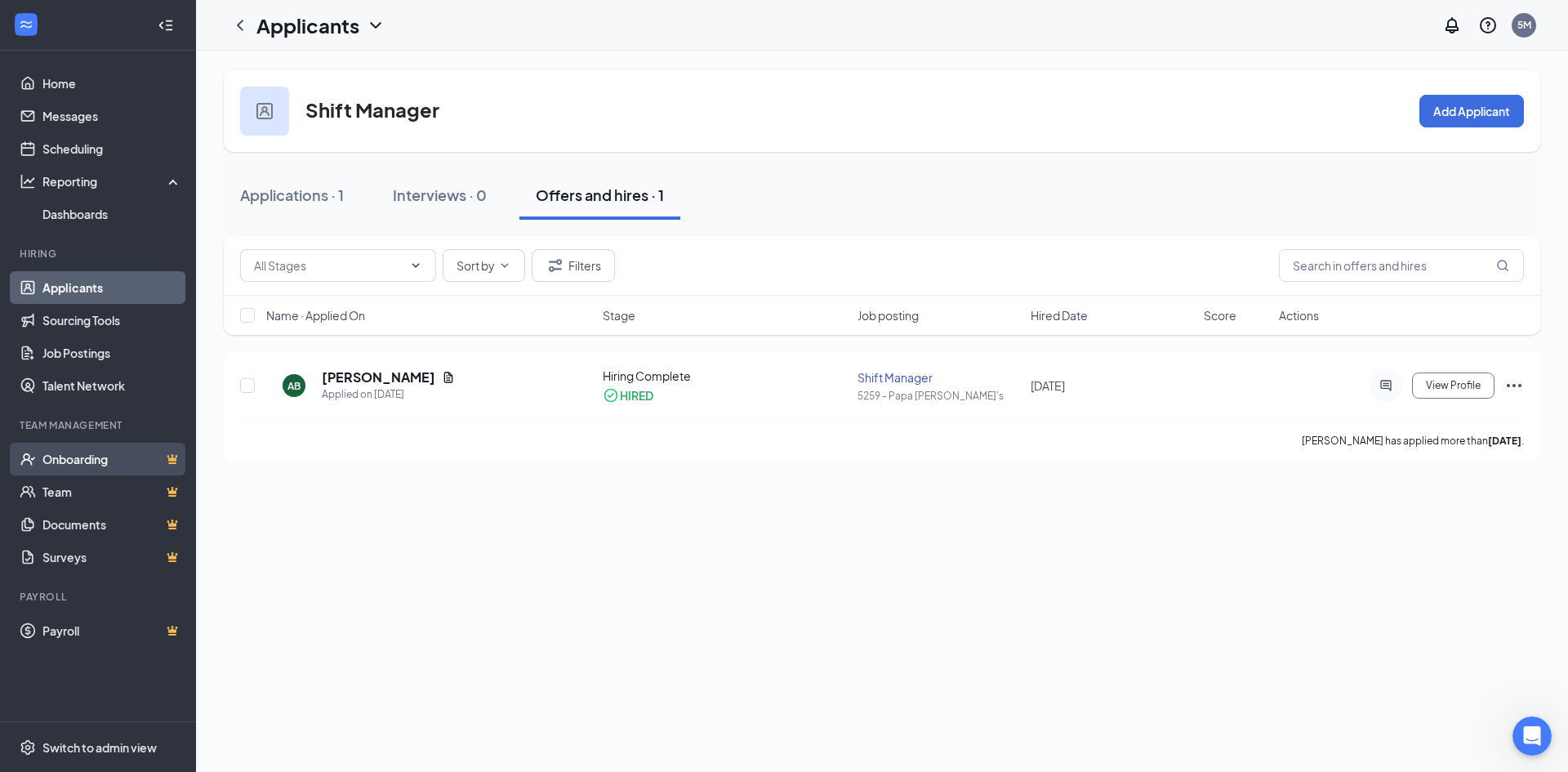
click at [69, 462] on link "Onboarding" at bounding box center [112, 458] width 140 height 32
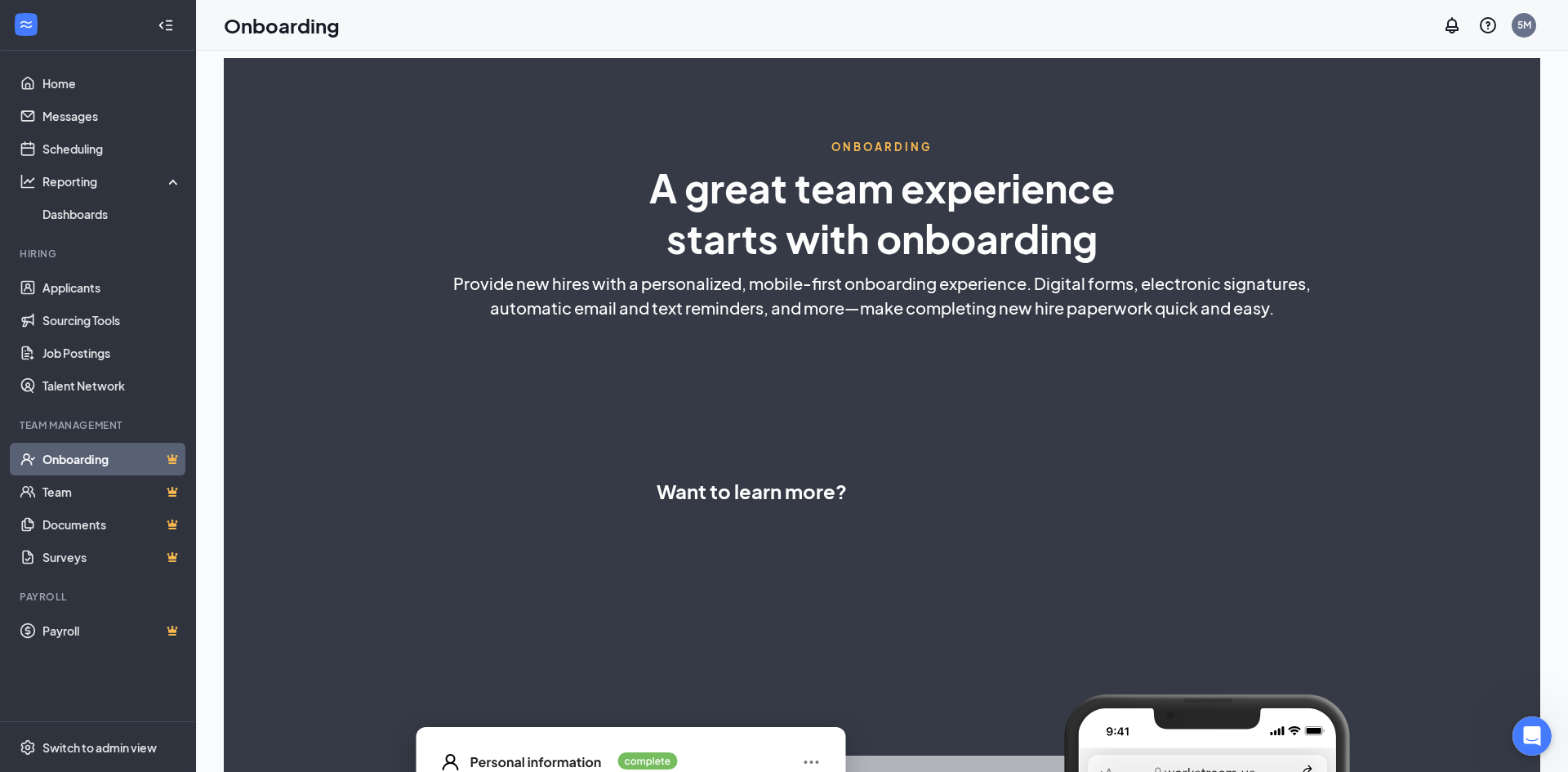
select select "US"
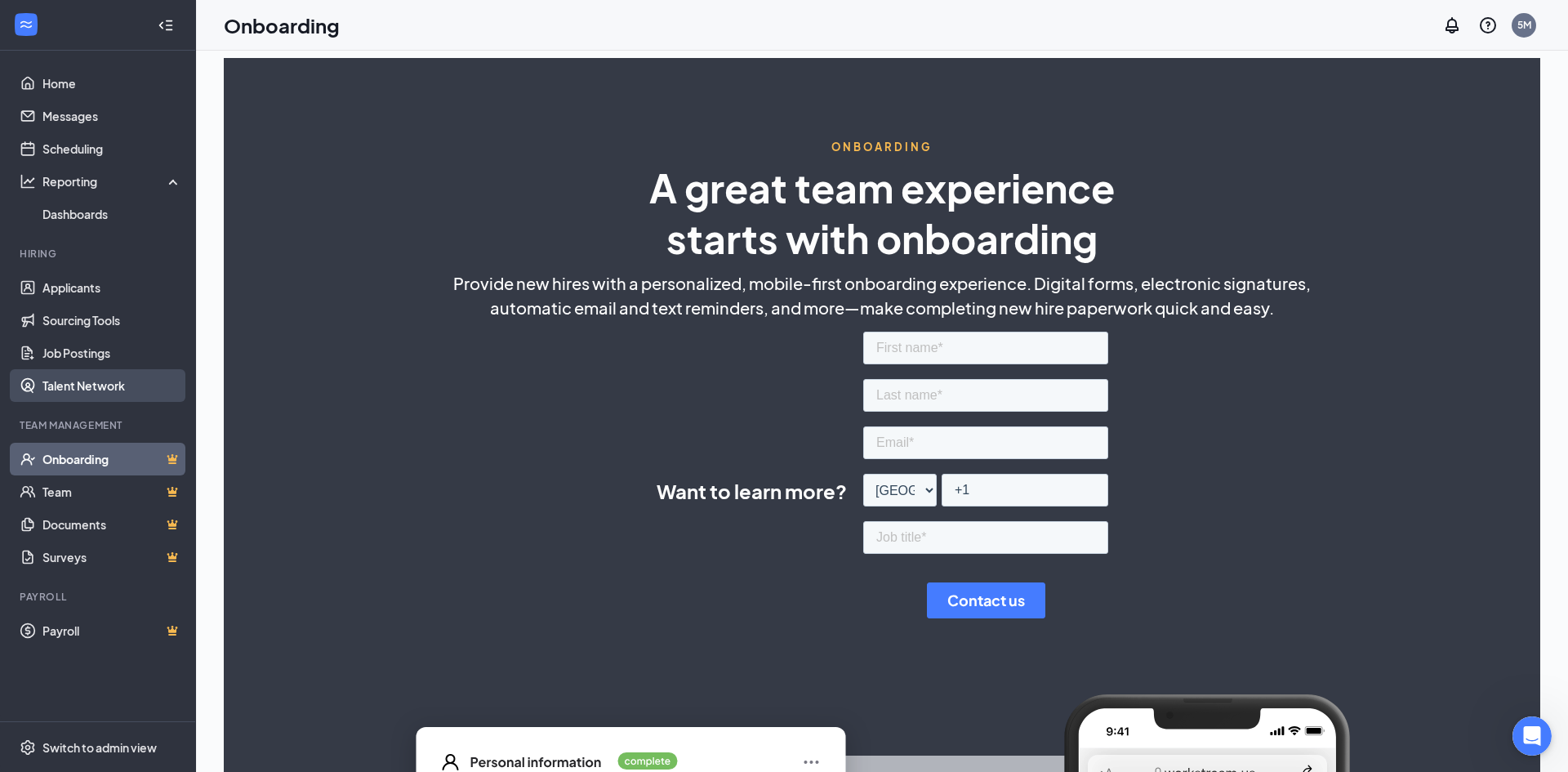
click at [82, 383] on link "Talent Network" at bounding box center [112, 385] width 140 height 32
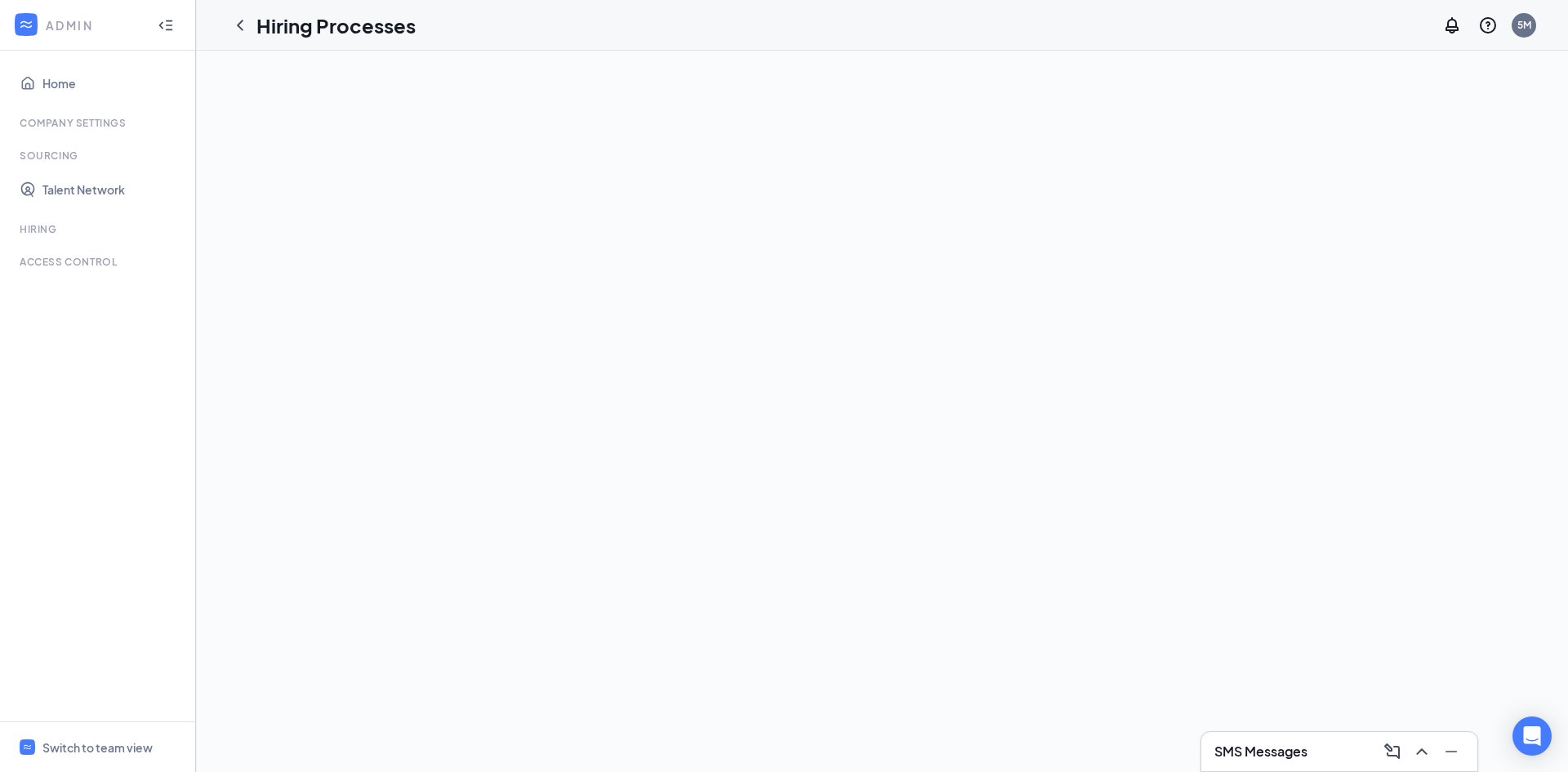
click at [767, 533] on div at bounding box center [882, 411] width 1372 height 721
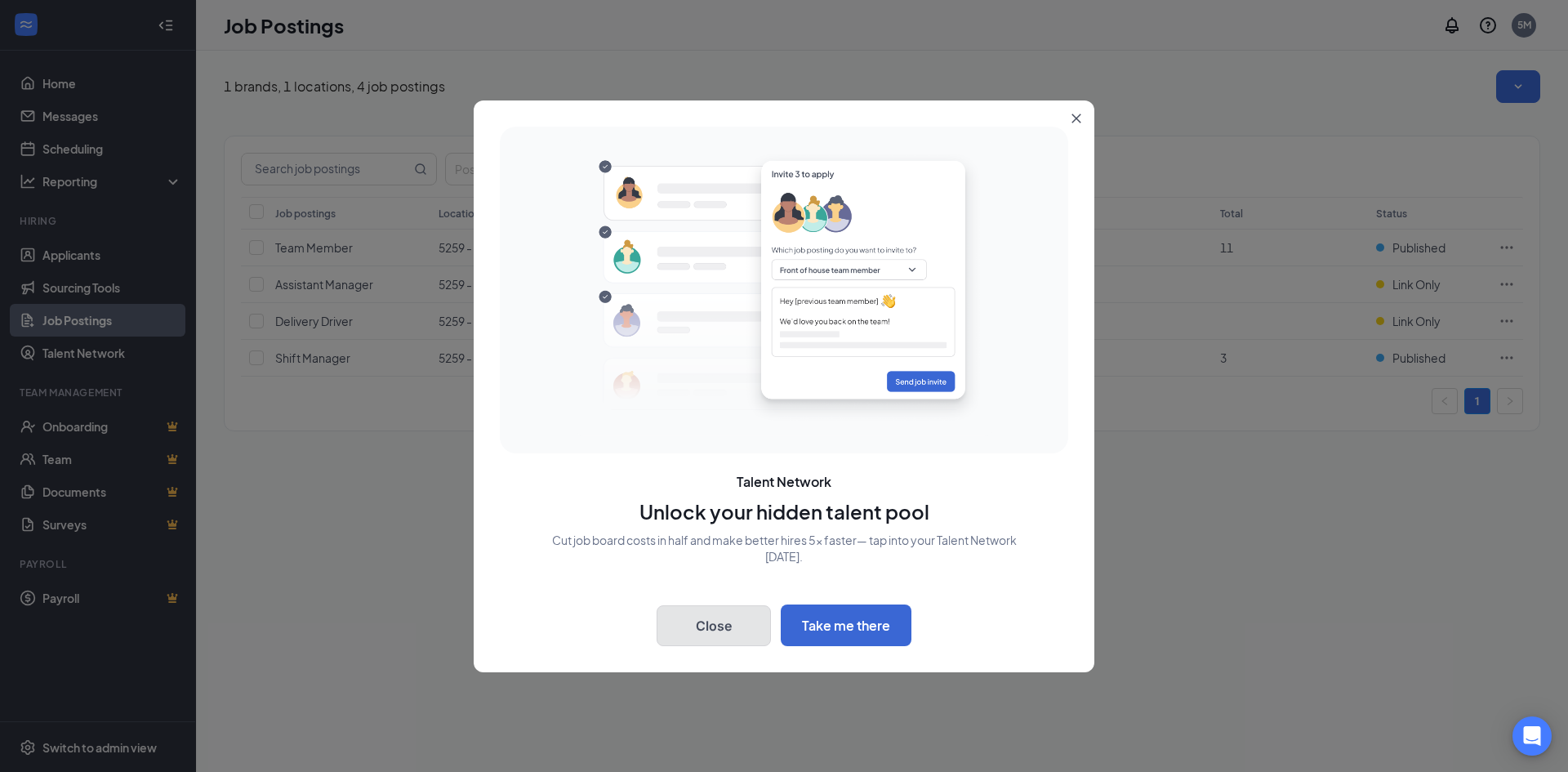
click at [715, 612] on button "Close" at bounding box center [714, 624] width 114 height 40
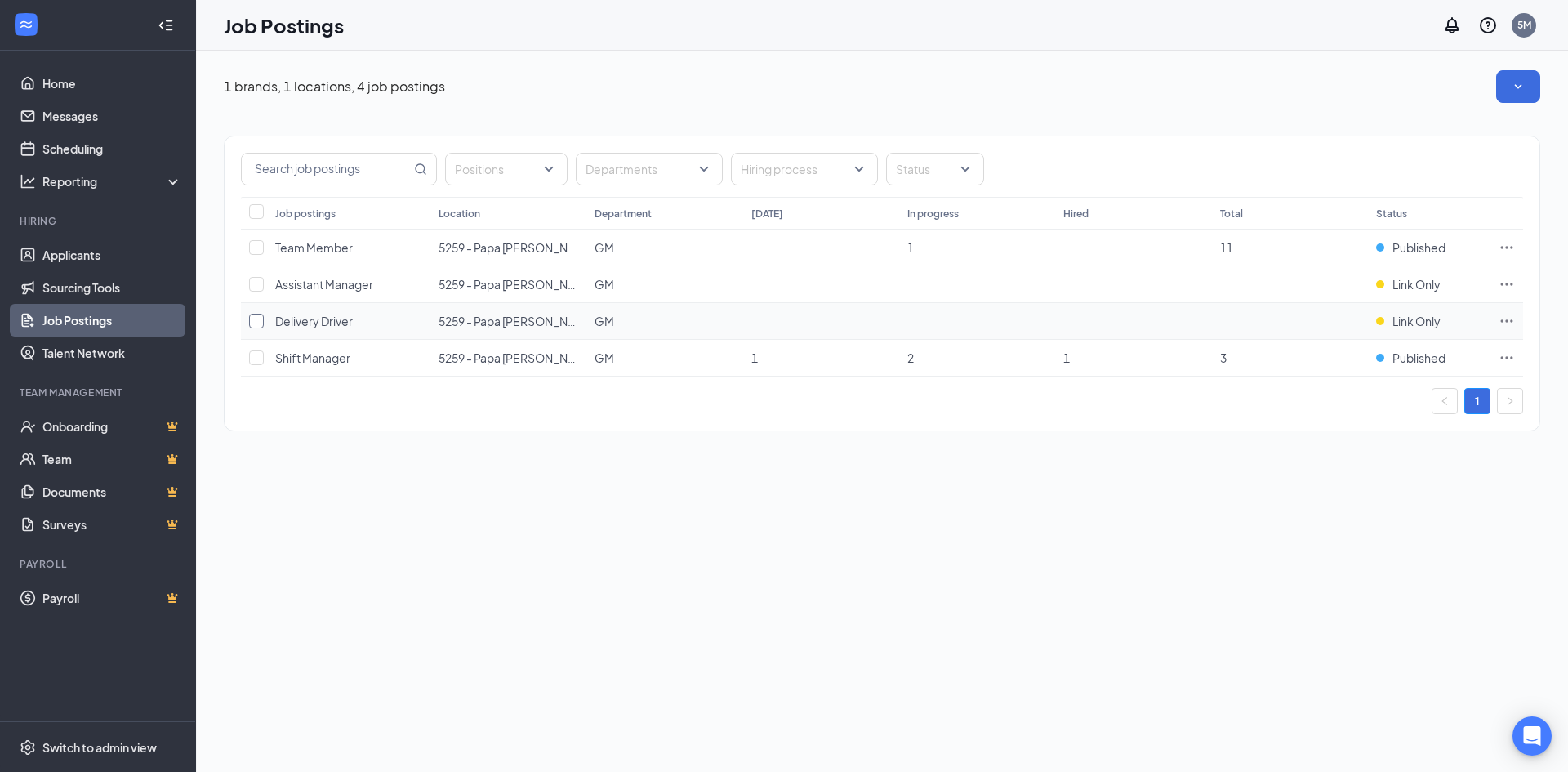
click at [258, 322] on input "checkbox" at bounding box center [256, 320] width 15 height 15
checkbox input "true"
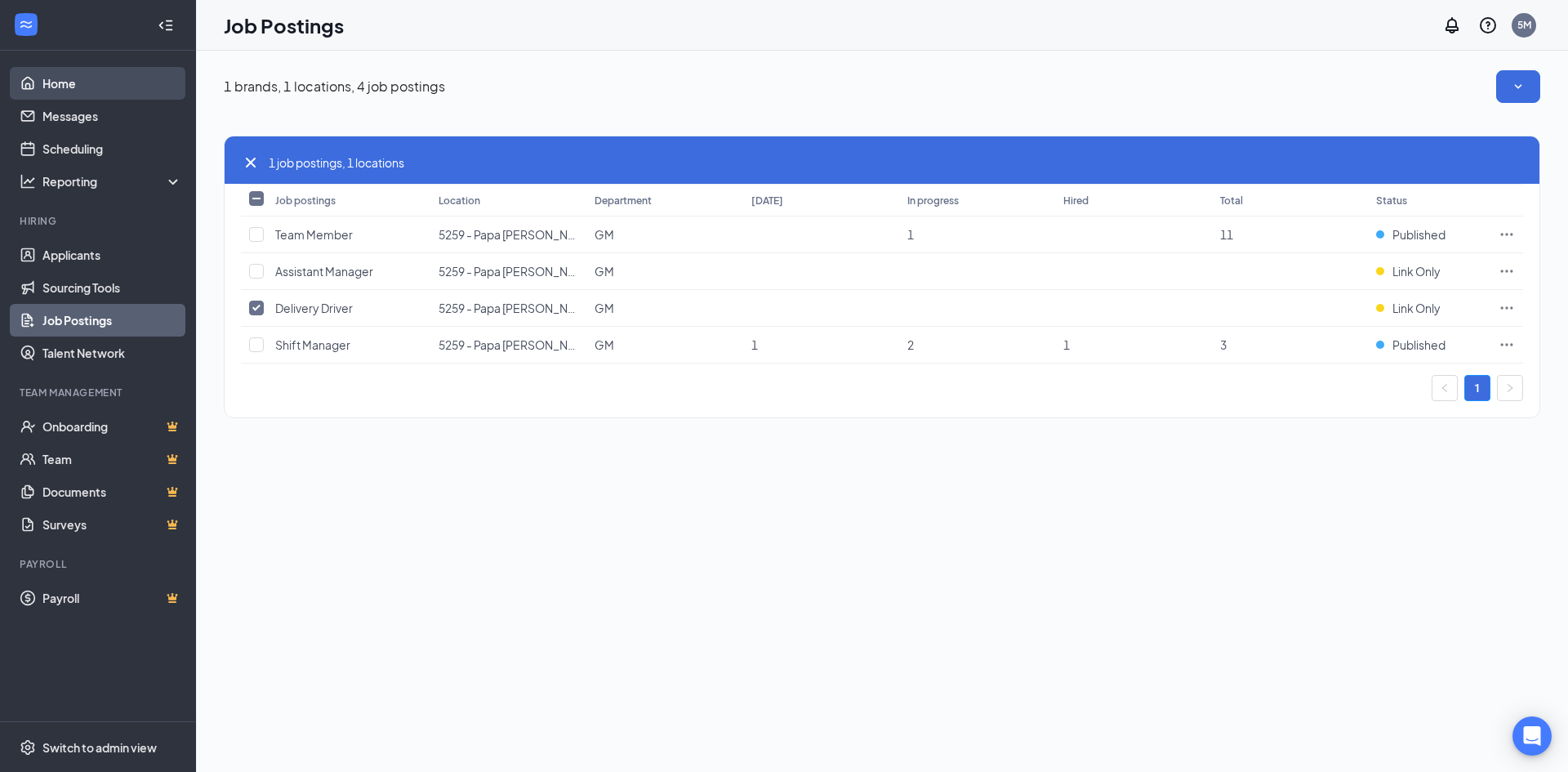
click at [69, 79] on link "Home" at bounding box center [112, 83] width 140 height 32
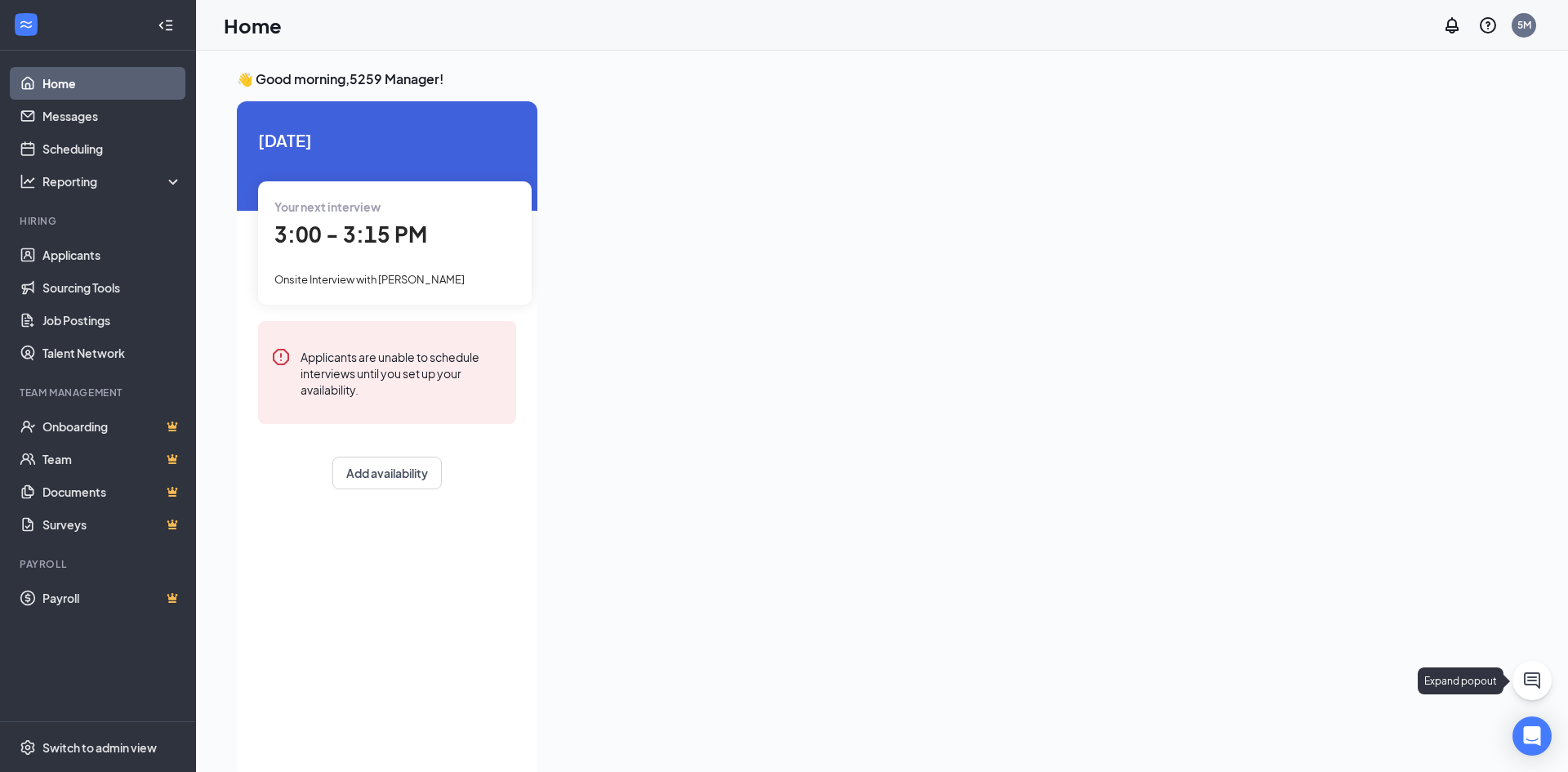
click at [1537, 686] on icon "ChatActive" at bounding box center [1532, 679] width 17 height 17
click at [1418, 756] on icon "ChevronUp" at bounding box center [1422, 751] width 20 height 20
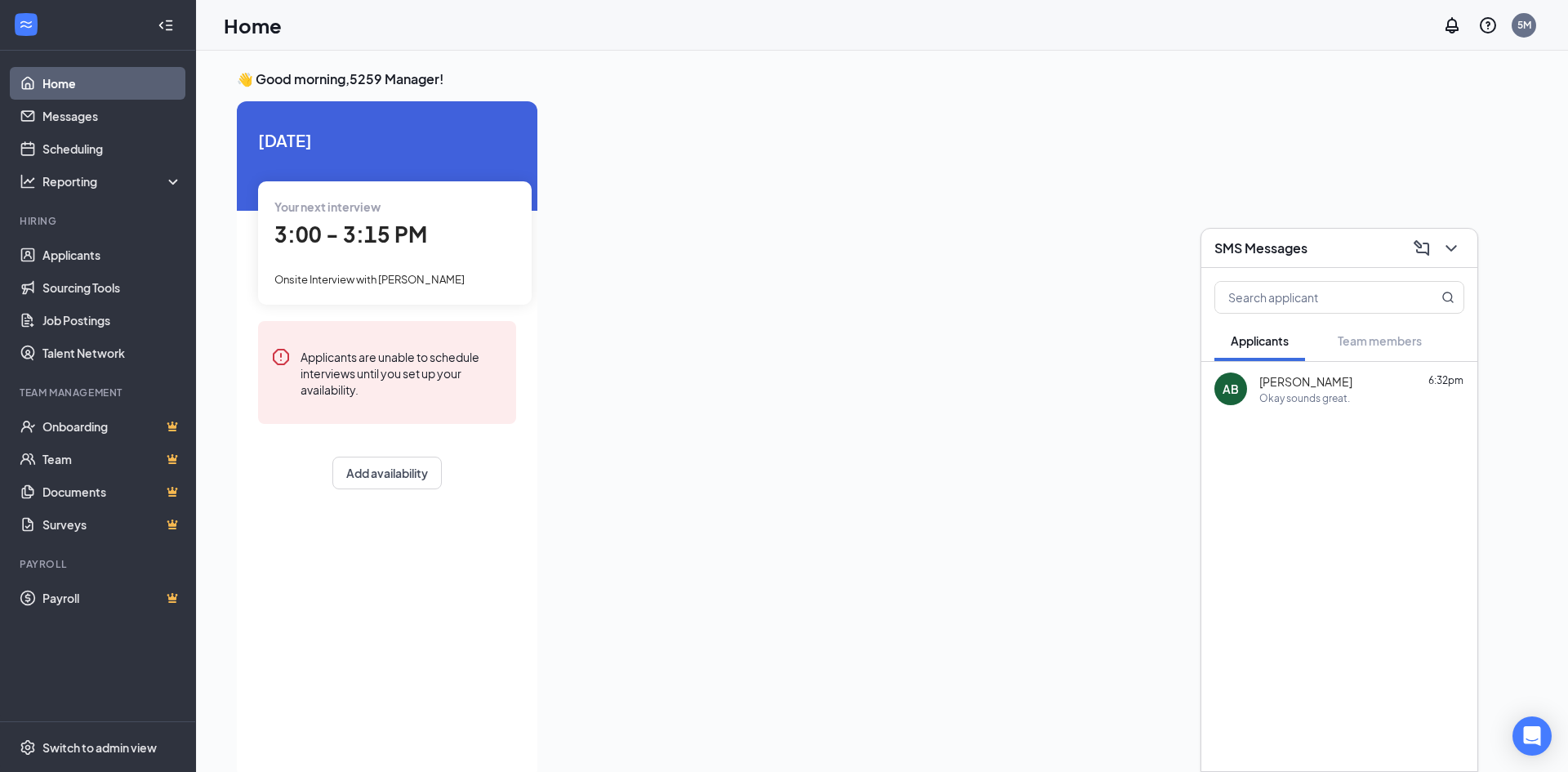
click at [1285, 391] on div "Okay sounds great." at bounding box center [1305, 398] width 91 height 14
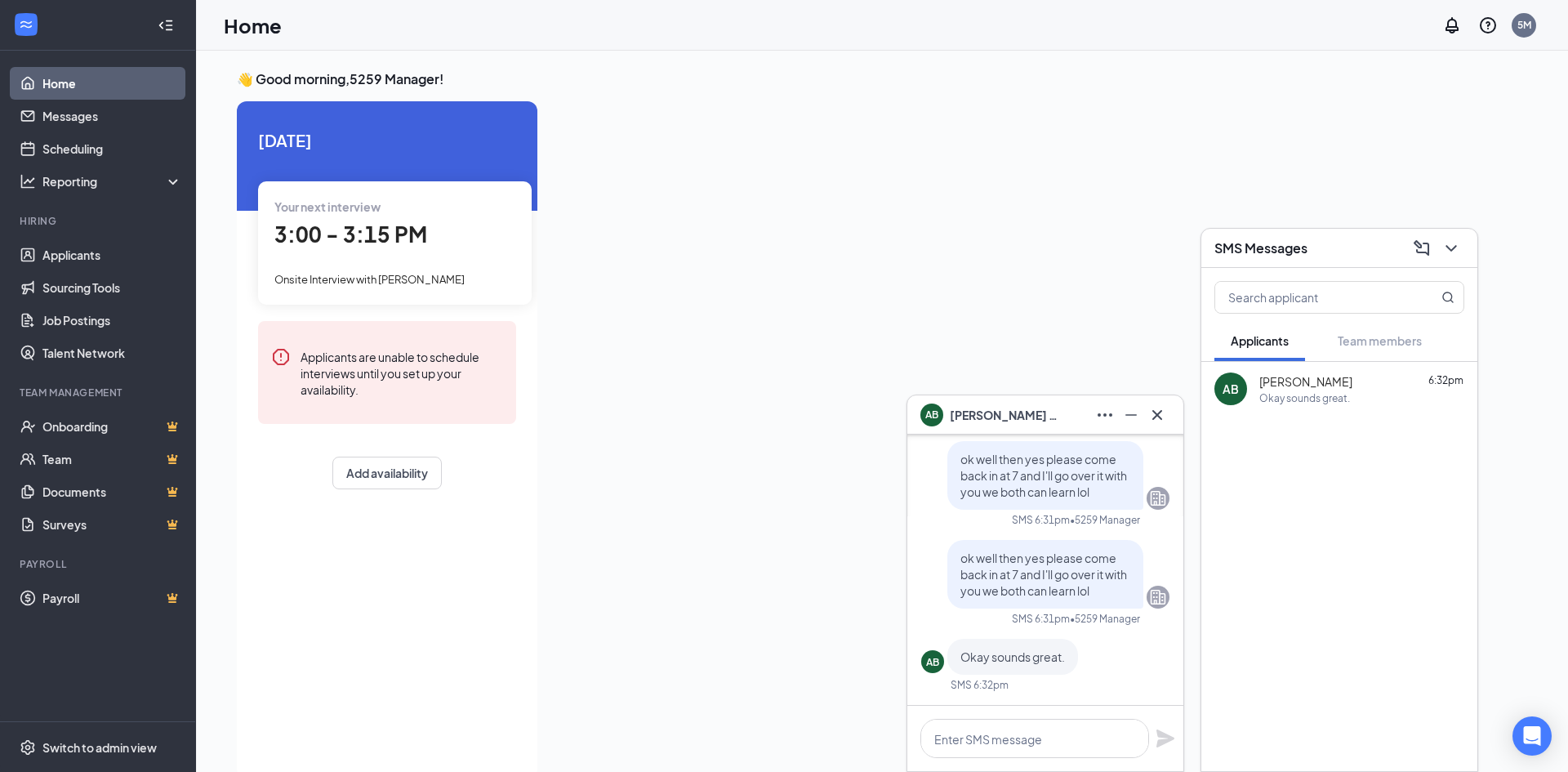
click at [1002, 410] on span "Amanda Bonds" at bounding box center [1007, 415] width 114 height 18
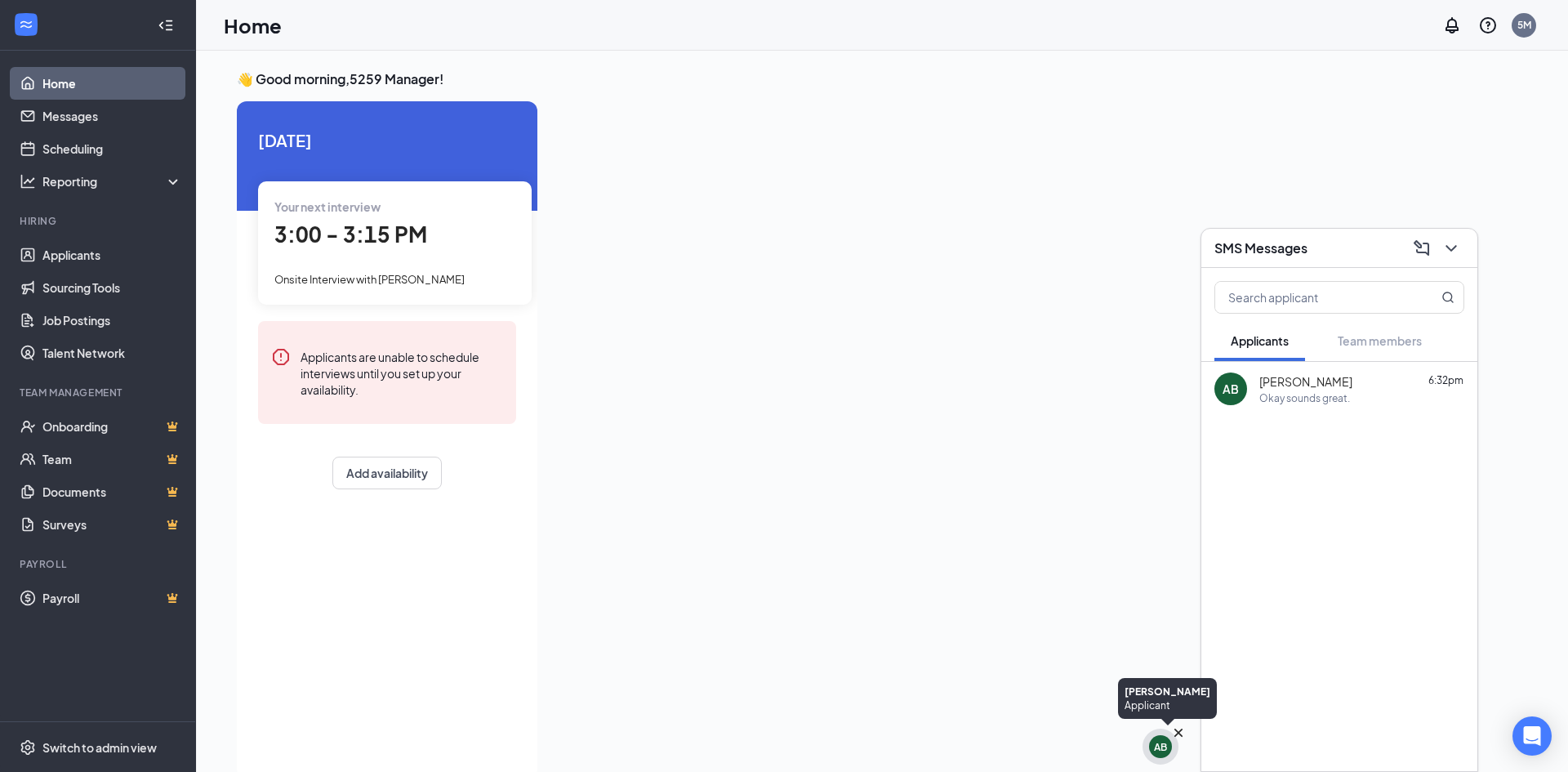
click at [1168, 740] on div "AB" at bounding box center [1160, 745] width 23 height 23
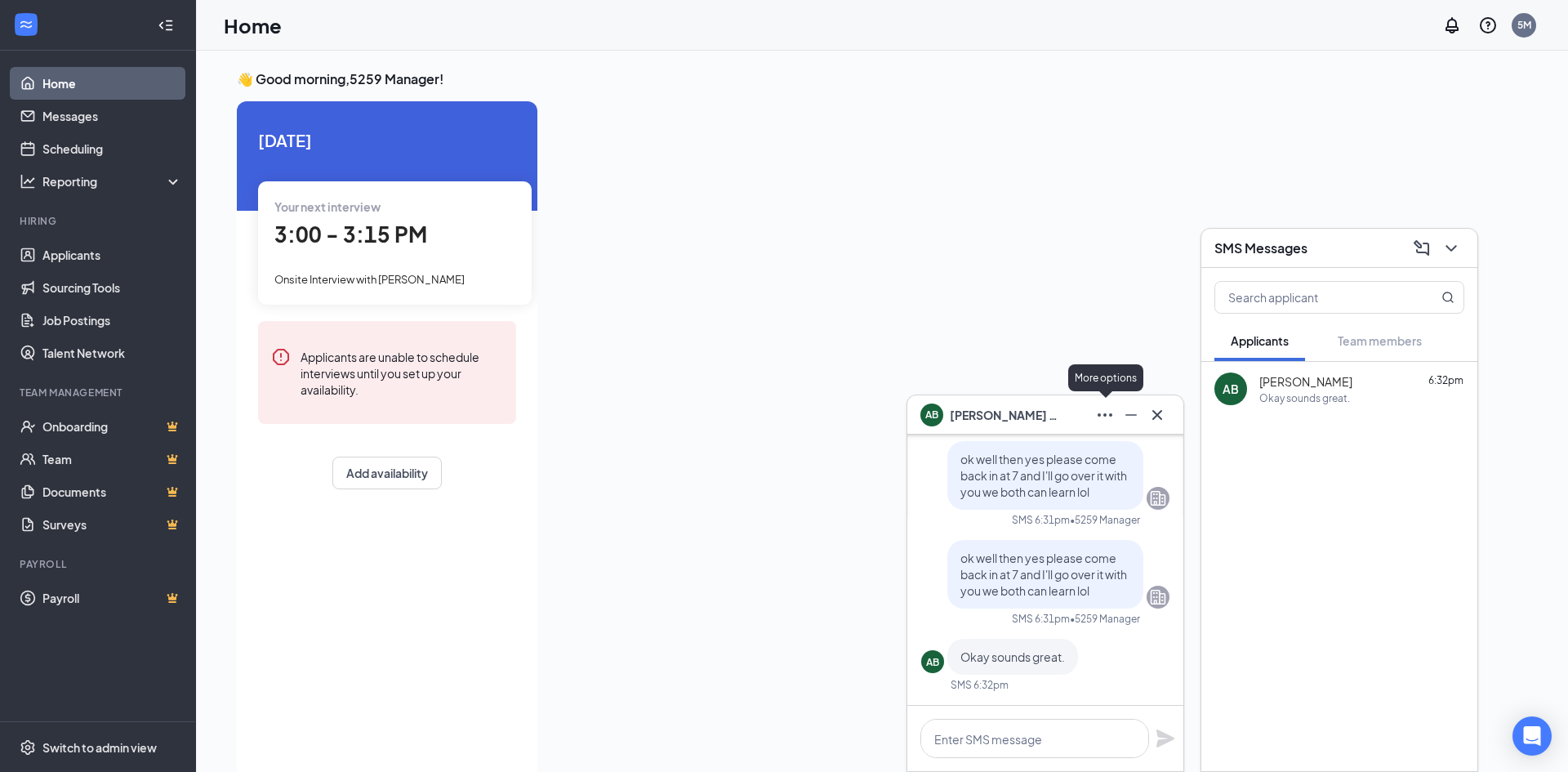
click at [1109, 416] on icon "Ellipses" at bounding box center [1105, 415] width 20 height 20
click at [1121, 339] on div at bounding box center [1008, 434] width 915 height 667
click at [75, 116] on link "Messages" at bounding box center [112, 115] width 140 height 32
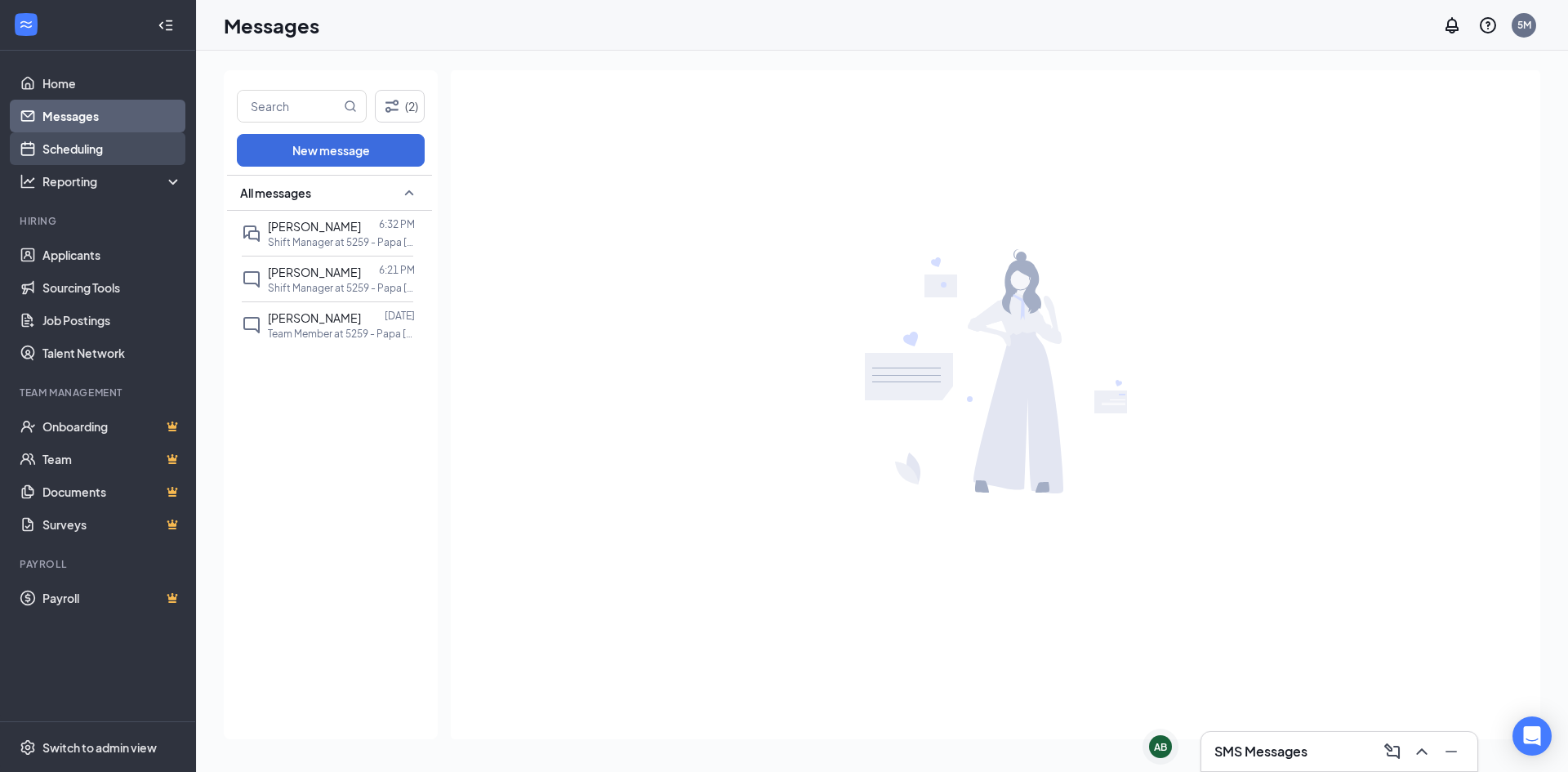
click at [72, 150] on link "Scheduling" at bounding box center [112, 148] width 140 height 32
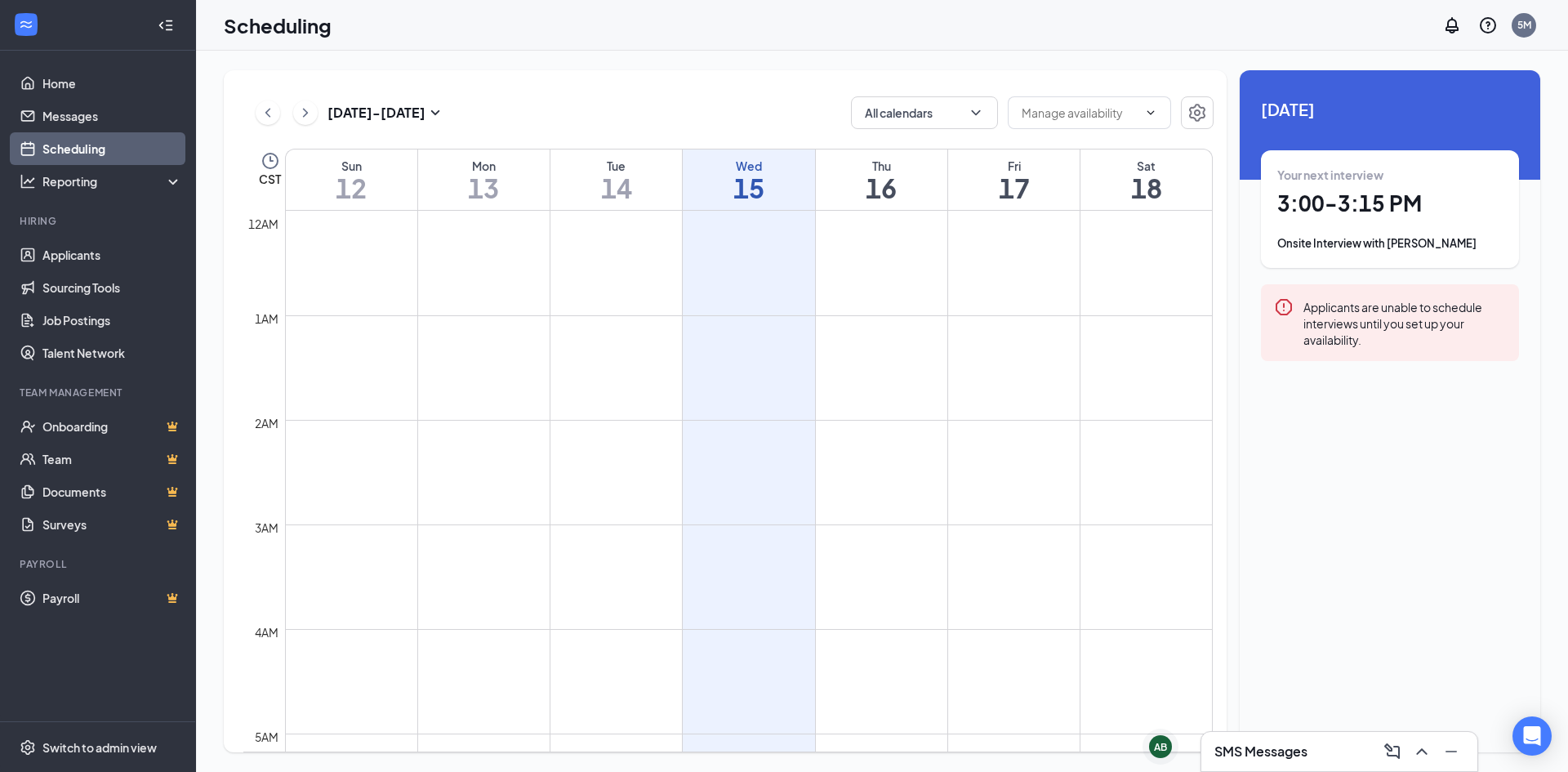
scroll to position [803, 0]
click at [74, 259] on link "Applicants" at bounding box center [112, 254] width 140 height 32
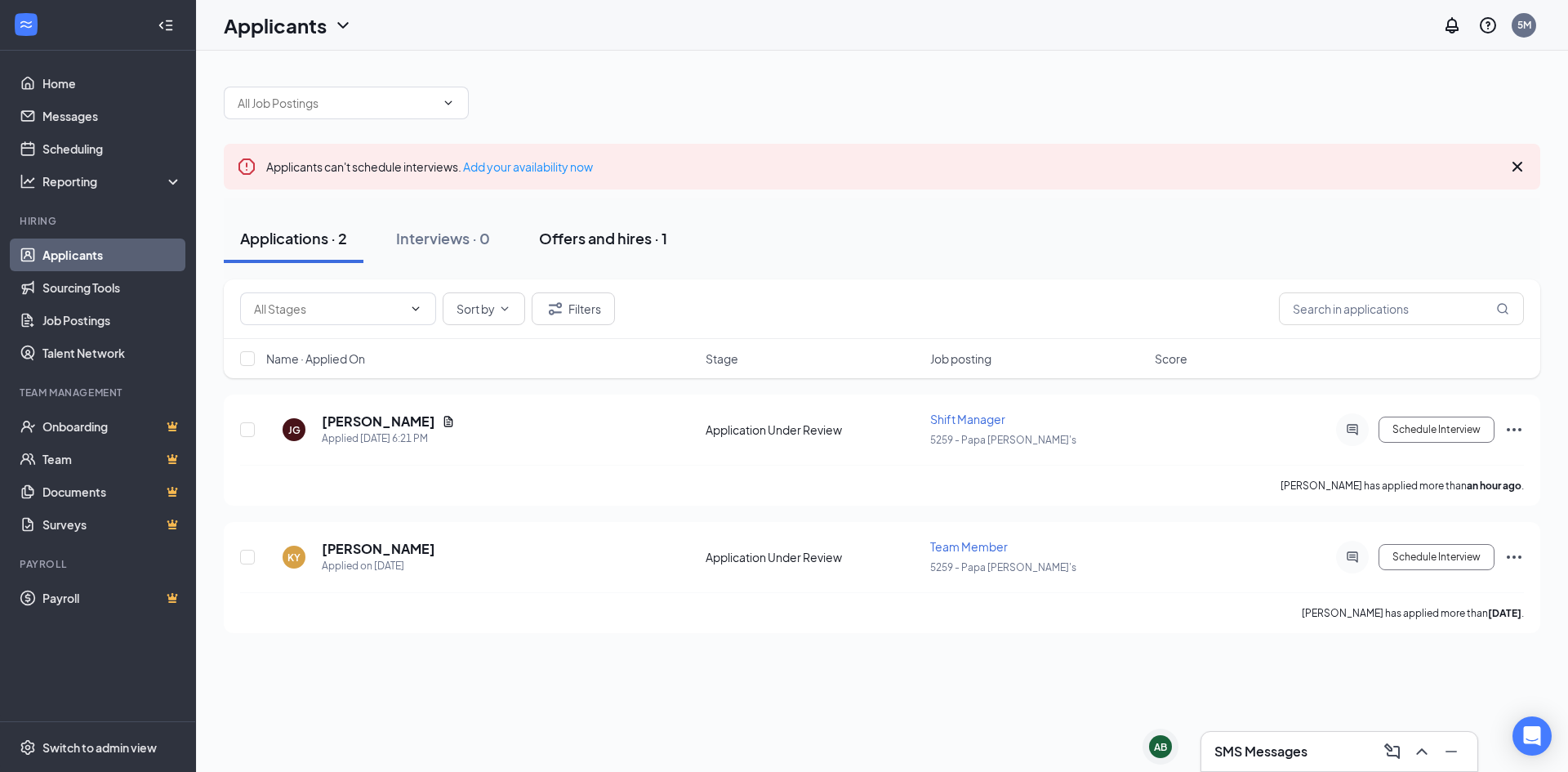
click at [600, 242] on div "Offers and hires · 1" at bounding box center [603, 237] width 128 height 21
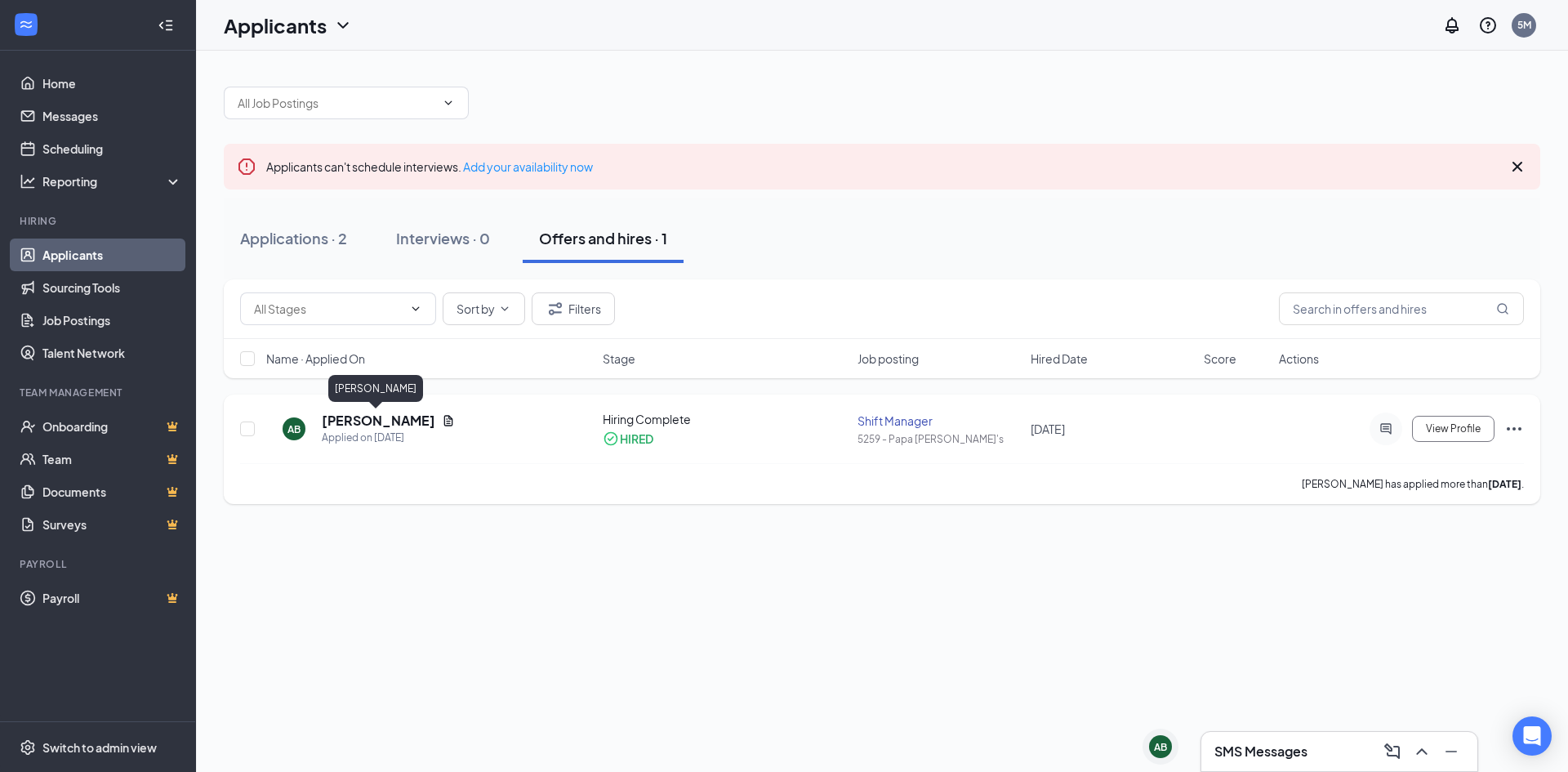
click at [375, 419] on h5 "[PERSON_NAME]" at bounding box center [378, 420] width 113 height 18
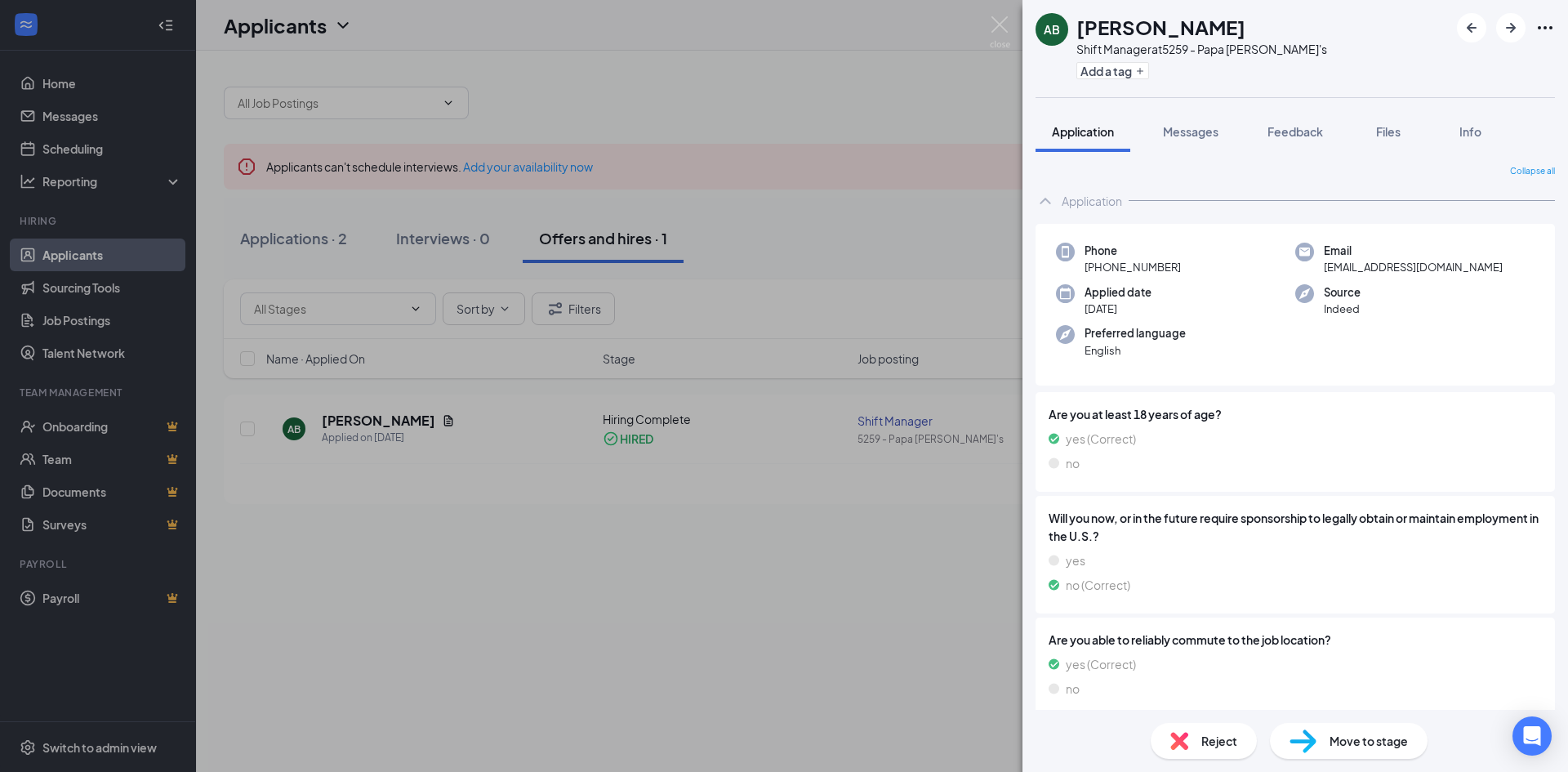
click at [794, 101] on div "AB [PERSON_NAME] Shift Manager at 5259 - Papa [PERSON_NAME]'s Add a tag Applica…" at bounding box center [784, 386] width 1568 height 772
